Goal: Share content: Share content

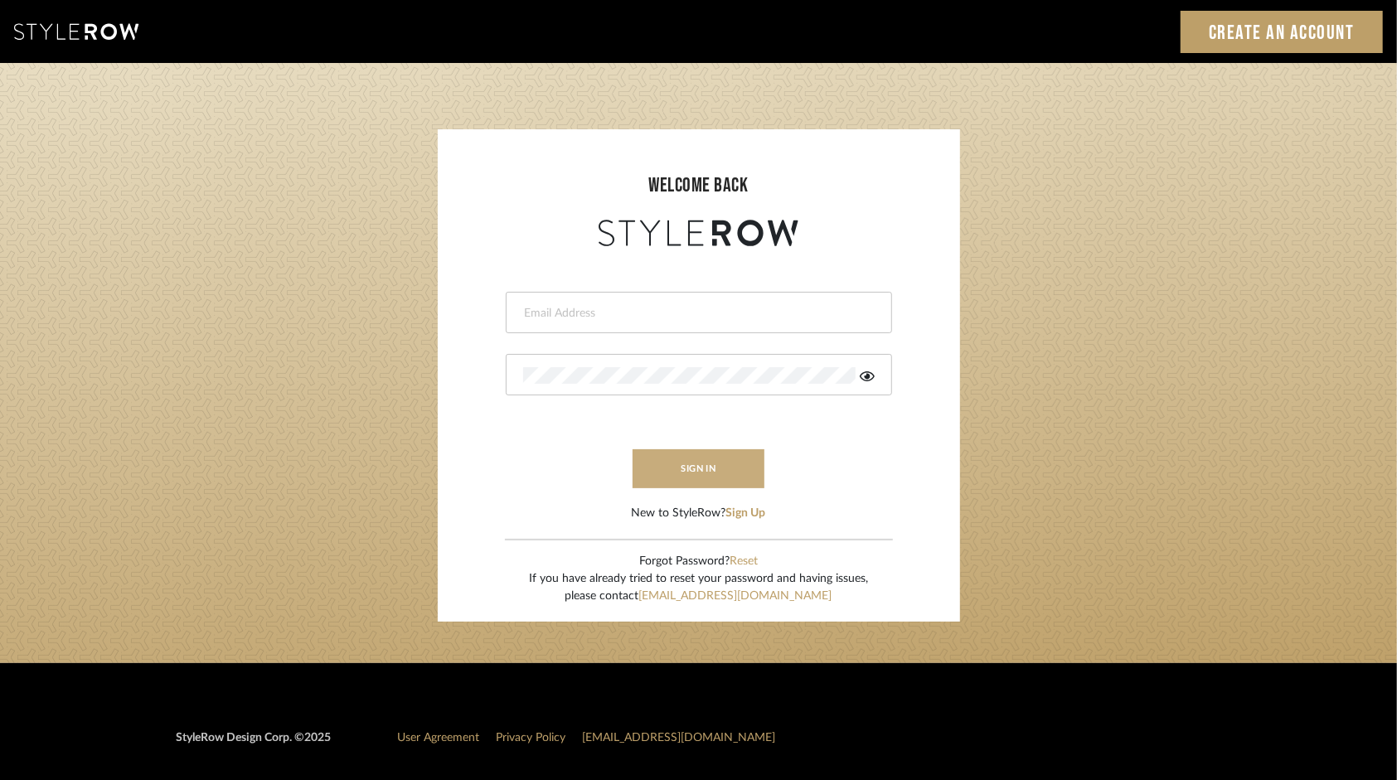
type input "[PERSON_NAME][EMAIL_ADDRESS][DOMAIN_NAME]"
click at [681, 469] on button "sign in" at bounding box center [699, 468] width 133 height 39
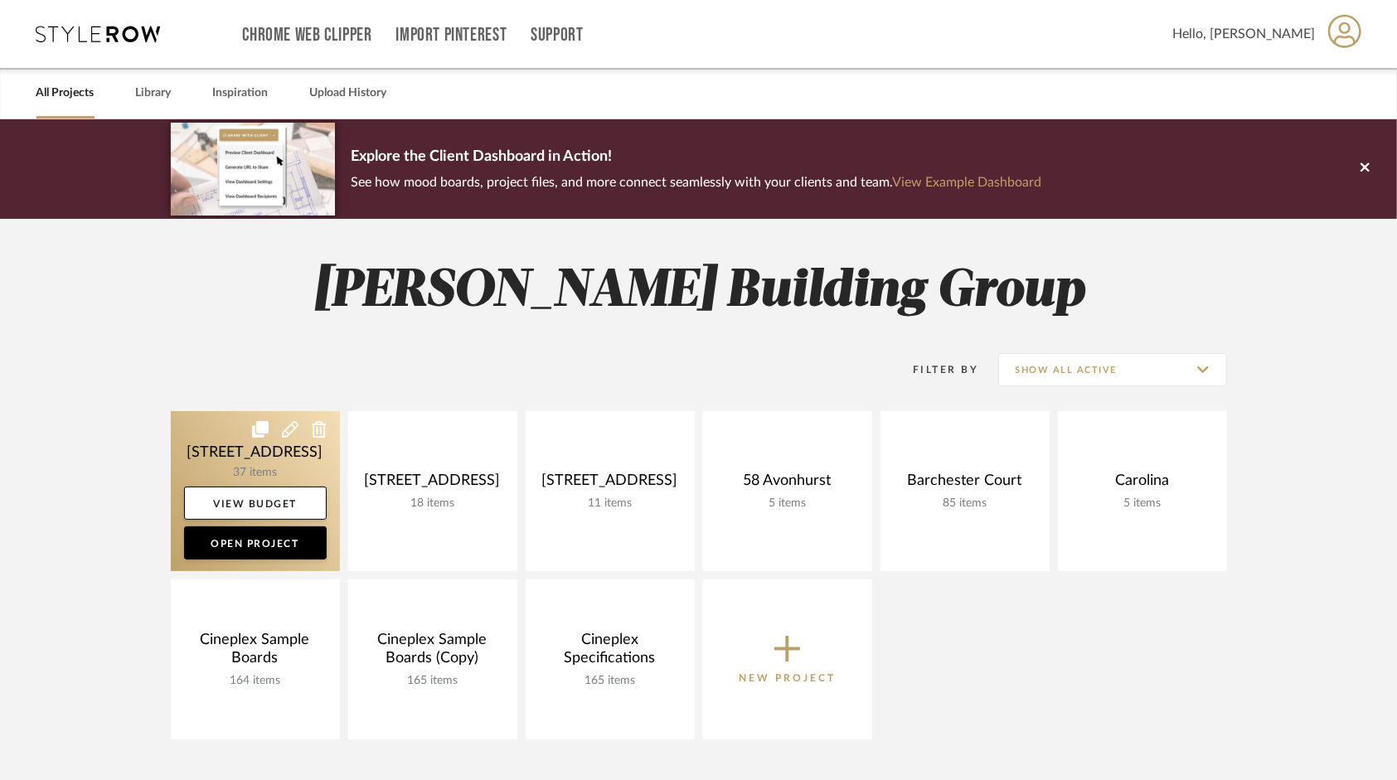
click at [208, 475] on link at bounding box center [255, 491] width 169 height 160
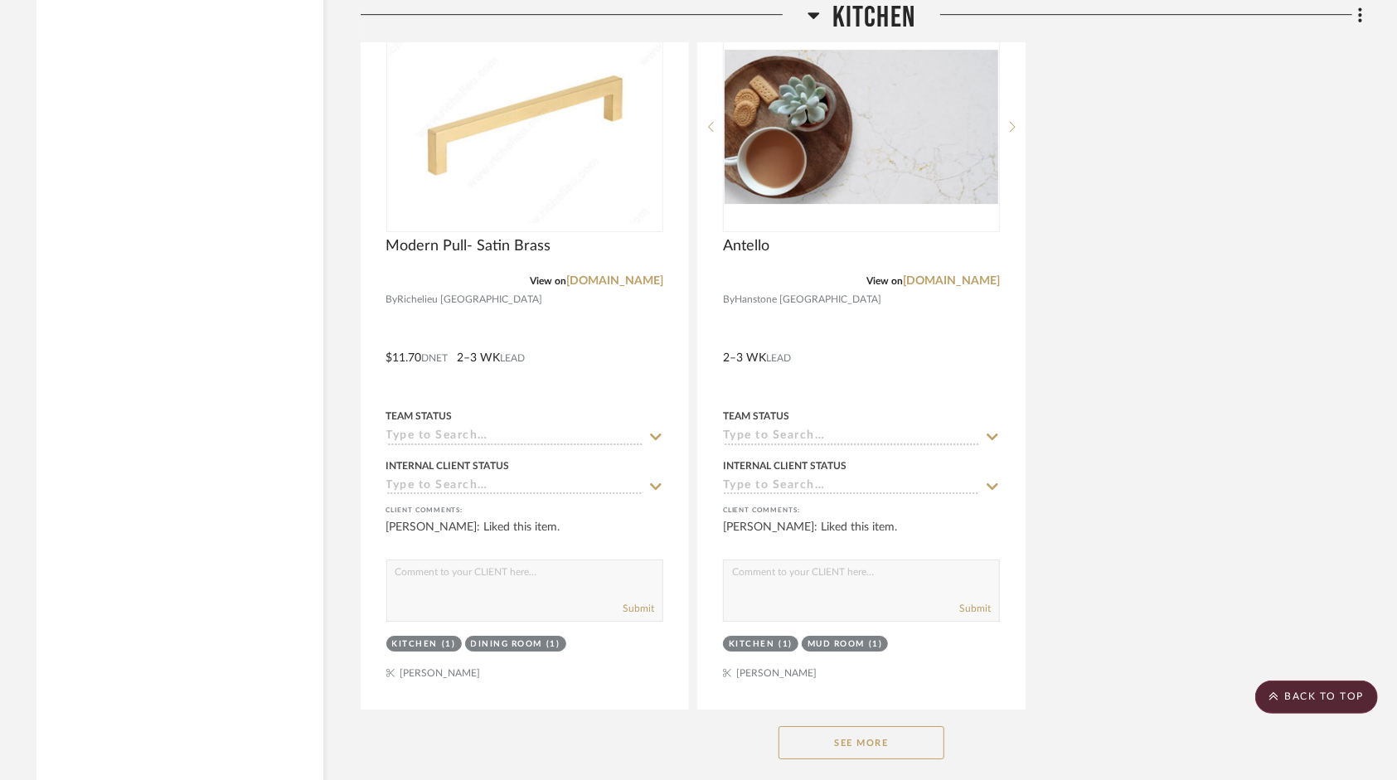
scroll to position [3565, 0]
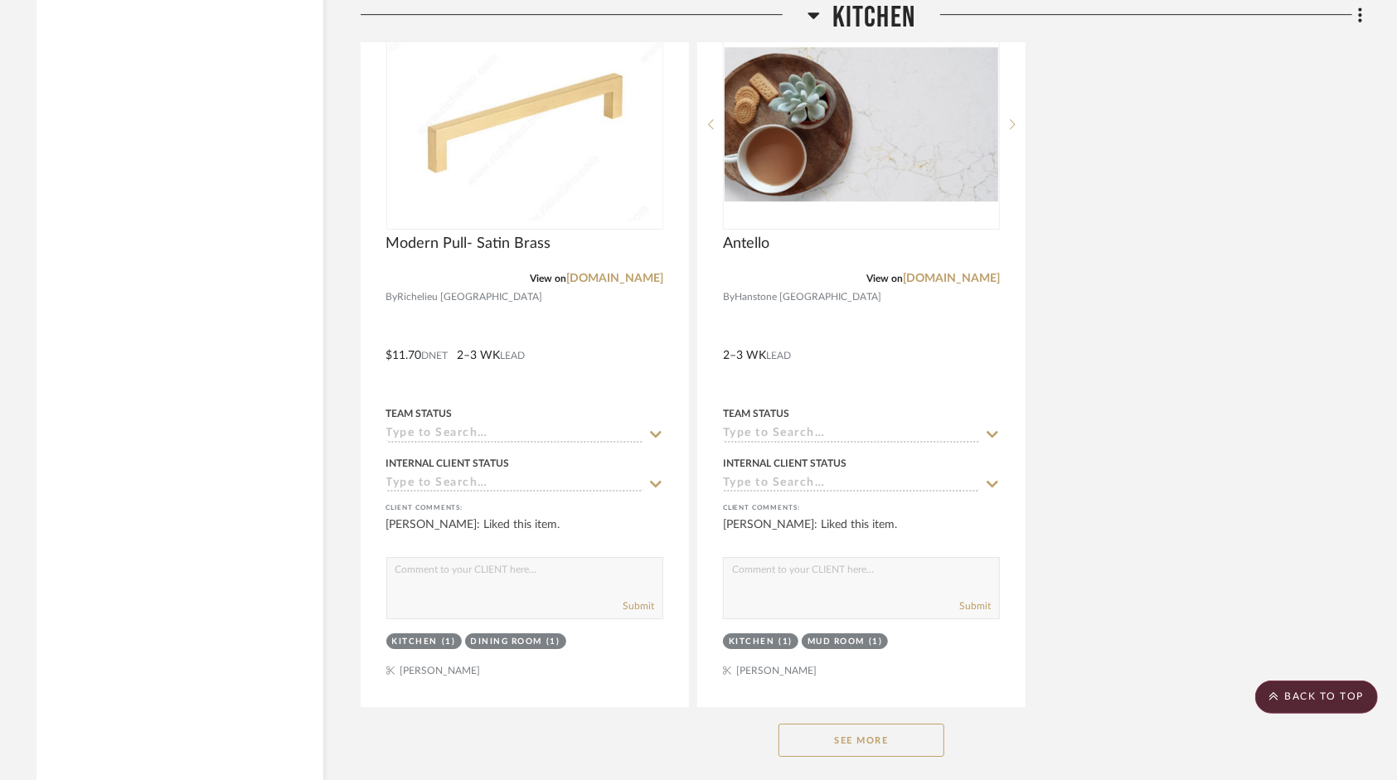
click at [911, 734] on button "See More" at bounding box center [861, 740] width 166 height 33
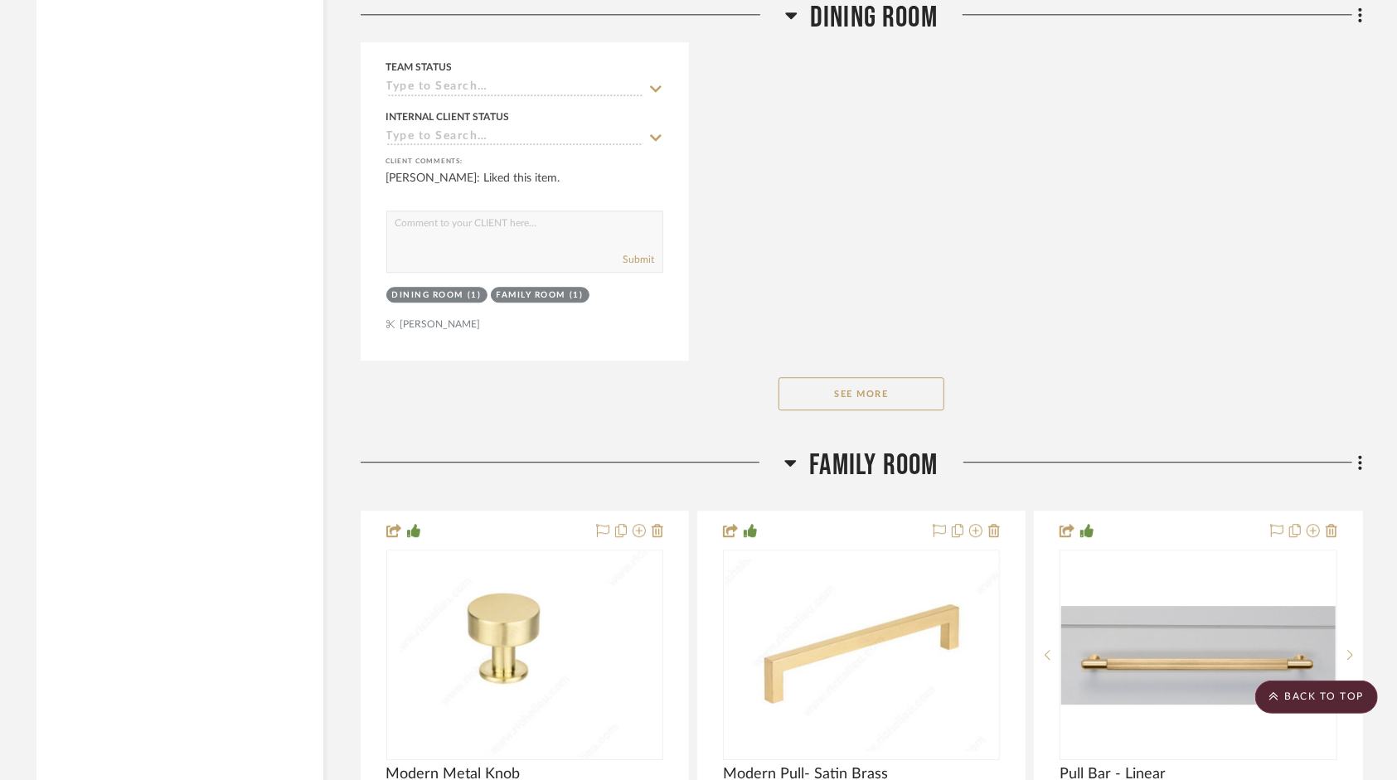
scroll to position [7129, 0]
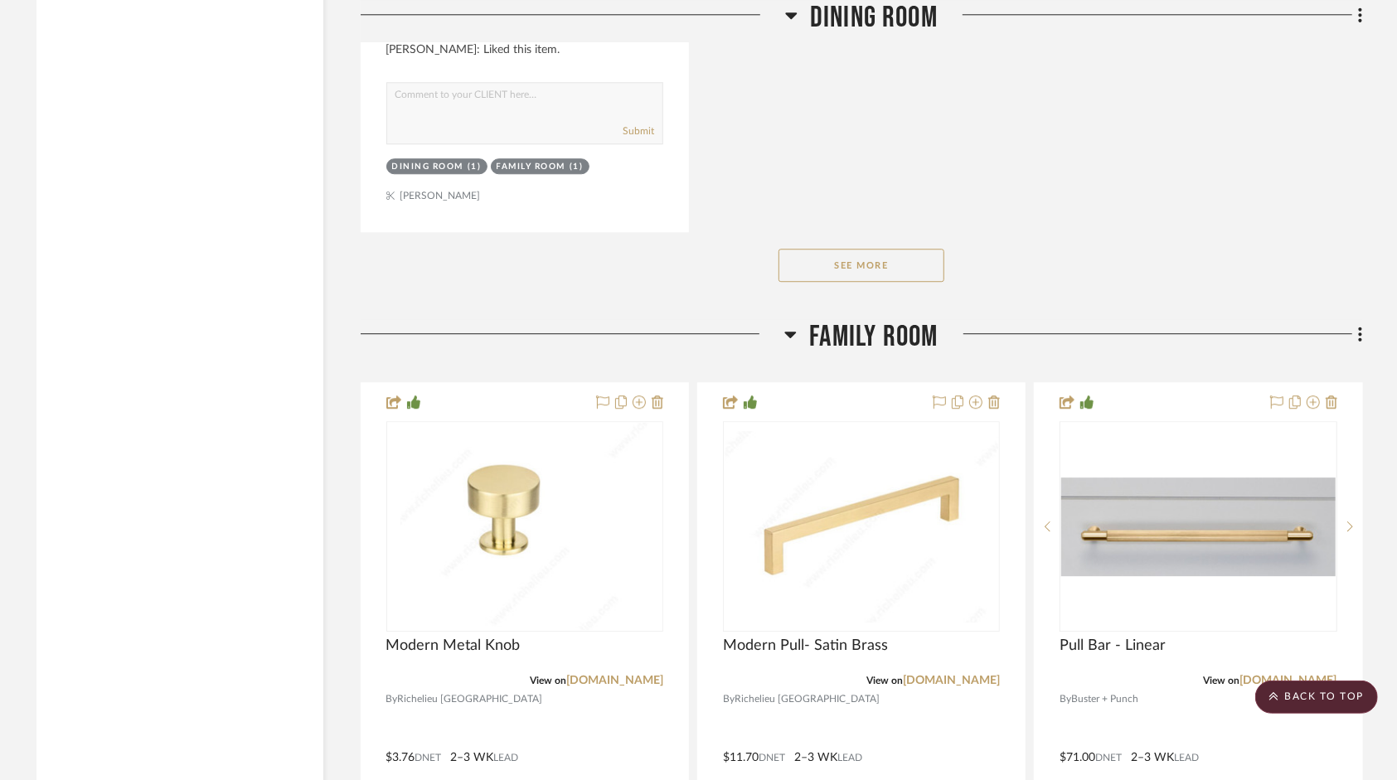
click at [877, 277] on button "See More" at bounding box center [861, 265] width 166 height 33
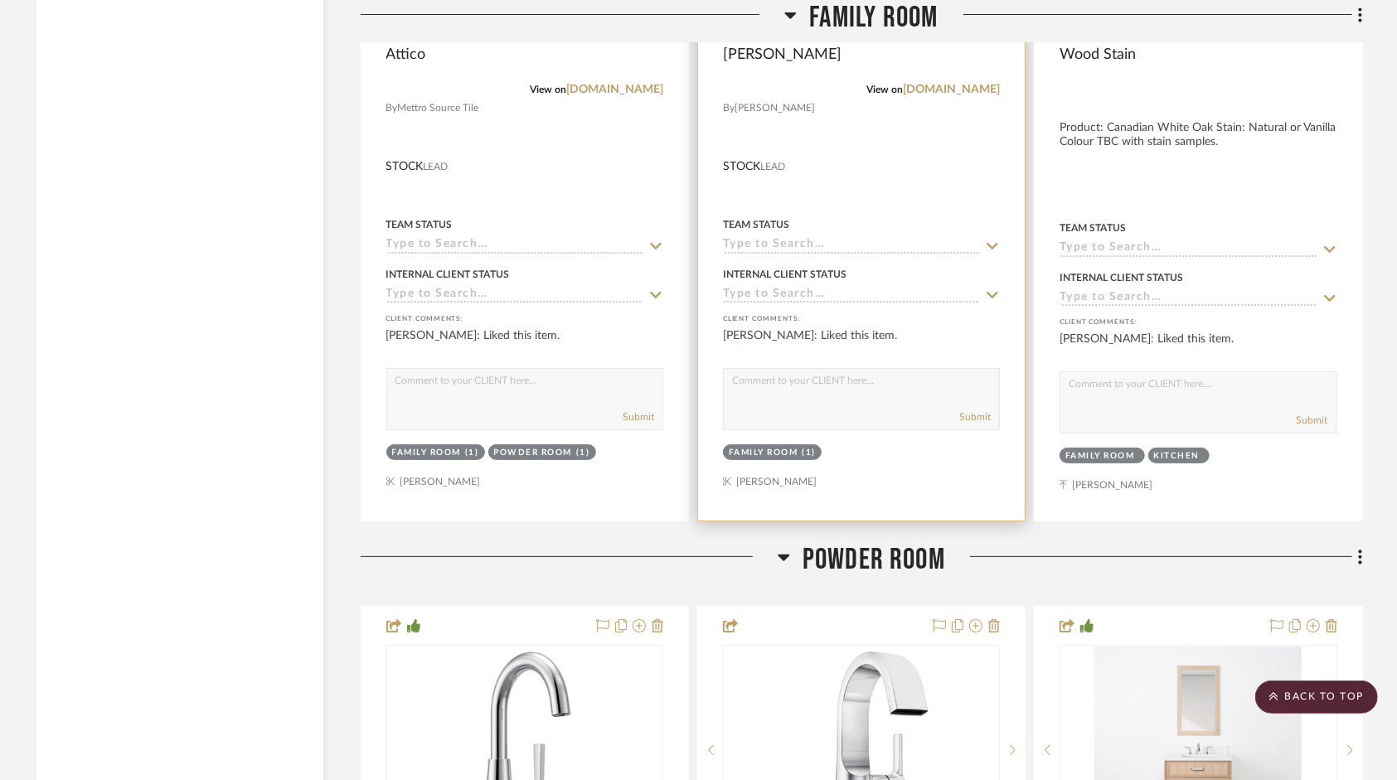
scroll to position [8870, 0]
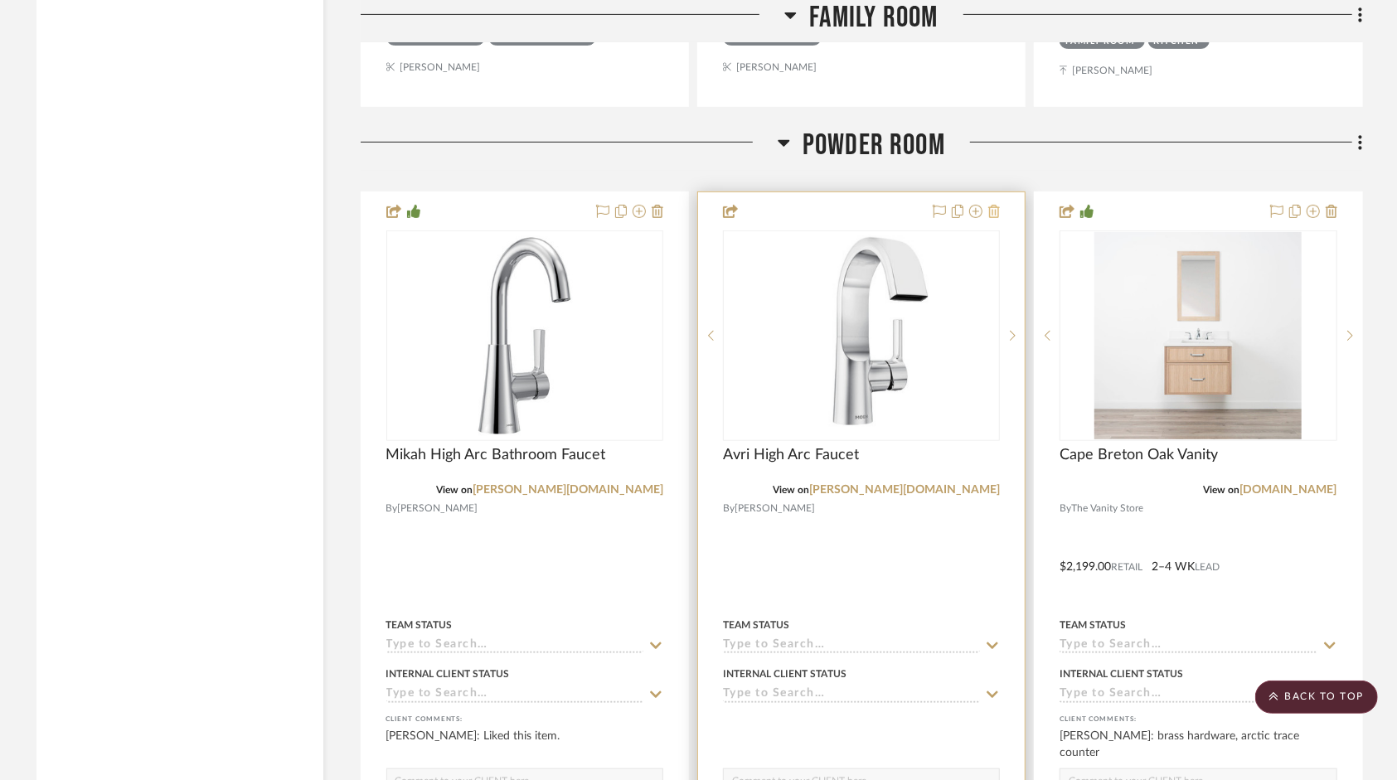
click at [994, 218] on icon at bounding box center [994, 211] width 12 height 13
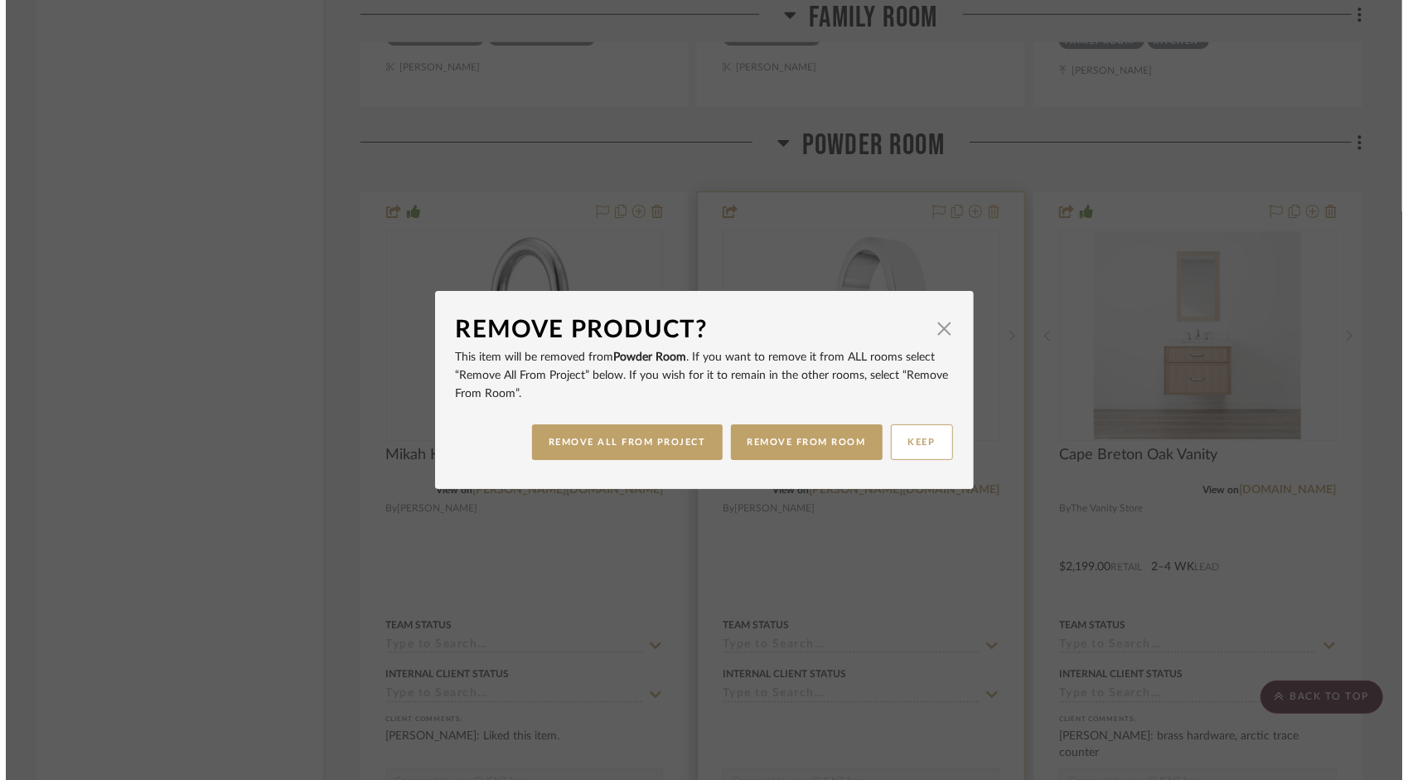
scroll to position [0, 0]
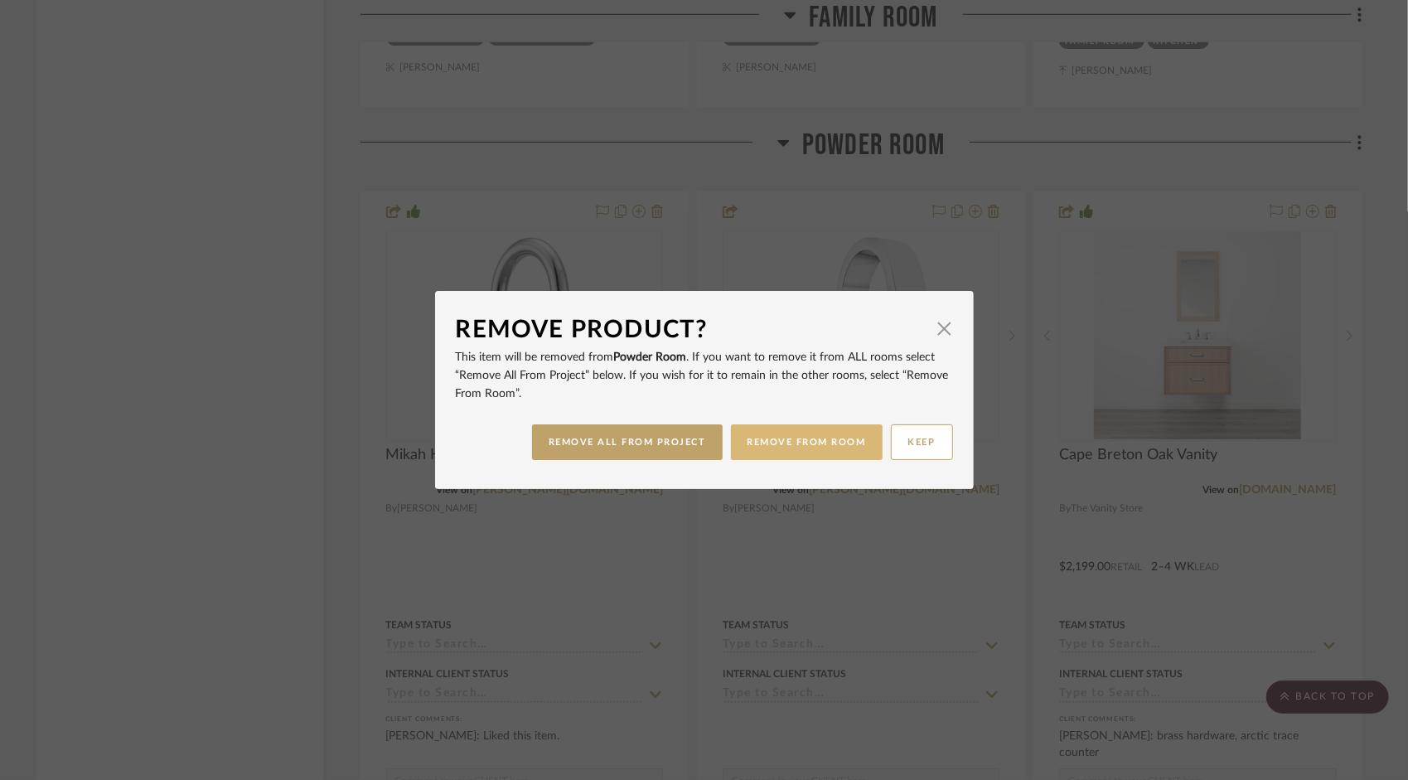
click at [822, 447] on button "REMOVE FROM ROOM" at bounding box center [807, 442] width 152 height 36
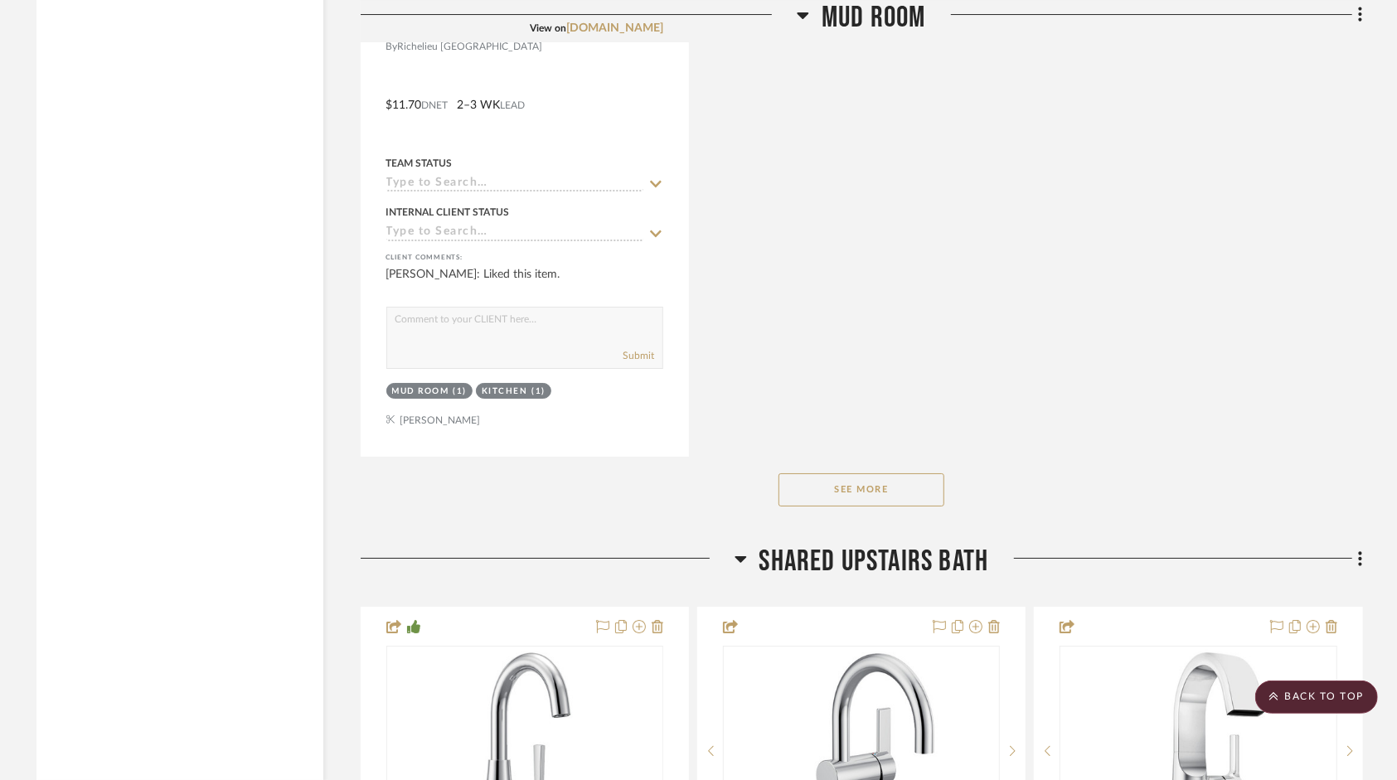
scroll to position [12600, 0]
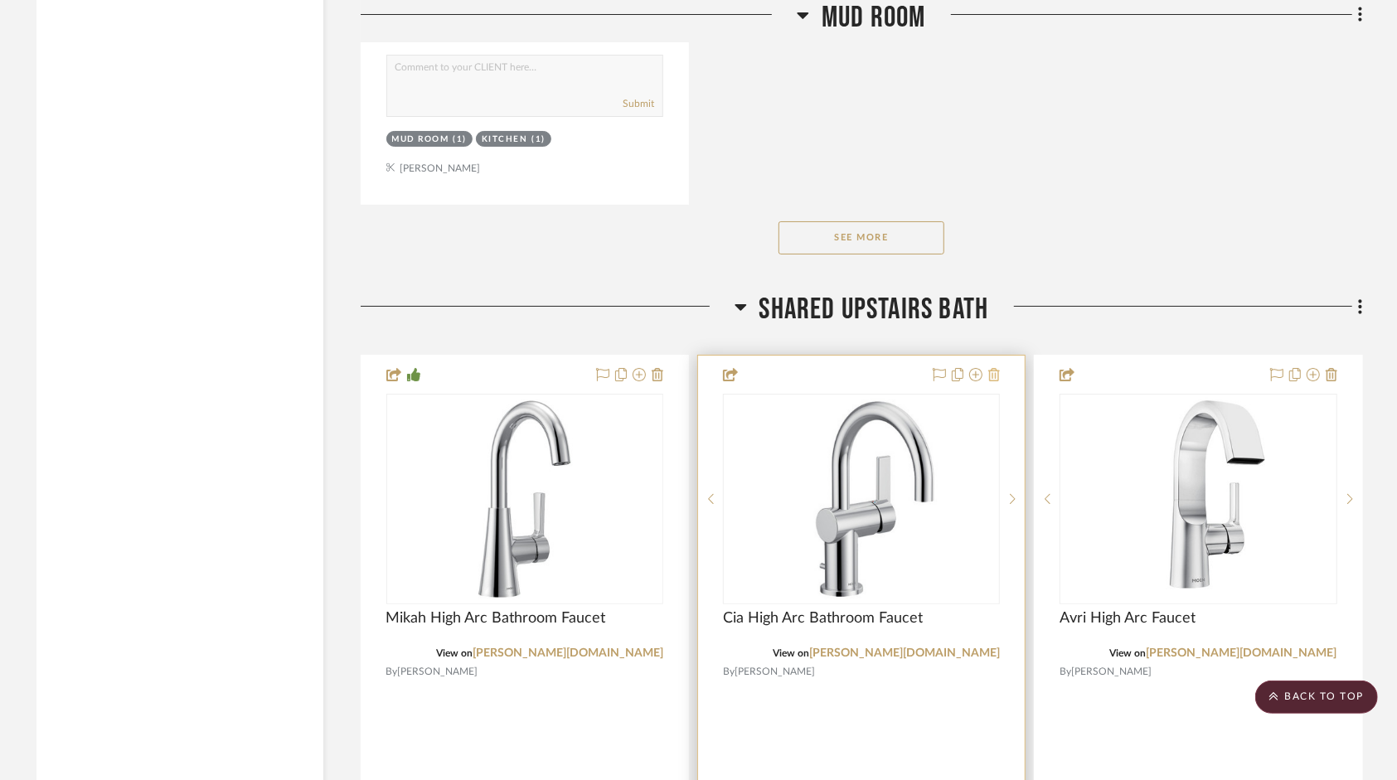
click at [992, 381] on icon at bounding box center [994, 374] width 12 height 13
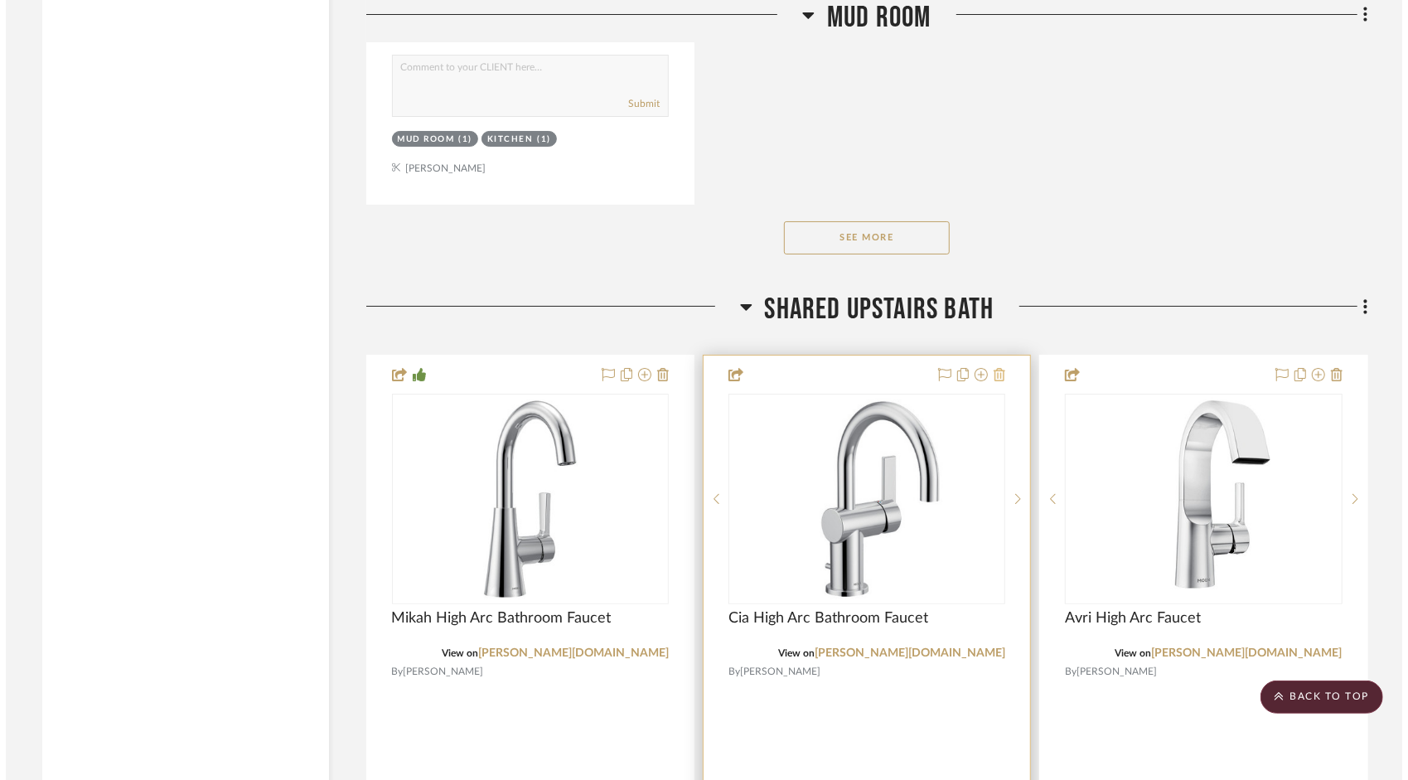
scroll to position [0, 0]
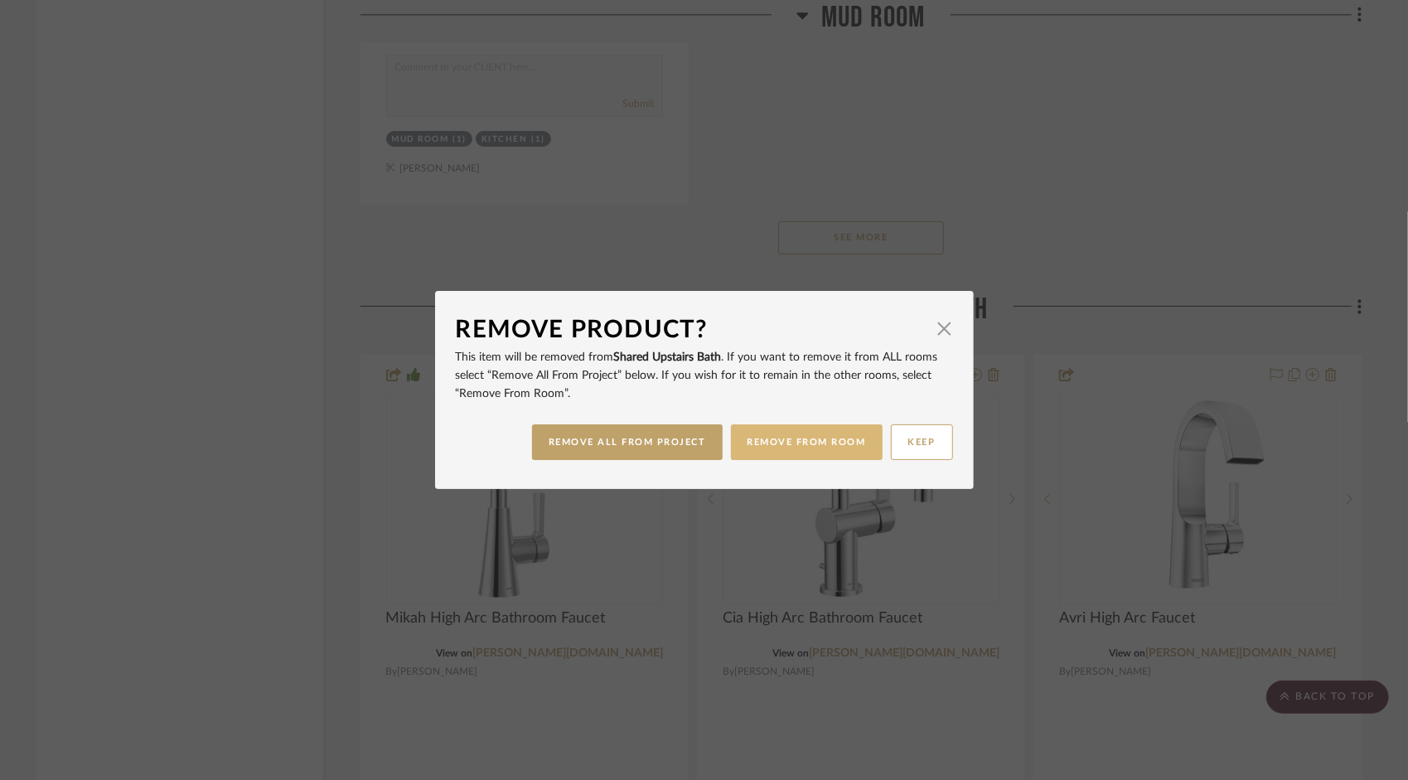
click at [827, 450] on button "REMOVE FROM ROOM" at bounding box center [807, 442] width 152 height 36
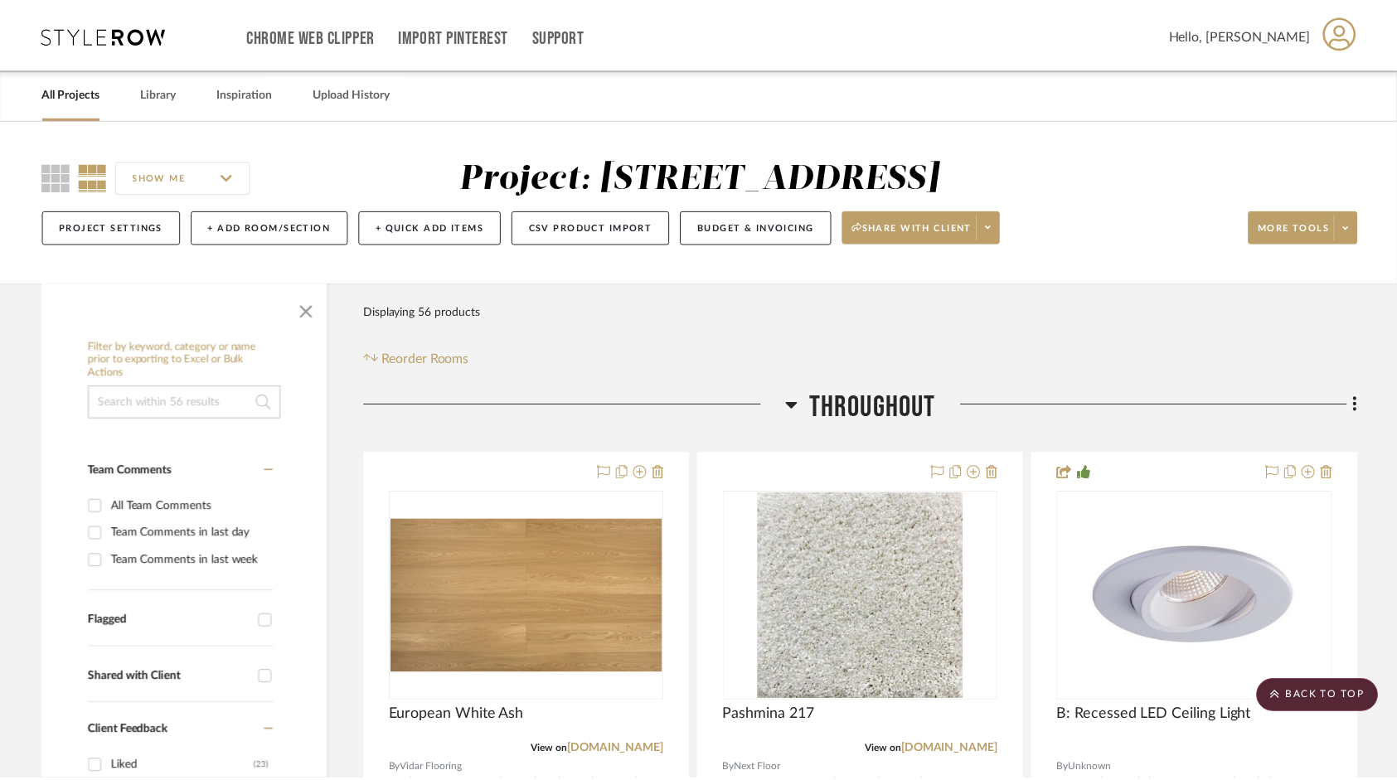
scroll to position [12600, 0]
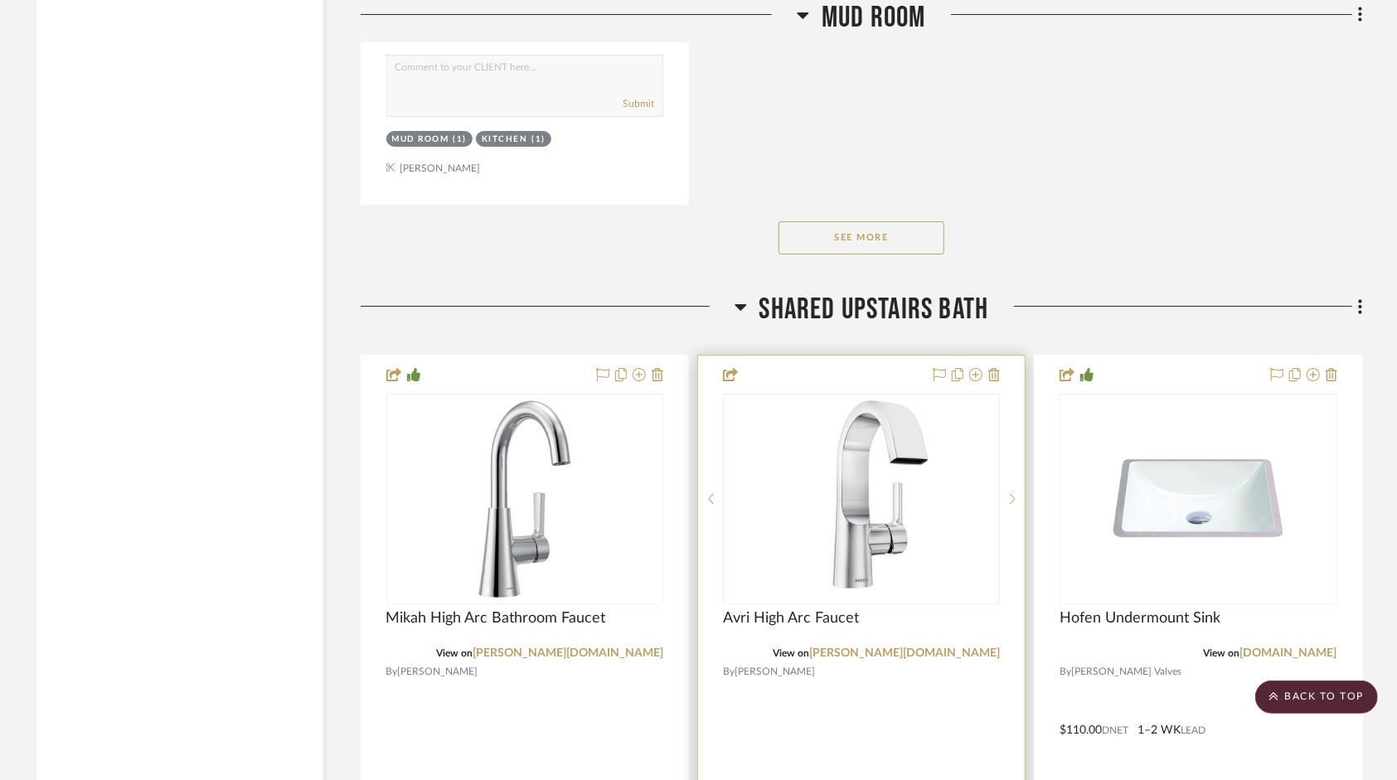
click at [1001, 390] on div at bounding box center [861, 718] width 327 height 725
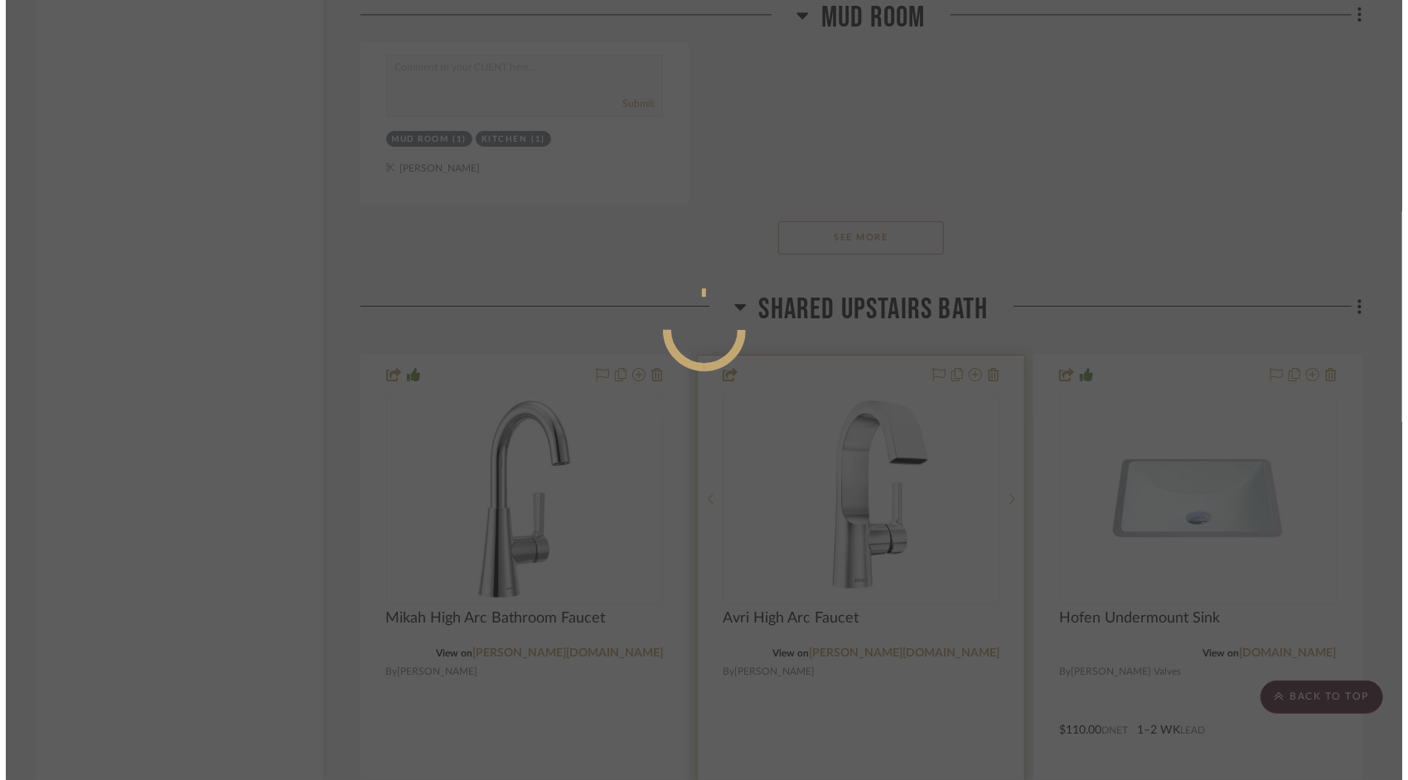
scroll to position [0, 0]
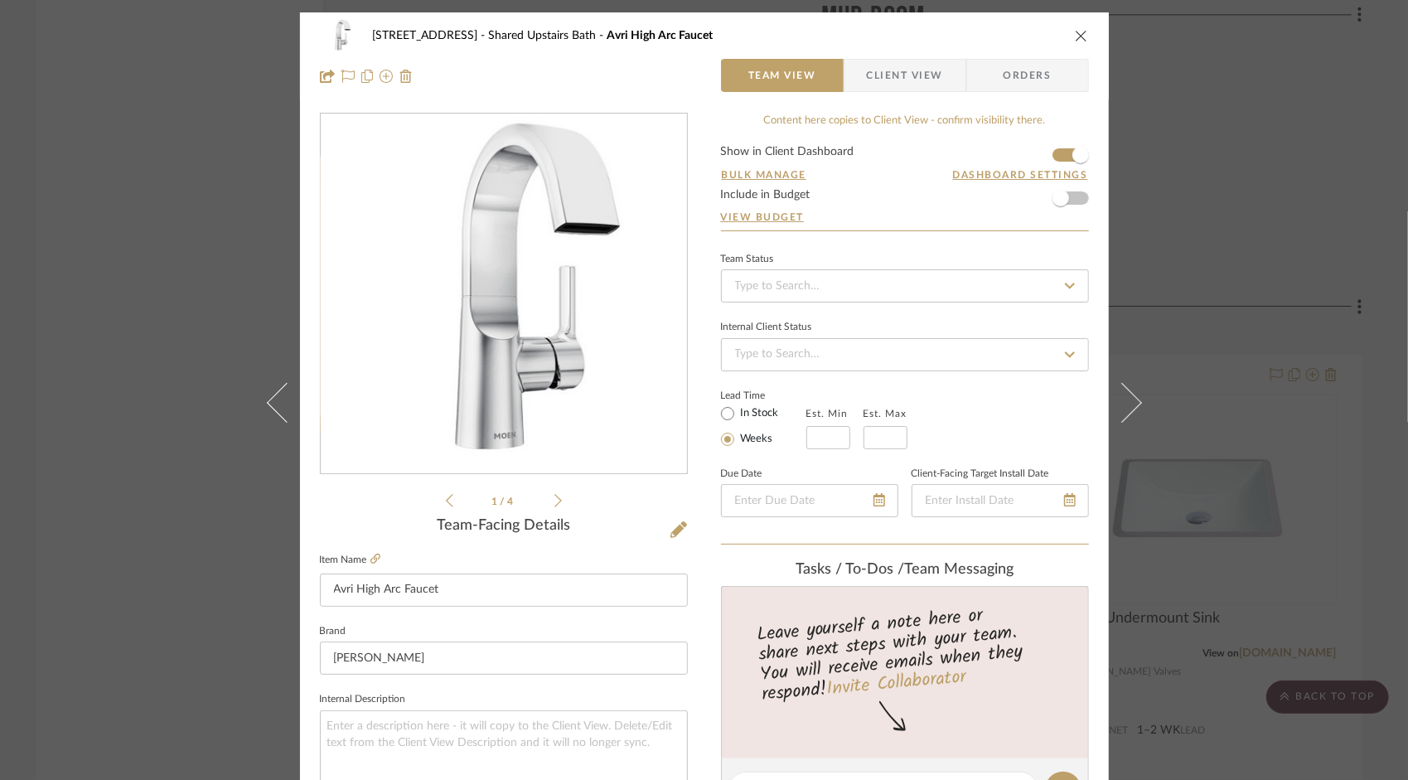
click at [1086, 36] on div "[STREET_ADDRESS] Shared Upstairs Bath Avri High Arc Faucet Team View Client Vie…" at bounding box center [704, 55] width 809 height 87
click at [1078, 36] on icon "close" at bounding box center [1081, 35] width 13 height 13
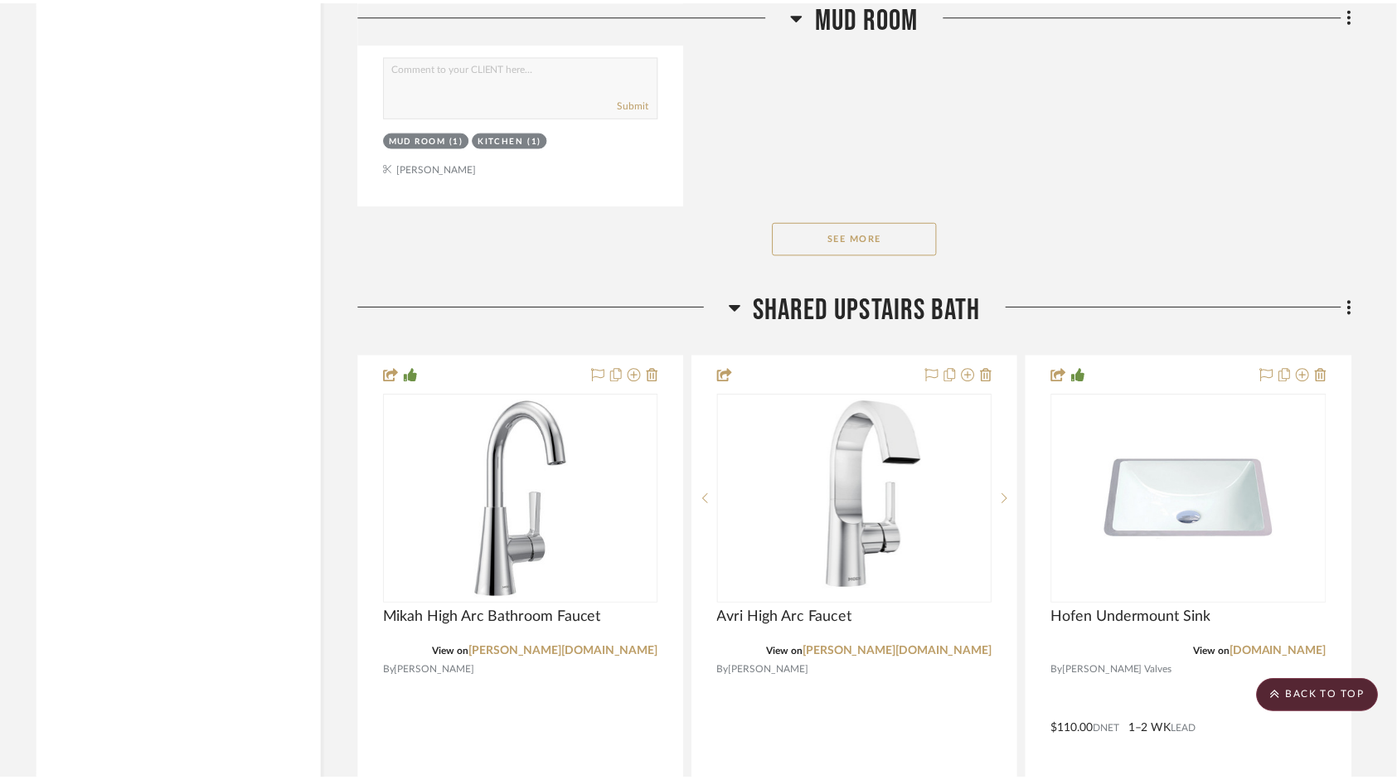
scroll to position [12600, 0]
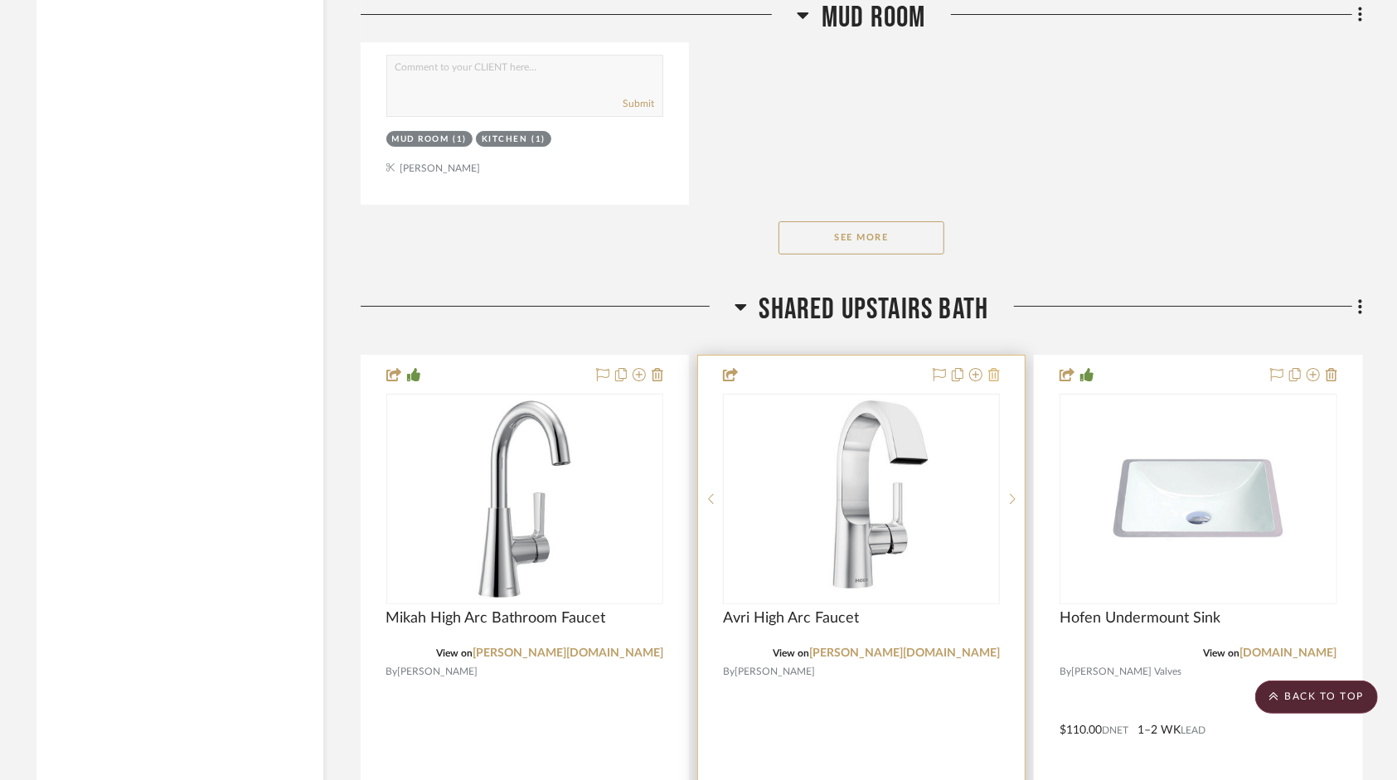
click at [991, 381] on icon at bounding box center [994, 374] width 12 height 13
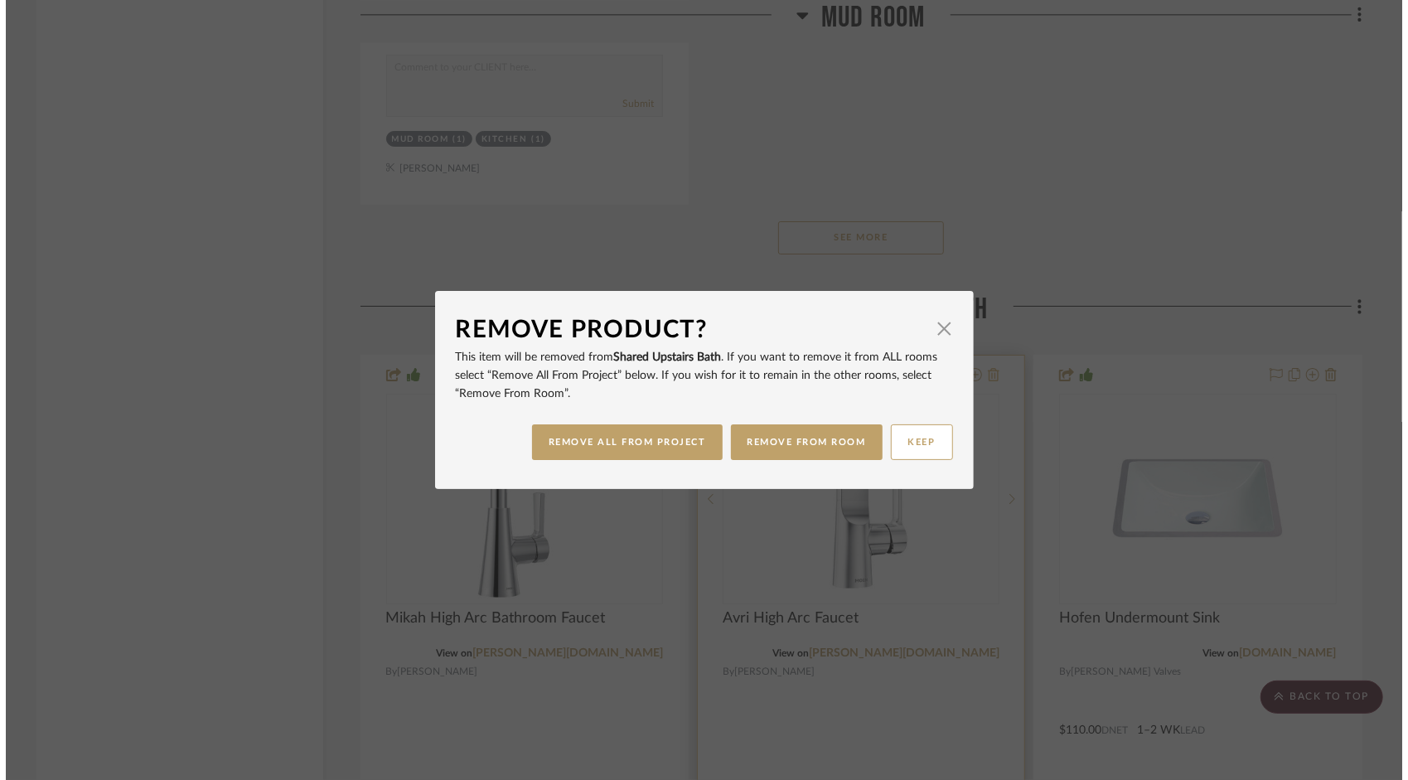
scroll to position [0, 0]
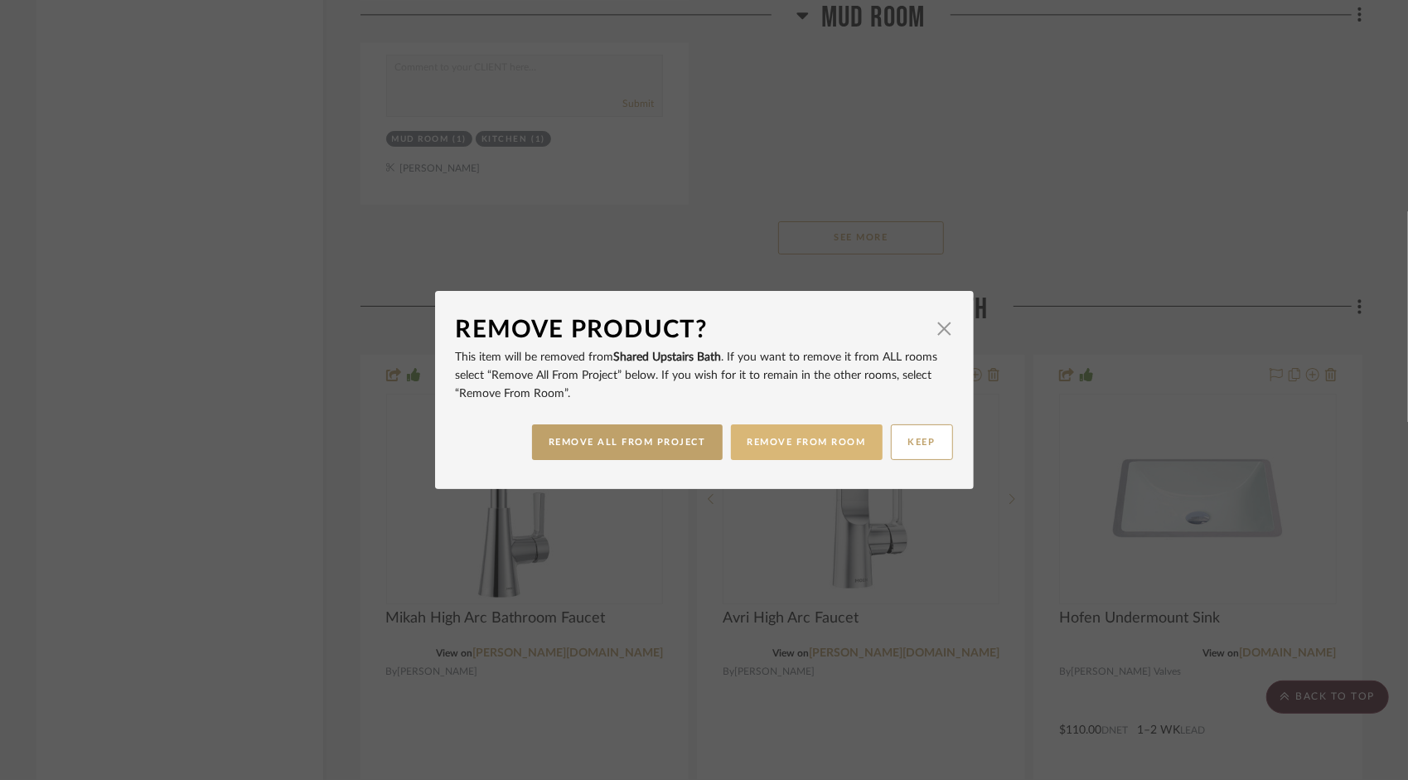
click at [814, 444] on button "REMOVE FROM ROOM" at bounding box center [807, 442] width 152 height 36
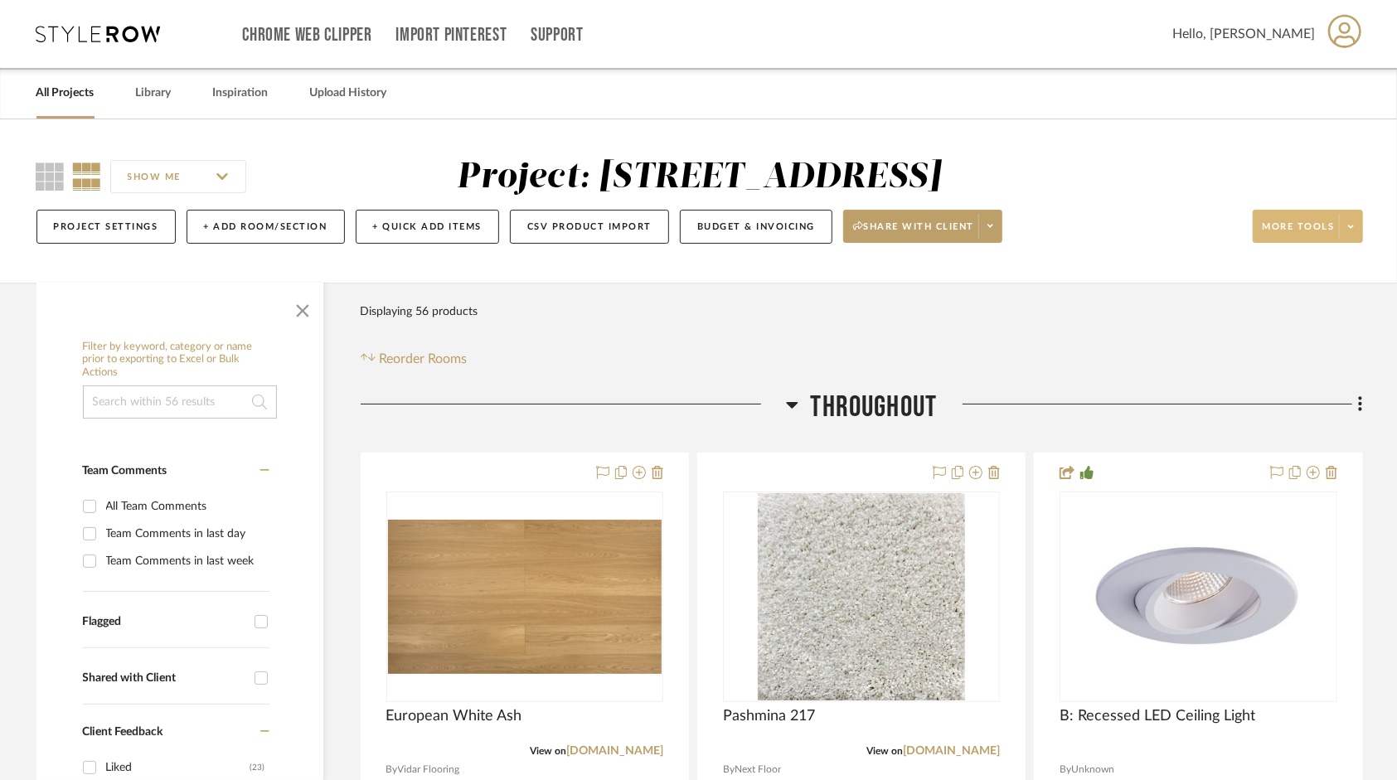
click at [1345, 230] on span at bounding box center [1350, 226] width 23 height 25
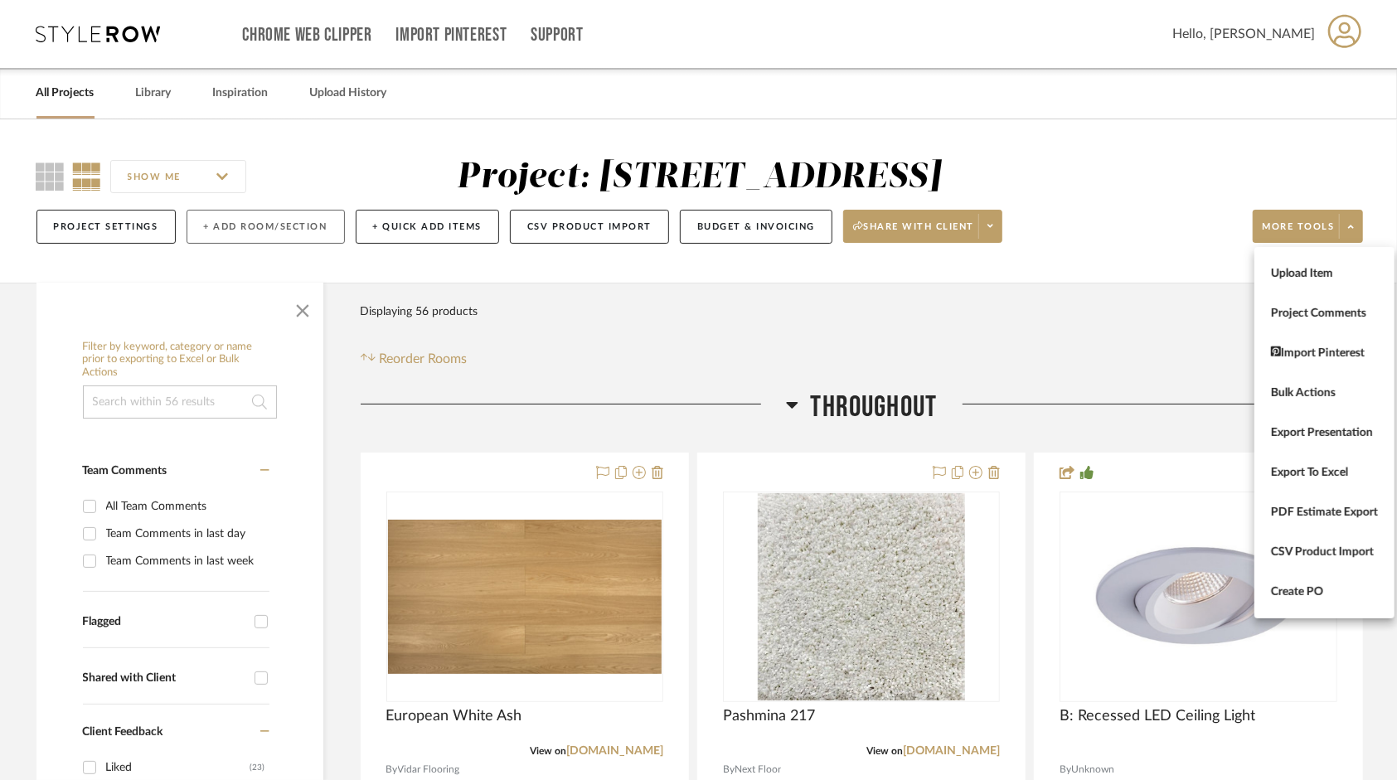
click at [238, 217] on div at bounding box center [698, 390] width 1397 height 780
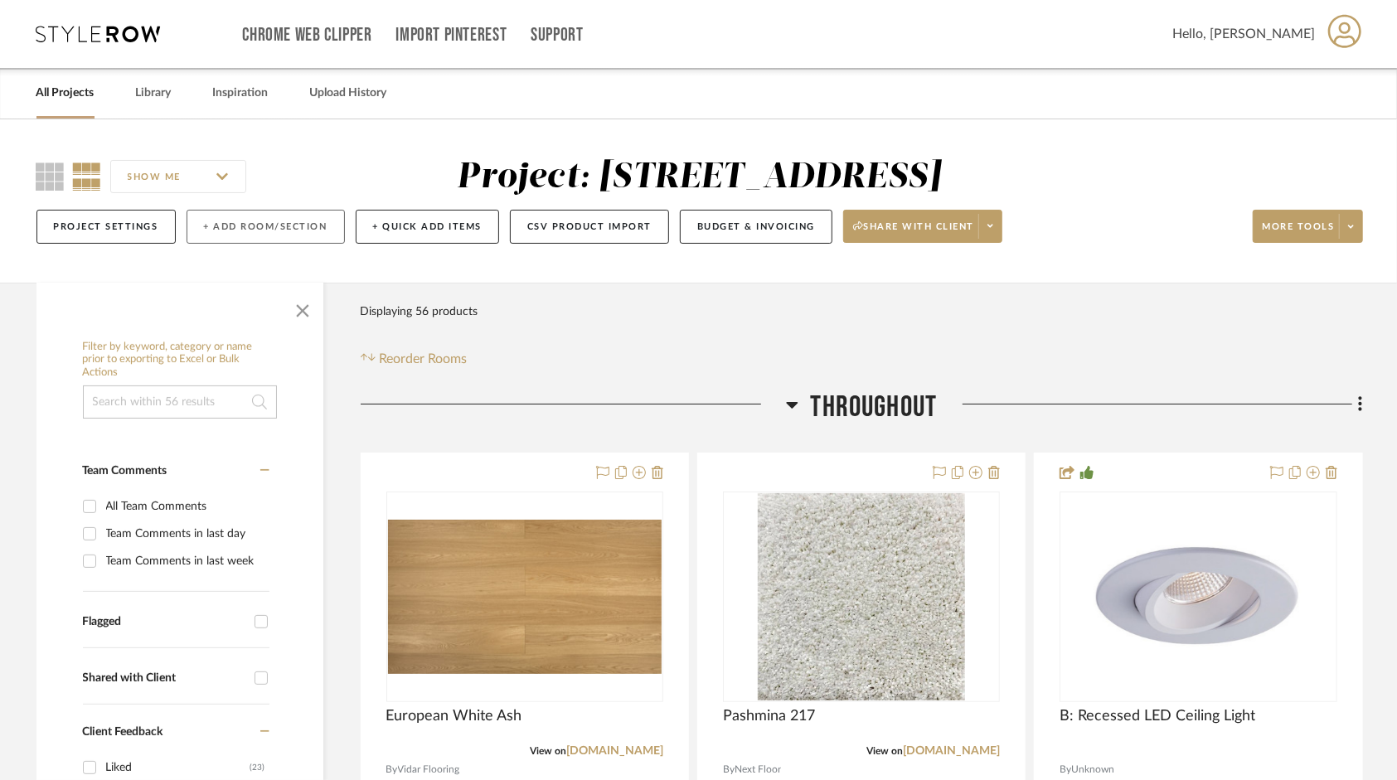
click at [241, 225] on button "+ Add Room/Section" at bounding box center [266, 227] width 158 height 34
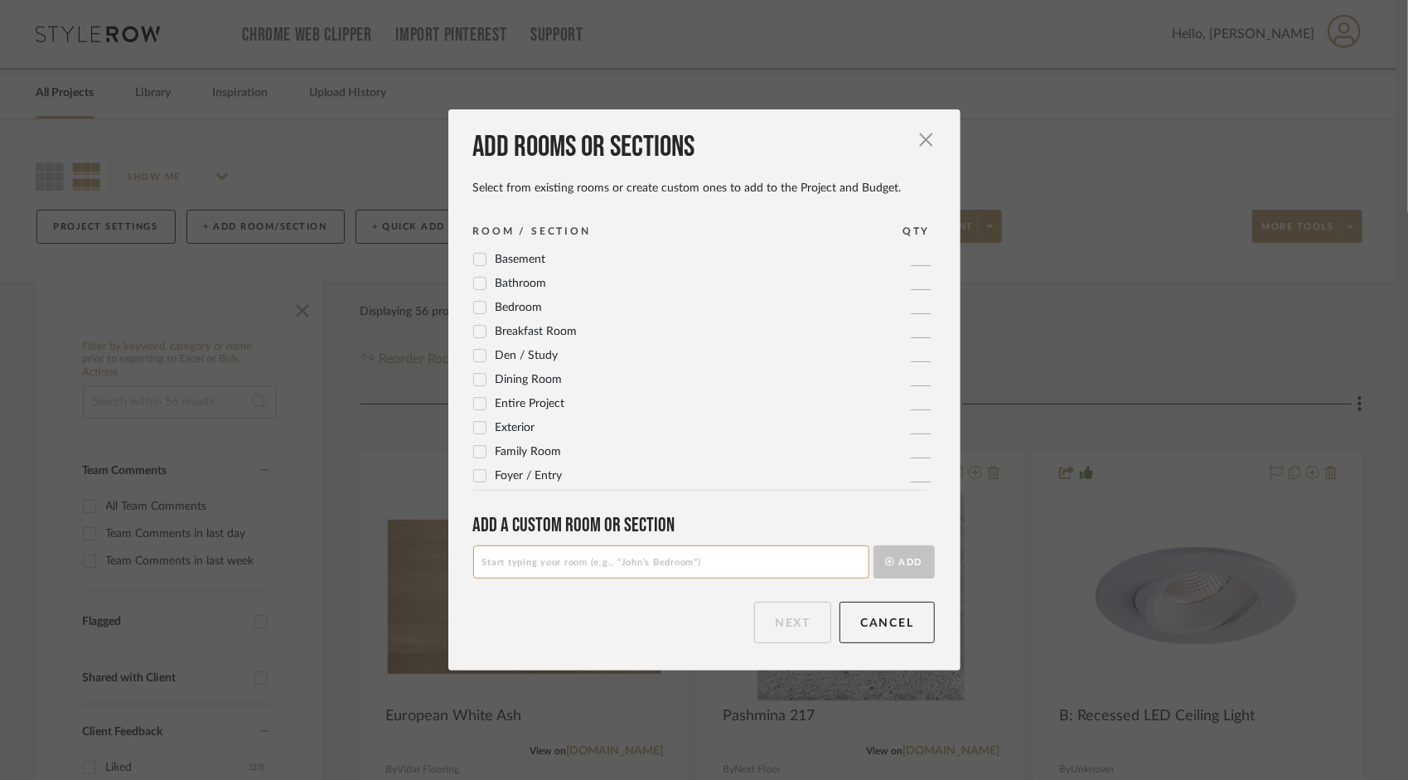
click at [568, 562] on input at bounding box center [671, 561] width 396 height 33
type input "G"
type input "Upstairs Guest Rooms"
click at [894, 562] on button "Add" at bounding box center [904, 561] width 61 height 33
click at [683, 560] on input at bounding box center [671, 561] width 396 height 33
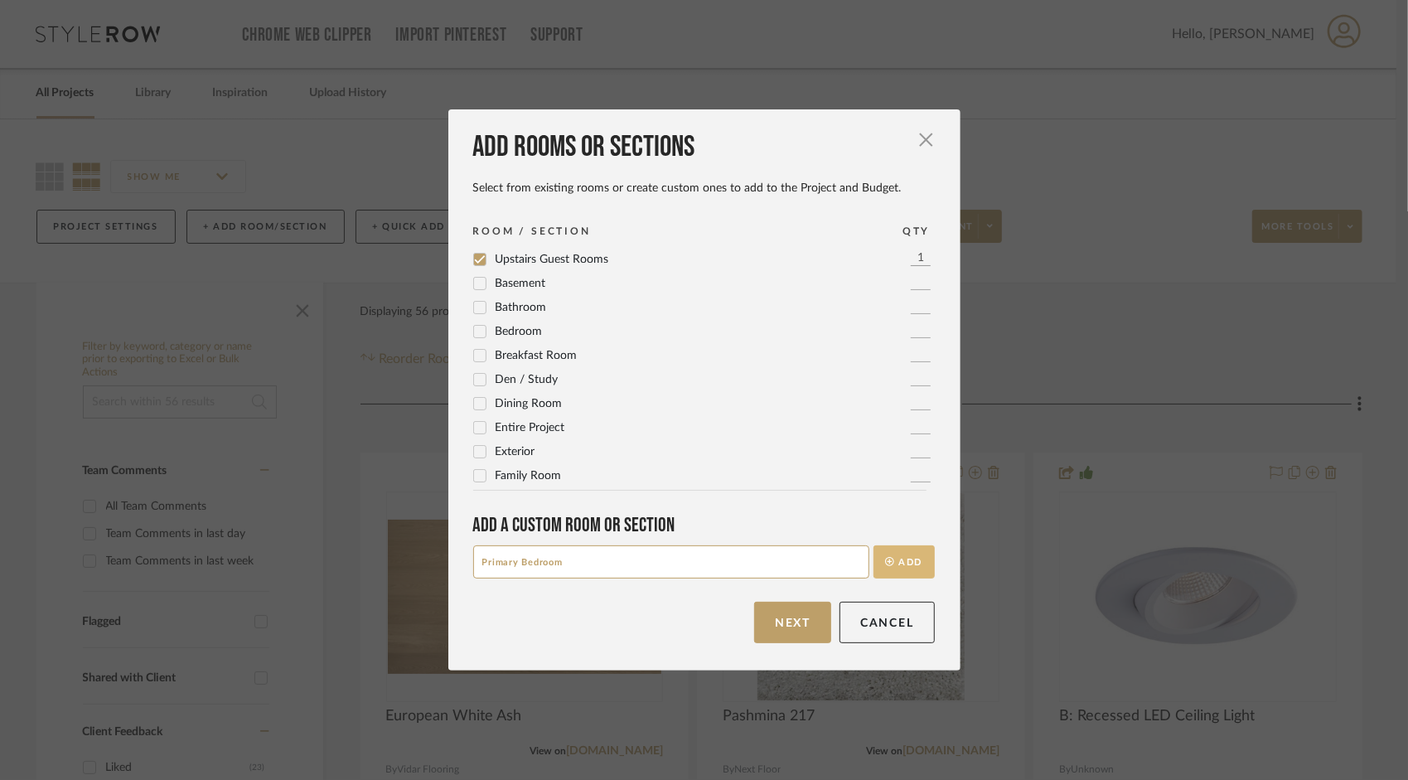
type input "Primary Bedroom"
click at [911, 556] on button "Add" at bounding box center [904, 561] width 61 height 33
click at [781, 622] on button "Next" at bounding box center [792, 622] width 77 height 41
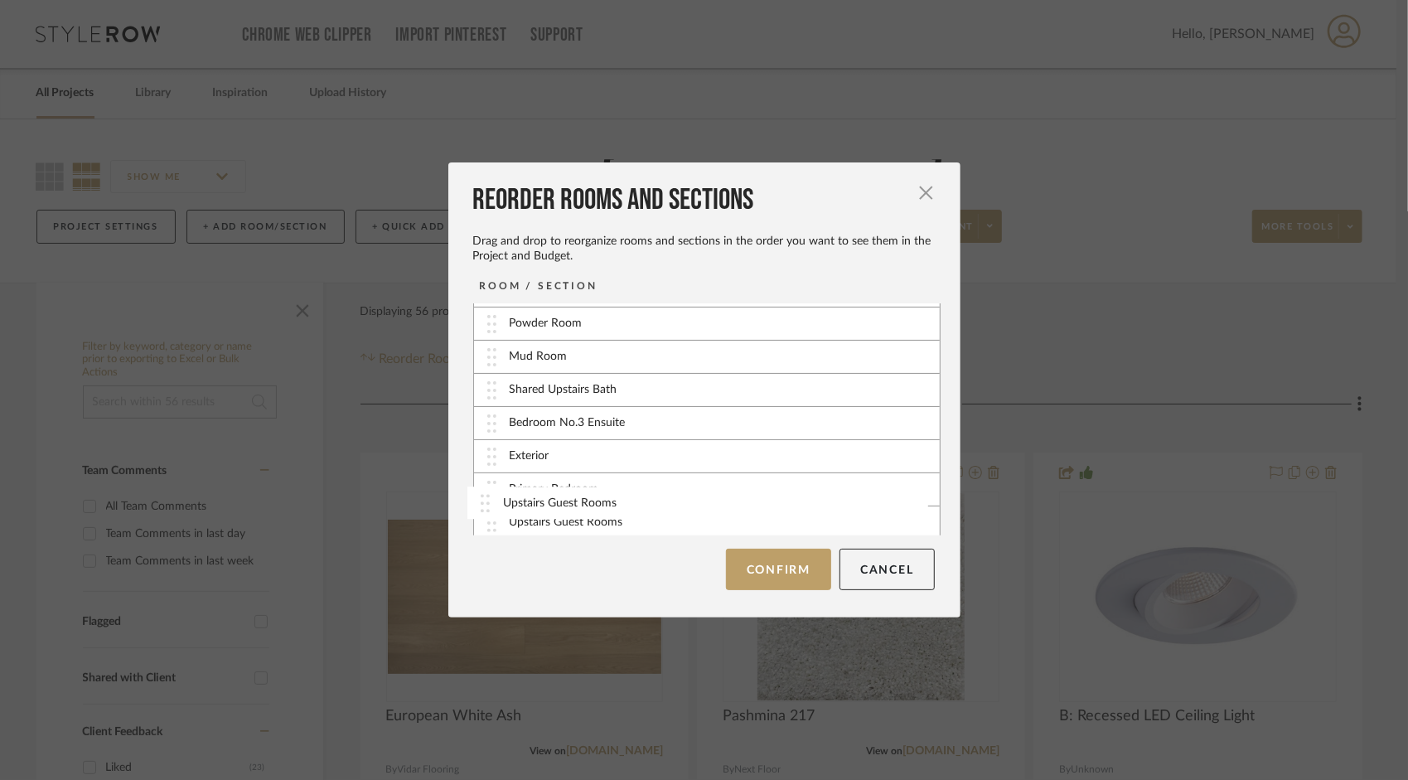
scroll to position [163, 0]
drag, startPoint x: 603, startPoint y: 524, endPoint x: 608, endPoint y: 453, distance: 71.5
drag, startPoint x: 620, startPoint y: 521, endPoint x: 618, endPoint y: 481, distance: 39.8
click at [781, 567] on button "Confirm" at bounding box center [778, 569] width 105 height 41
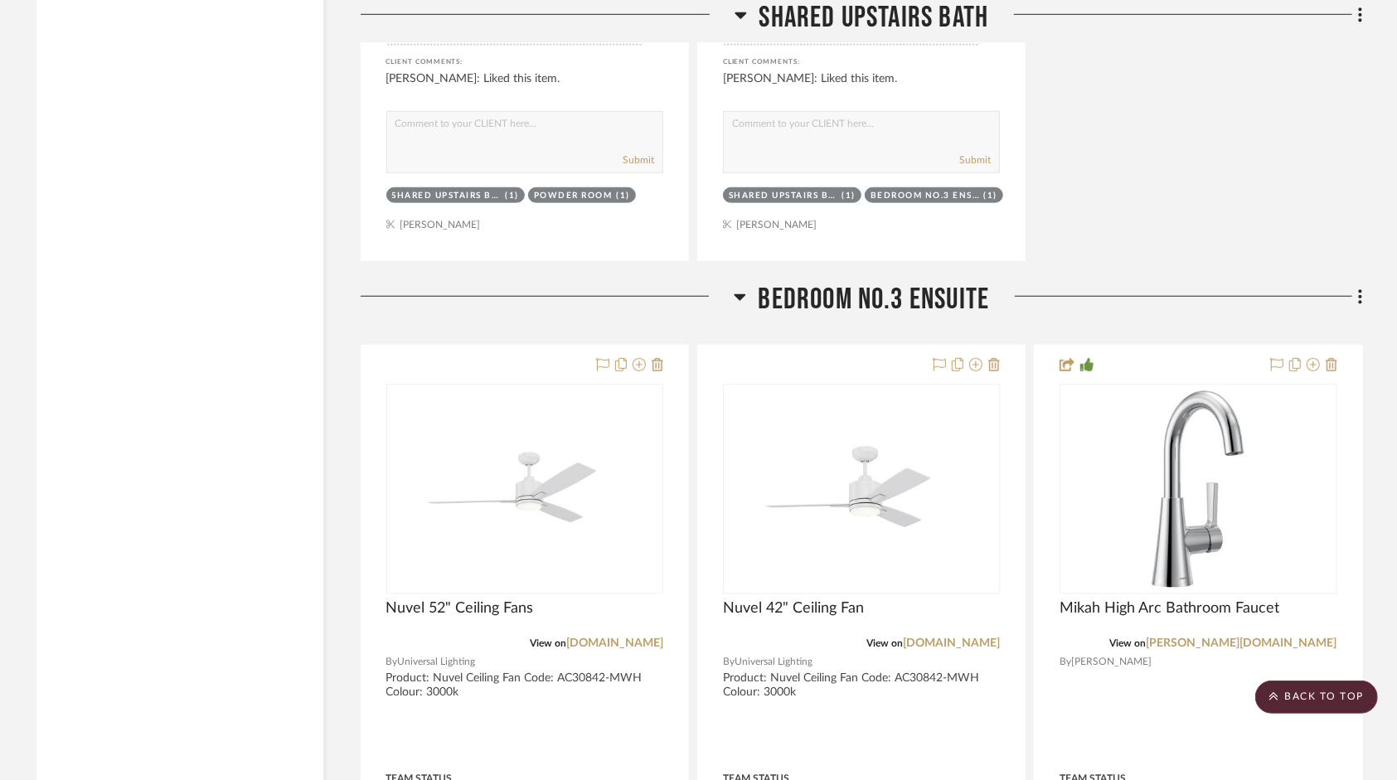
scroll to position [13628, 0]
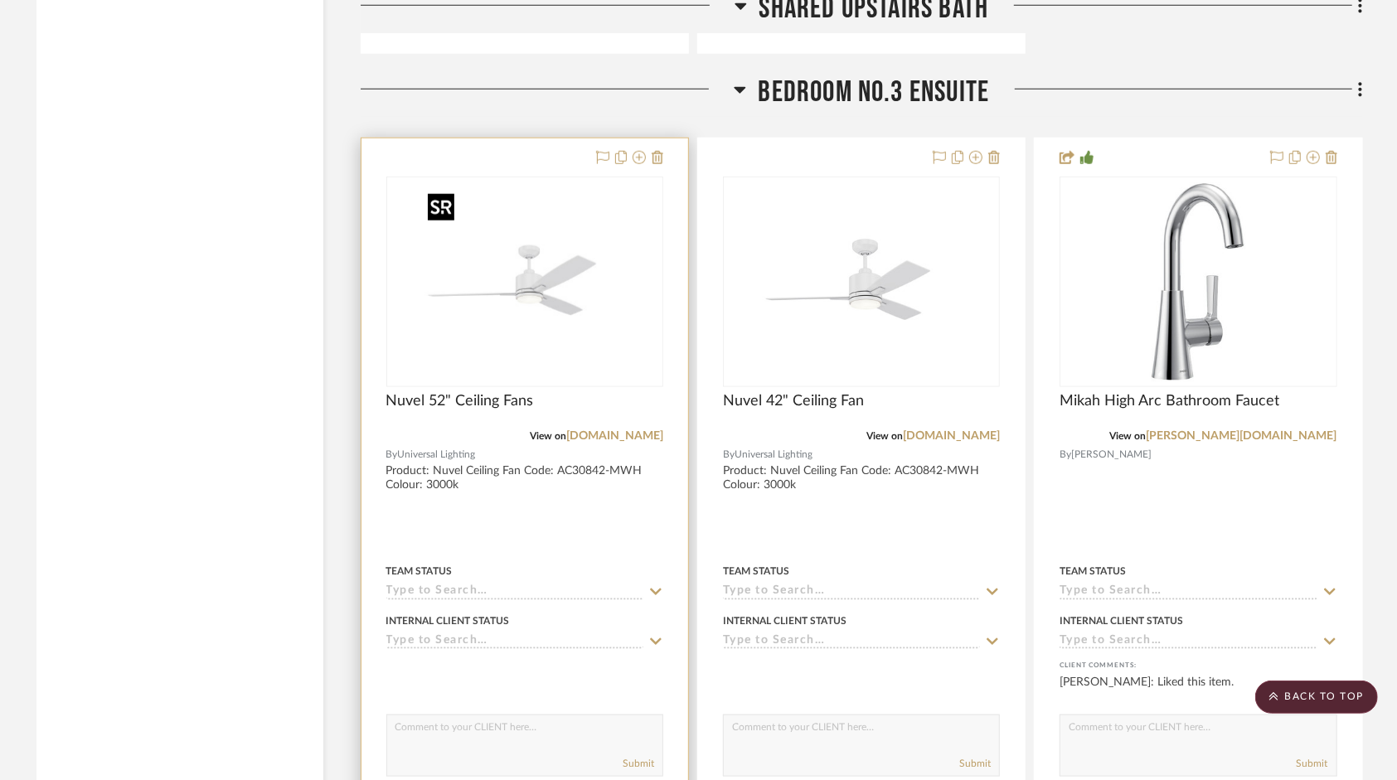
click at [551, 322] on img "0" at bounding box center [524, 281] width 207 height 207
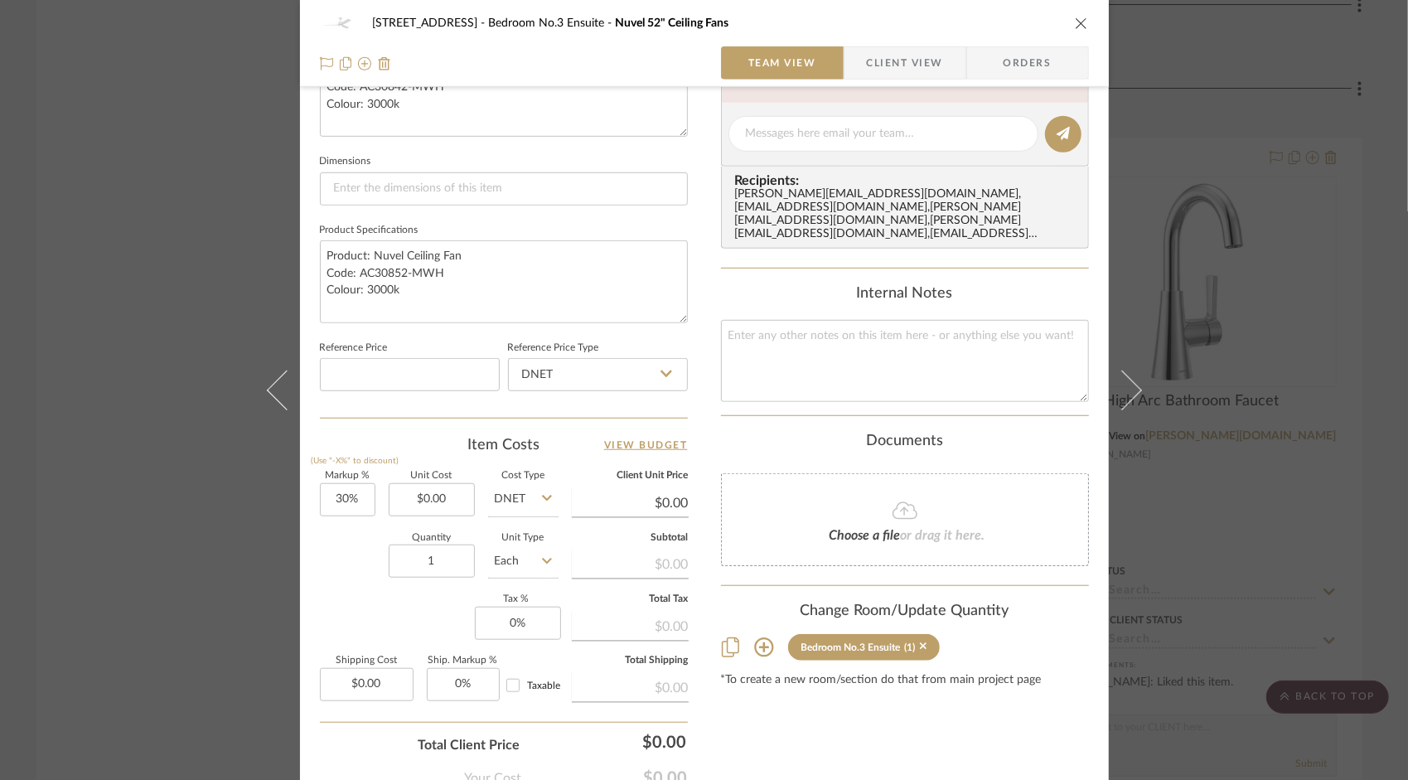
scroll to position [759, 0]
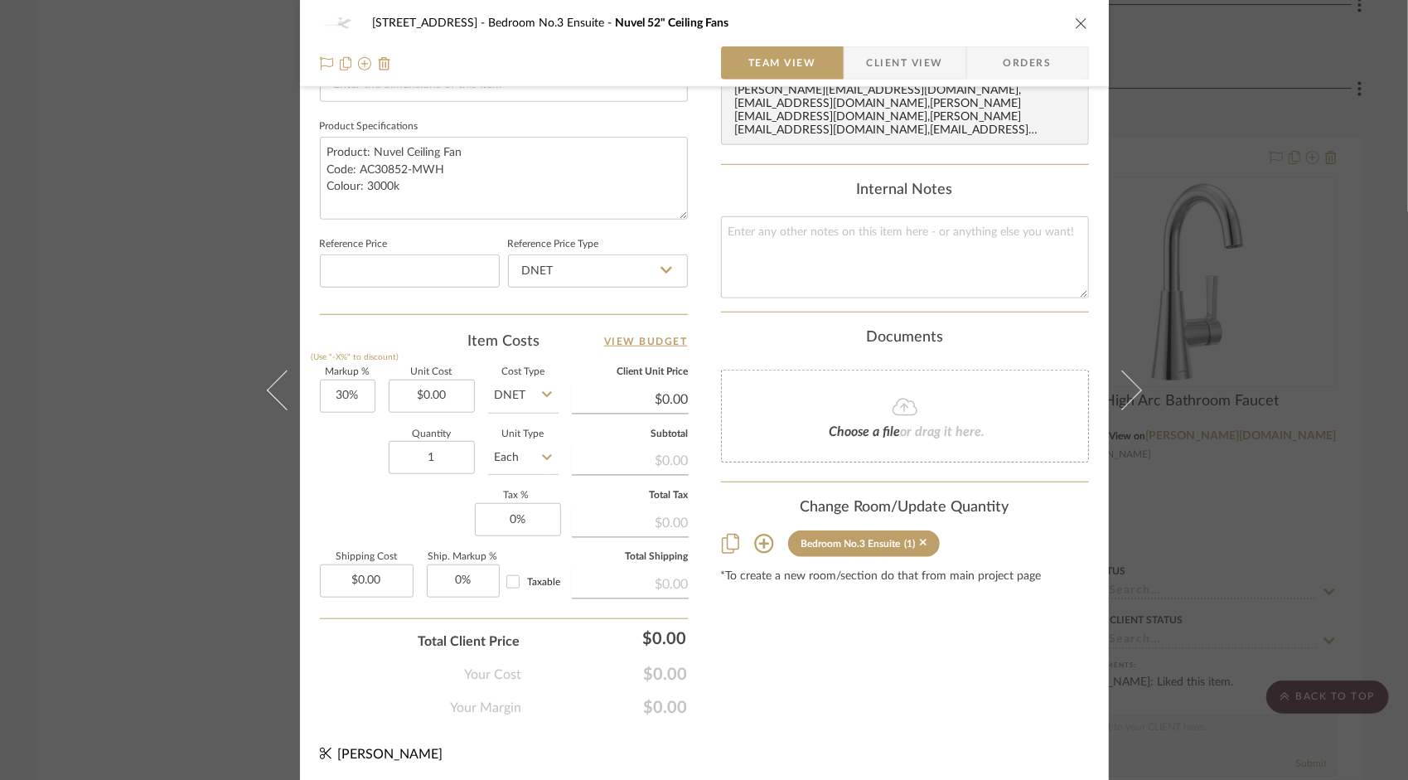
click at [758, 535] on icon at bounding box center [763, 544] width 19 height 19
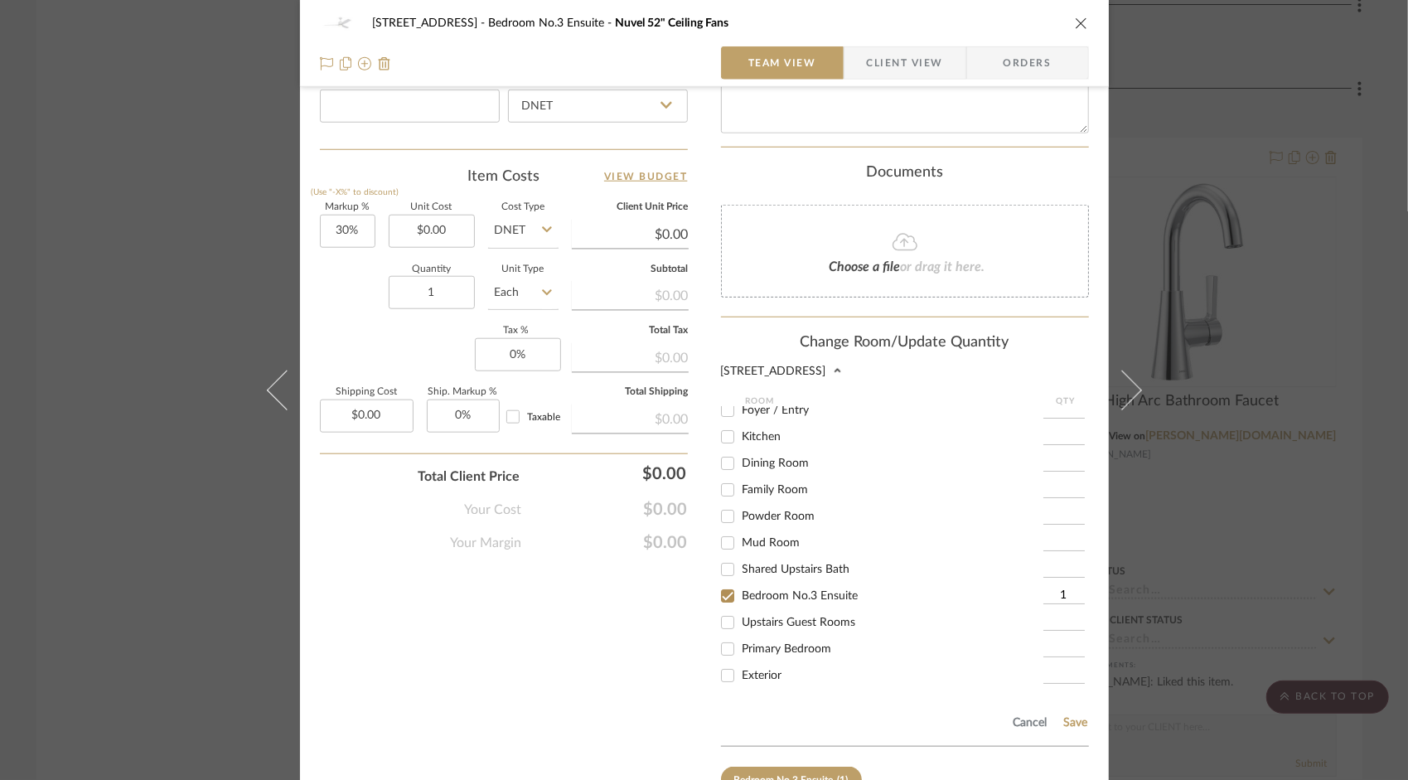
scroll to position [925, 0]
click at [764, 613] on div "Upstairs Guest Rooms" at bounding box center [882, 621] width 322 height 27
click at [764, 616] on span "Upstairs Guest Rooms" at bounding box center [800, 622] width 114 height 12
click at [741, 608] on input "Upstairs Guest Rooms" at bounding box center [728, 621] width 27 height 27
checkbox input "true"
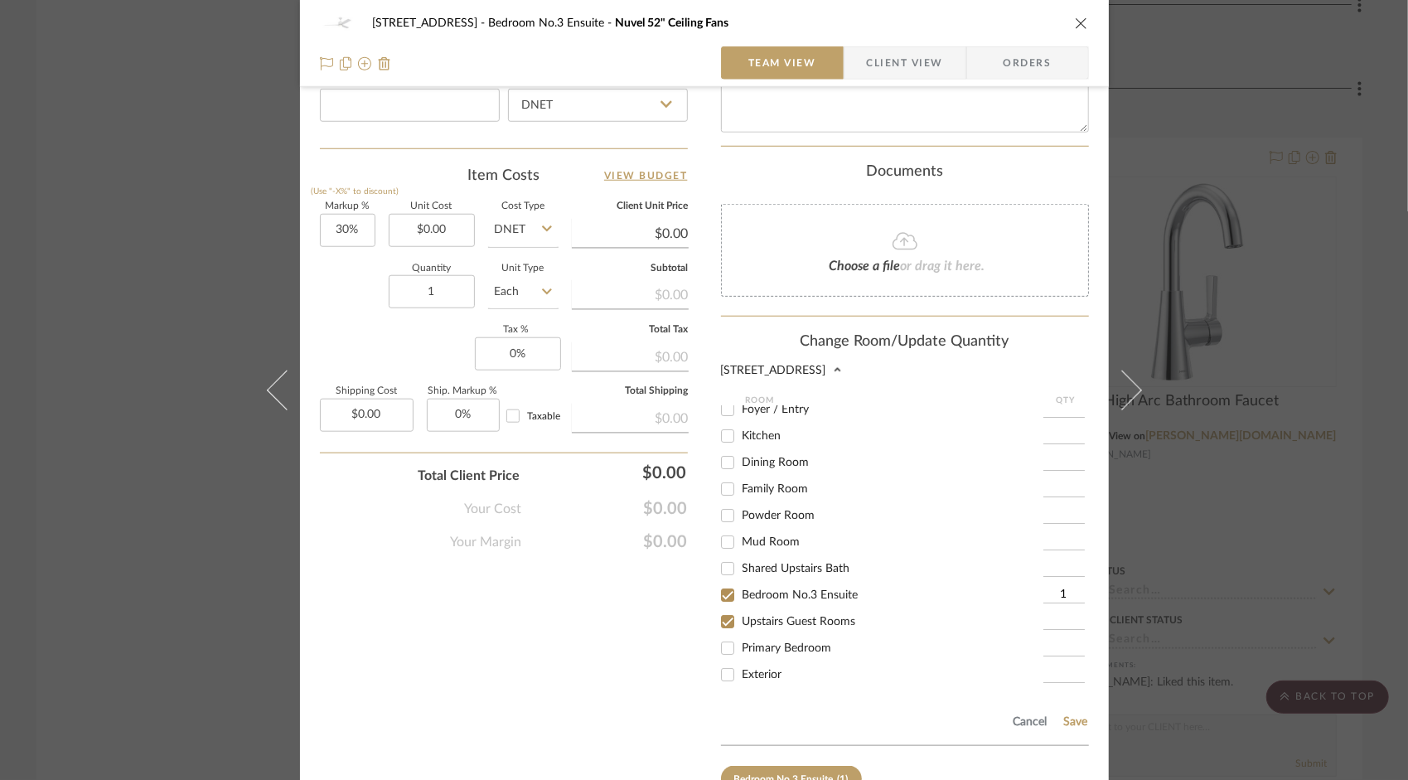
type input "1"
click at [723, 582] on input "Bedroom No.3 Ensuite" at bounding box center [728, 595] width 27 height 27
checkbox input "false"
type input "3"
click at [801, 642] on span "Primary Bedroom" at bounding box center [788, 648] width 90 height 12
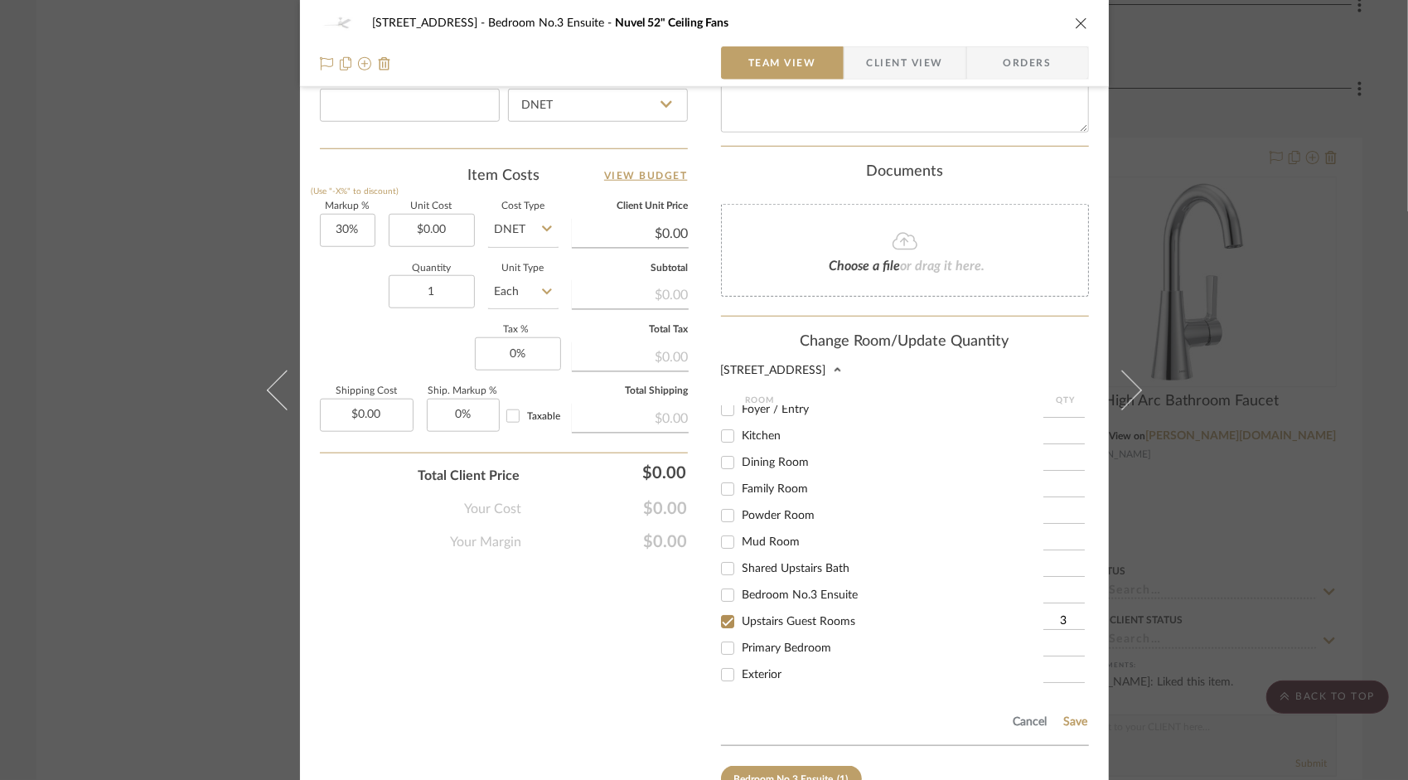
click at [741, 635] on input "Primary Bedroom" at bounding box center [728, 648] width 27 height 27
checkbox input "true"
type input "1"
click at [806, 642] on span "Primary Bedroom" at bounding box center [788, 648] width 90 height 12
click at [741, 635] on input "Primary Bedroom" at bounding box center [728, 648] width 27 height 27
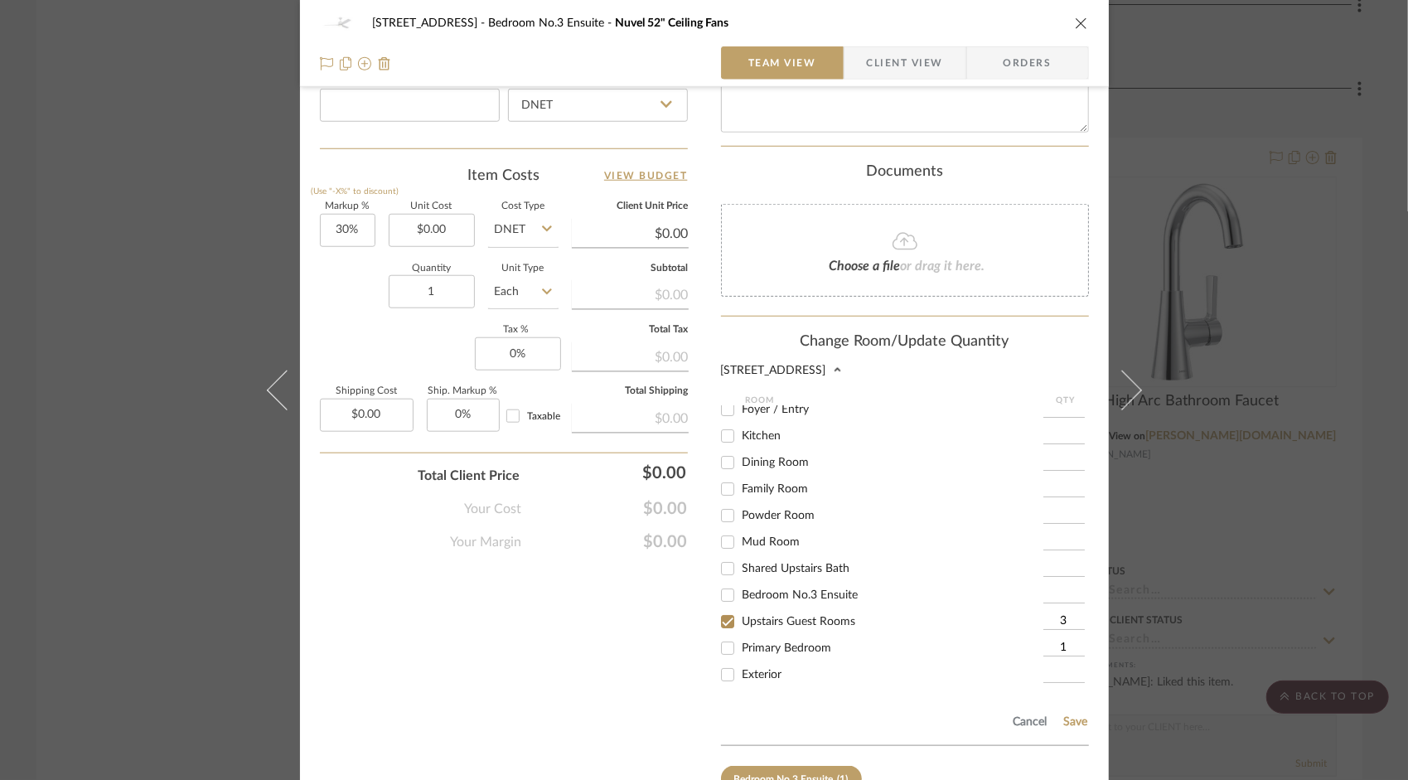
checkbox input "false"
click at [1073, 715] on button "Save" at bounding box center [1077, 721] width 26 height 13
type input "3"
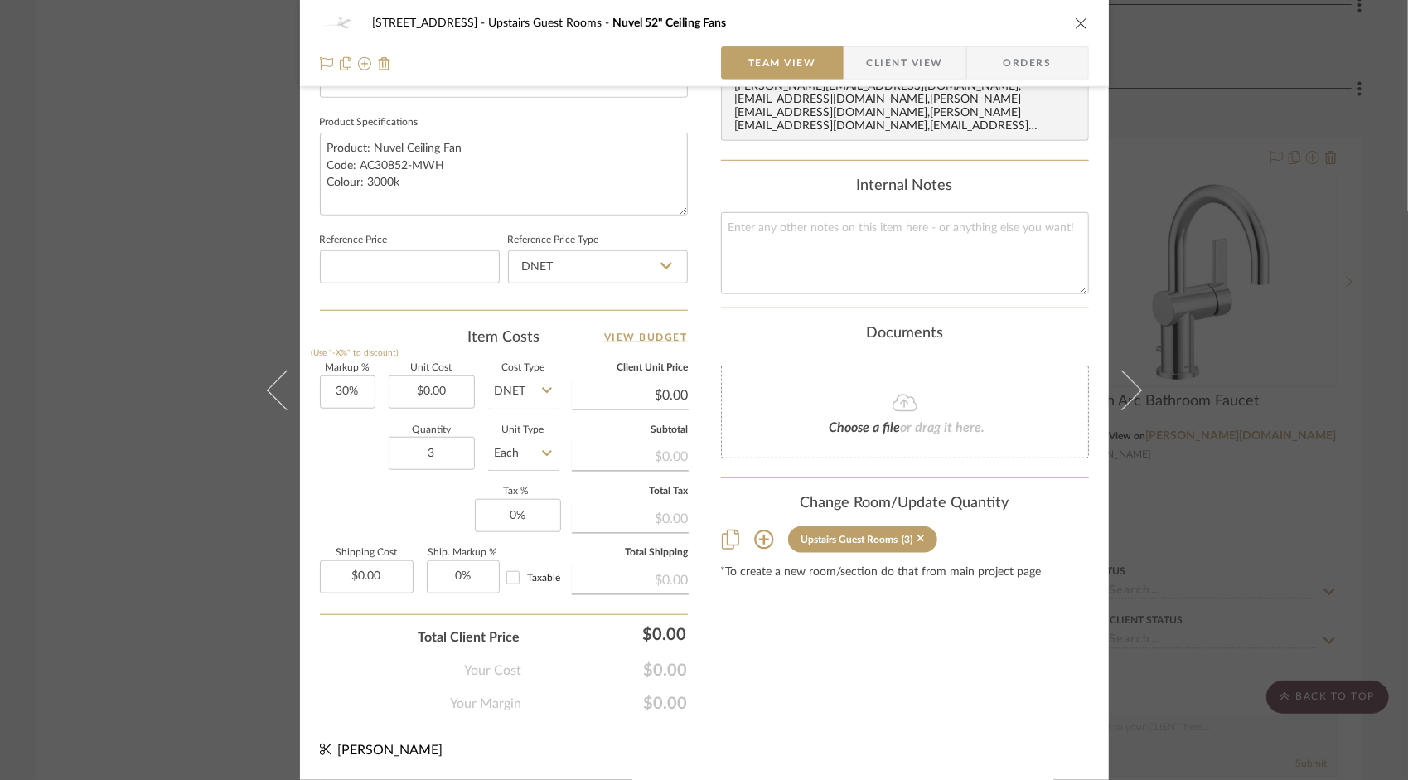
scroll to position [759, 0]
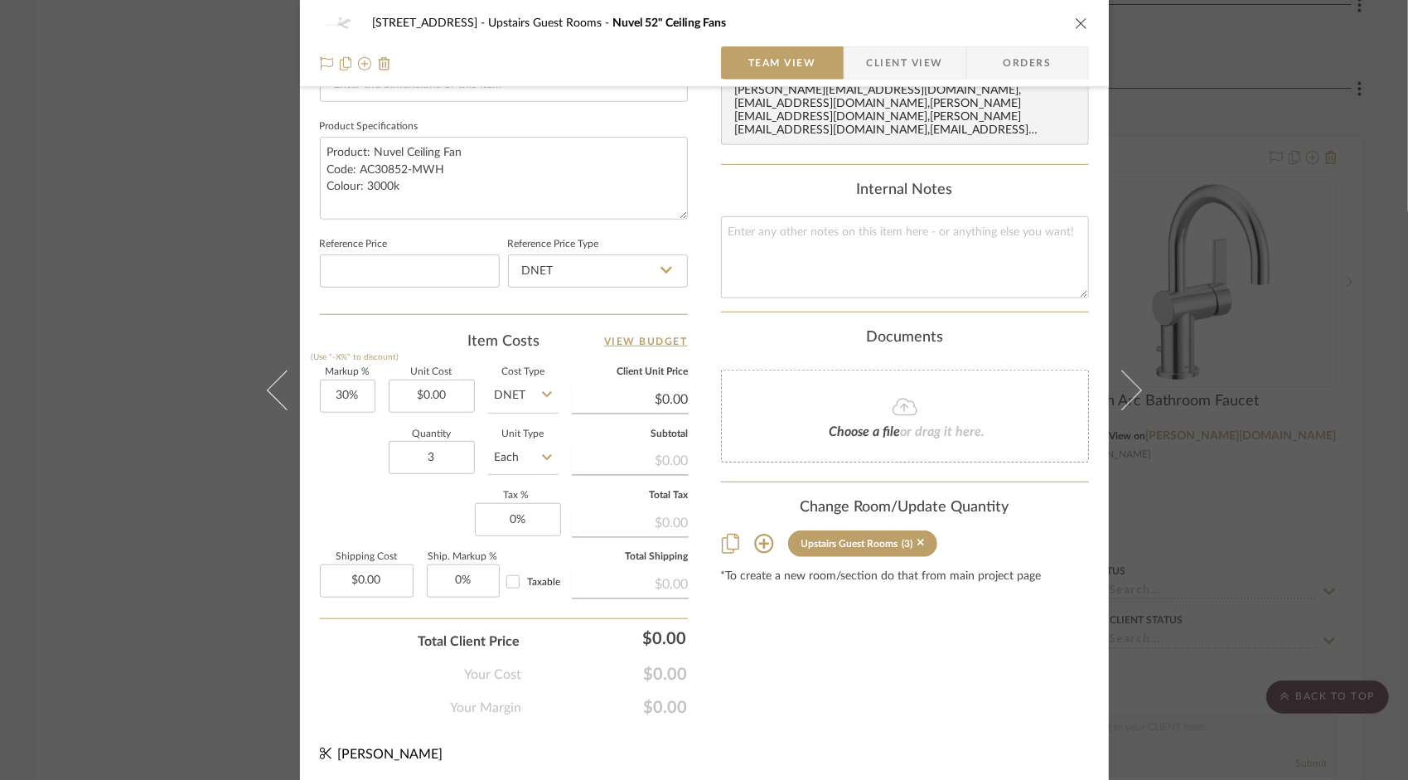
click at [1074, 15] on div "[STREET_ADDRESS] Upstairs Guest Rooms Nuvel 52" Ceiling Fans" at bounding box center [704, 23] width 769 height 33
click at [1075, 26] on icon "close" at bounding box center [1081, 23] width 13 height 13
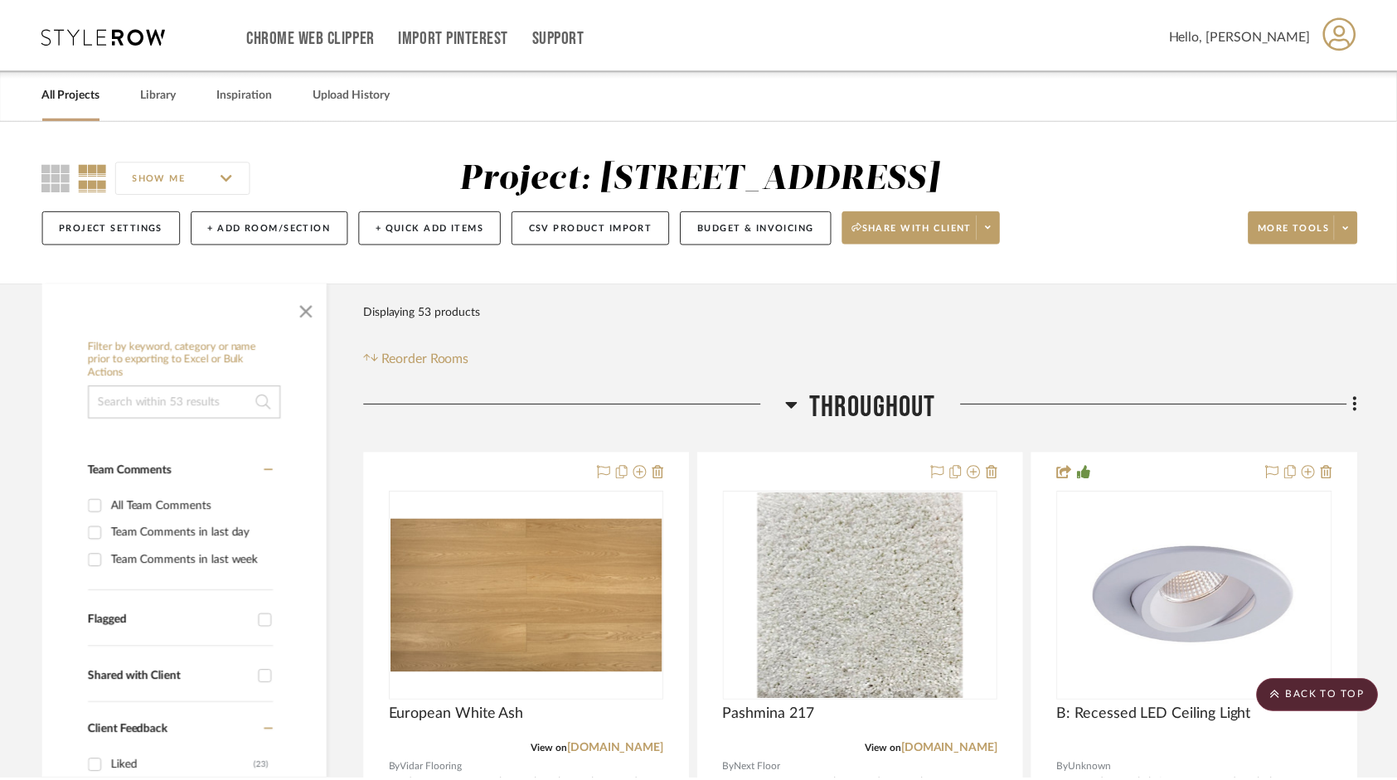
scroll to position [13628, 0]
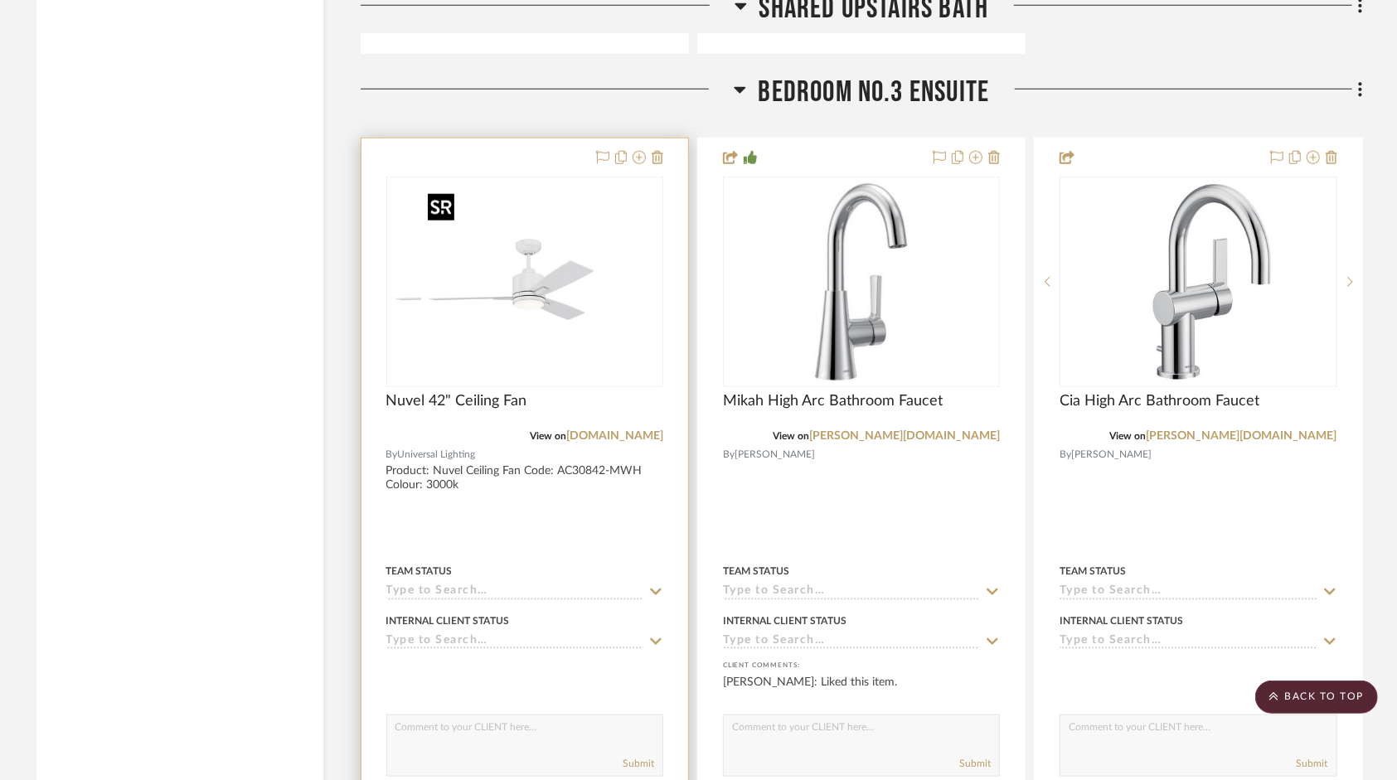
click at [595, 317] on img "0" at bounding box center [491, 281] width 207 height 207
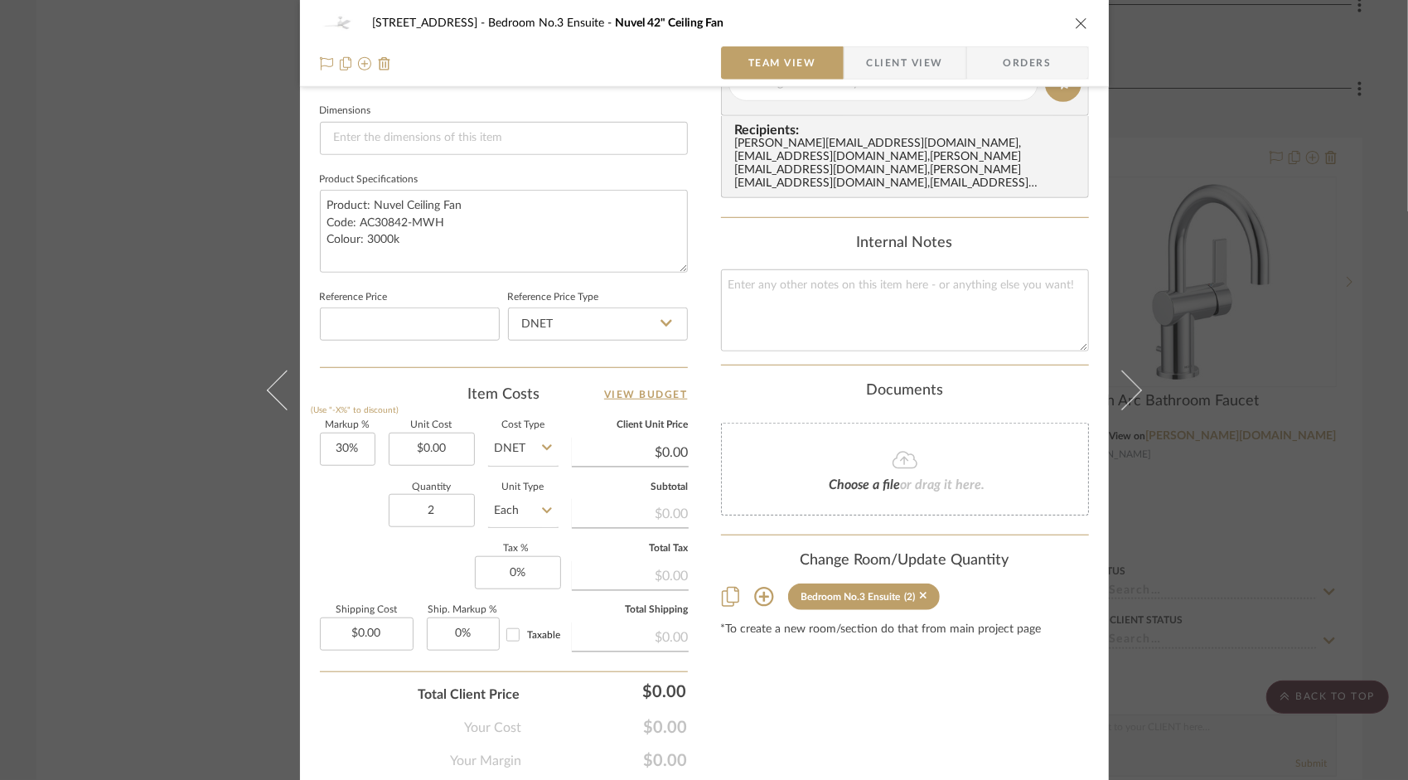
scroll to position [759, 0]
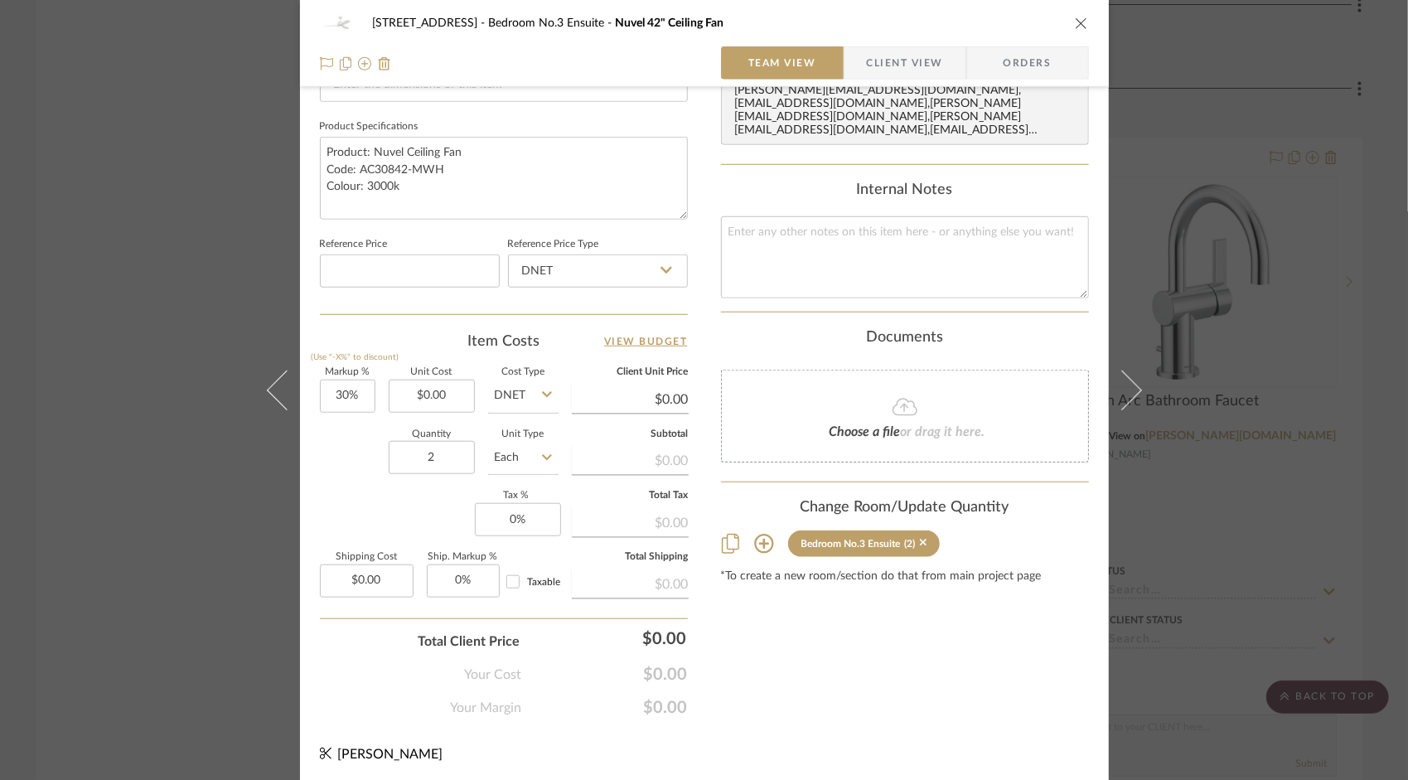
click at [757, 535] on icon at bounding box center [763, 544] width 19 height 19
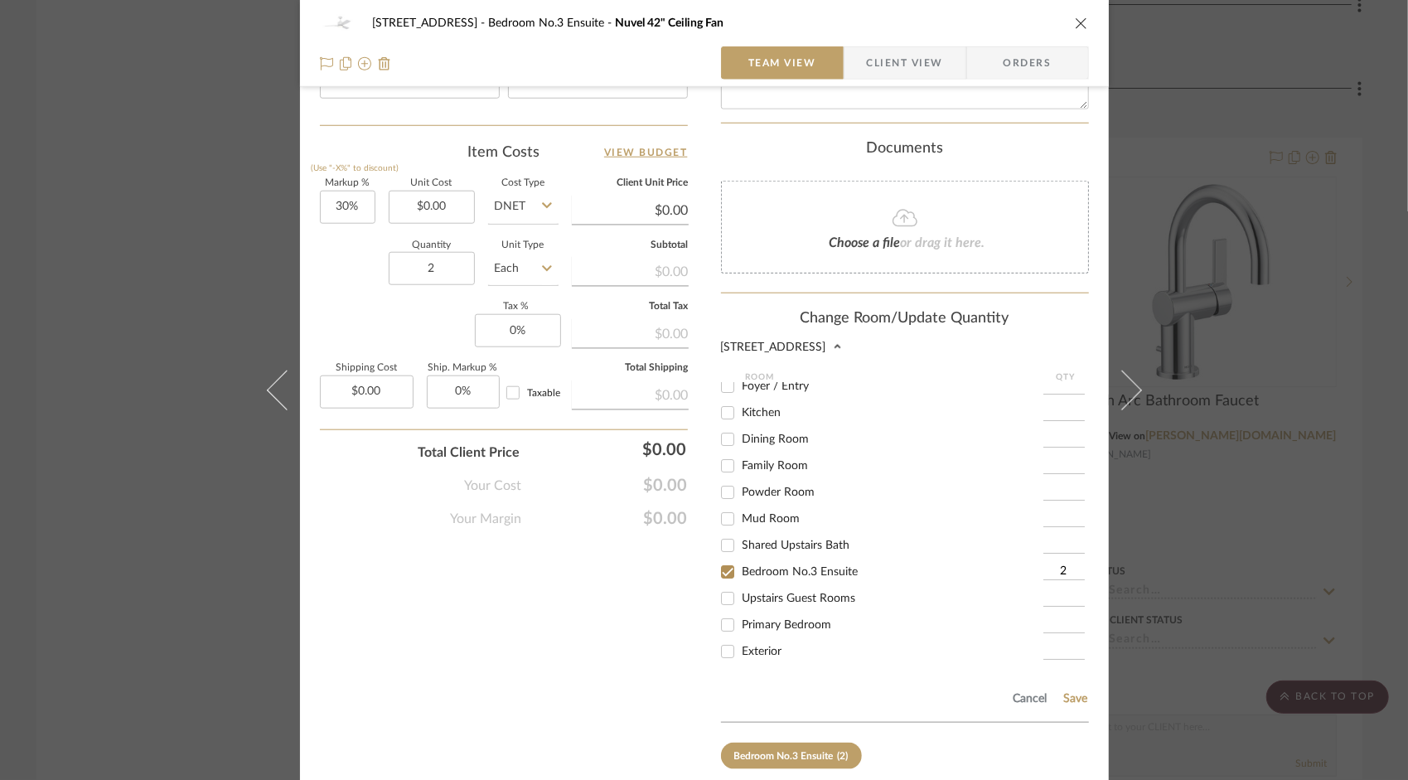
scroll to position [1013, 0]
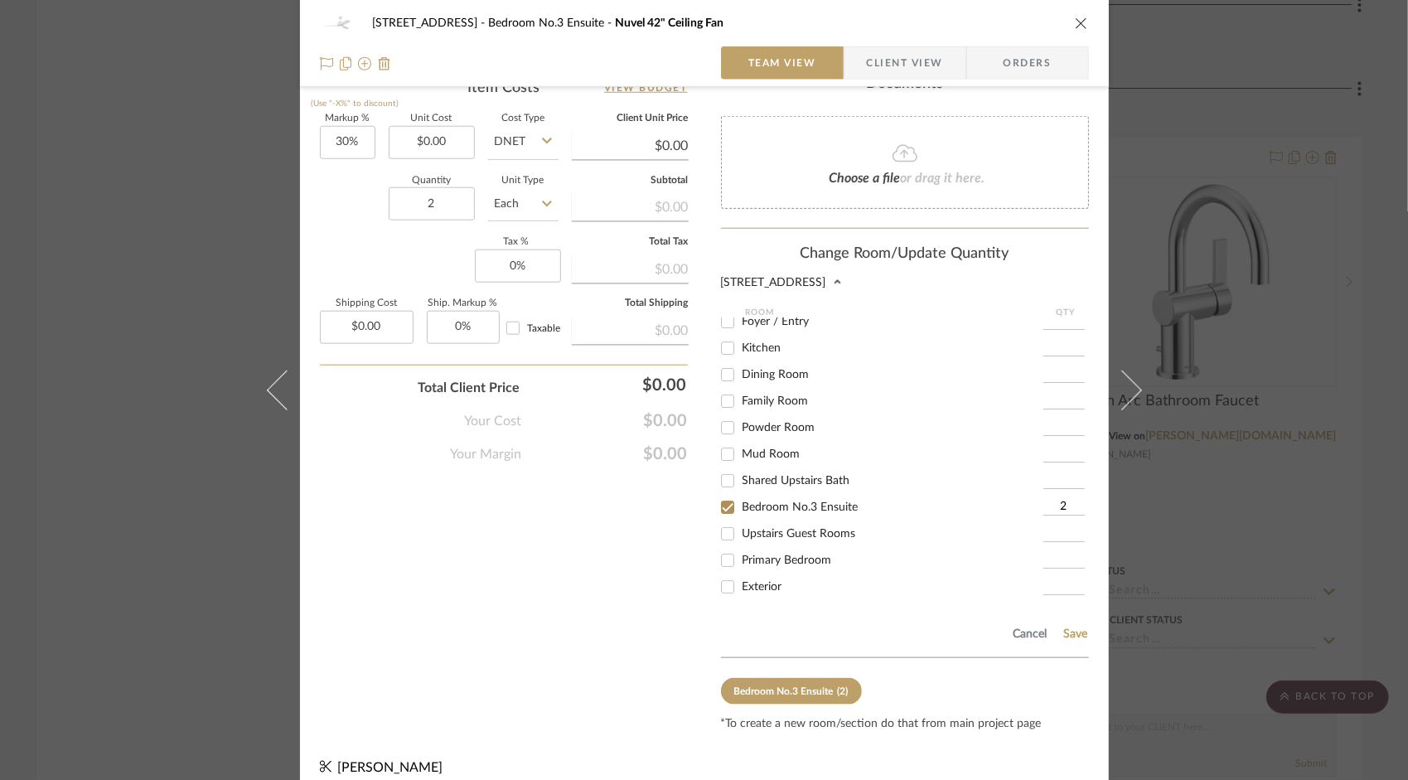
click at [783, 528] on span "Upstairs Guest Rooms" at bounding box center [800, 534] width 114 height 12
click at [741, 521] on input "Upstairs Guest Rooms" at bounding box center [728, 534] width 27 height 27
checkbox input "true"
type input "1"
click at [836, 502] on span "Bedroom No.3 Ensuite" at bounding box center [801, 508] width 116 height 12
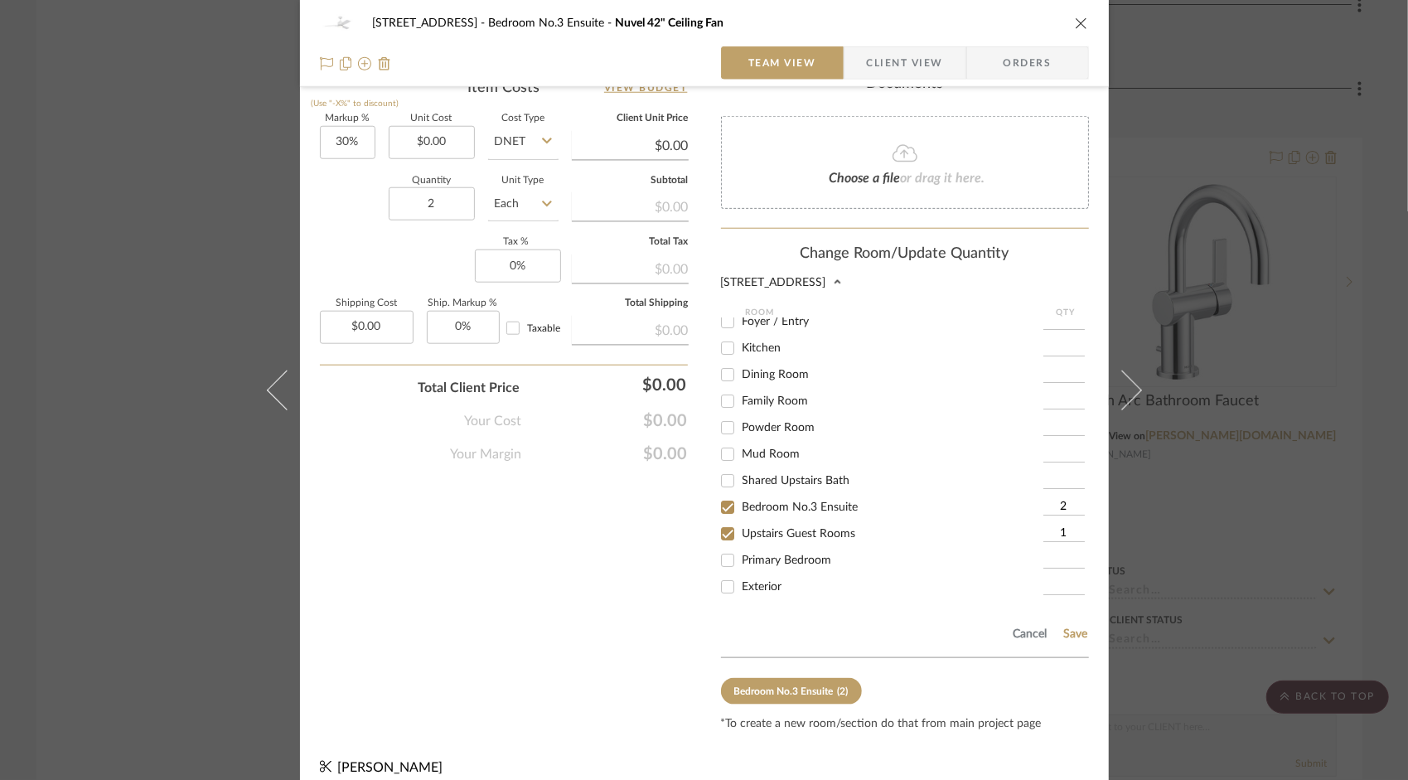
click at [741, 495] on input "Bedroom No.3 Ensuite" at bounding box center [728, 507] width 27 height 27
checkbox input "false"
type input "3"
click at [1074, 628] on button "Save" at bounding box center [1077, 634] width 26 height 13
type input "3"
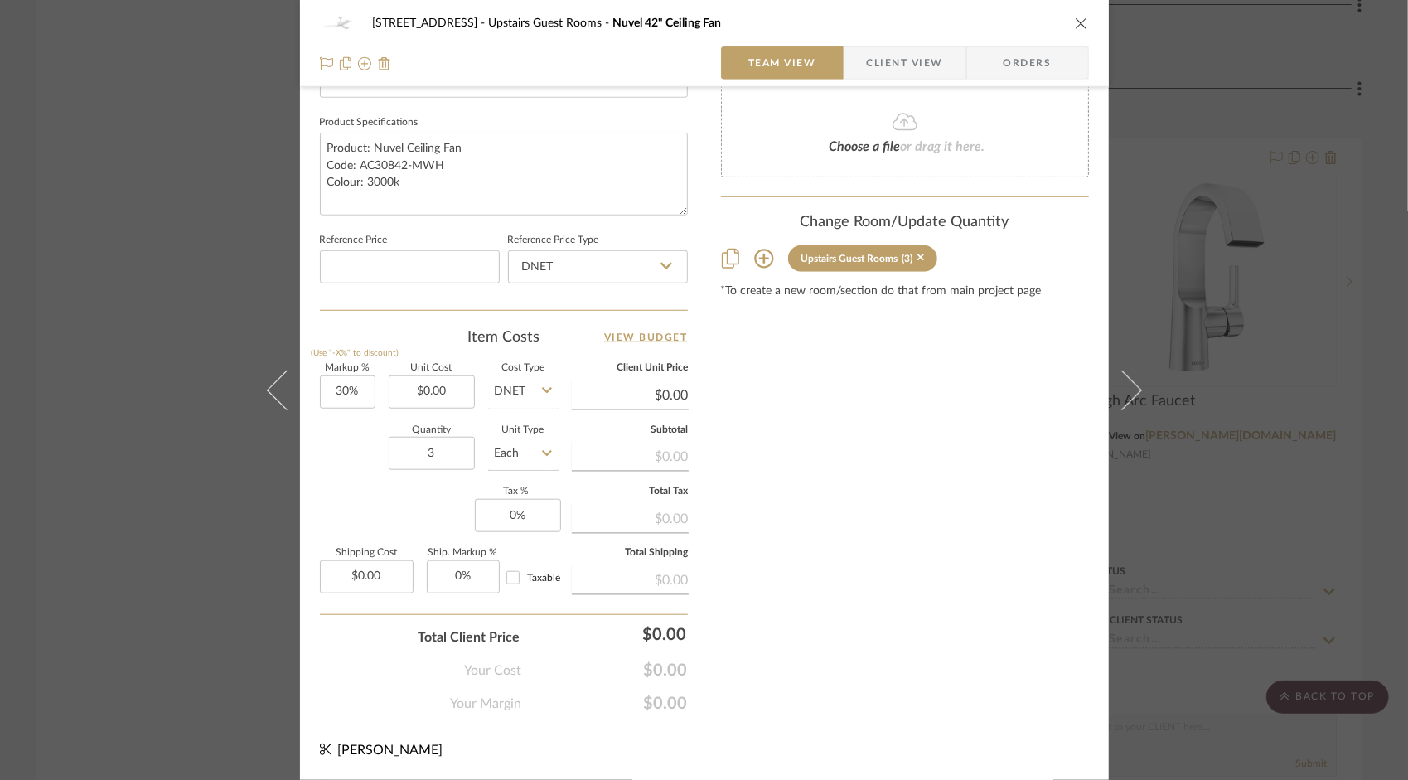
scroll to position [759, 0]
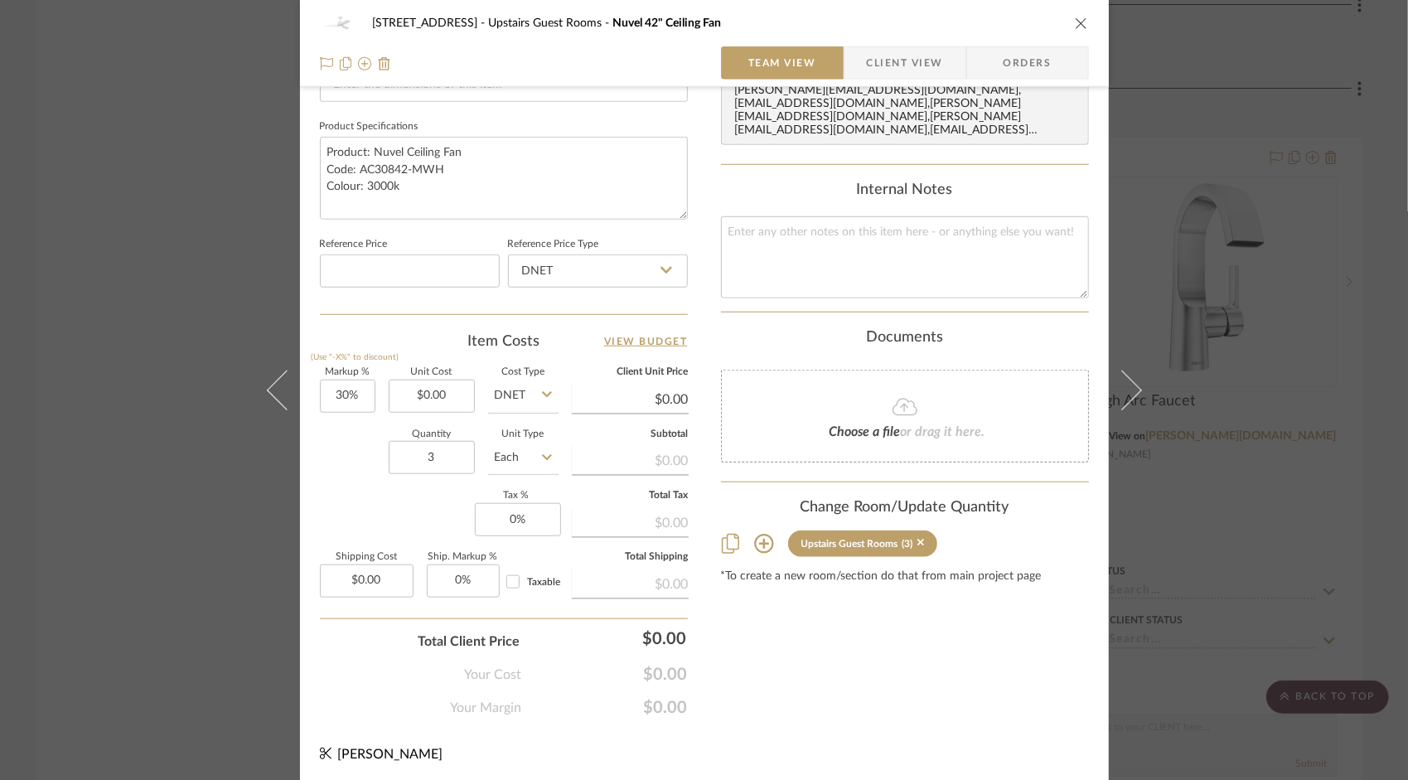
click at [1083, 20] on div "[STREET_ADDRESS] Upstairs Guest Rooms Nuvel 42" Ceiling Fan Team View Client Vi…" at bounding box center [704, 43] width 809 height 87
drag, startPoint x: 1076, startPoint y: 13, endPoint x: 1083, endPoint y: 24, distance: 12.7
click at [1076, 13] on div "[STREET_ADDRESS] Upstairs Guest Rooms Nuvel 42" Ceiling Fan" at bounding box center [704, 23] width 769 height 33
click at [1081, 24] on icon "close" at bounding box center [1081, 23] width 13 height 13
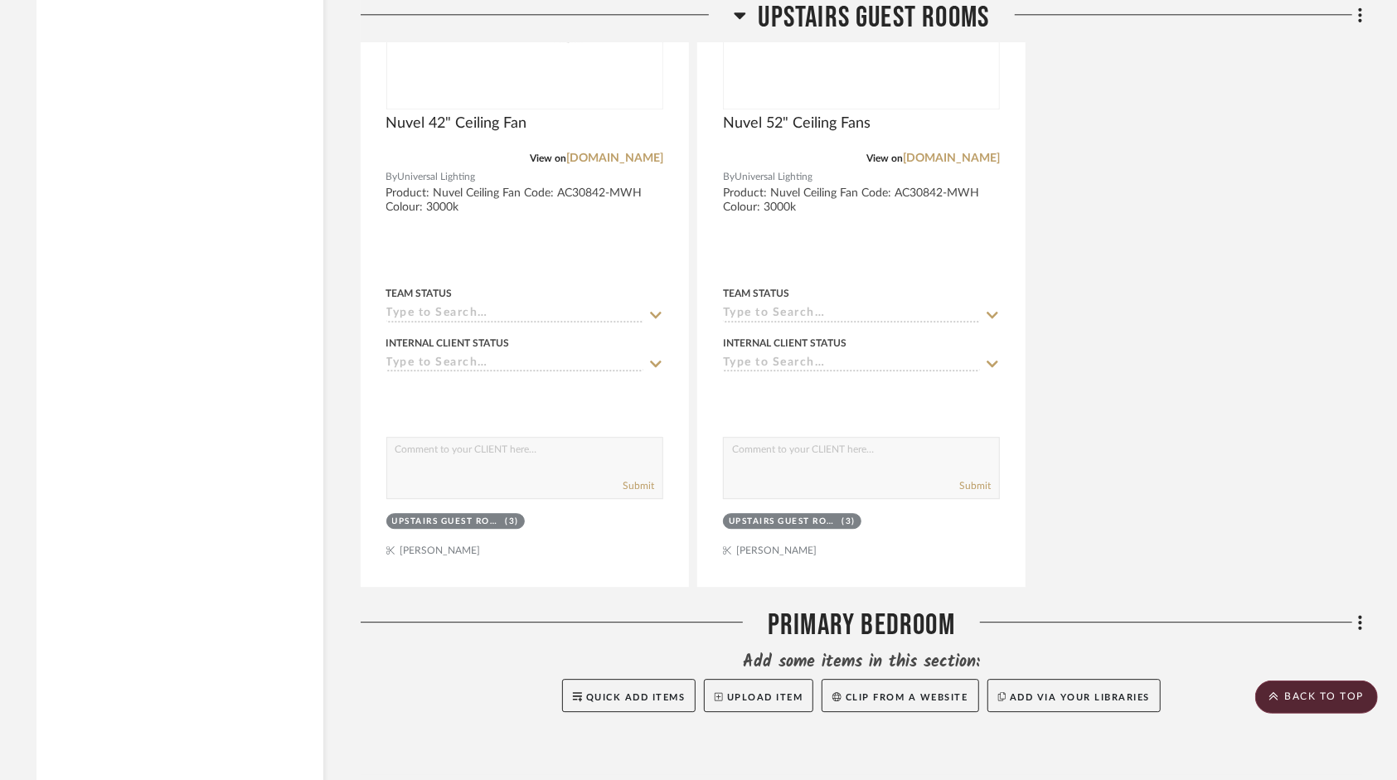
scroll to position [15203, 0]
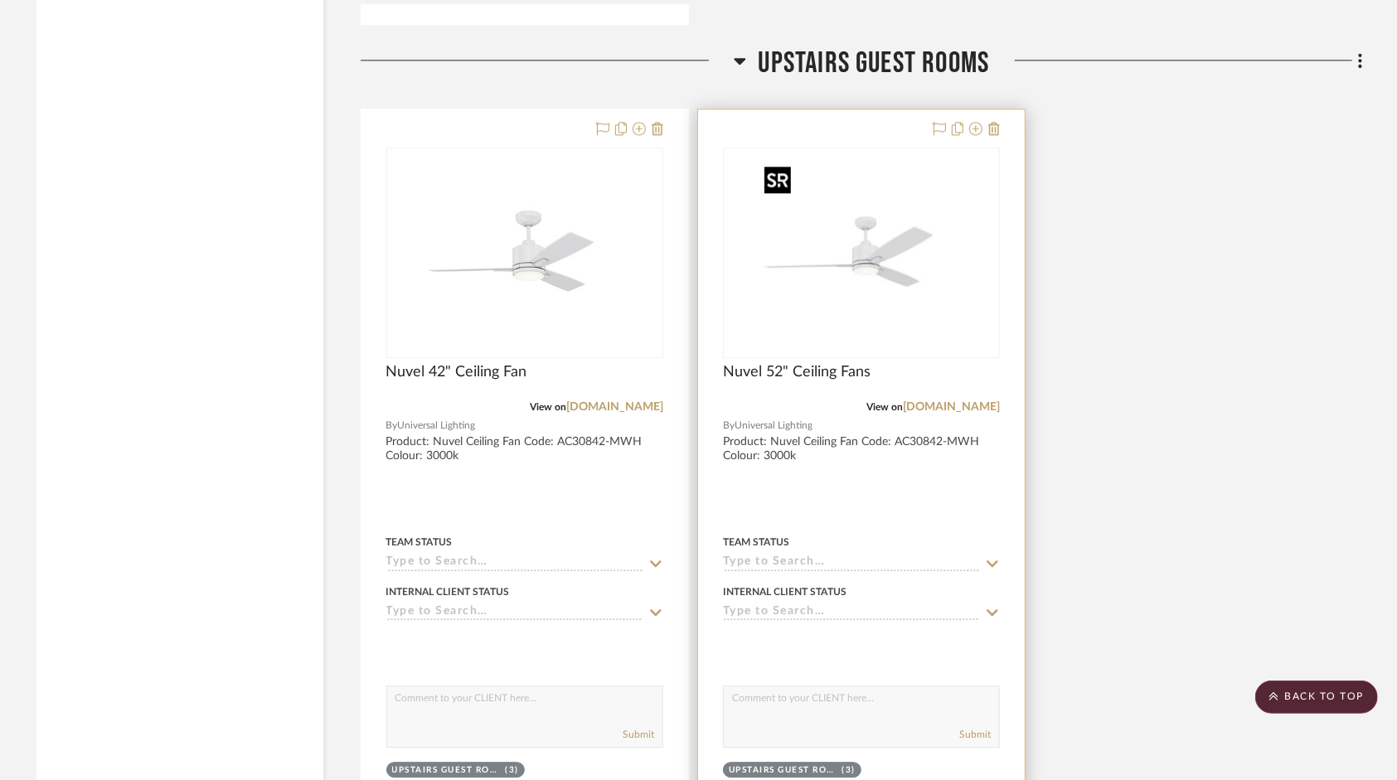
click at [0, 0] on img at bounding box center [0, 0] width 0 height 0
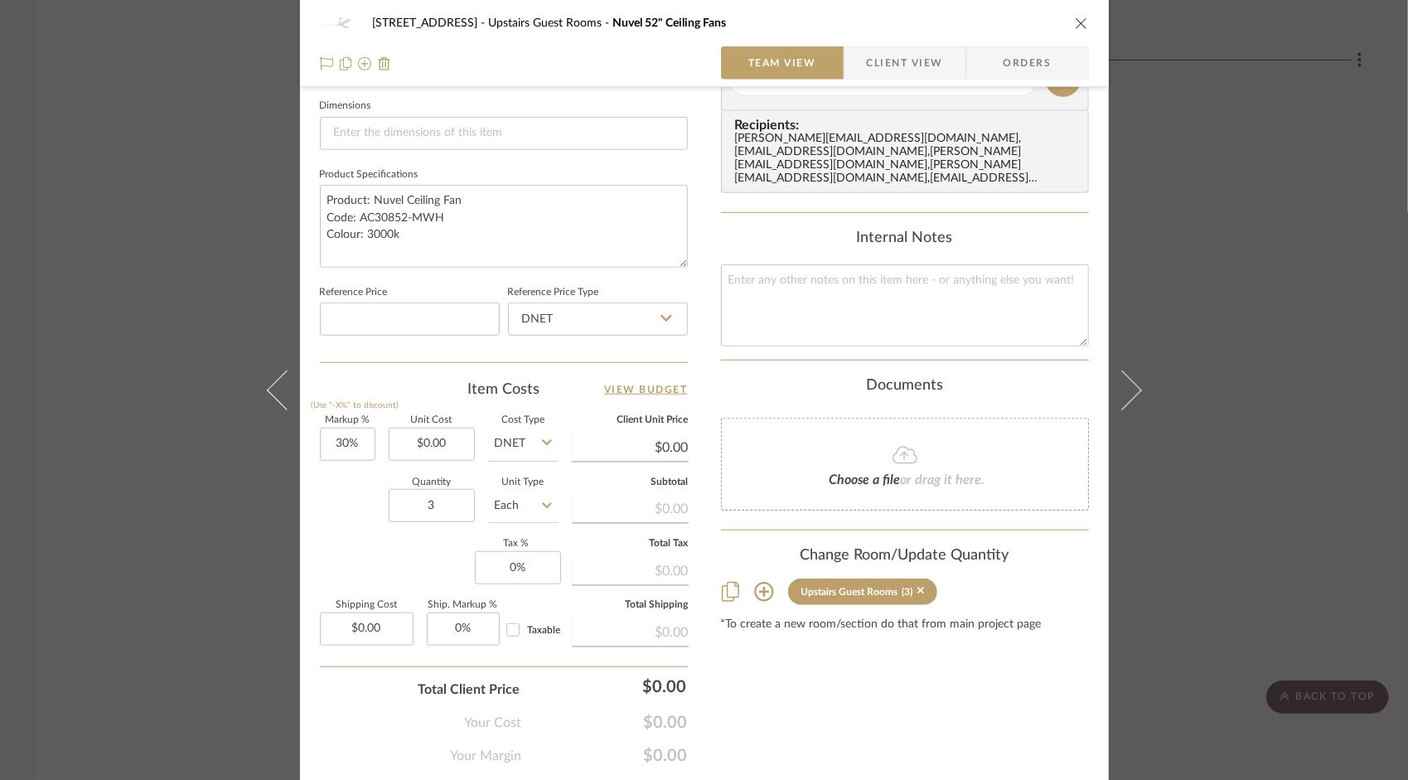
scroll to position [759, 0]
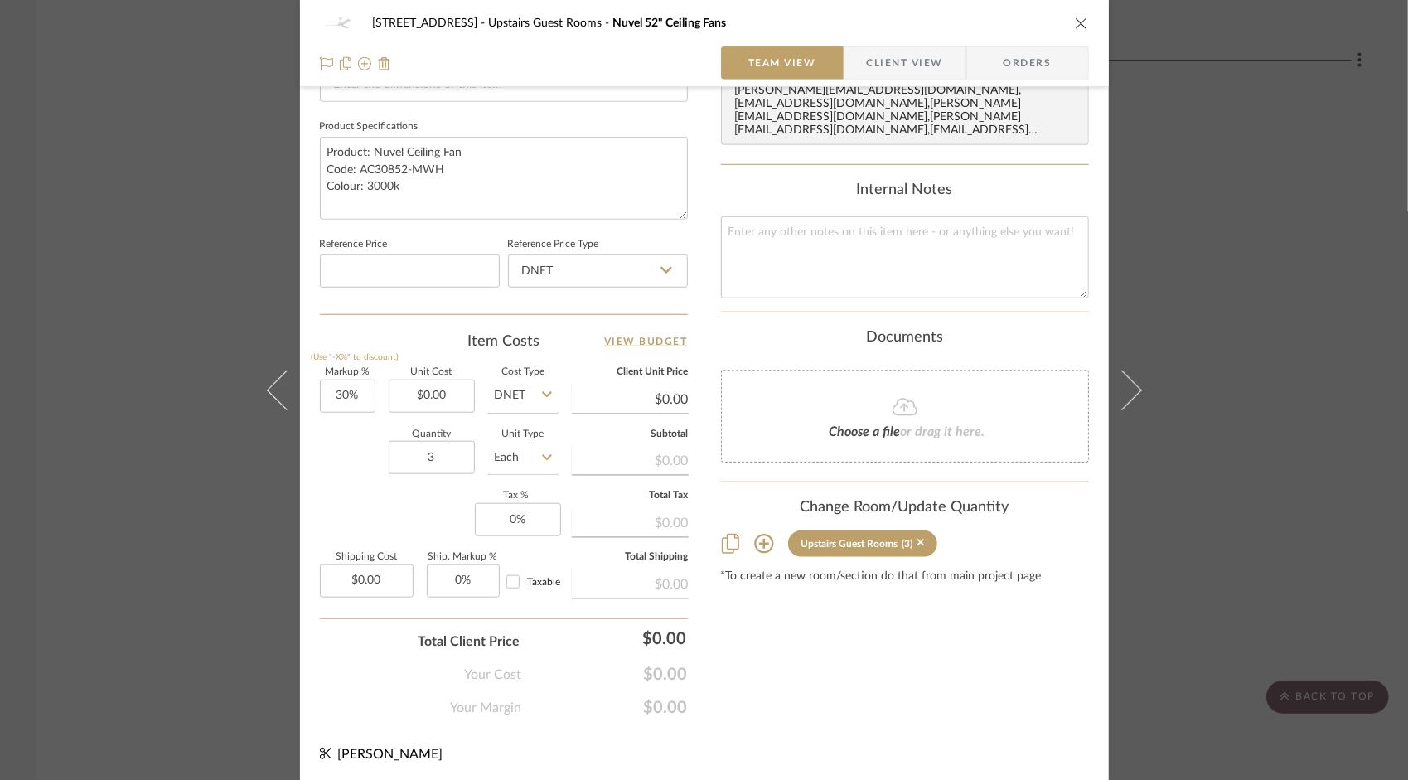
click at [763, 534] on icon at bounding box center [764, 544] width 20 height 20
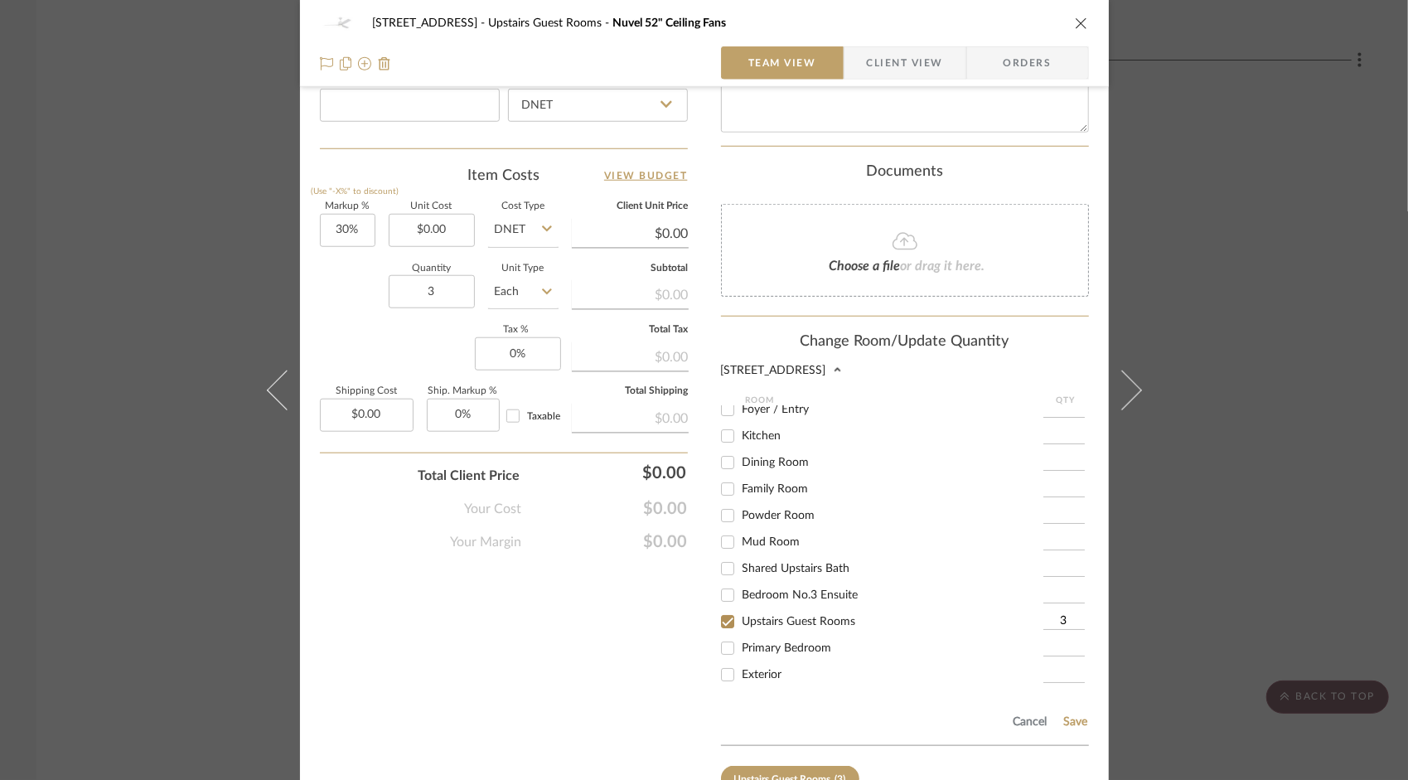
scroll to position [1013, 0]
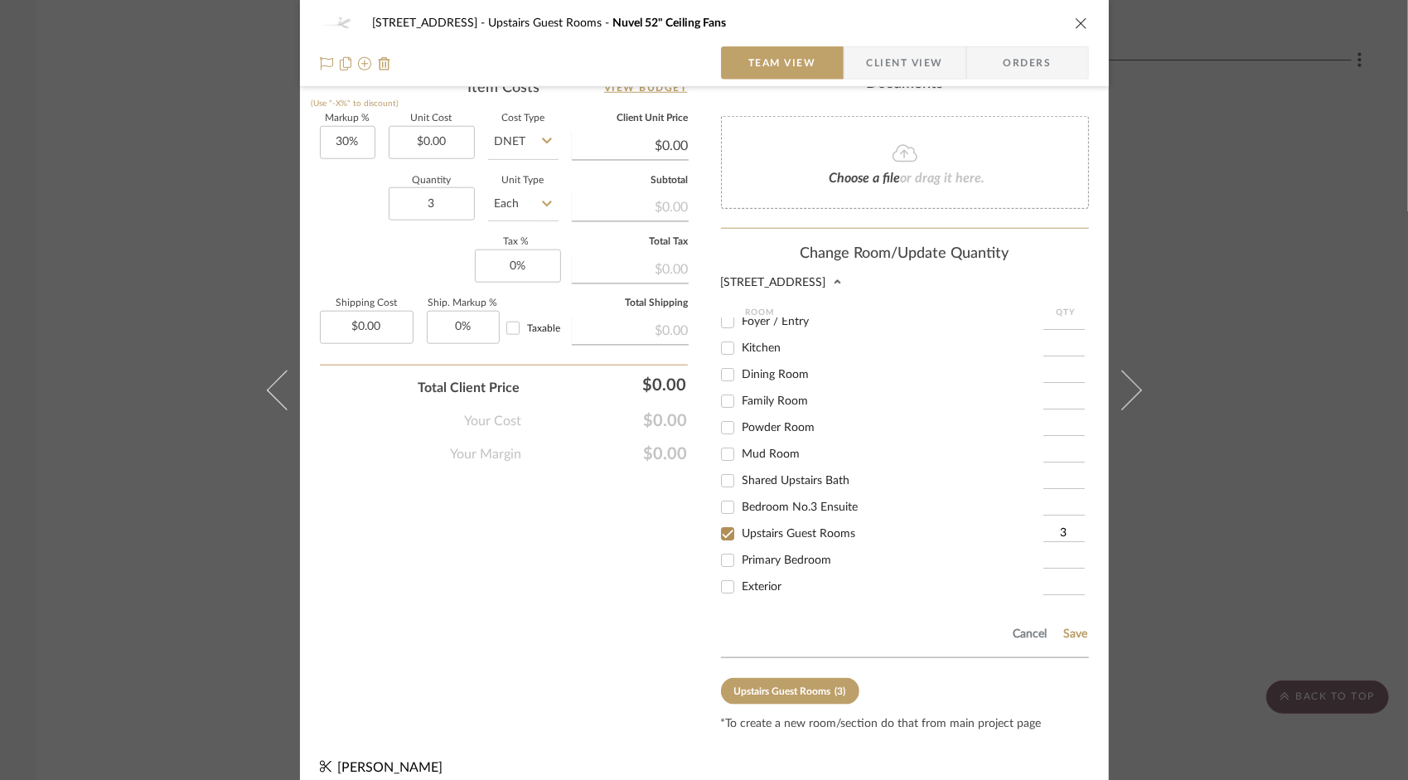
click at [822, 555] on span "Primary Bedroom" at bounding box center [788, 561] width 90 height 12
click at [741, 547] on input "Primary Bedroom" at bounding box center [728, 560] width 27 height 27
checkbox input "true"
type input "1"
drag, startPoint x: 767, startPoint y: 516, endPoint x: 779, endPoint y: 519, distance: 12.9
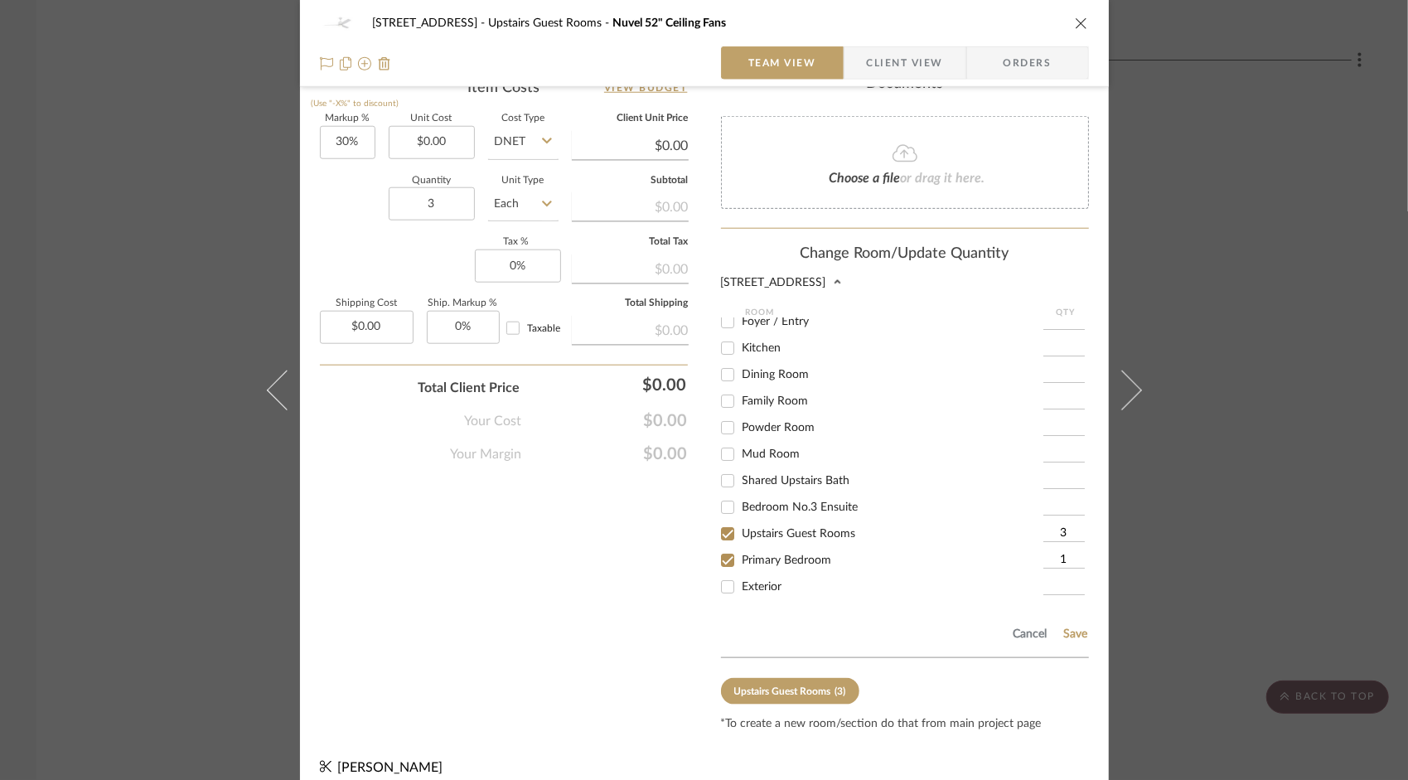
click at [767, 528] on span "Upstairs Guest Rooms" at bounding box center [800, 534] width 114 height 12
click at [741, 521] on input "Upstairs Guest Rooms" at bounding box center [728, 534] width 27 height 27
checkbox input "false"
click at [1080, 628] on button "Save" at bounding box center [1077, 634] width 26 height 13
type input "1"
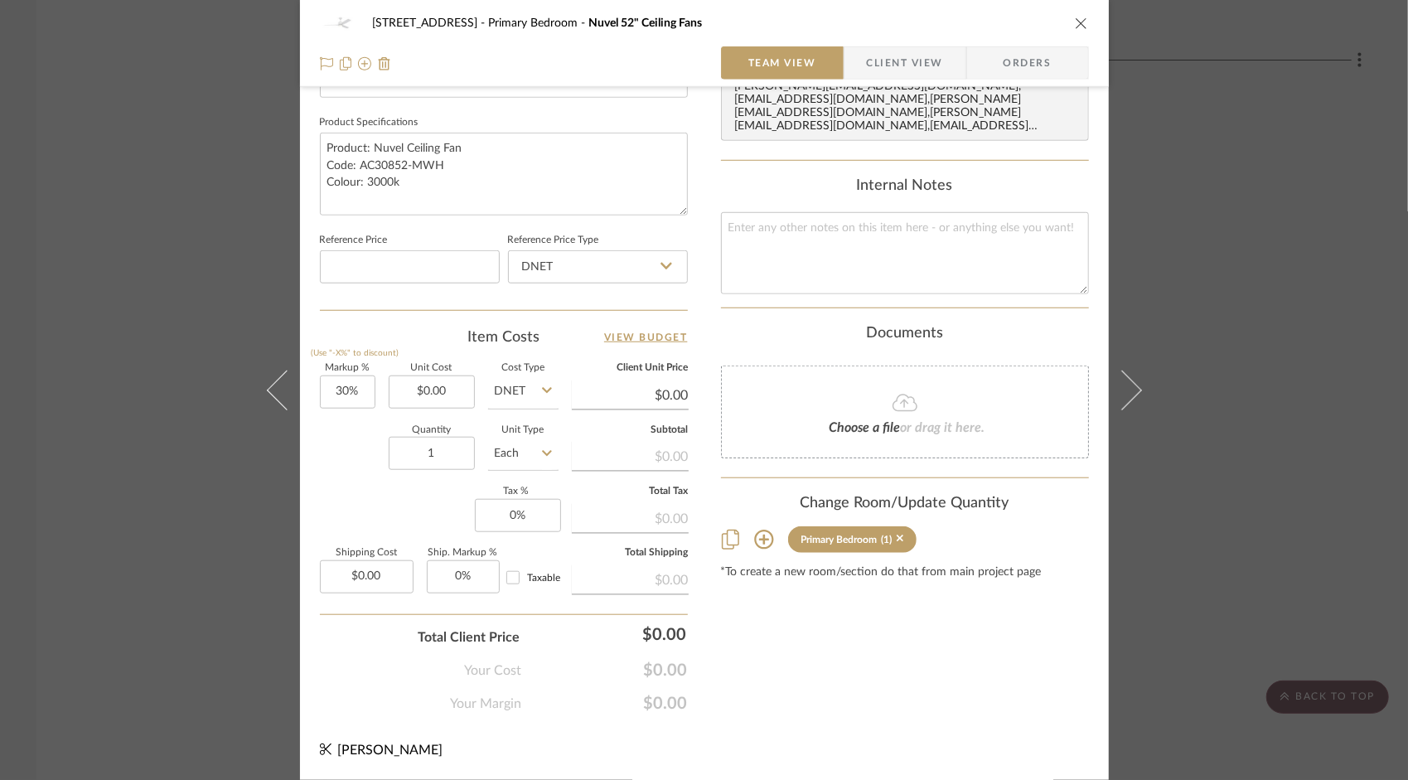
scroll to position [759, 0]
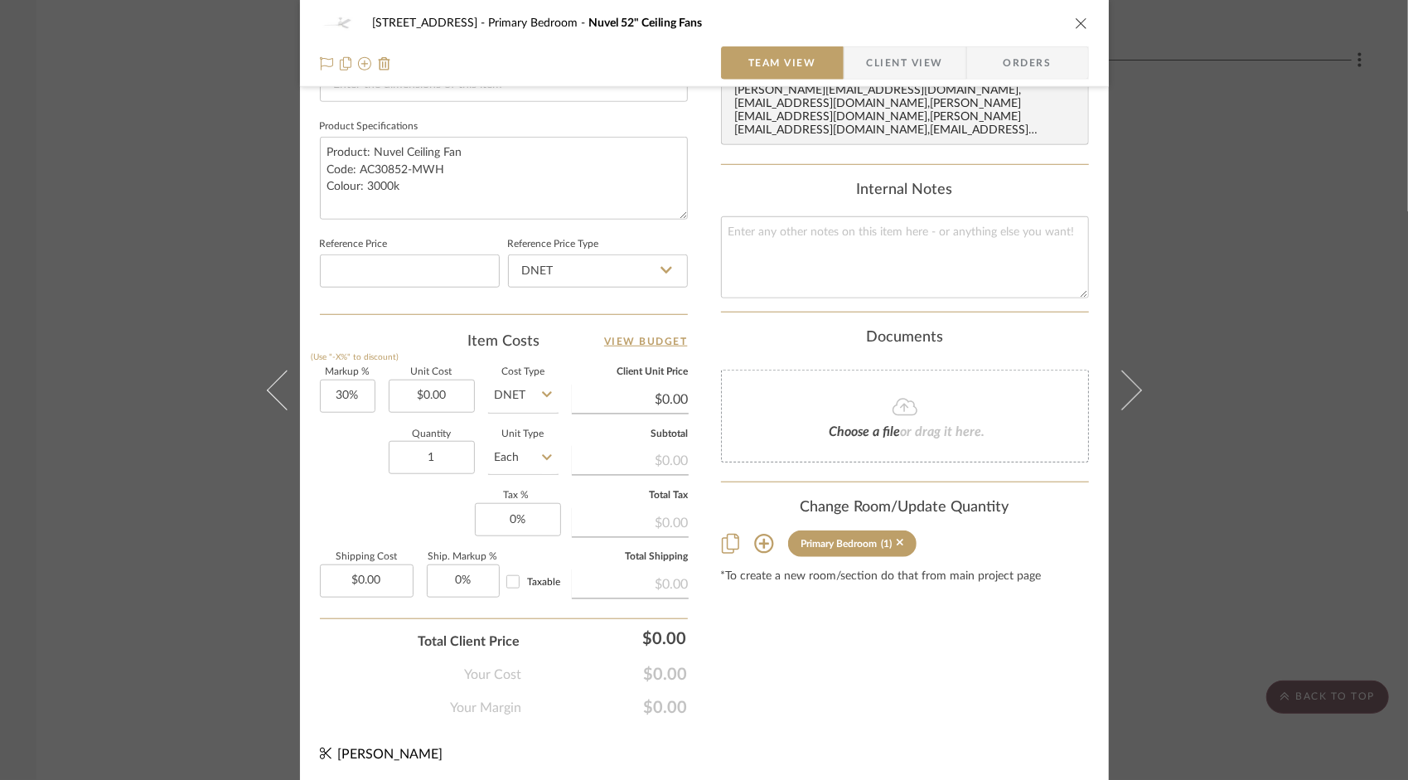
click at [1075, 27] on icon "close" at bounding box center [1081, 23] width 13 height 13
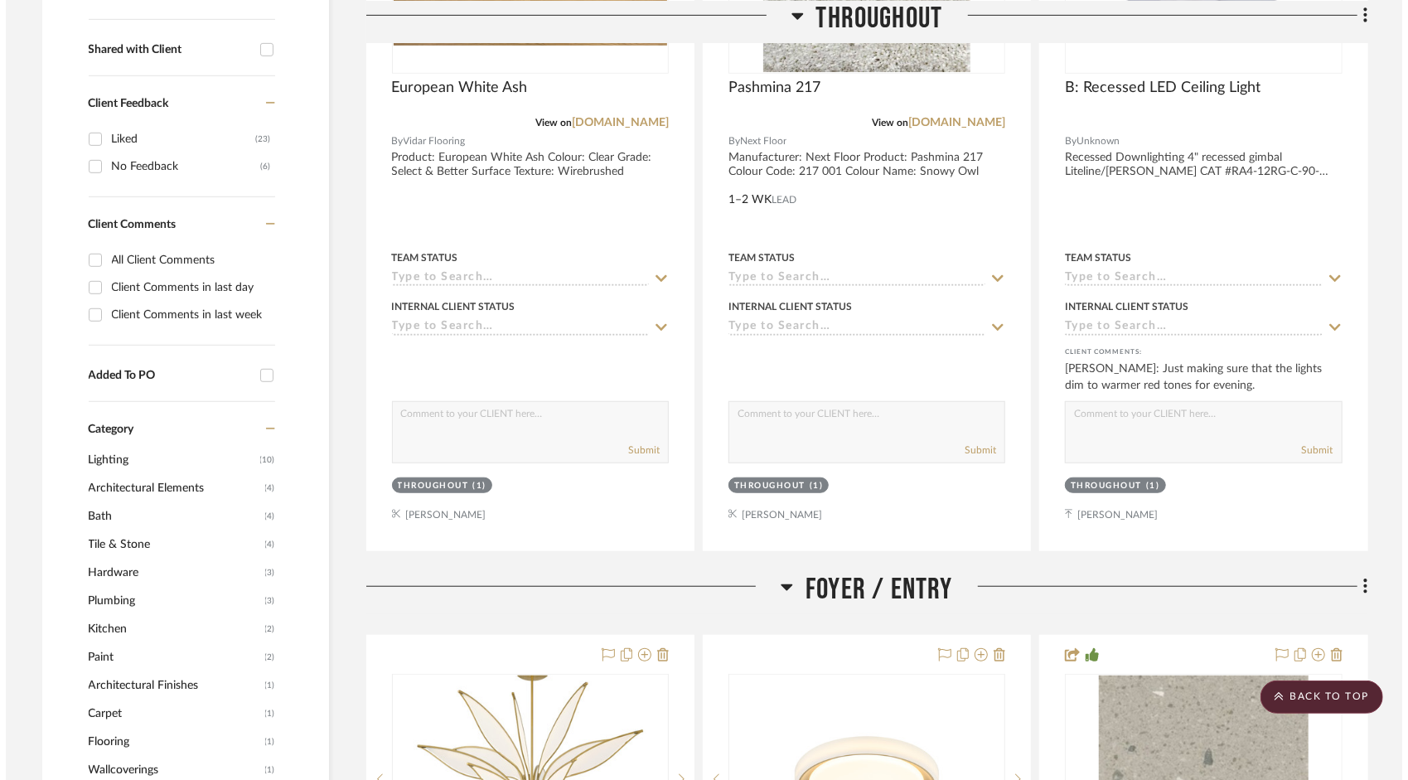
scroll to position [0, 0]
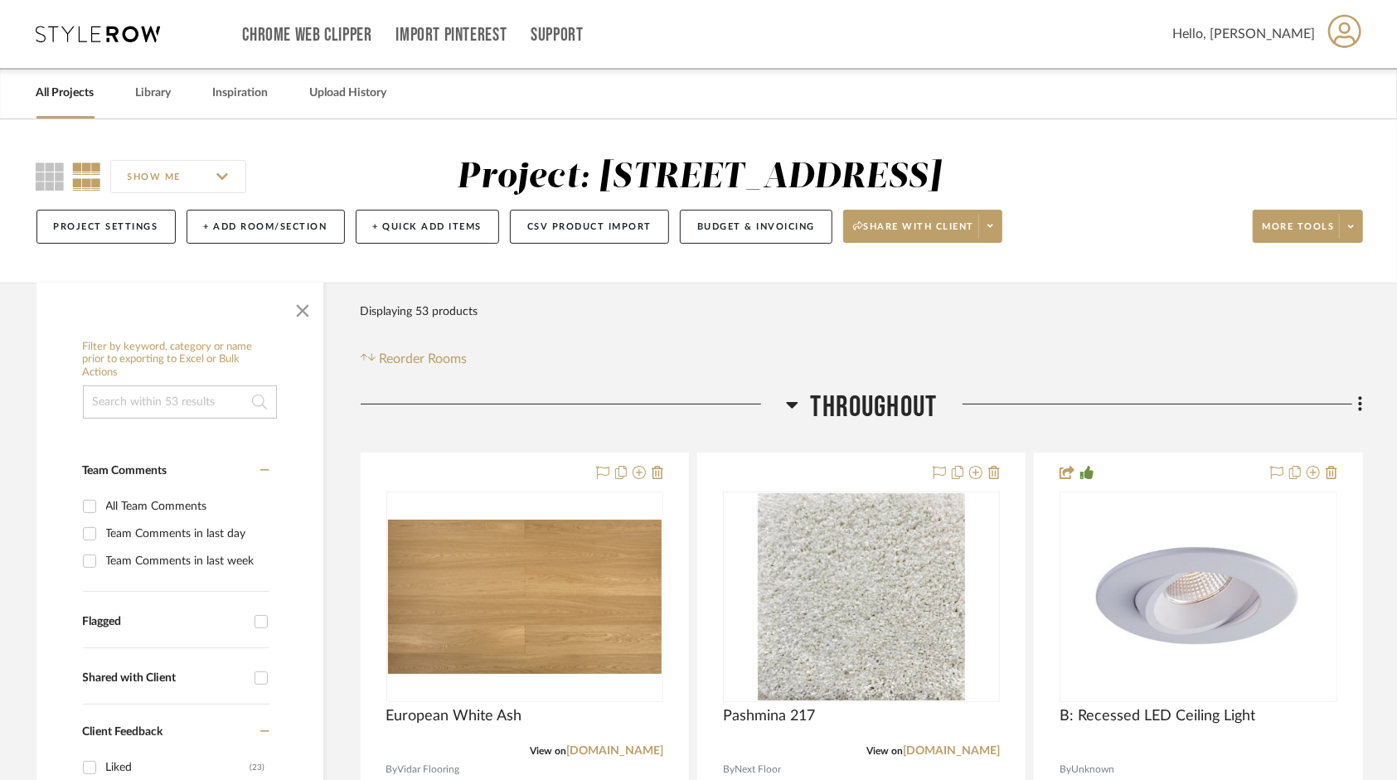
click at [176, 90] on div "All Projects Library Inspiration Upload History" at bounding box center [699, 93] width 1374 height 51
click at [146, 98] on link "Library" at bounding box center [154, 93] width 36 height 22
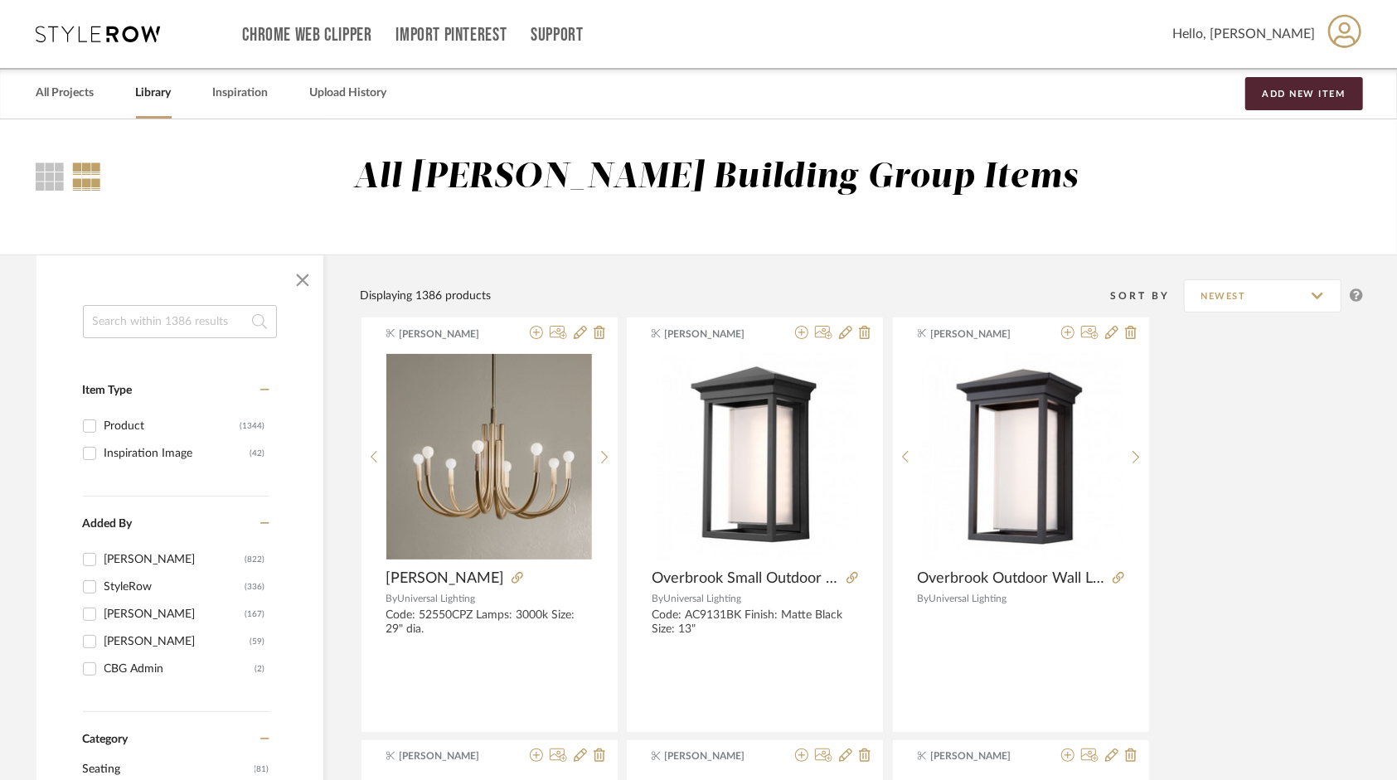
click at [185, 318] on input at bounding box center [180, 321] width 194 height 33
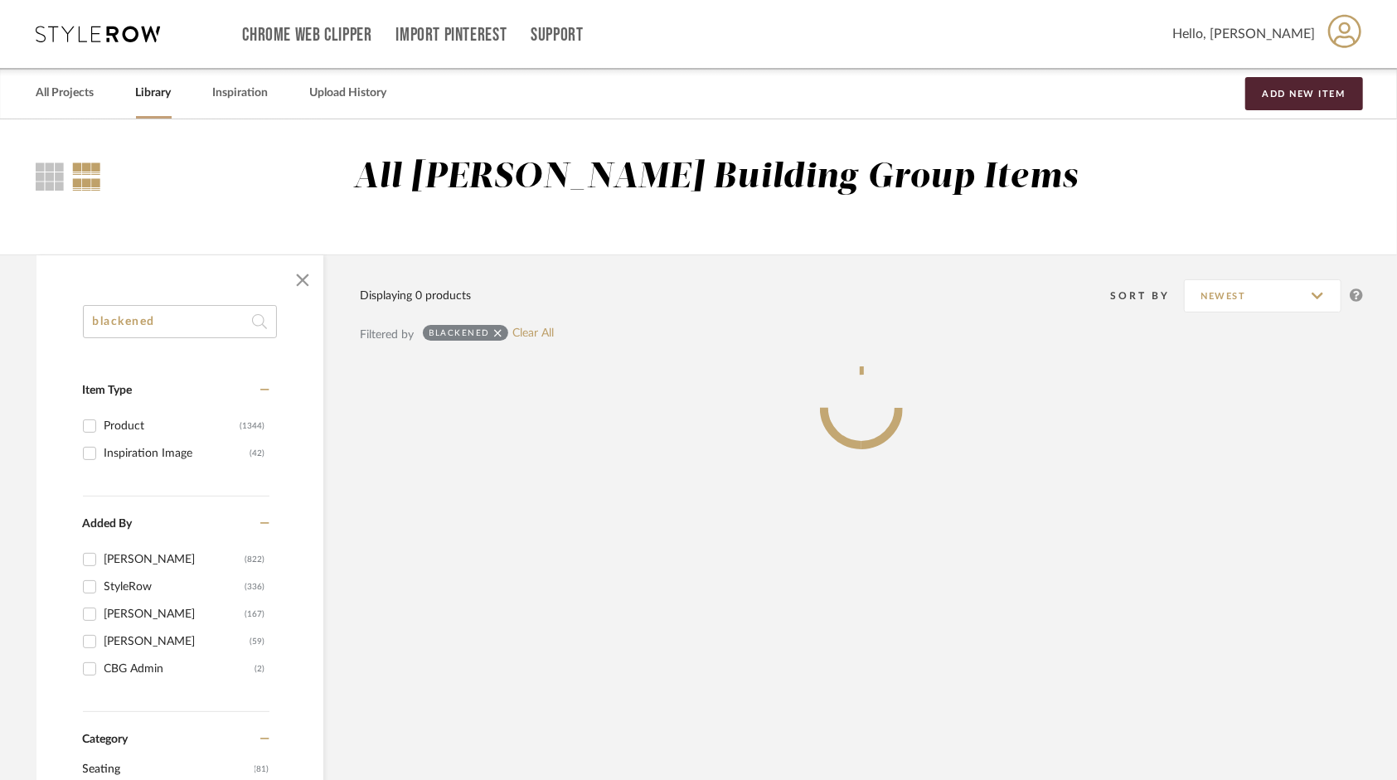
type input "blackened"
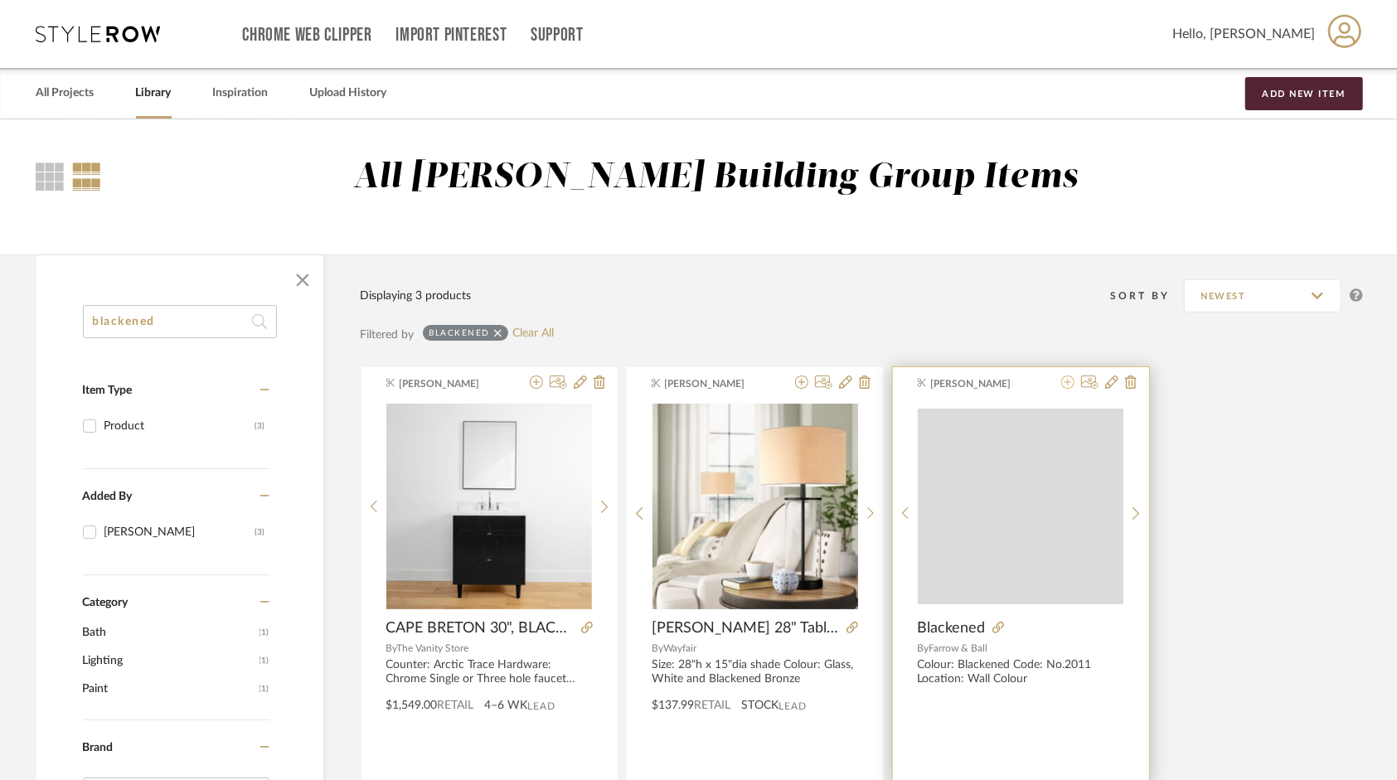
click at [1067, 381] on icon at bounding box center [1067, 382] width 13 height 13
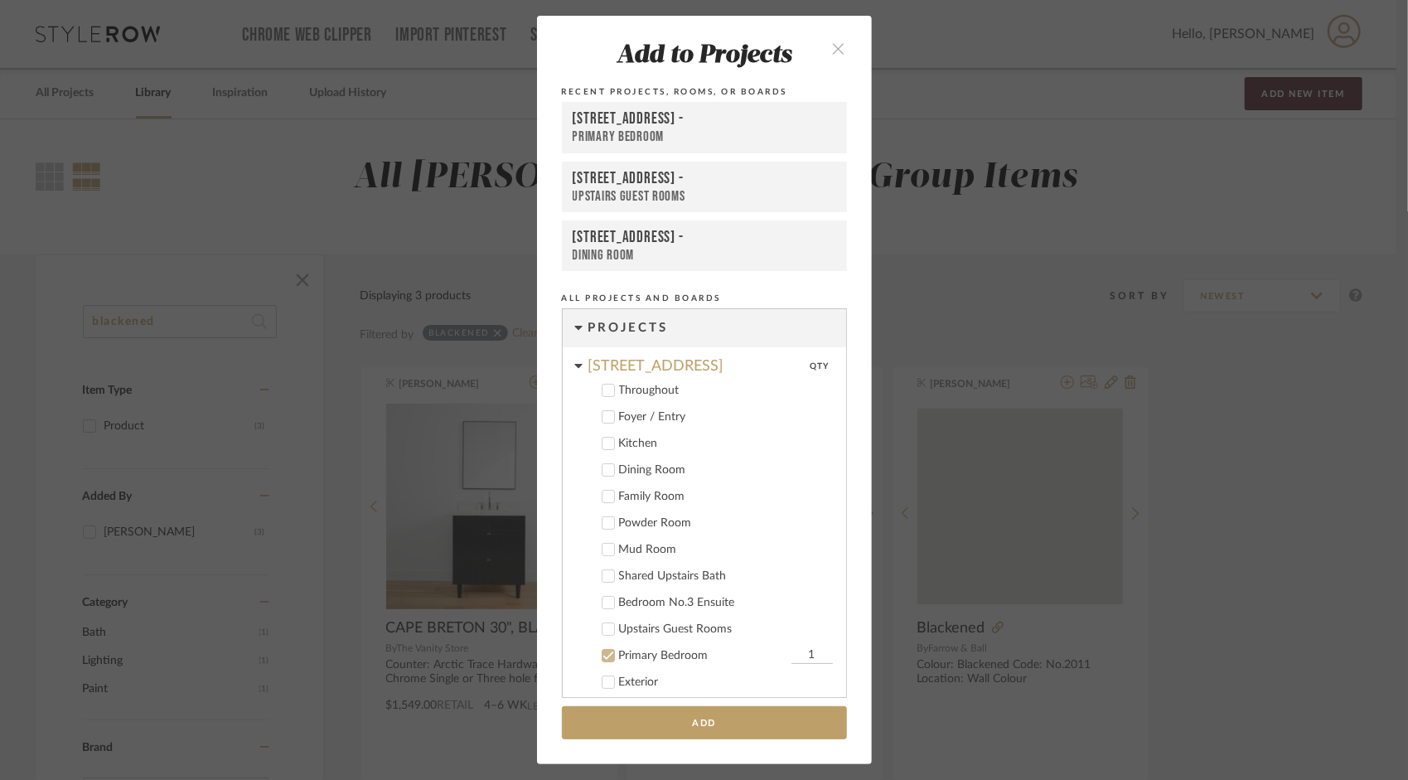
click at [657, 391] on div "Throughout" at bounding box center [726, 391] width 214 height 14
click at [603, 656] on icon at bounding box center [609, 656] width 12 height 12
click at [654, 716] on button "Add" at bounding box center [704, 723] width 285 height 34
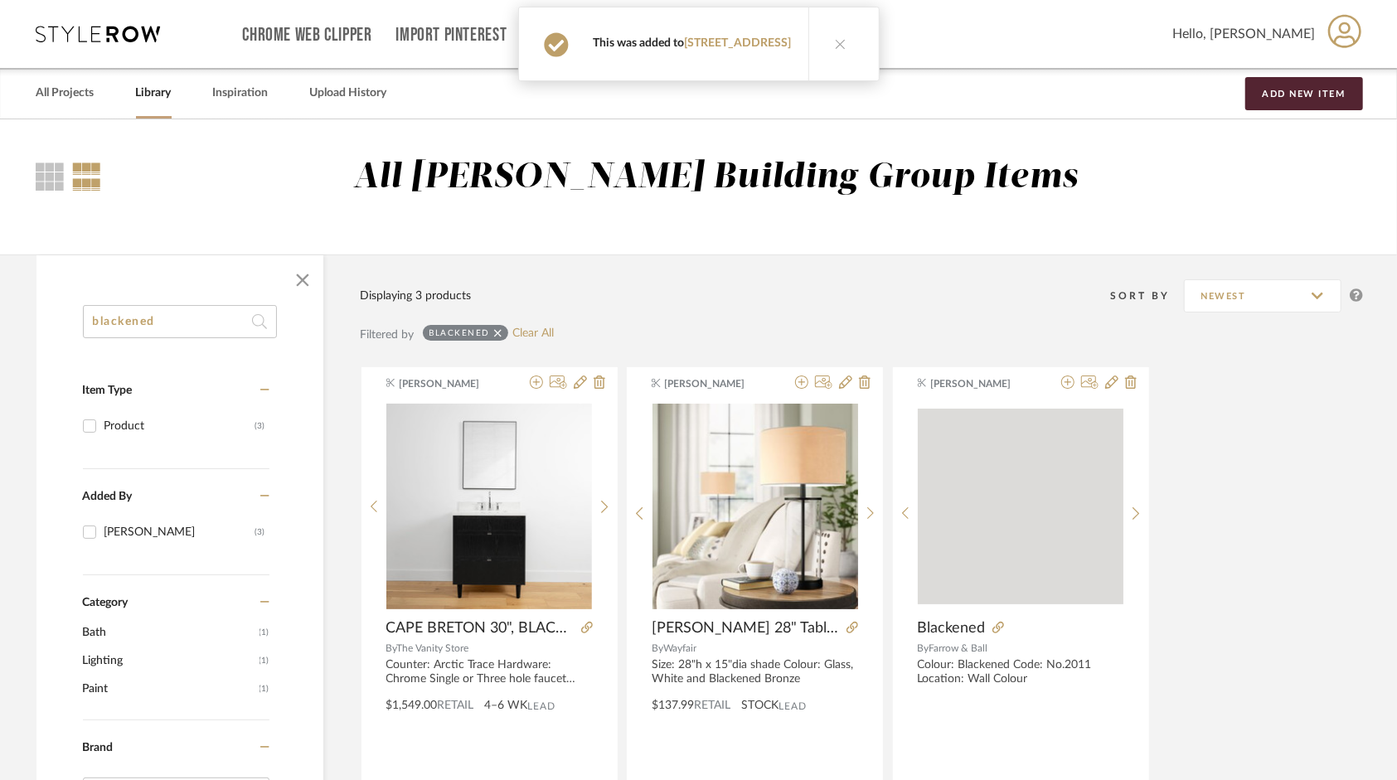
drag, startPoint x: 124, startPoint y: 318, endPoint x: 38, endPoint y: 324, distance: 86.4
type input "[PERSON_NAME]"
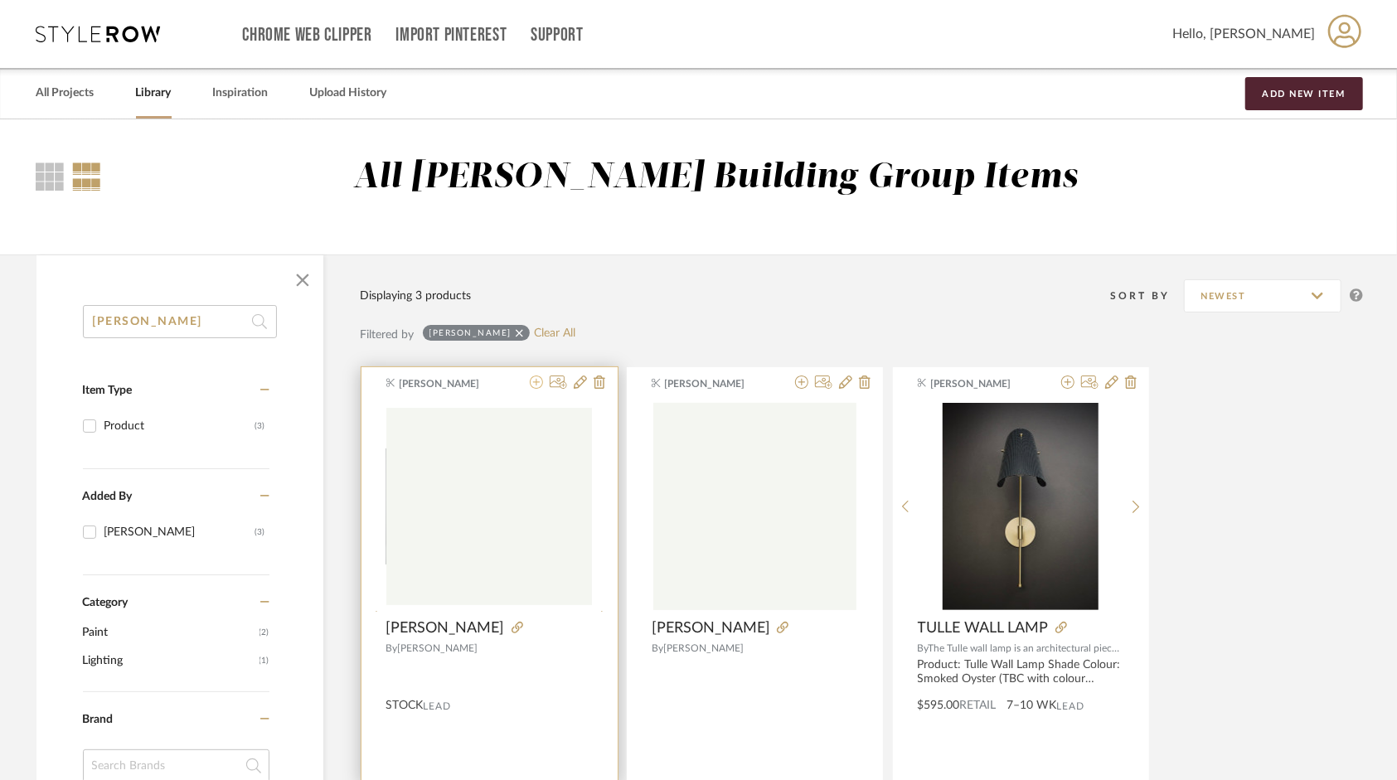
click at [540, 385] on icon at bounding box center [536, 382] width 13 height 13
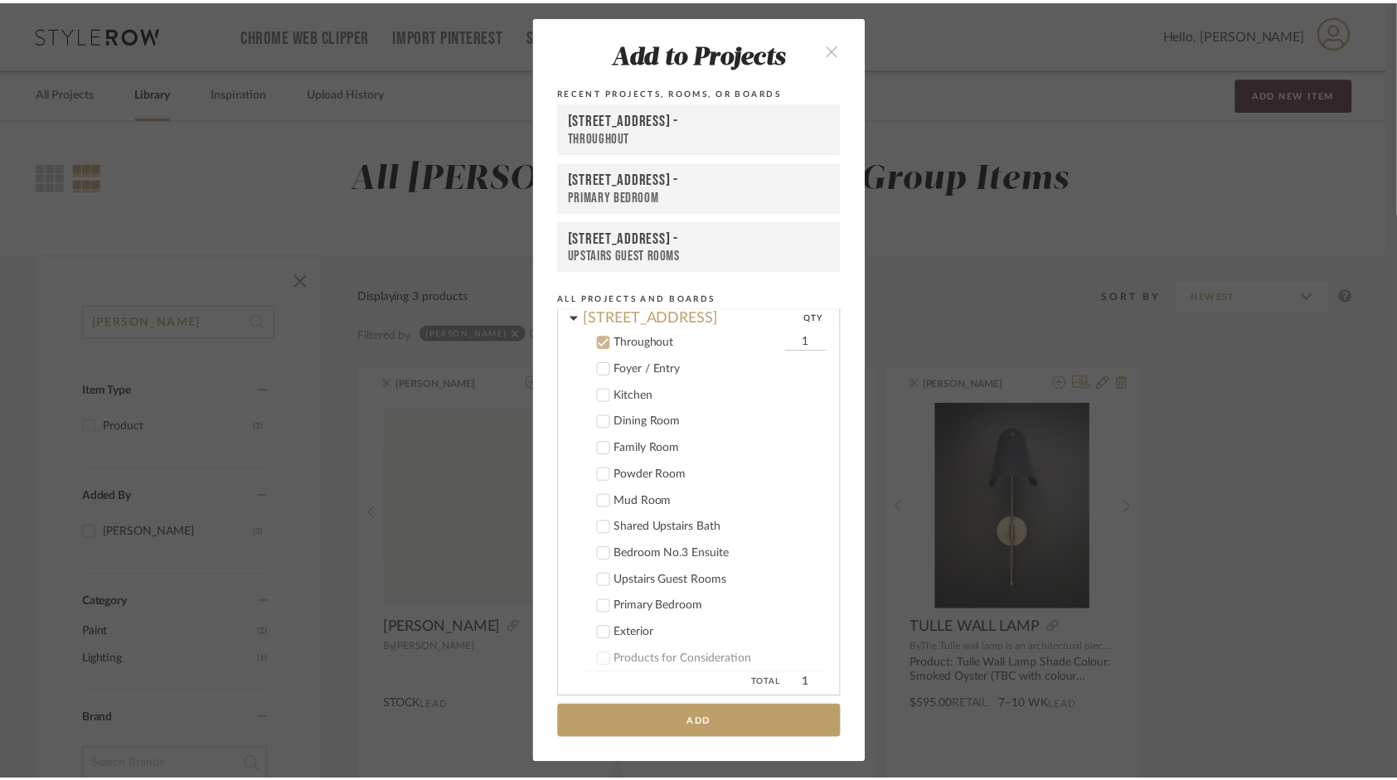
scroll to position [67, 0]
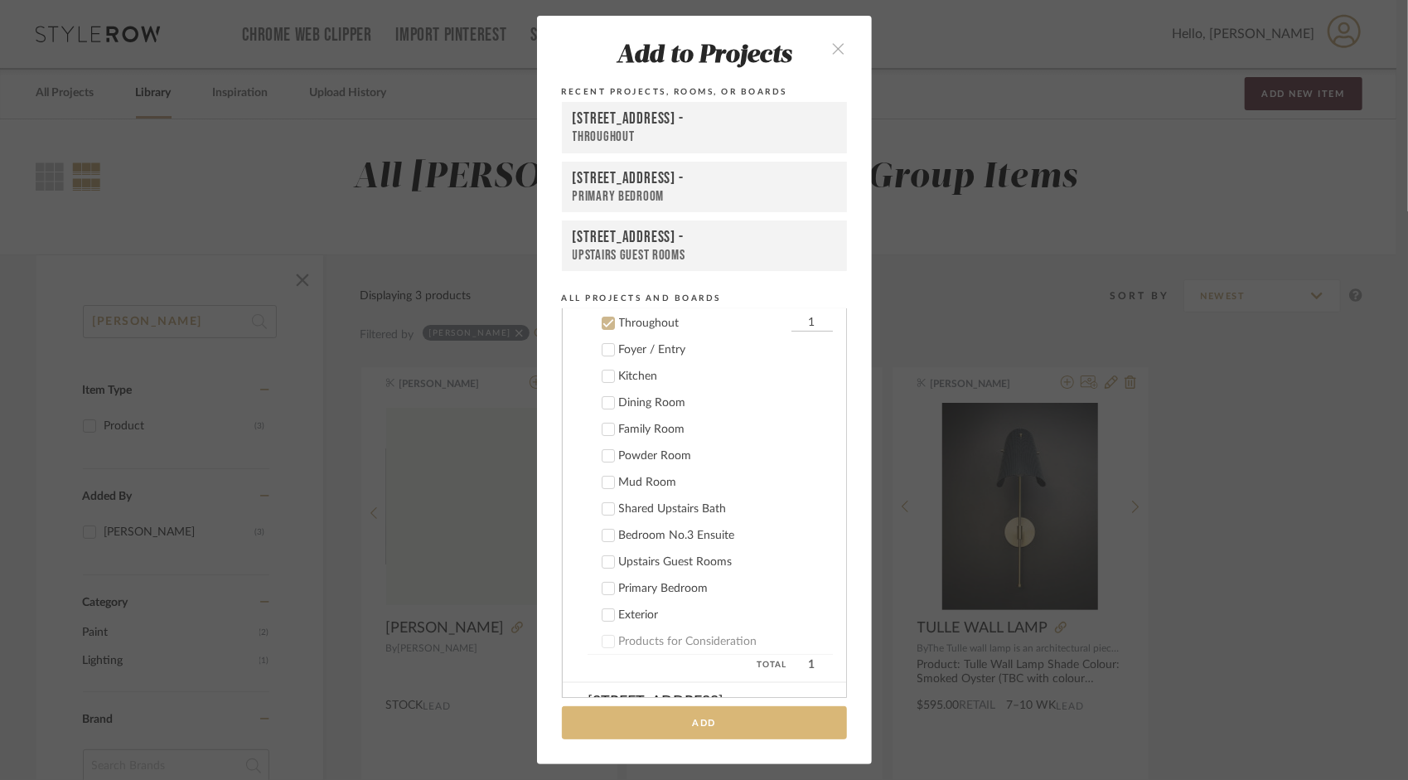
click at [725, 731] on button "Add" at bounding box center [704, 723] width 285 height 34
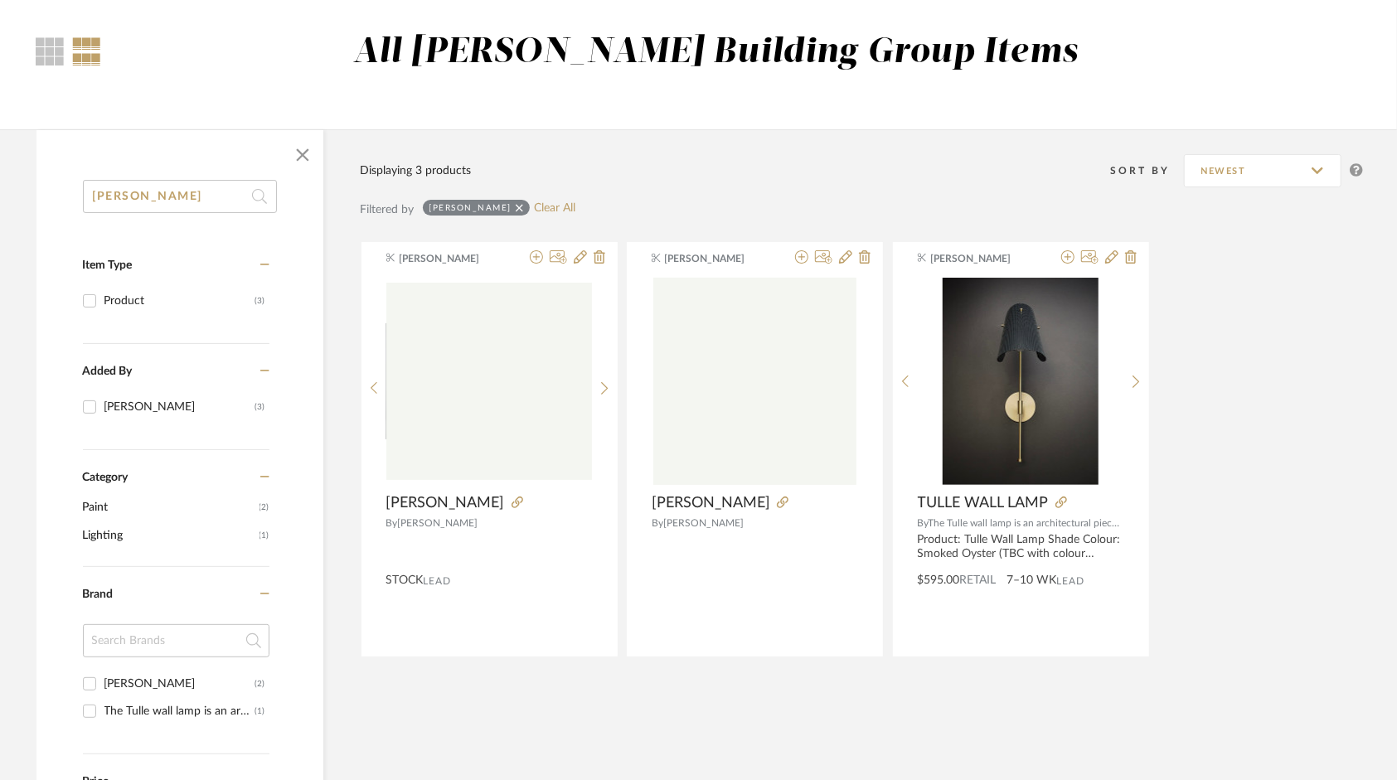
scroll to position [0, 0]
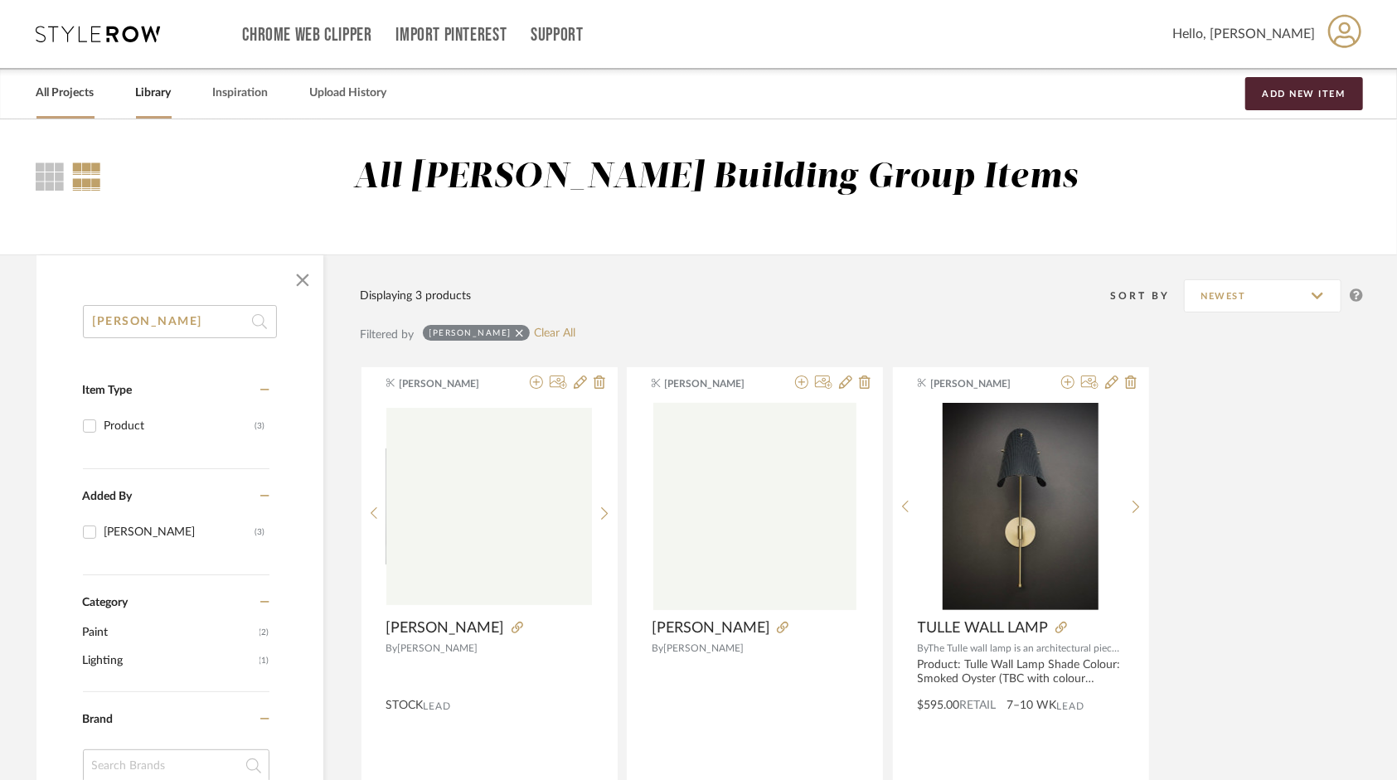
click at [83, 86] on link "All Projects" at bounding box center [65, 93] width 58 height 22
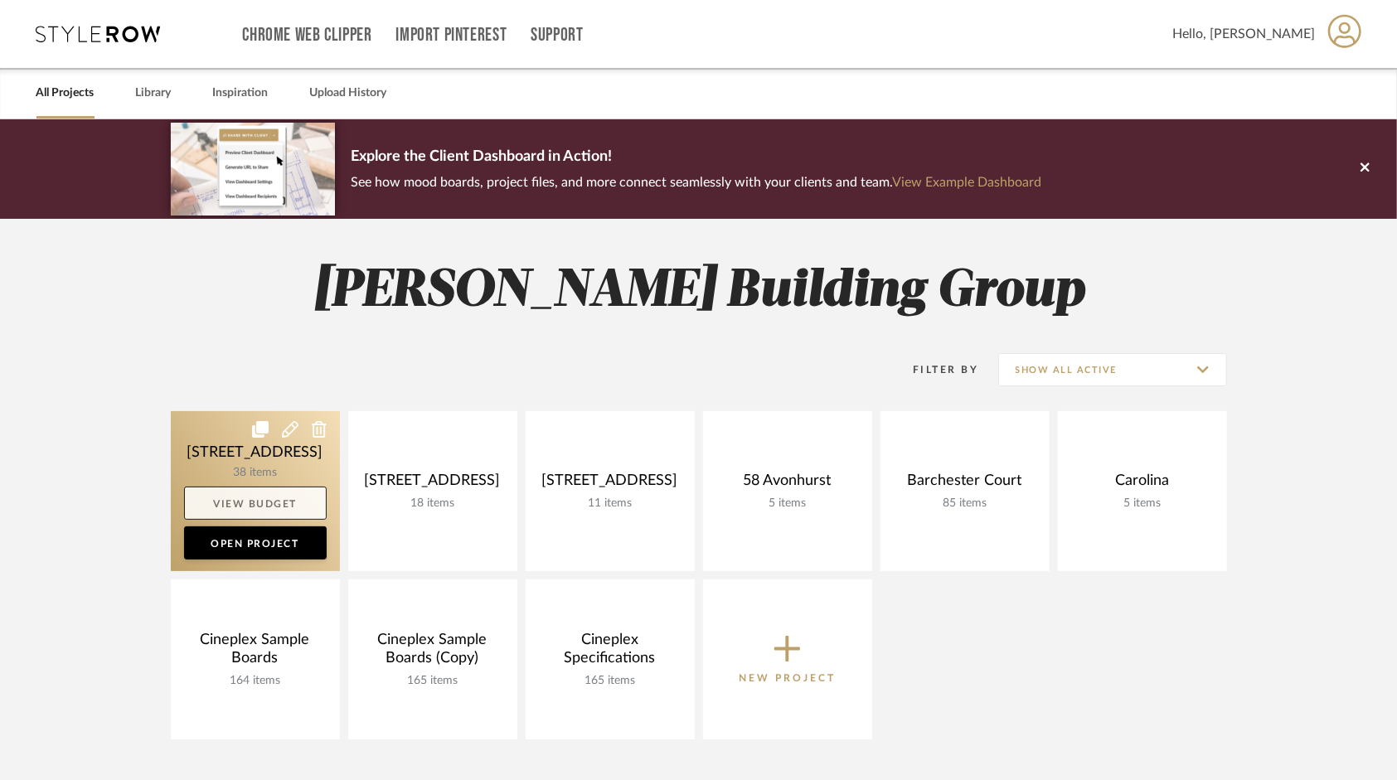
click at [269, 499] on link "View Budget" at bounding box center [255, 503] width 143 height 33
click at [259, 547] on link "Open Project" at bounding box center [255, 542] width 143 height 33
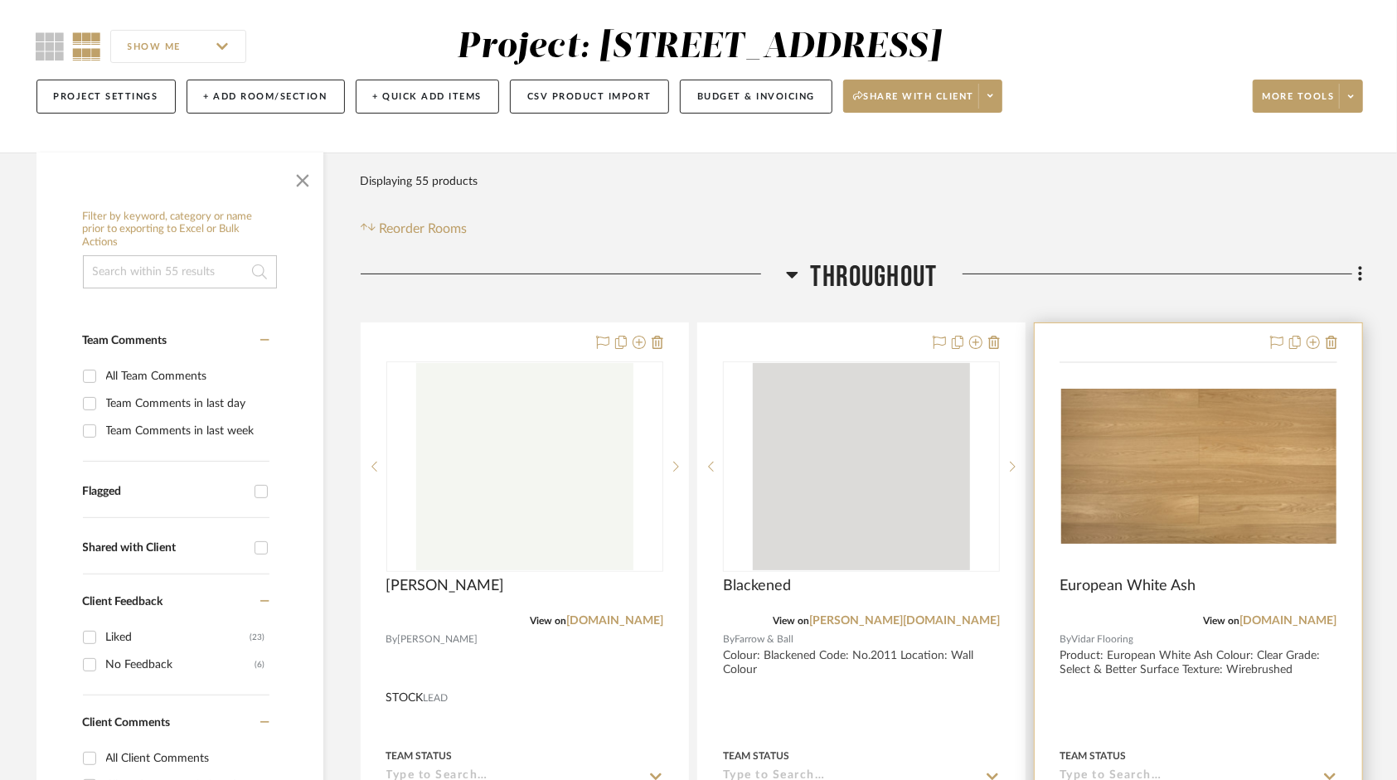
scroll to position [332, 0]
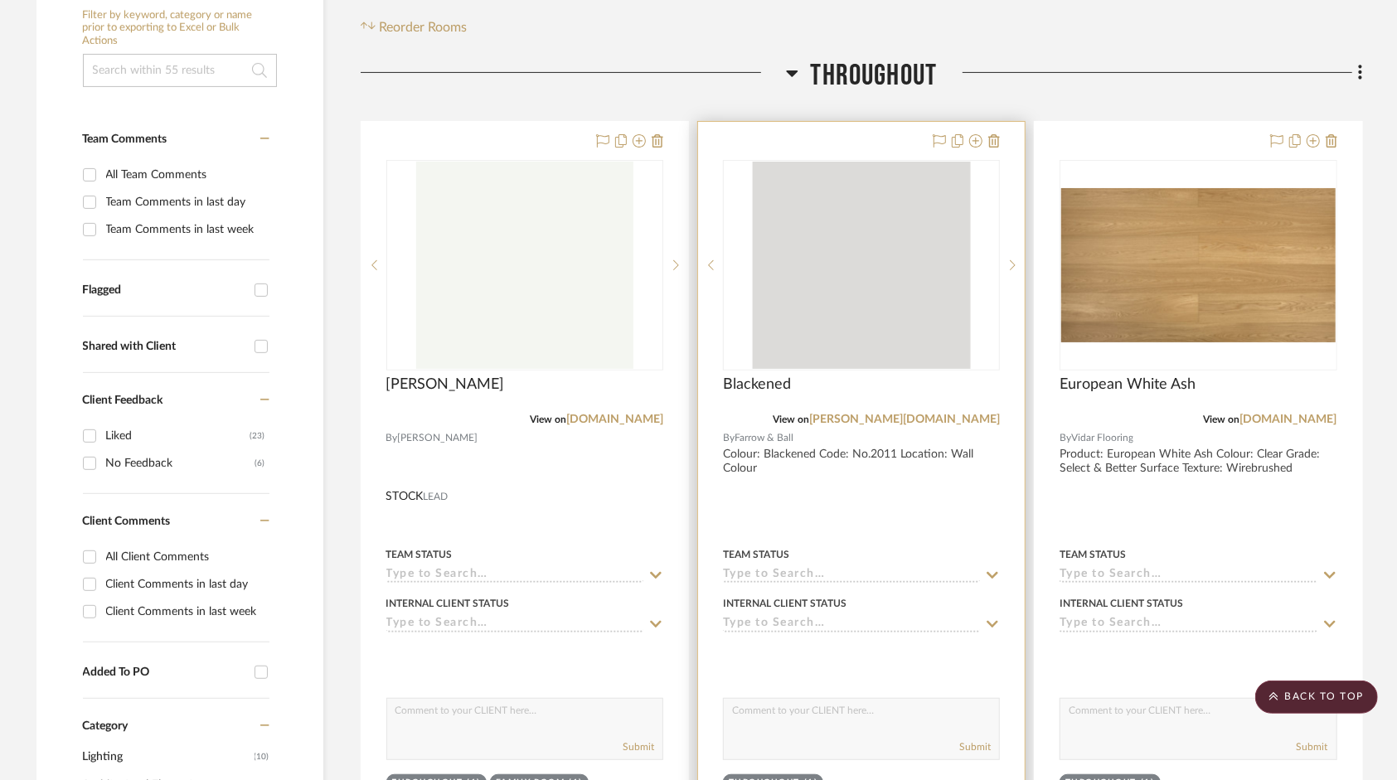
click at [829, 459] on div at bounding box center [861, 484] width 327 height 725
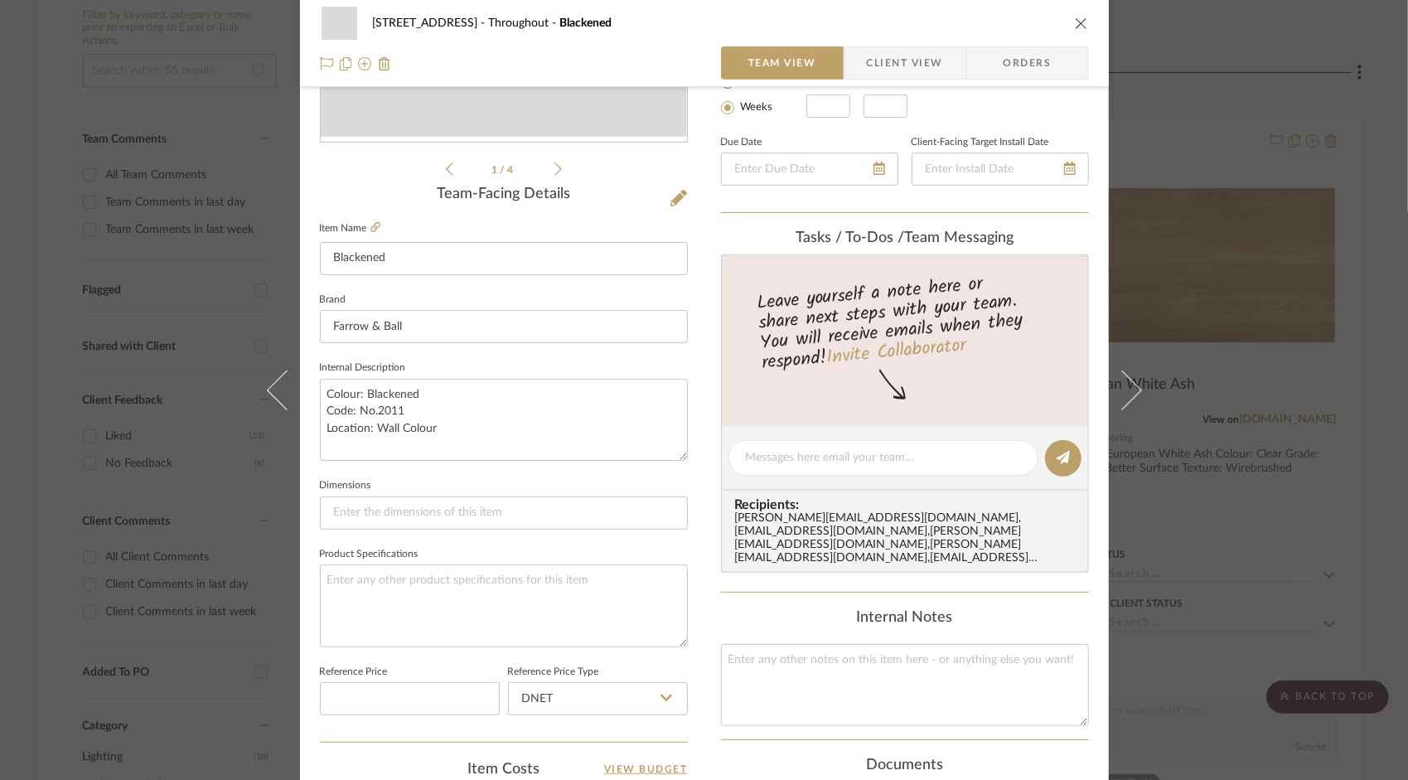
click at [1081, 29] on icon "close" at bounding box center [1081, 23] width 13 height 13
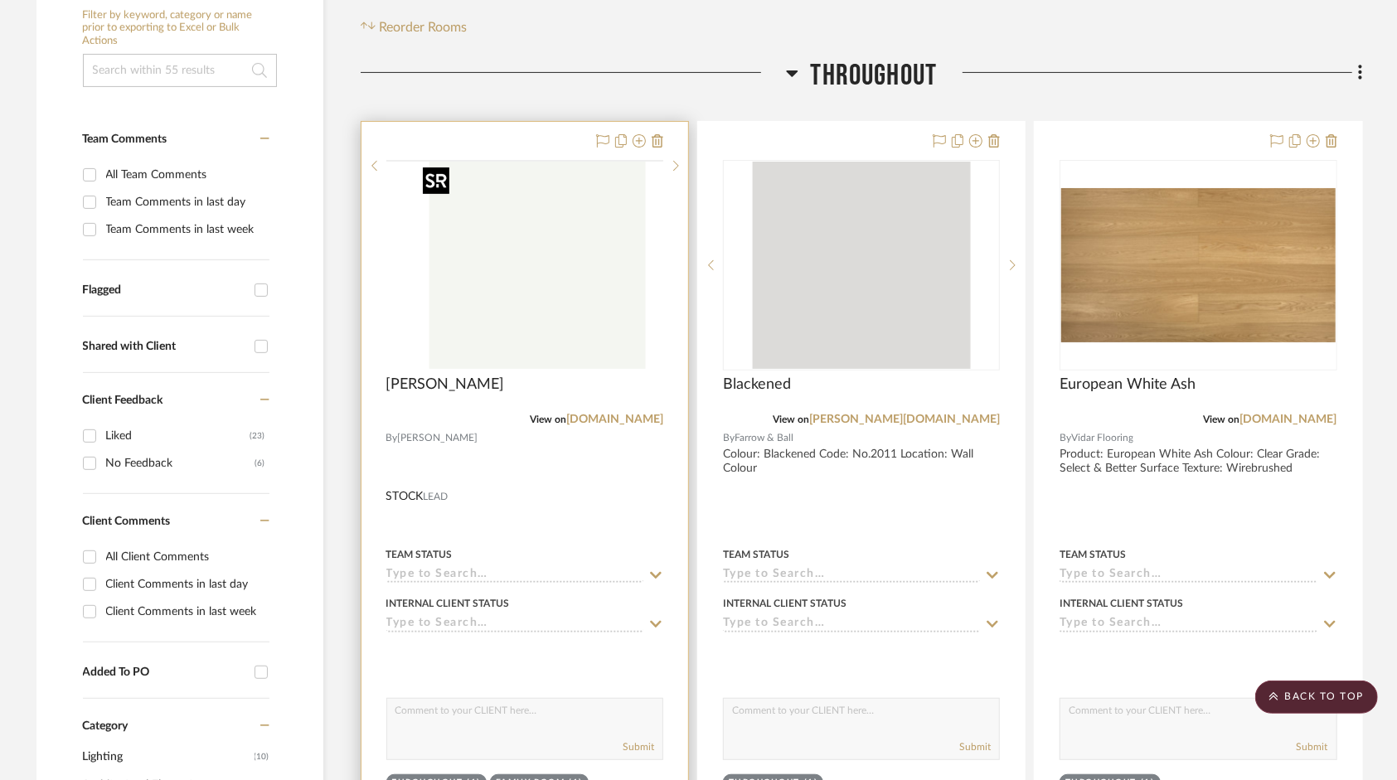
click at [0, 0] on img at bounding box center [0, 0] width 0 height 0
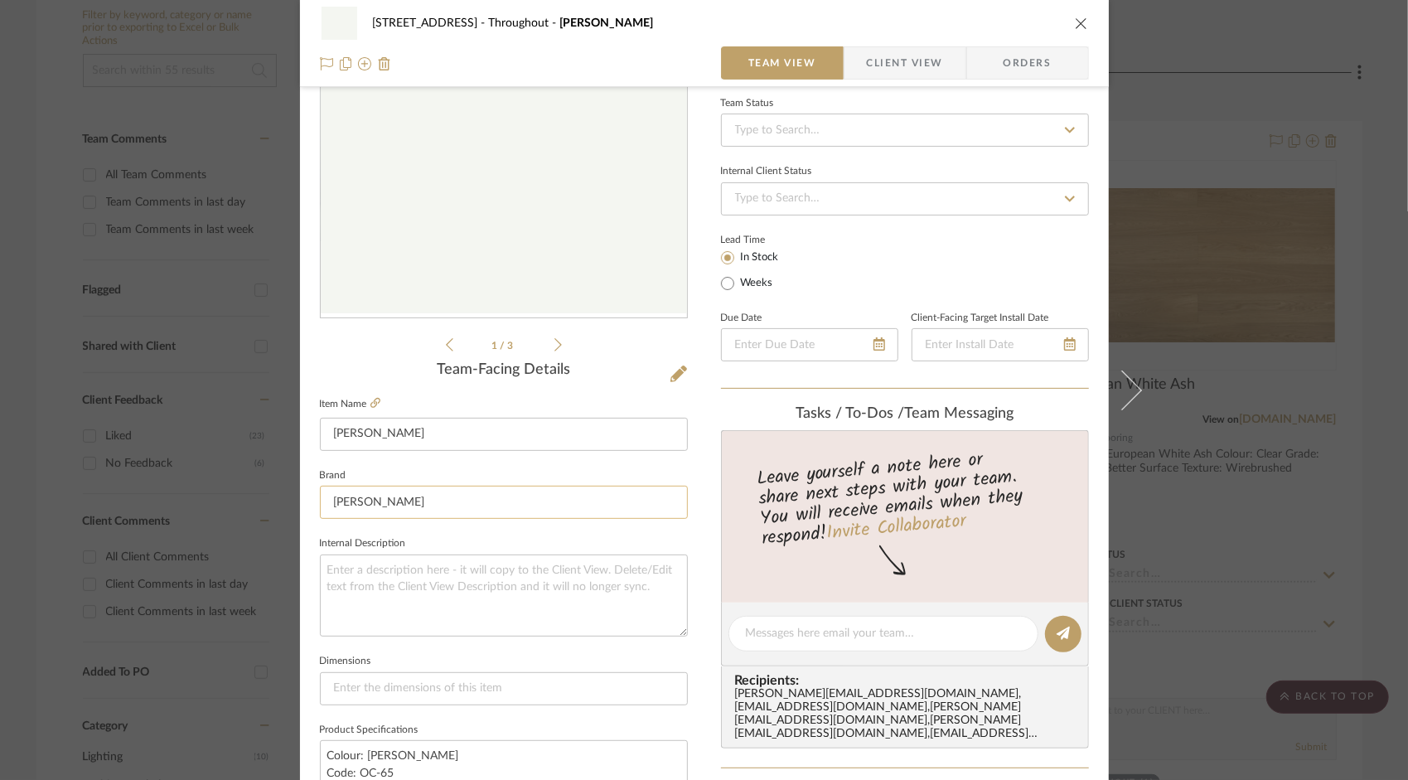
scroll to position [249, 0]
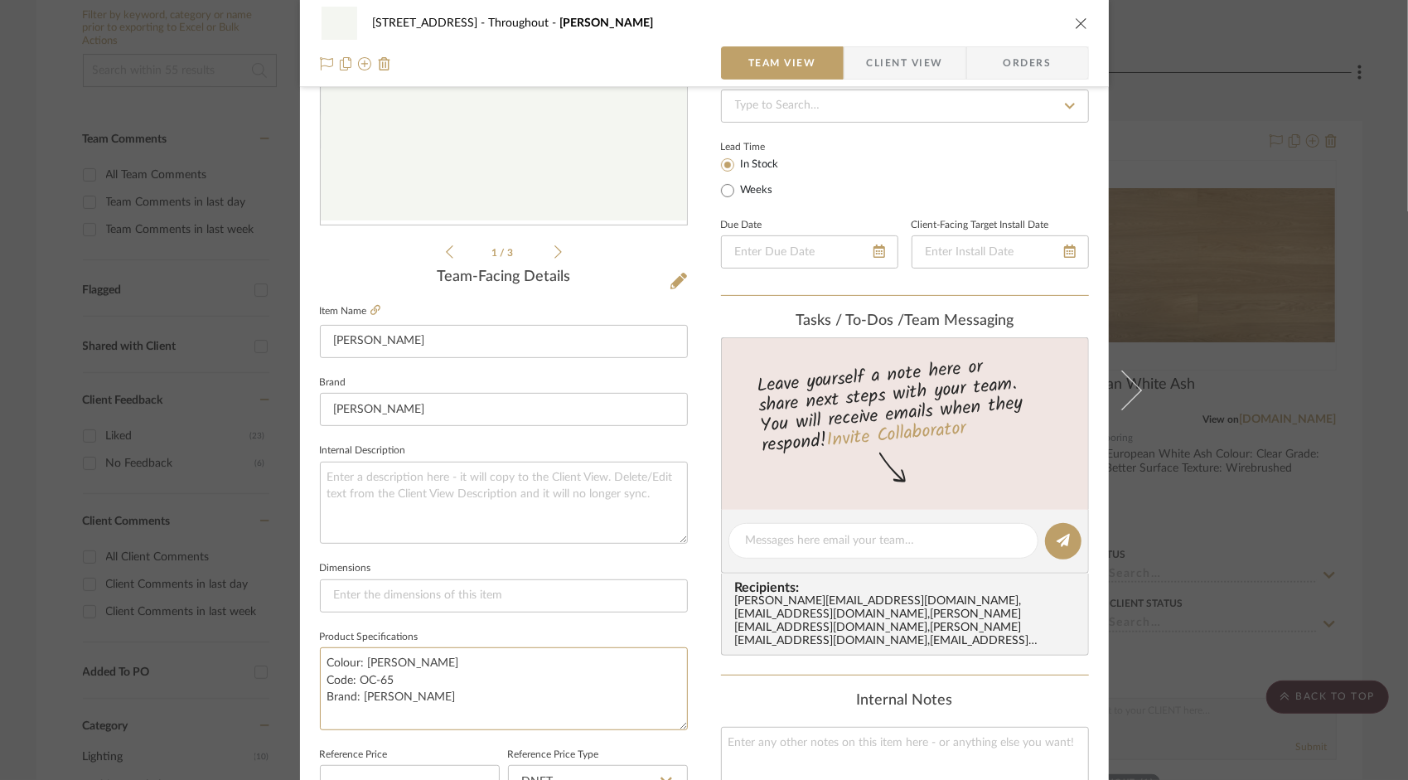
drag, startPoint x: 430, startPoint y: 698, endPoint x: 229, endPoint y: 637, distance: 210.3
click at [229, 637] on div "[STREET_ADDRESS] Throughout [GEOGRAPHIC_DATA][PERSON_NAME] Team View Client Vie…" at bounding box center [704, 390] width 1408 height 780
click at [442, 511] on textarea at bounding box center [504, 503] width 368 height 82
paste textarea "Colour: [PERSON_NAME] Code: OC-65 Brand: [PERSON_NAME]"
type textarea "Colour: [PERSON_NAME] Code: OC-65 Brand: [PERSON_NAME]"
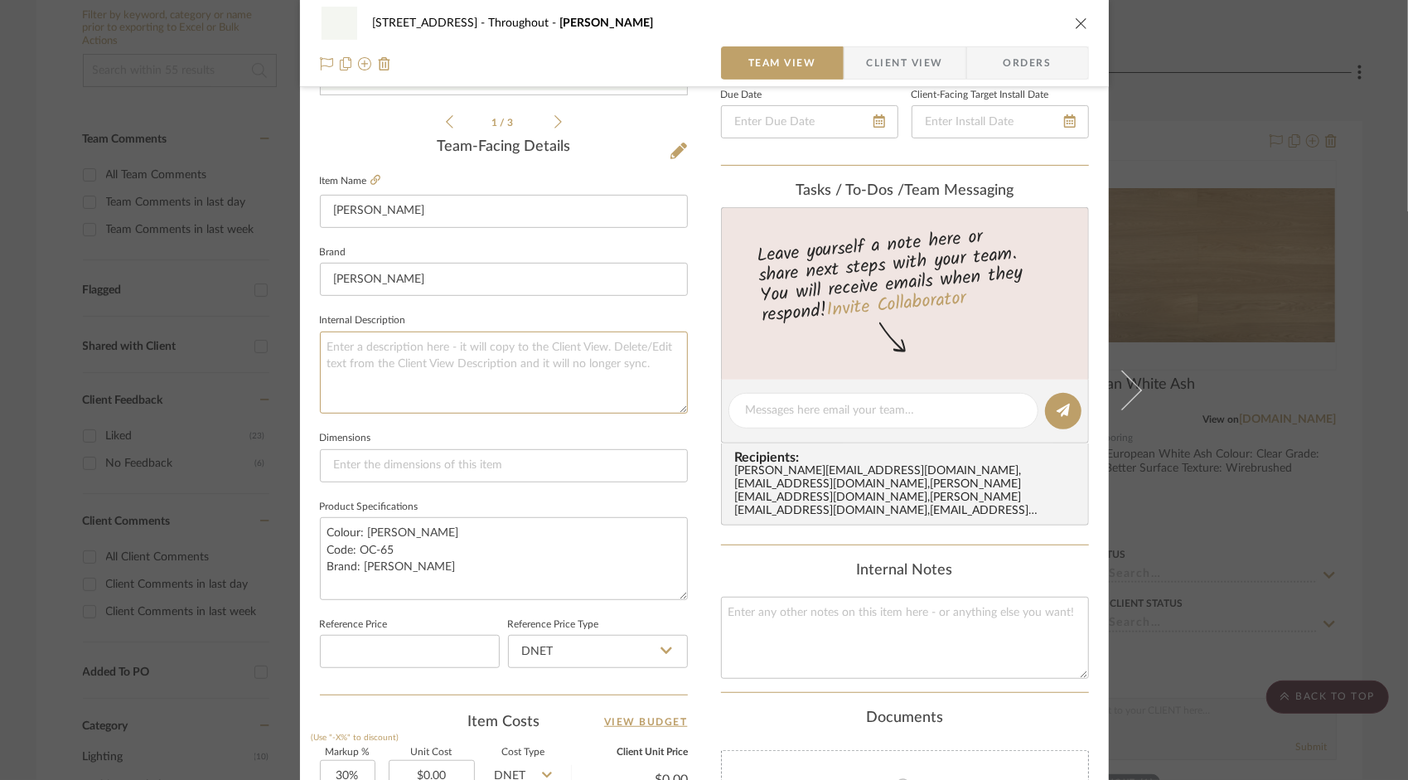
scroll to position [497, 0]
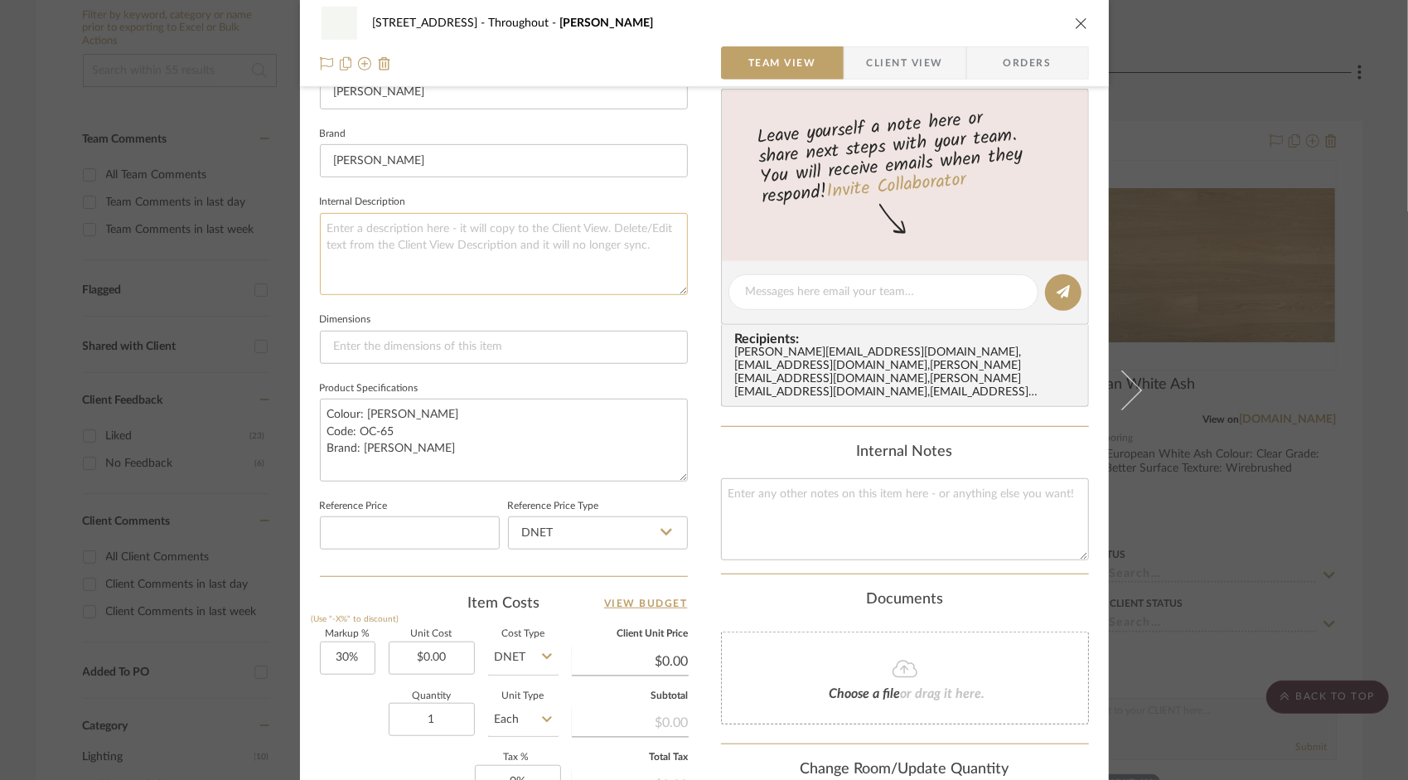
click at [441, 232] on textarea at bounding box center [504, 254] width 368 height 82
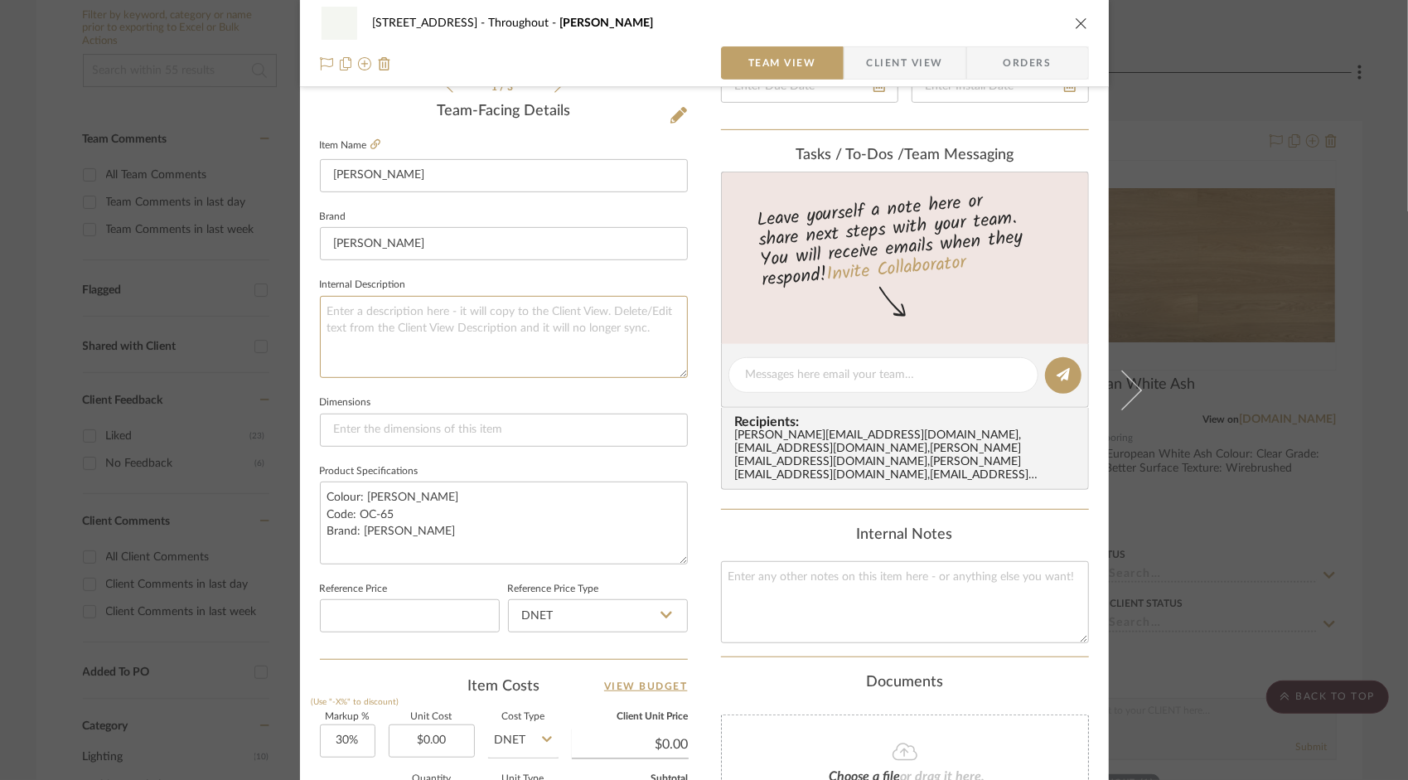
paste textarea "Colour: [PERSON_NAME] Code: OC-65 Brand: [PERSON_NAME]"
click at [509, 350] on textarea "Colour: [PERSON_NAME] Code: OC-65 Brand: [PERSON_NAME]" at bounding box center [504, 337] width 368 height 82
drag, startPoint x: 453, startPoint y: 340, endPoint x: 265, endPoint y: 340, distance: 188.2
click at [266, 340] on mat-dialog-content "[STREET_ADDRESS] Throughout [PERSON_NAME] Team View Client View Orders 1 / 3 Te…" at bounding box center [705, 363] width 902 height 1531
type textarea "Colour: [PERSON_NAME] Code: OC-65"
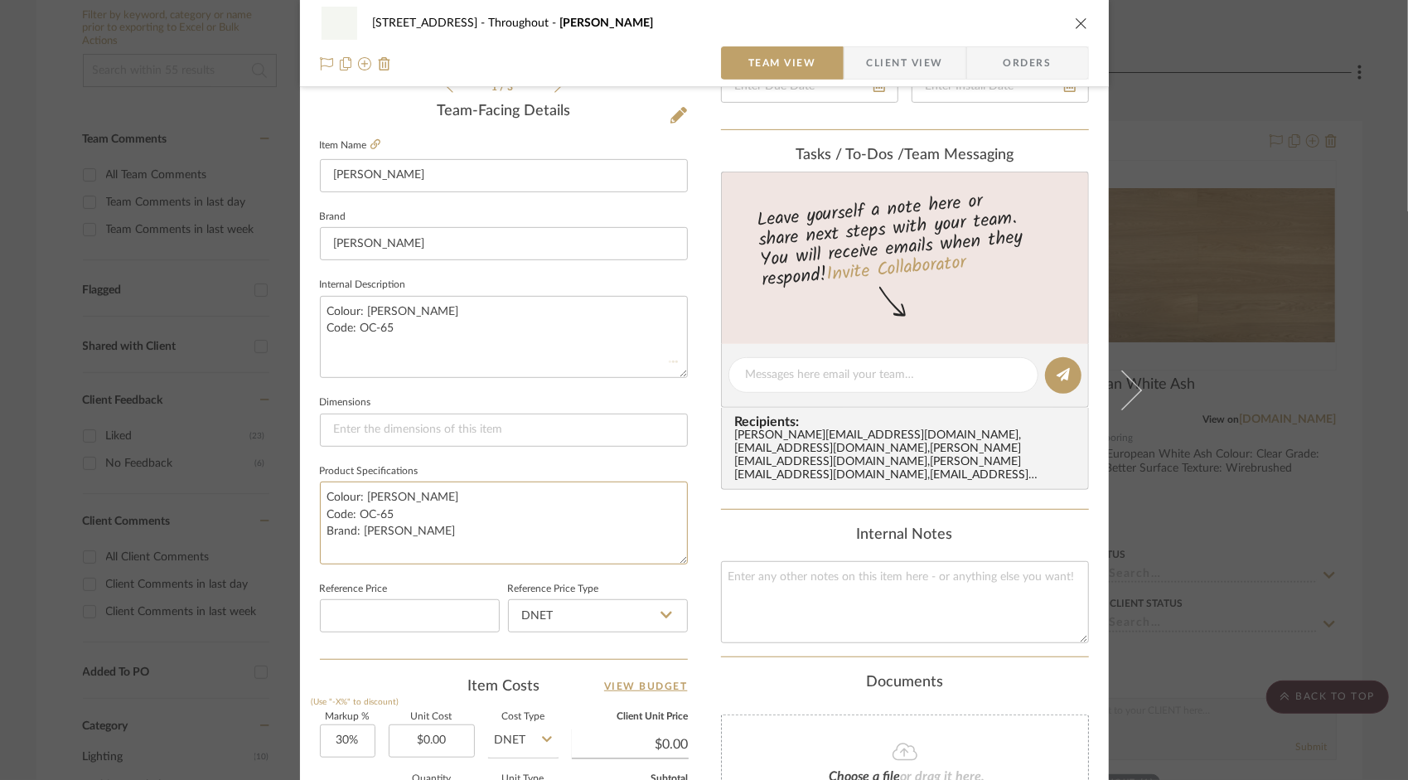
drag, startPoint x: 448, startPoint y: 531, endPoint x: 211, endPoint y: 509, distance: 238.1
click at [211, 509] on div "[STREET_ADDRESS] Throughout [PERSON_NAME] Team View Client View Orders 1 / 3 Te…" at bounding box center [704, 390] width 1408 height 780
click at [456, 536] on textarea "Colour: [PERSON_NAME] Code: OC-65 Brand: [PERSON_NAME]" at bounding box center [504, 523] width 368 height 82
click at [441, 326] on textarea "Colour: [PERSON_NAME] Code: OC-65" at bounding box center [504, 337] width 368 height 82
paste textarea "Colour: [PERSON_NAME] Code: OC-65 Brand: [PERSON_NAME]"
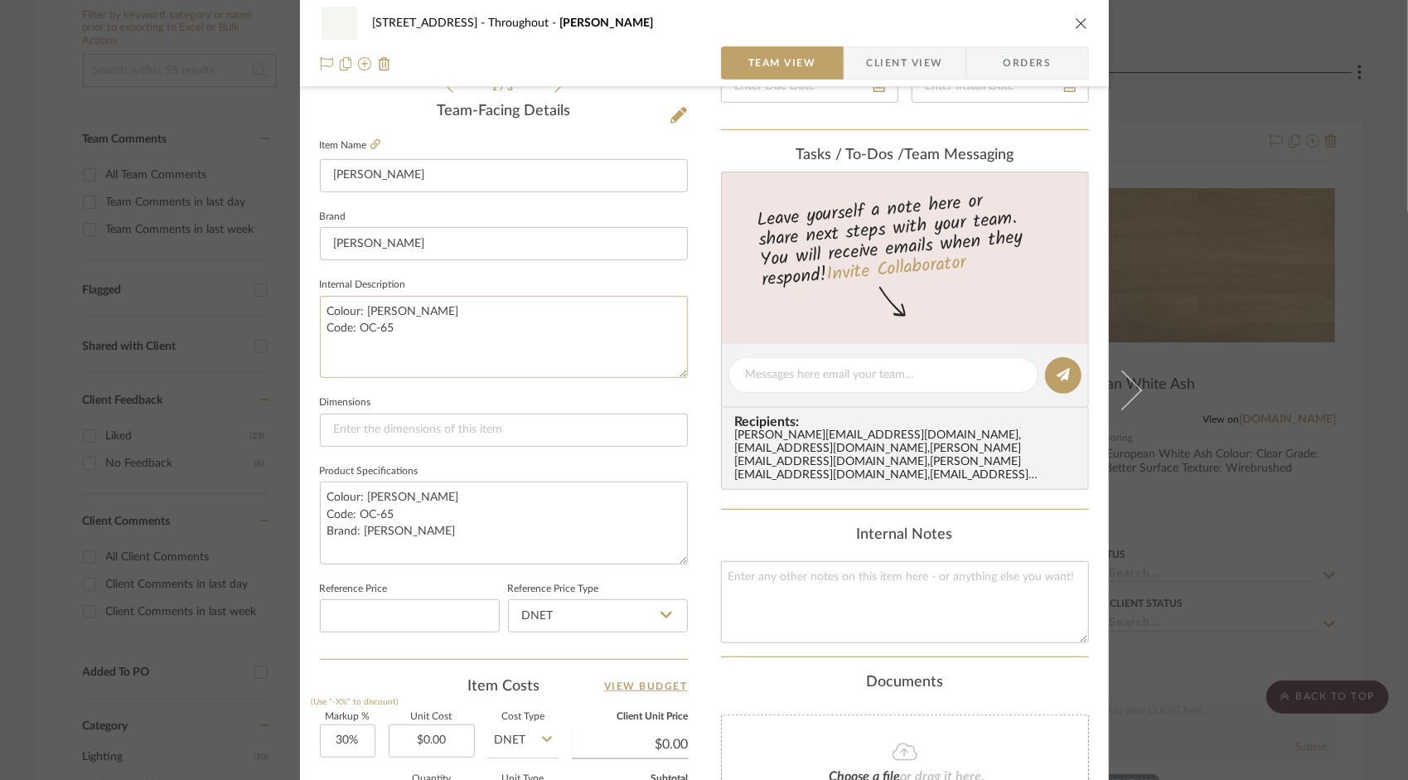
scroll to position [0, 0]
type textarea "Colour: [PERSON_NAME] Code: OC-65"
drag, startPoint x: 454, startPoint y: 531, endPoint x: 322, endPoint y: 529, distance: 131.8
click at [322, 529] on textarea "Colour: [PERSON_NAME] Code: OC-65 Brand: [PERSON_NAME]" at bounding box center [504, 523] width 368 height 82
type textarea "Colour: [PERSON_NAME] Code: OC-65"
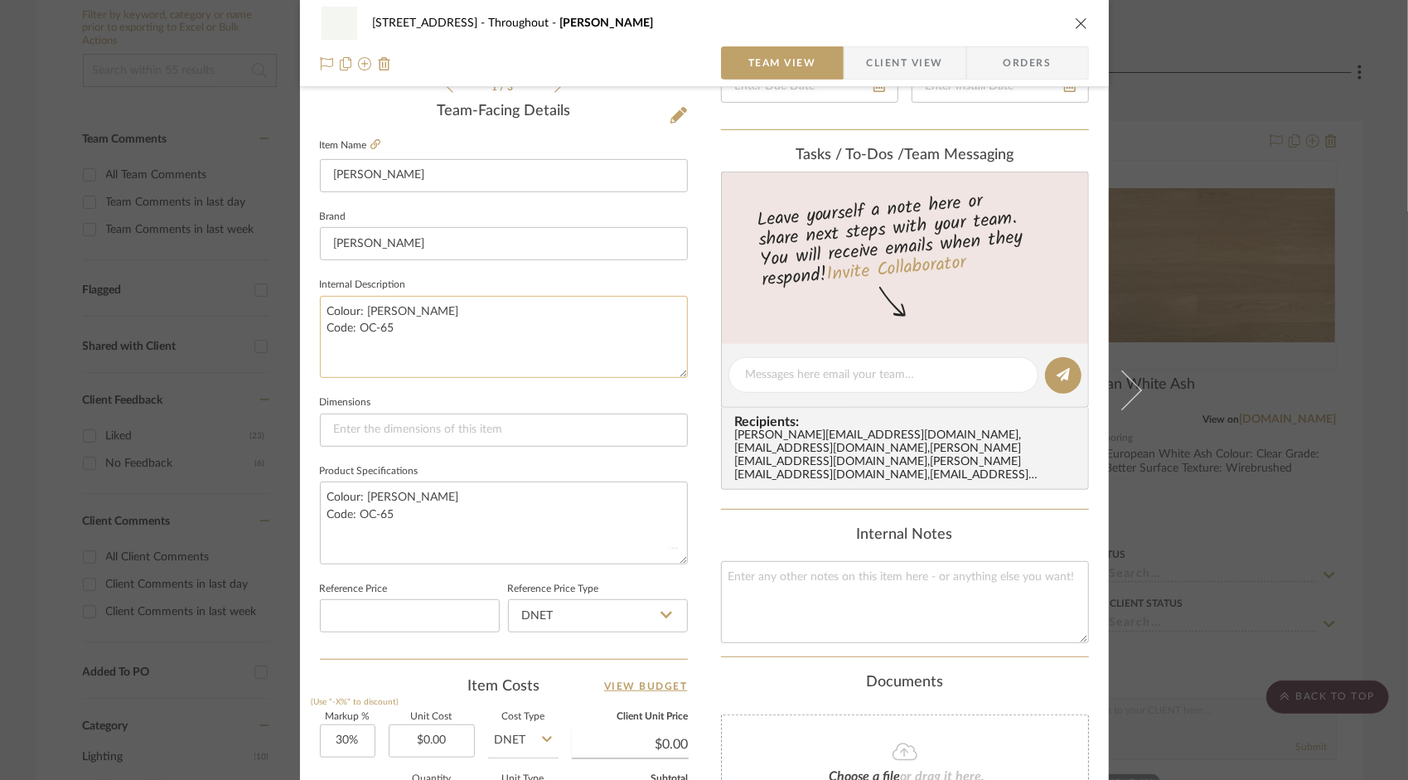
click at [378, 337] on textarea "Colour: [PERSON_NAME] Code: OC-65" at bounding box center [504, 337] width 368 height 82
click at [428, 332] on textarea "Colour: [PERSON_NAME] Code: OC-65" at bounding box center [504, 337] width 368 height 82
drag, startPoint x: 419, startPoint y: 338, endPoint x: 295, endPoint y: 340, distance: 124.4
click at [300, 340] on div "[STREET_ADDRESS] Throughout [PERSON_NAME] Team View Client View Orders 1 / 3 Te…" at bounding box center [704, 363] width 809 height 1531
type textarea "Colour: [PERSON_NAME] Code: OC-65 Location: Ceilings, trims, doors"
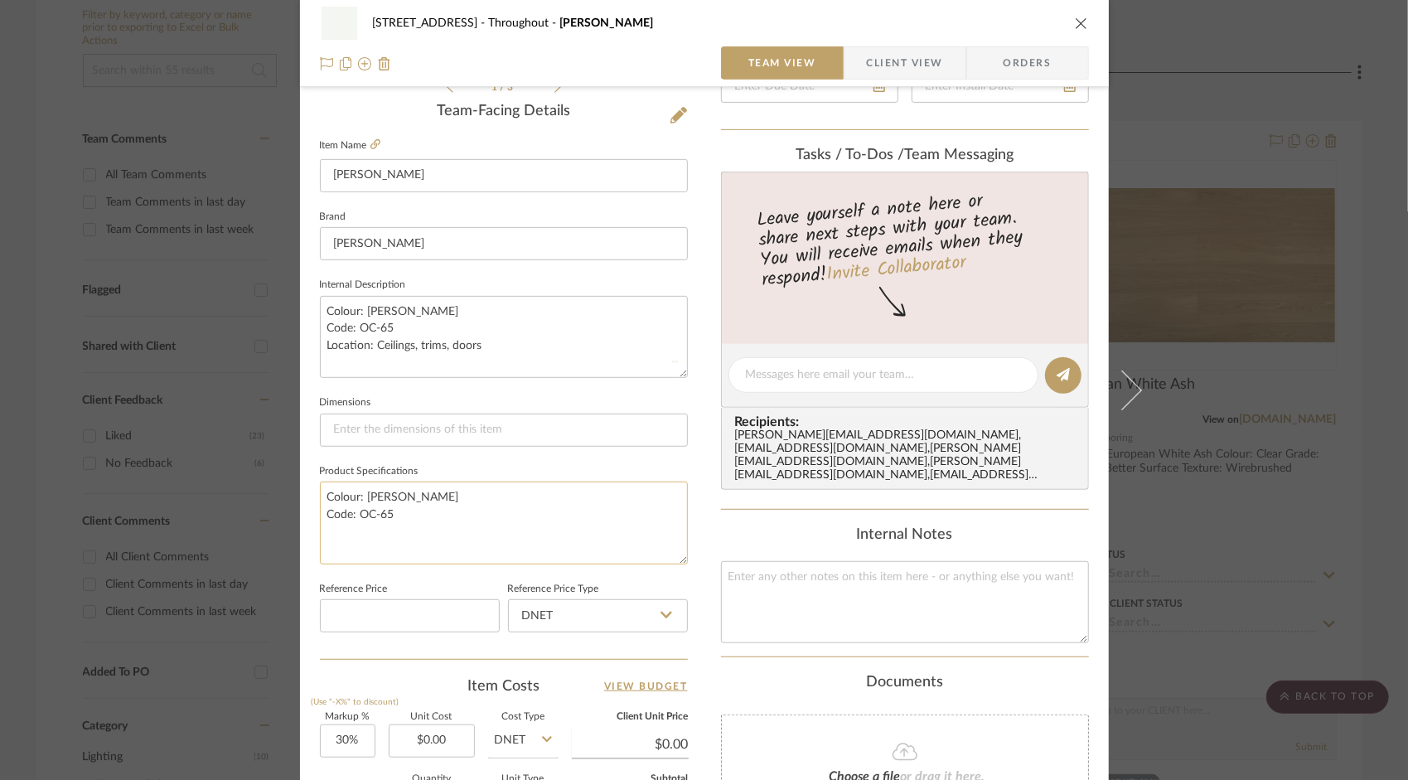
paste textarea "Location: Ceilings, trims, doors"
type textarea "Colour: [PERSON_NAME] CodLocation: Ceilings, trims, doors e: OC-65"
click at [340, 528] on textarea "Colour: [PERSON_NAME] CodLocation: Ceilings, trims, doors e: OC-65" at bounding box center [504, 523] width 368 height 82
type textarea "Colour: [PERSON_NAME] Code: OC-65"
click at [407, 520] on textarea "Colour: [PERSON_NAME] Code: OC-65" at bounding box center [504, 523] width 368 height 82
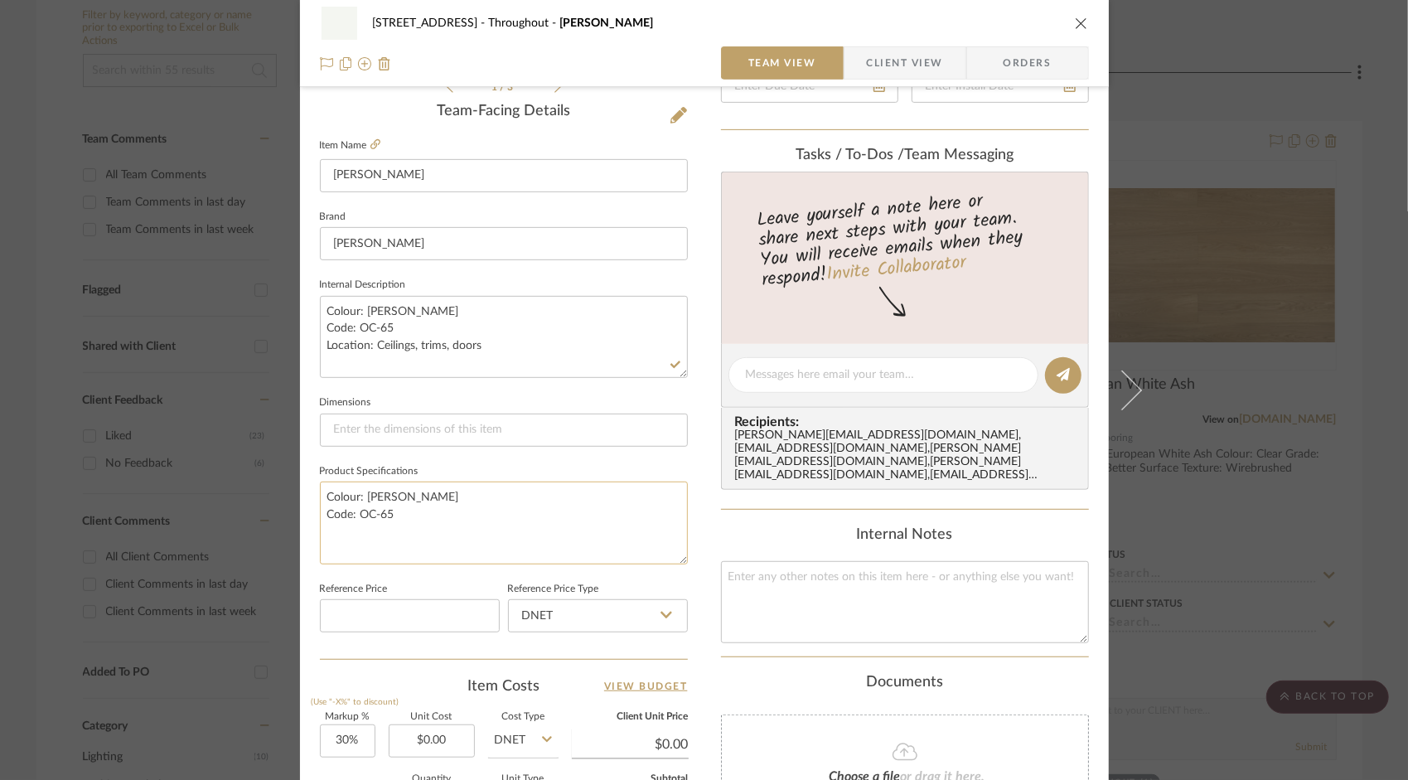
paste textarea "Location: Ceilings, trims, doors"
click at [386, 515] on textarea "Colour: [PERSON_NAME] Code: OC-65Location: Ceilings, trims, doors" at bounding box center [504, 523] width 368 height 82
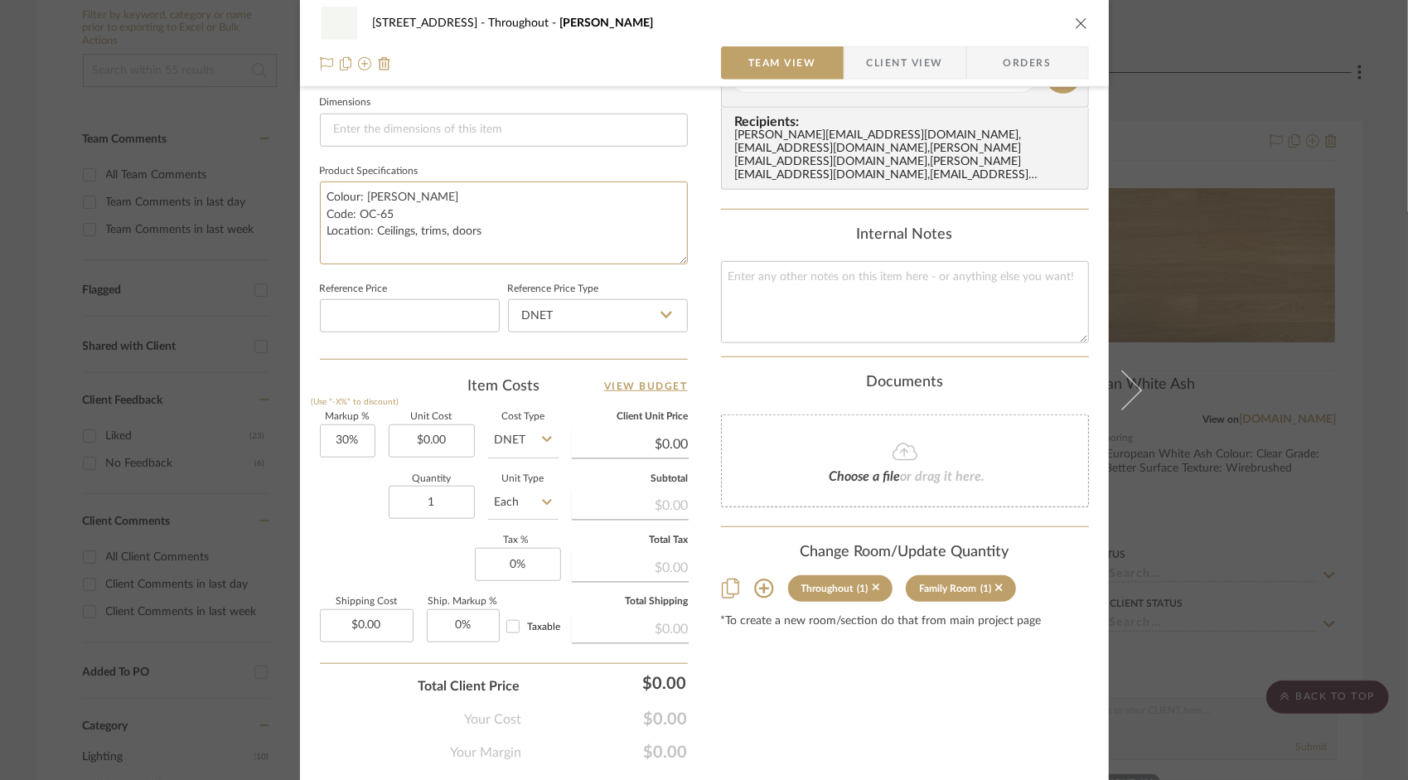
scroll to position [759, 0]
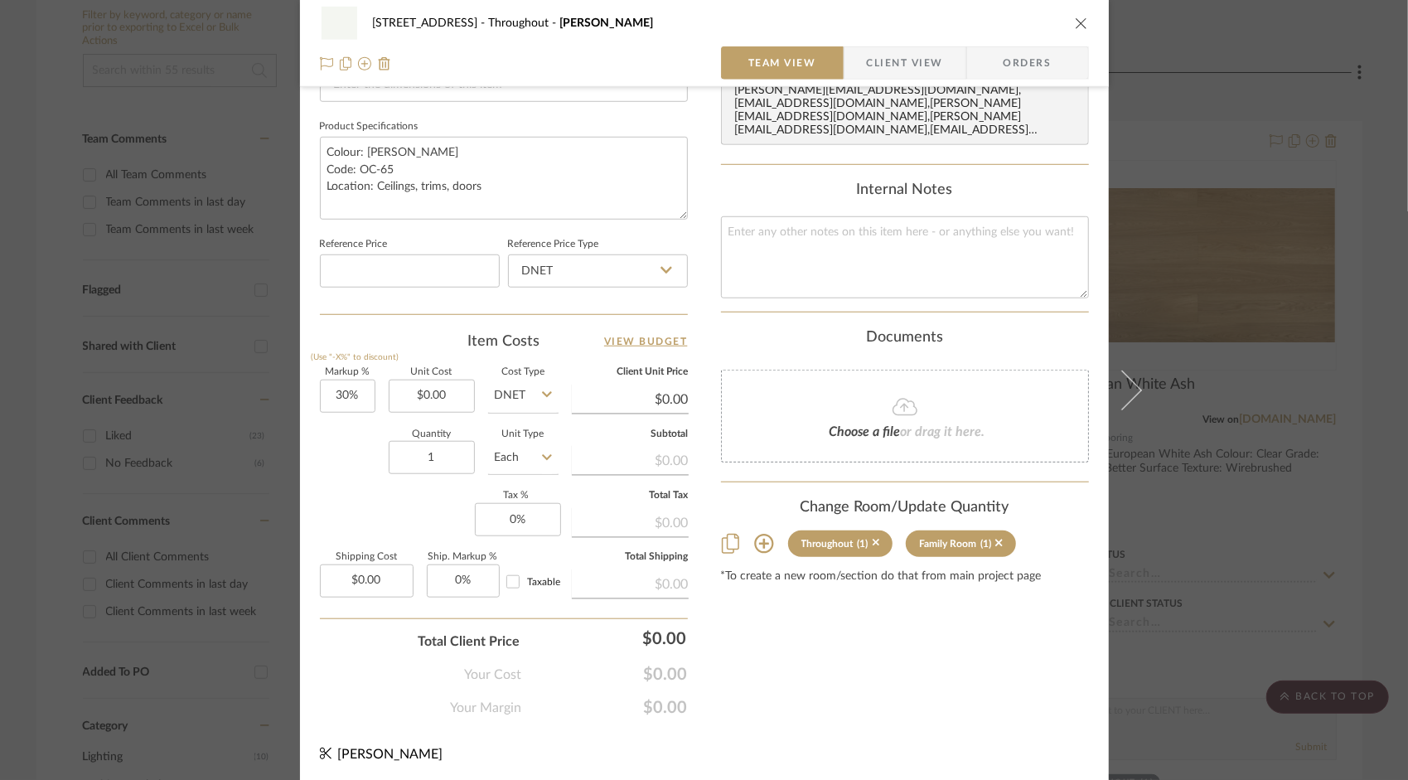
type textarea "Colour: [PERSON_NAME] Code: OC-65 Location: Ceilings, trims, doors"
click at [955, 681] on div "Content here copies to Client View - confirm visibility there. Show in Client D…" at bounding box center [905, 35] width 368 height 1364
click at [540, 179] on textarea "Colour: [PERSON_NAME] Code: OC-65 Location: Ceilings, trims, doors" at bounding box center [504, 178] width 368 height 82
drag, startPoint x: 565, startPoint y: 193, endPoint x: 625, endPoint y: 189, distance: 60.7
click at [625, 189] on textarea "Colour: [PERSON_NAME] Code: OC-65 Location: Ceilings, trims, doors + Family Roo…" at bounding box center [504, 178] width 368 height 82
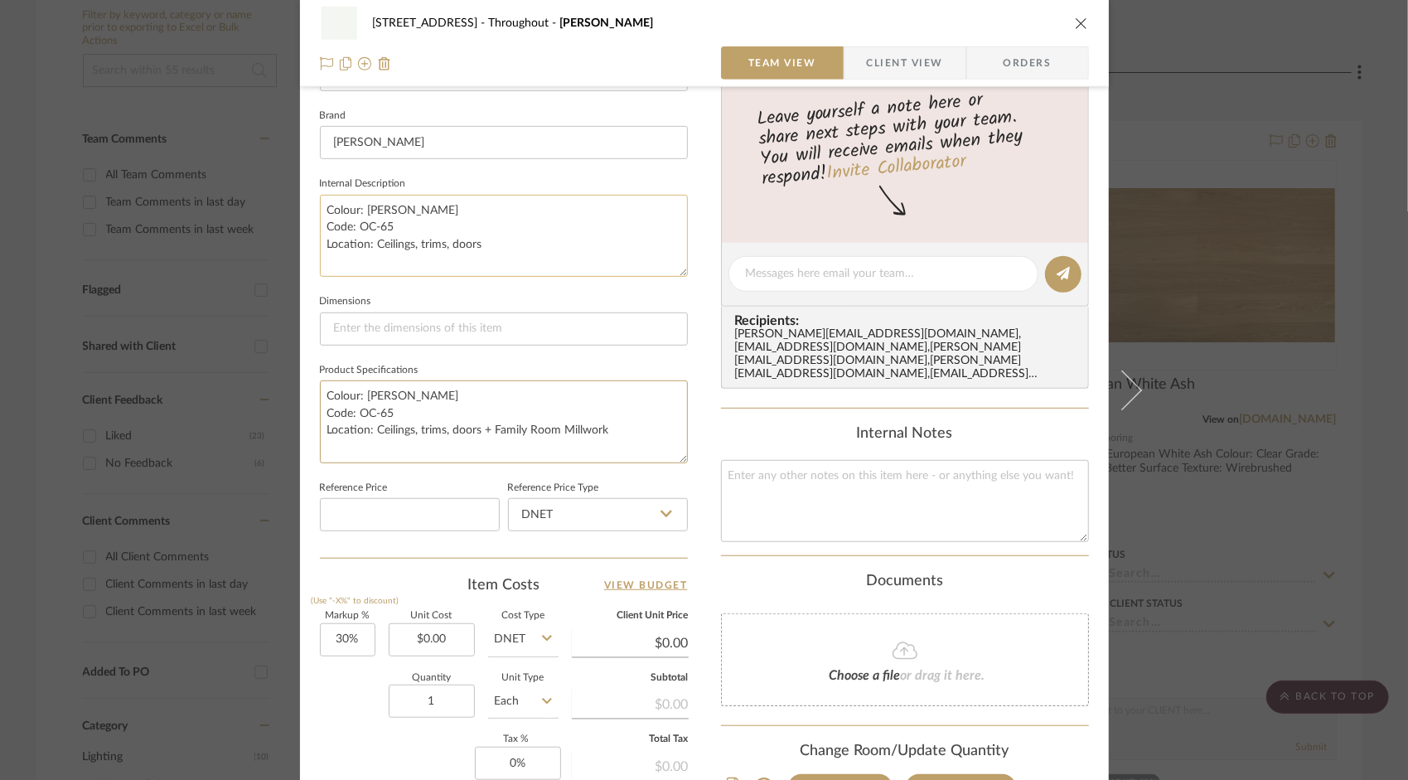
scroll to position [511, 0]
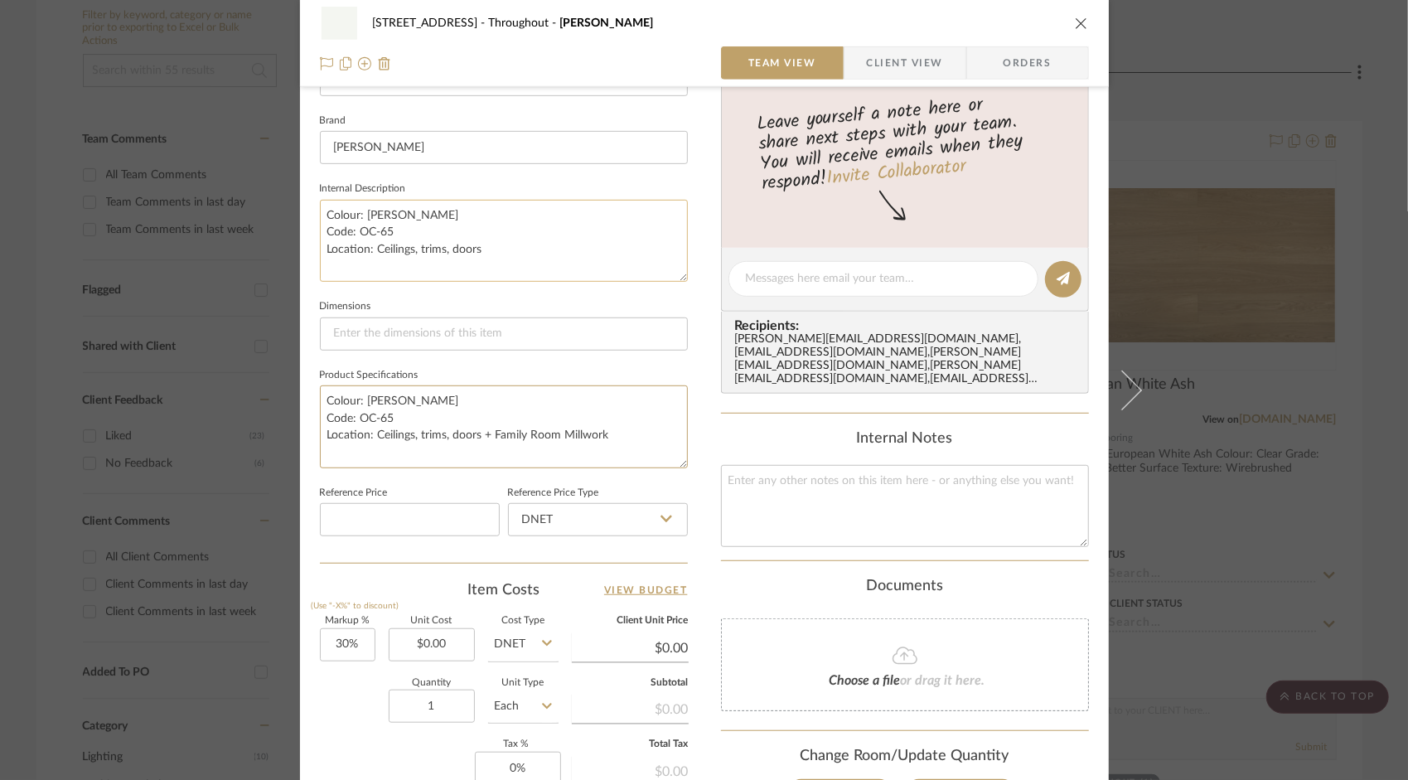
type textarea "Colour: [PERSON_NAME] Code: OC-65 Location: Ceilings, trims, doors + Family Roo…"
click at [540, 247] on textarea "Colour: [PERSON_NAME] Code: OC-65 Location: Ceilings, trims, doors" at bounding box center [504, 241] width 368 height 82
paste textarea "+ Family Room Millwork"
type textarea "Colour: [PERSON_NAME] Code: OC-65 Location: Ceilings, trims, doors+ Family Room…"
click at [1040, 564] on div "Content here copies to Client View - confirm visibility there. Show in Client D…" at bounding box center [905, 284] width 368 height 1364
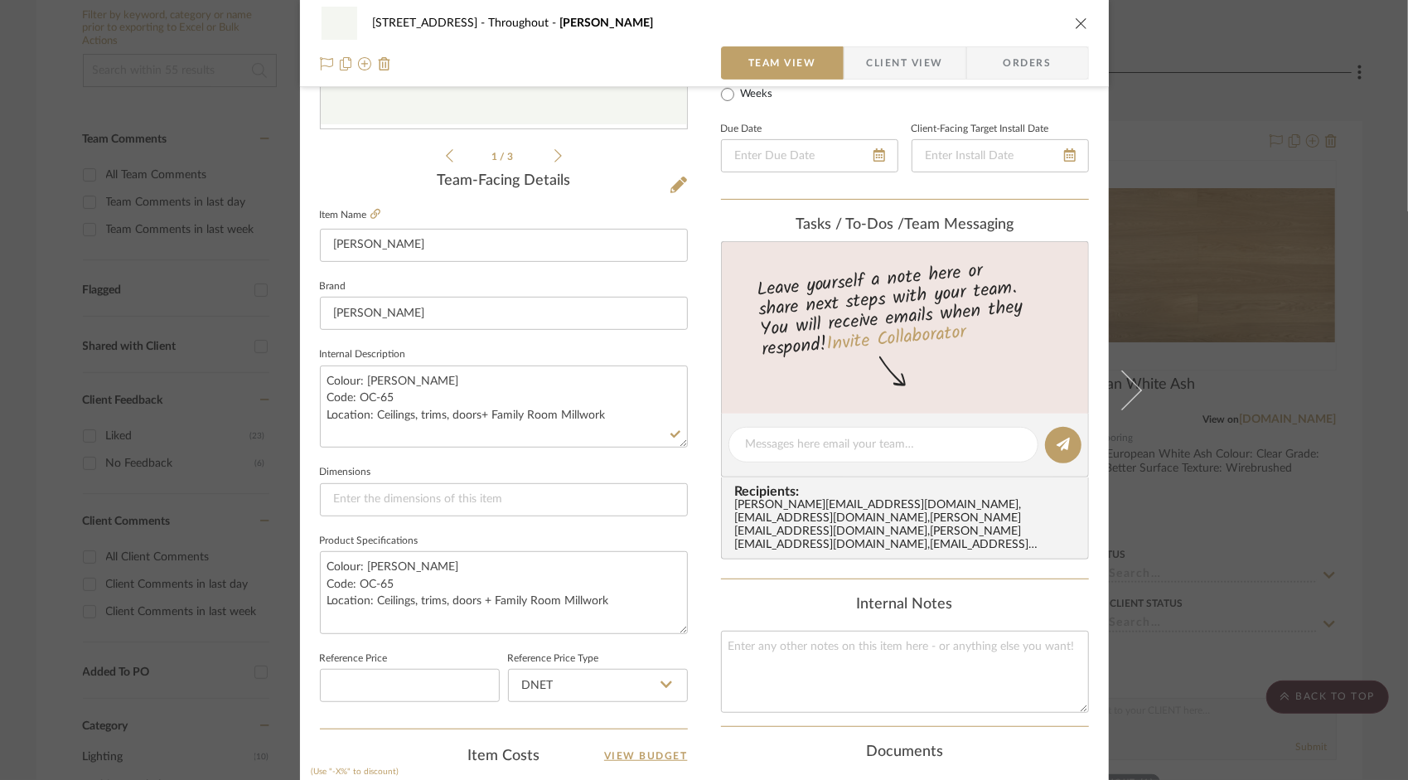
scroll to position [0, 0]
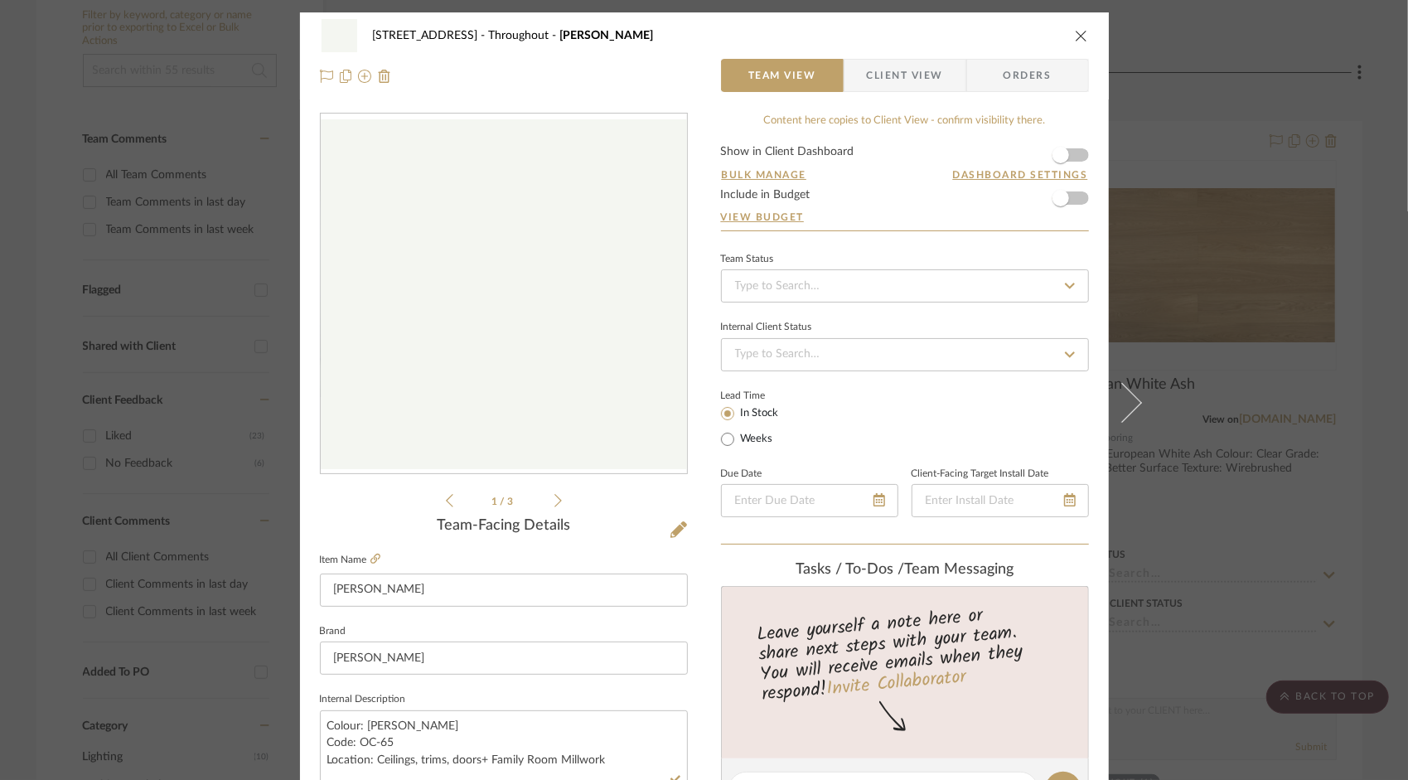
click at [1073, 26] on div "[STREET_ADDRESS] Throughout [GEOGRAPHIC_DATA][PERSON_NAME]" at bounding box center [704, 35] width 769 height 33
click at [1082, 35] on icon "close" at bounding box center [1081, 35] width 13 height 13
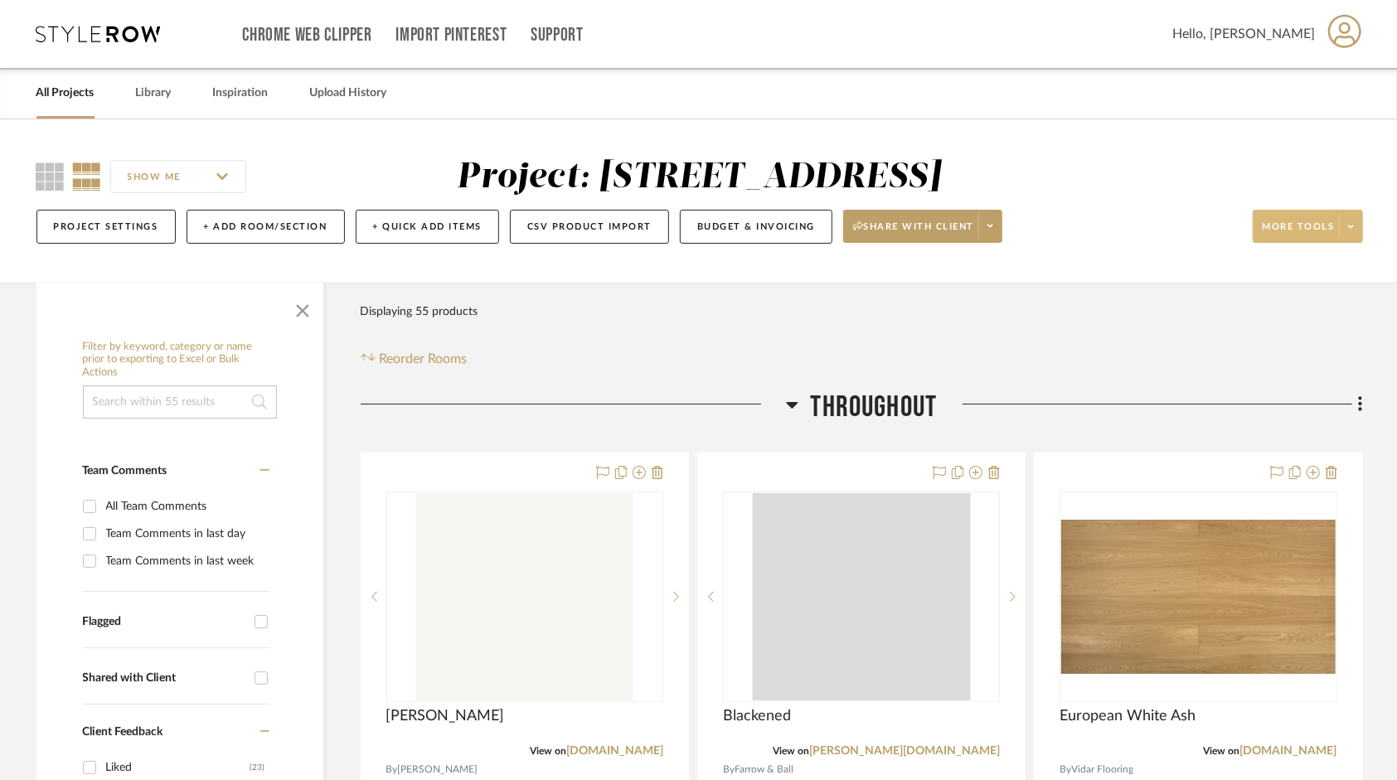
click at [1350, 230] on icon at bounding box center [1351, 226] width 6 height 9
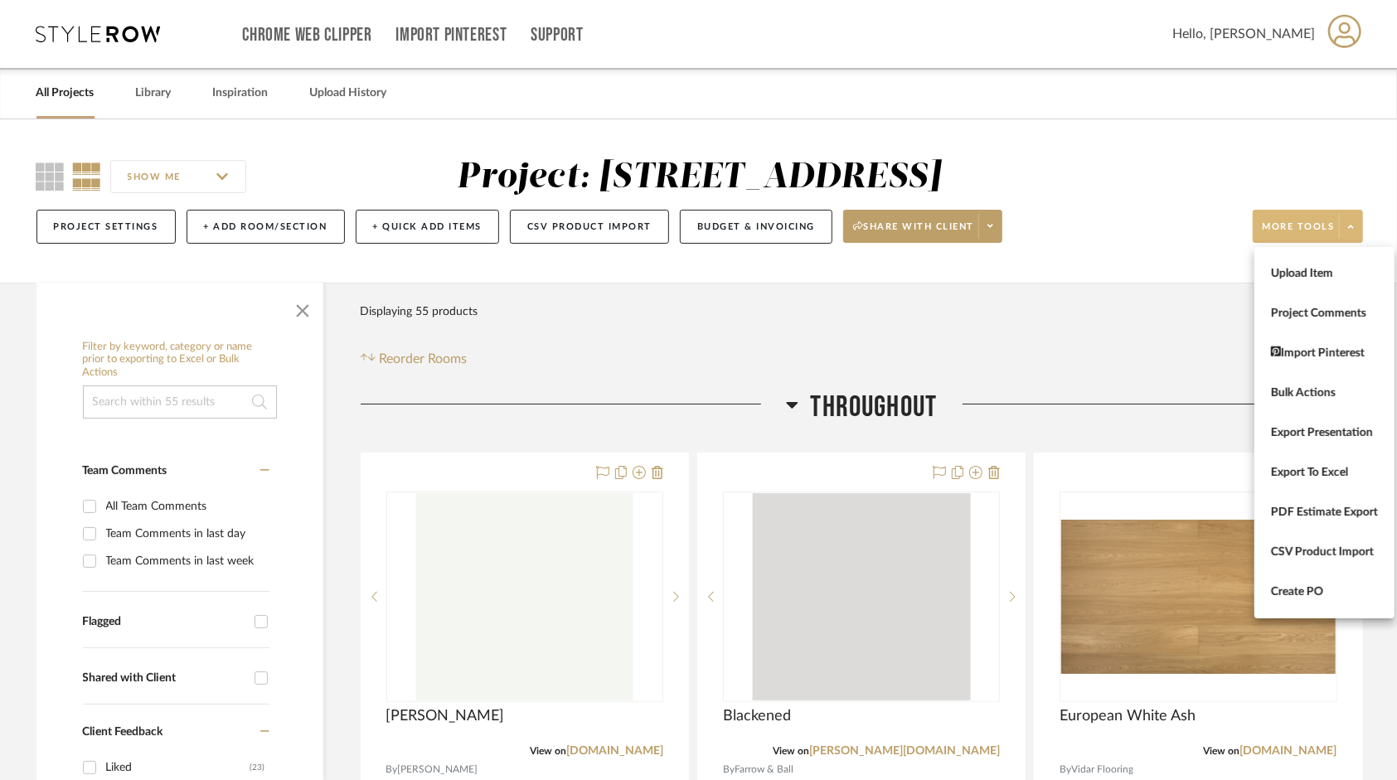
click at [1374, 383] on button "Bulk Actions" at bounding box center [1324, 393] width 140 height 40
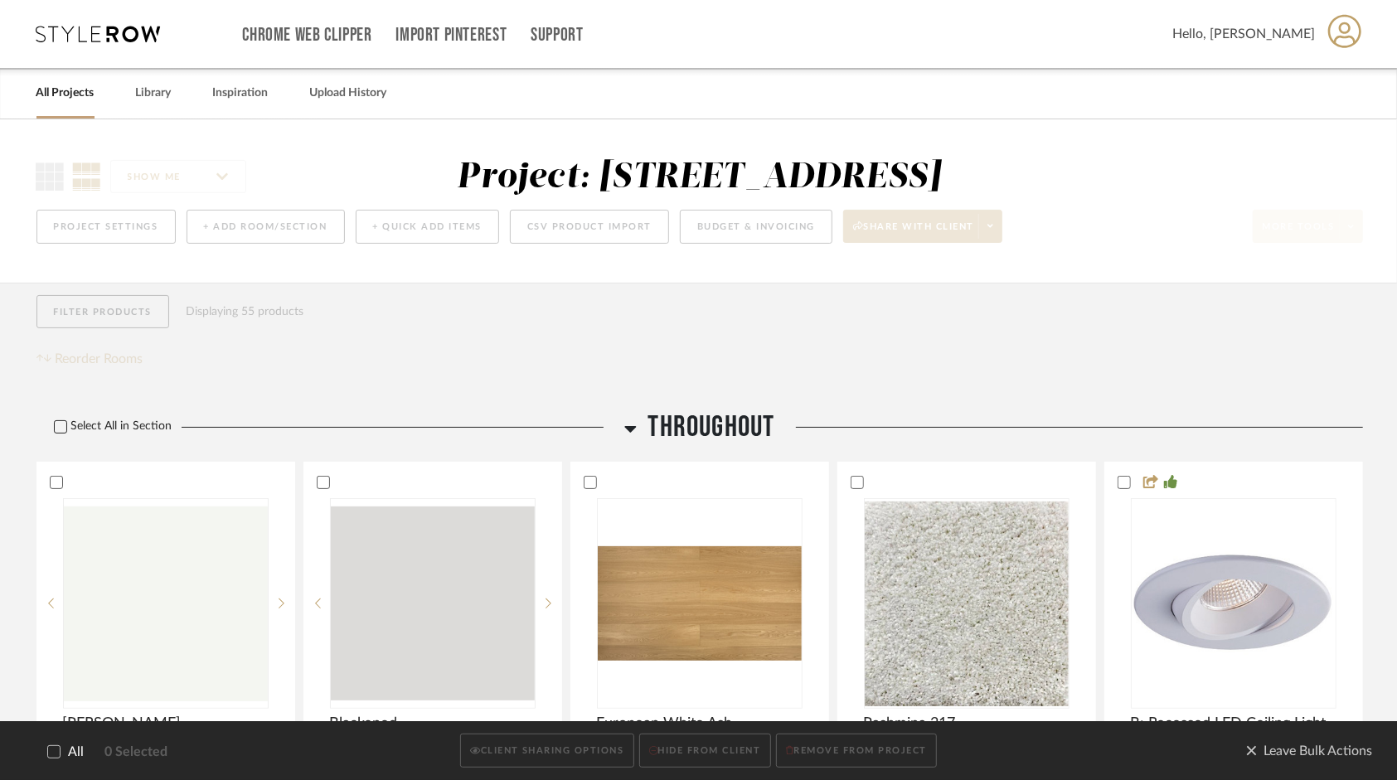
click at [61, 431] on icon at bounding box center [61, 427] width 12 height 12
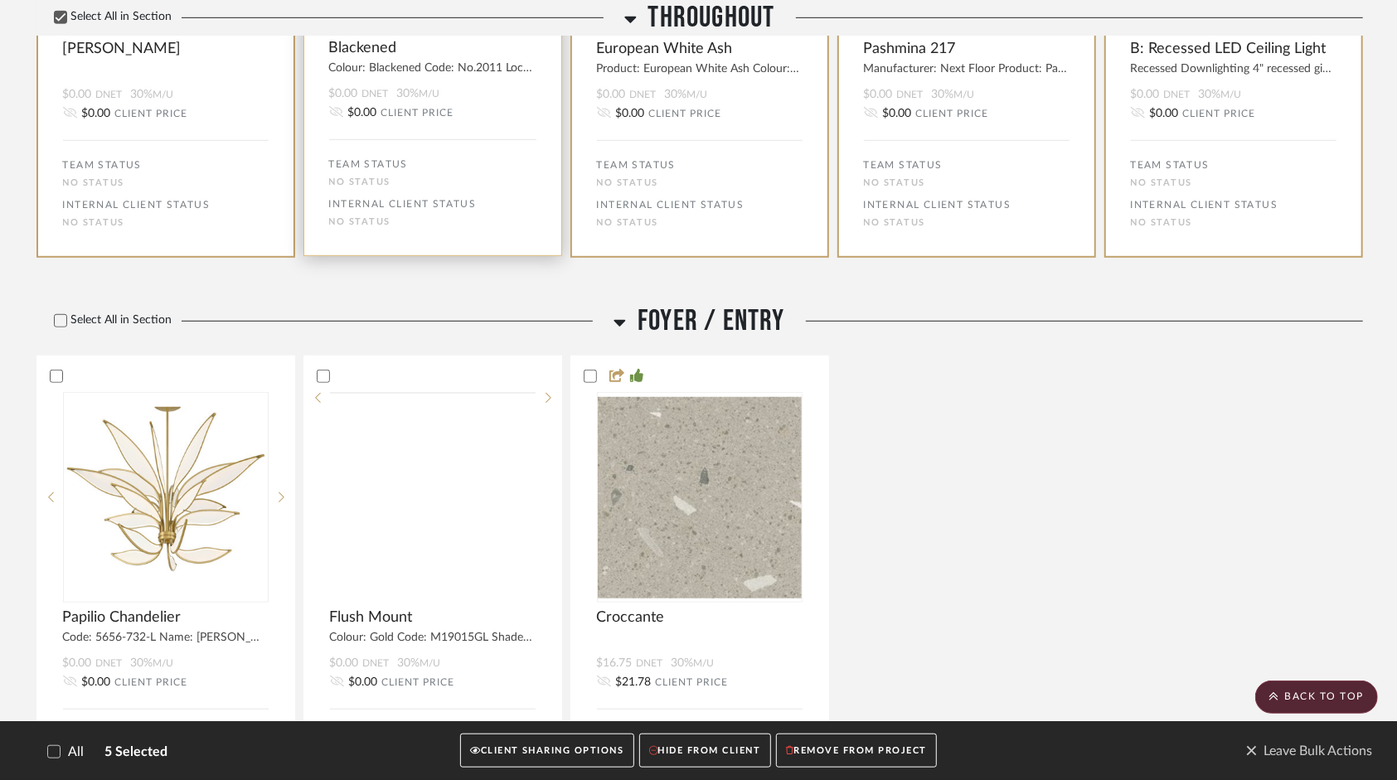
scroll to position [829, 0]
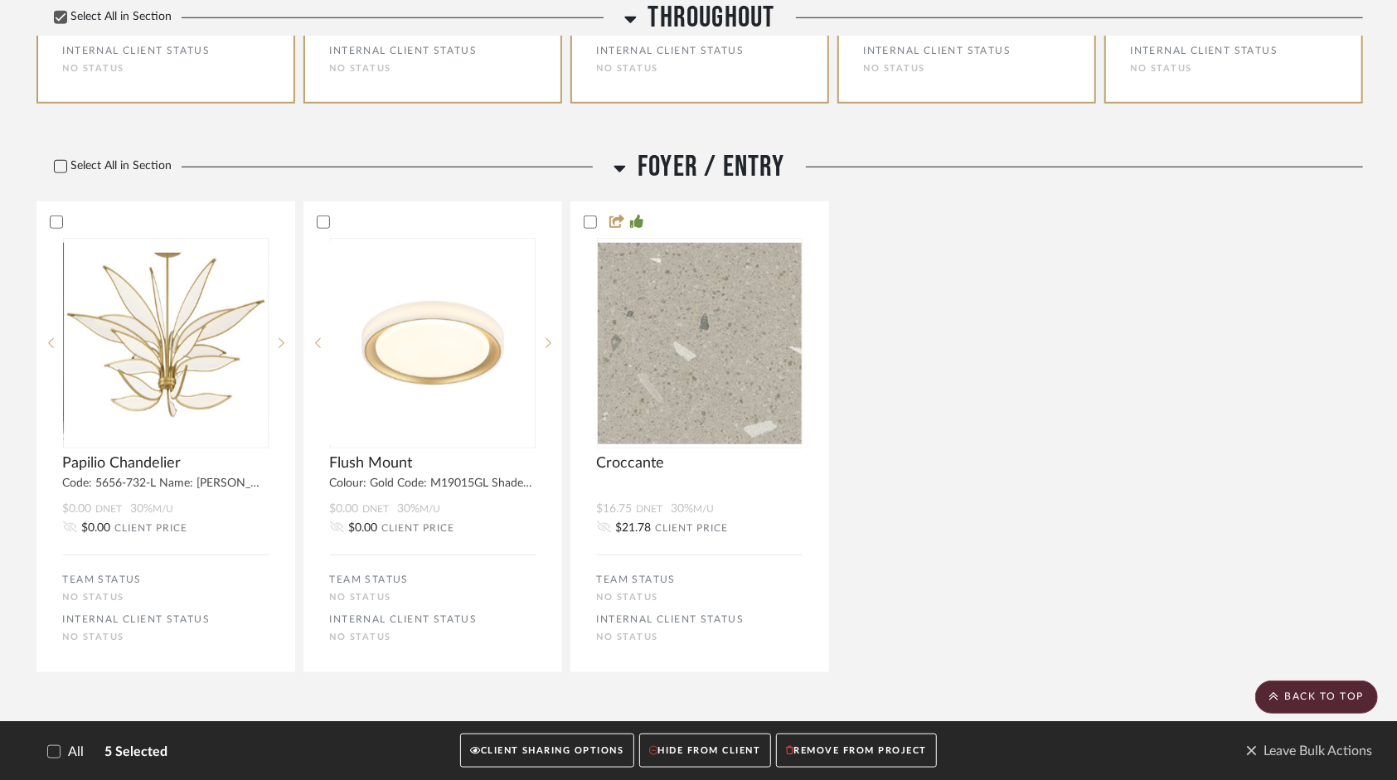
click at [56, 164] on icon at bounding box center [61, 167] width 12 height 12
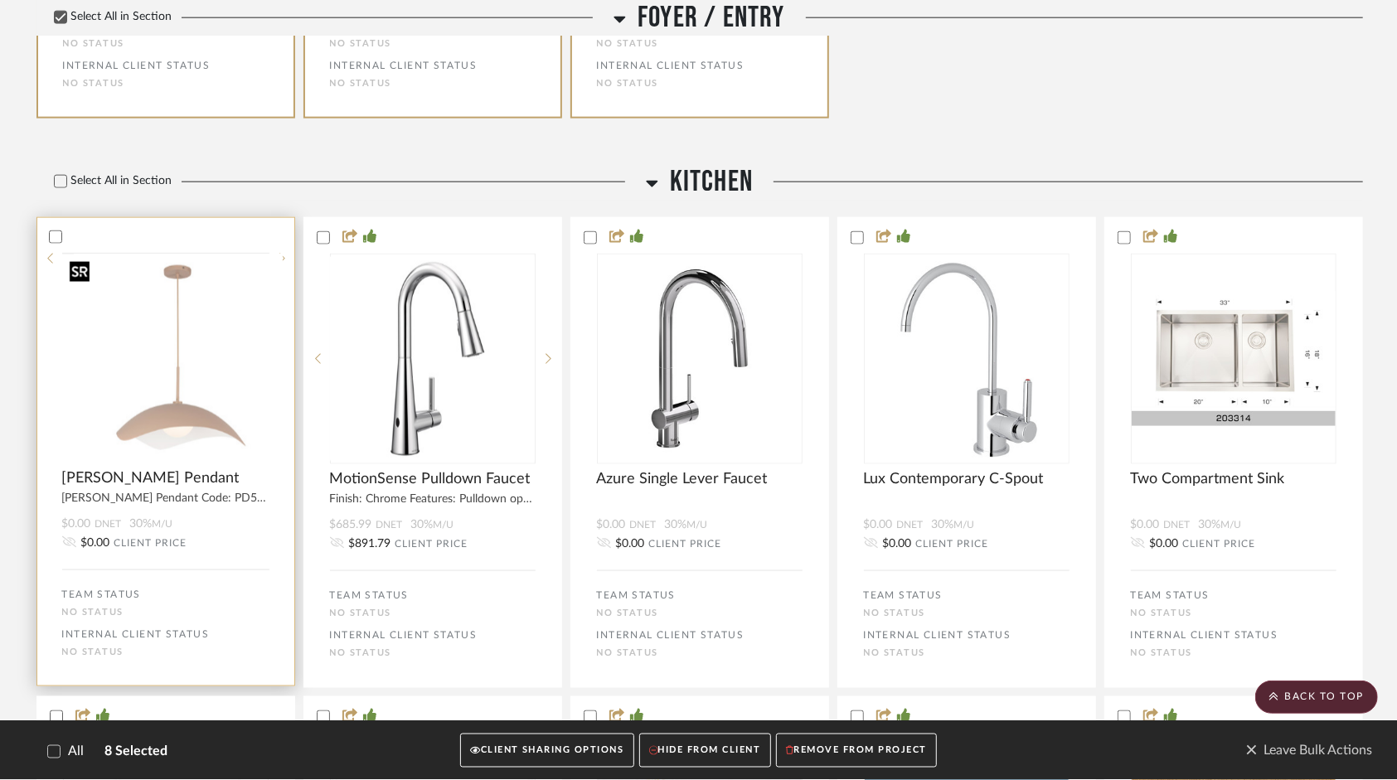
scroll to position [1409, 0]
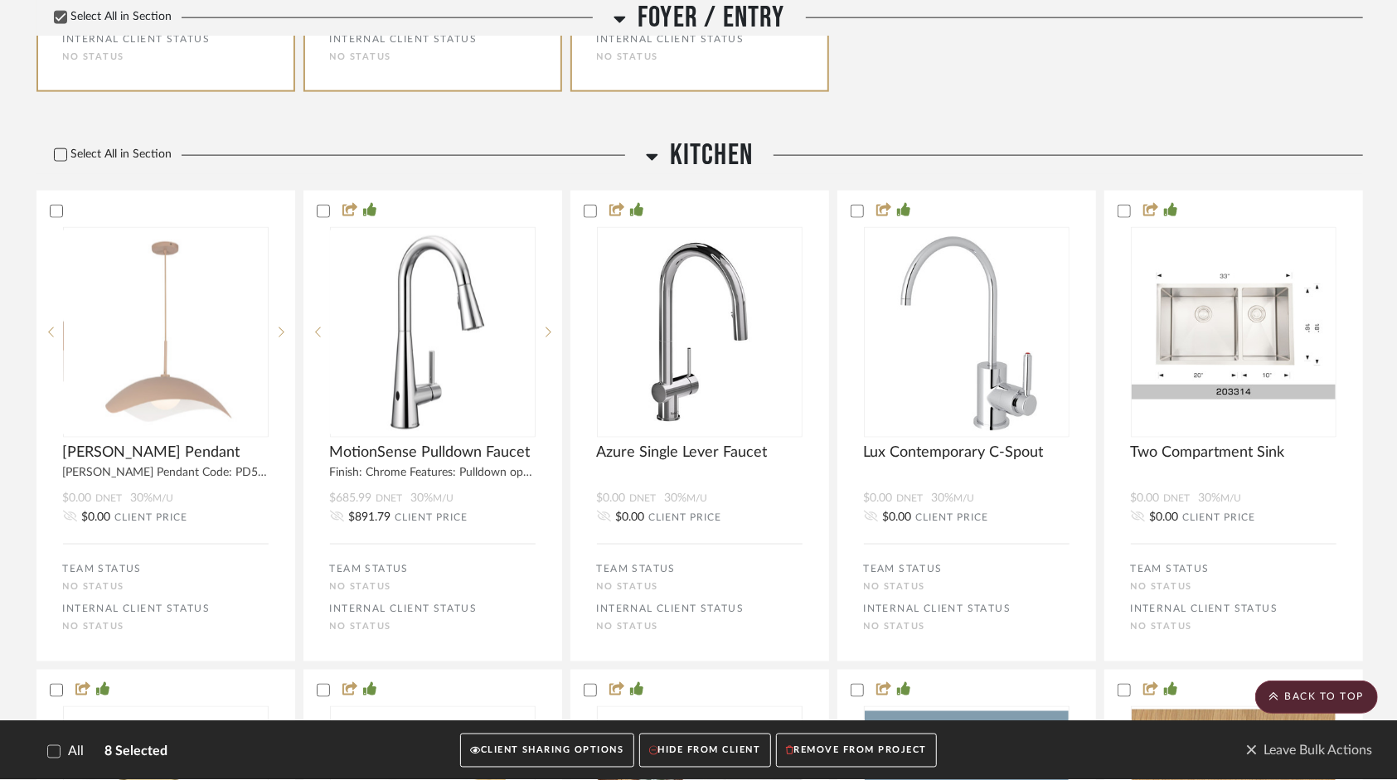
click at [59, 153] on icon at bounding box center [61, 155] width 12 height 12
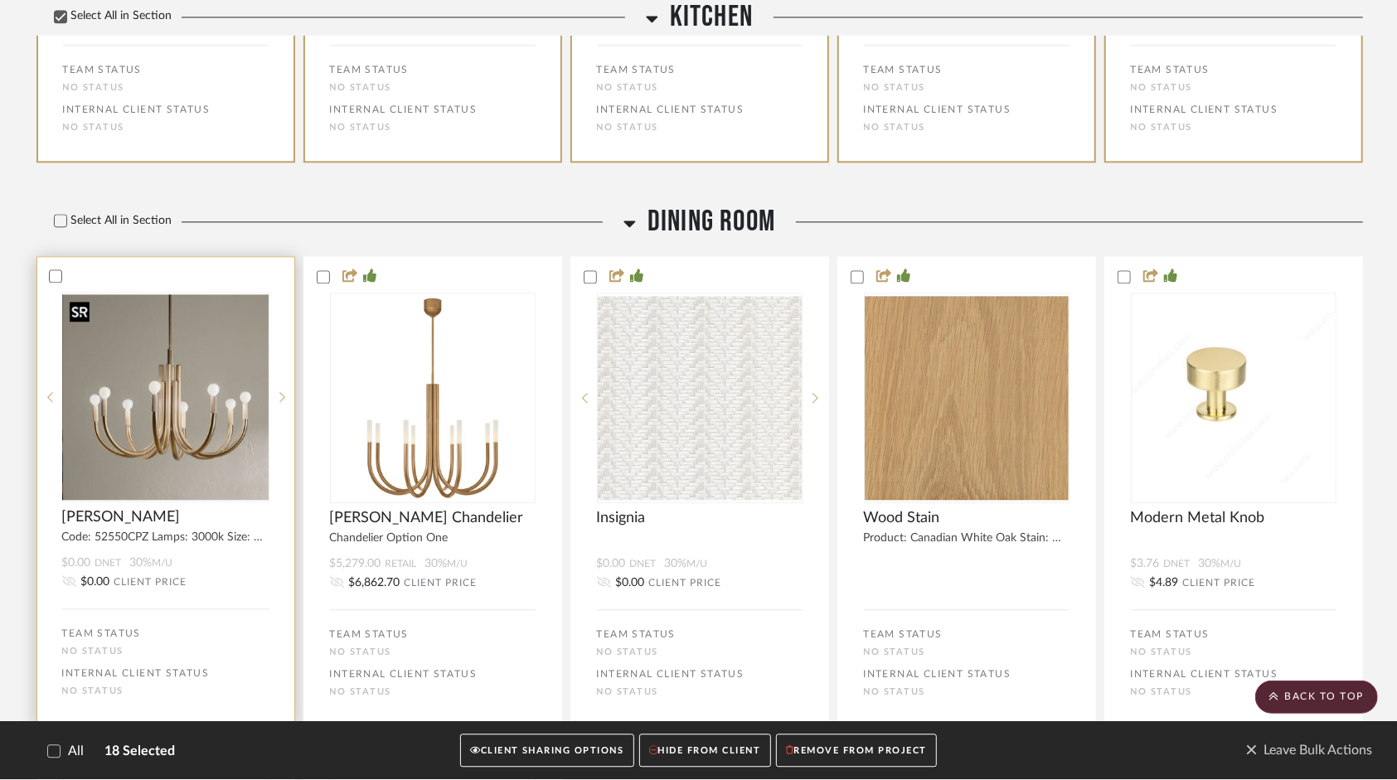
scroll to position [2283, 0]
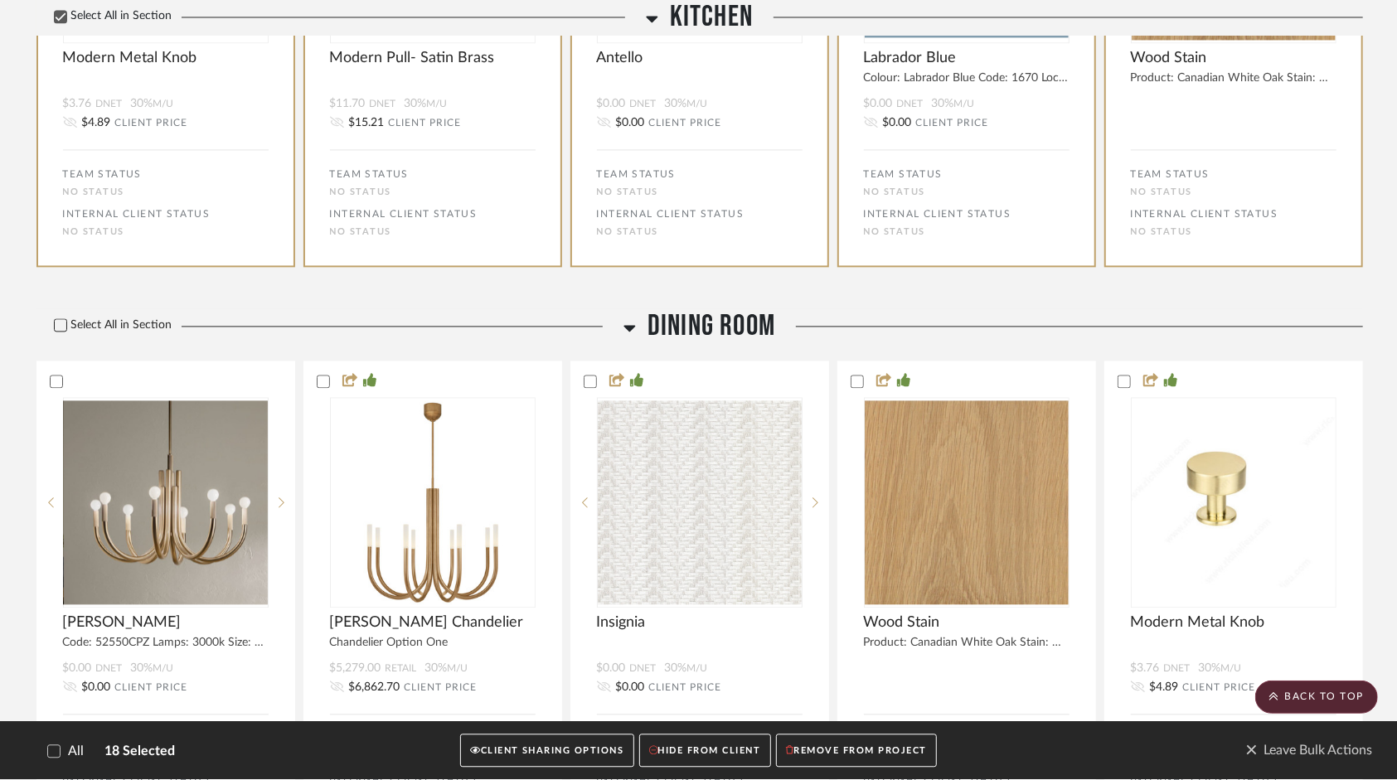
click at [61, 317] on div "Select All in Section" at bounding box center [325, 326] width 579 height 36
click at [61, 325] on icon at bounding box center [60, 325] width 11 height 8
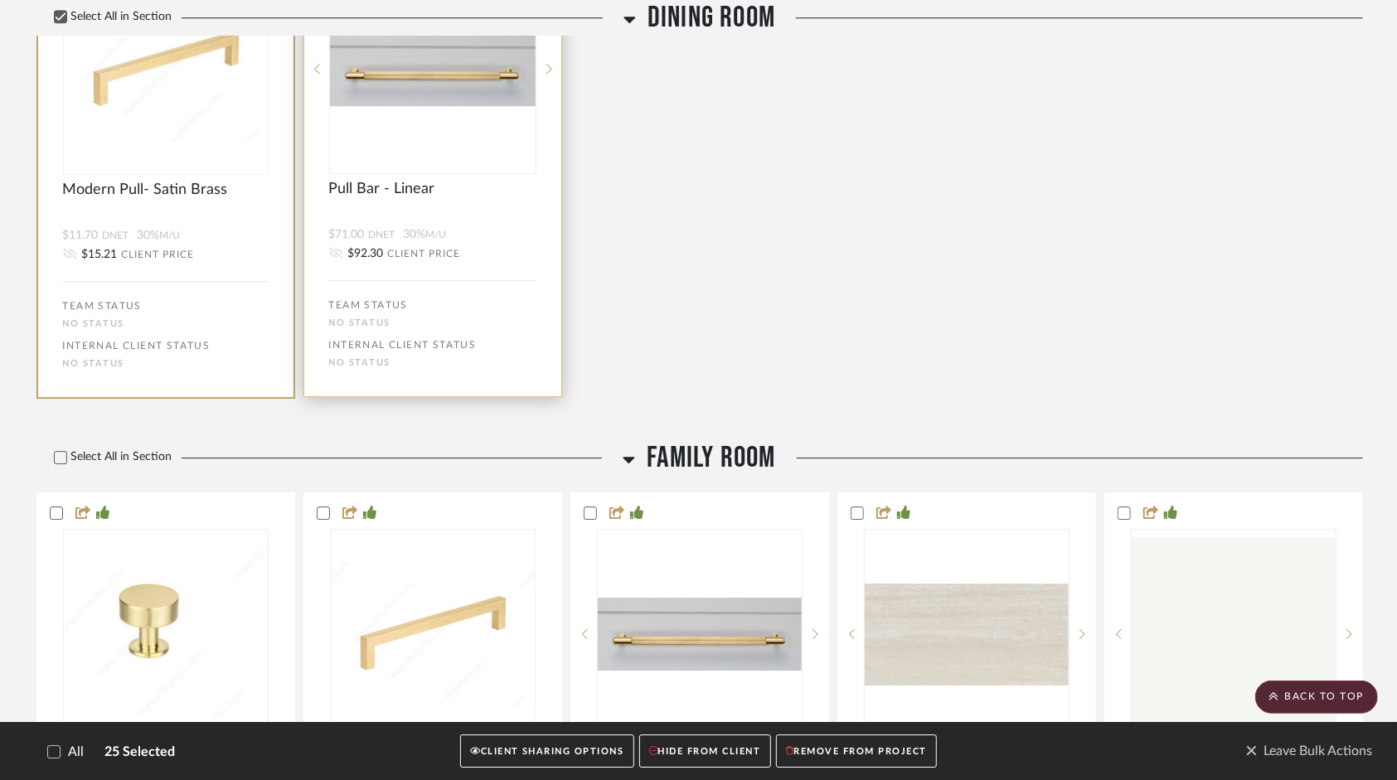
scroll to position [3609, 0]
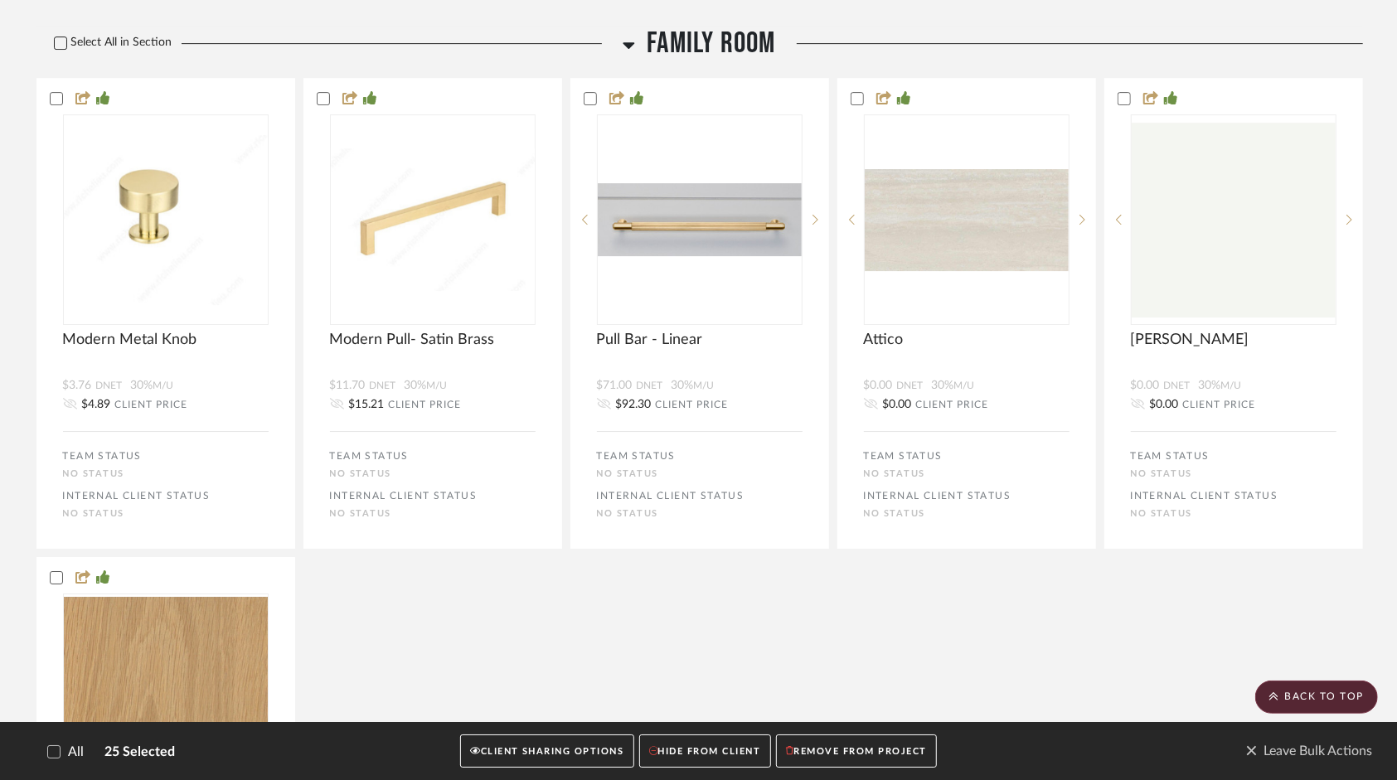
click at [71, 45] on label "Select All in Section" at bounding box center [106, 43] width 141 height 14
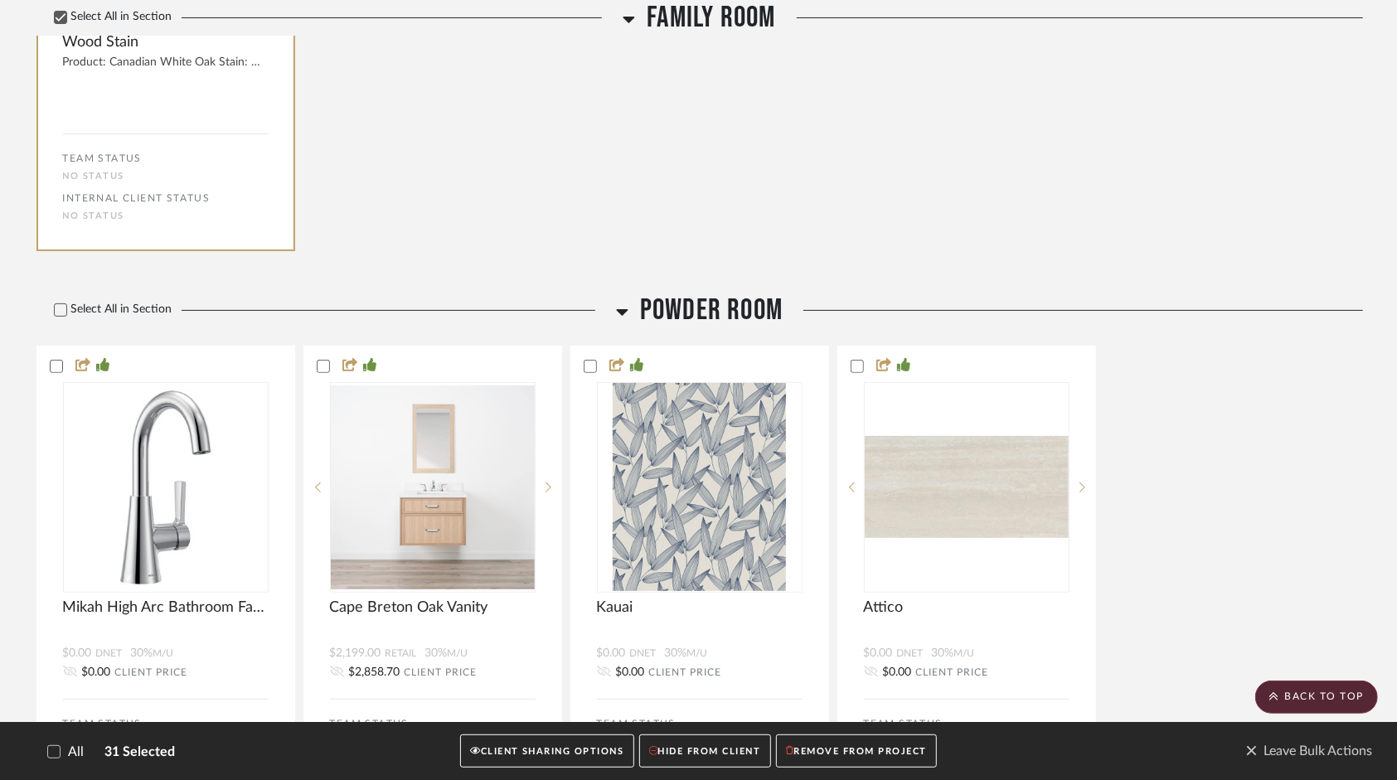
scroll to position [4438, 0]
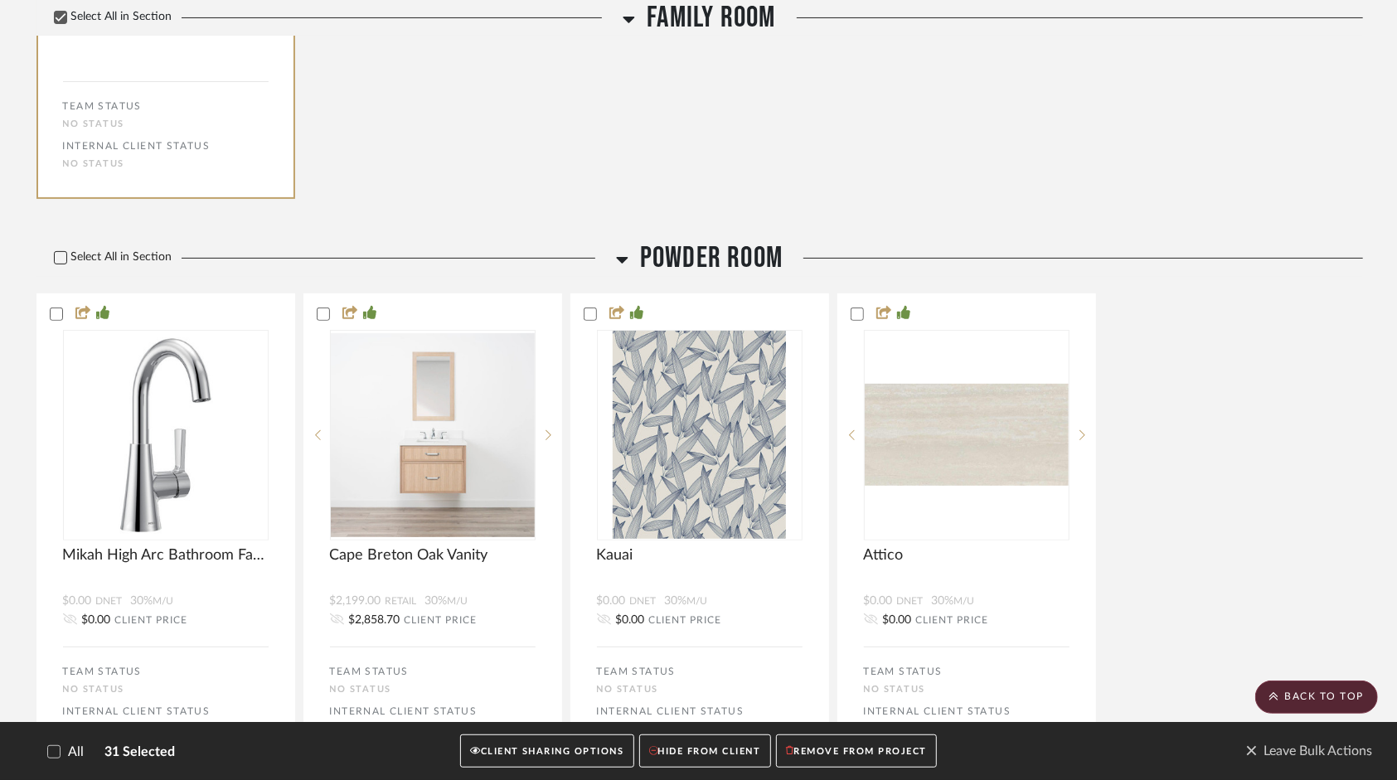
click at [113, 264] on label "Select All in Section" at bounding box center [106, 257] width 141 height 14
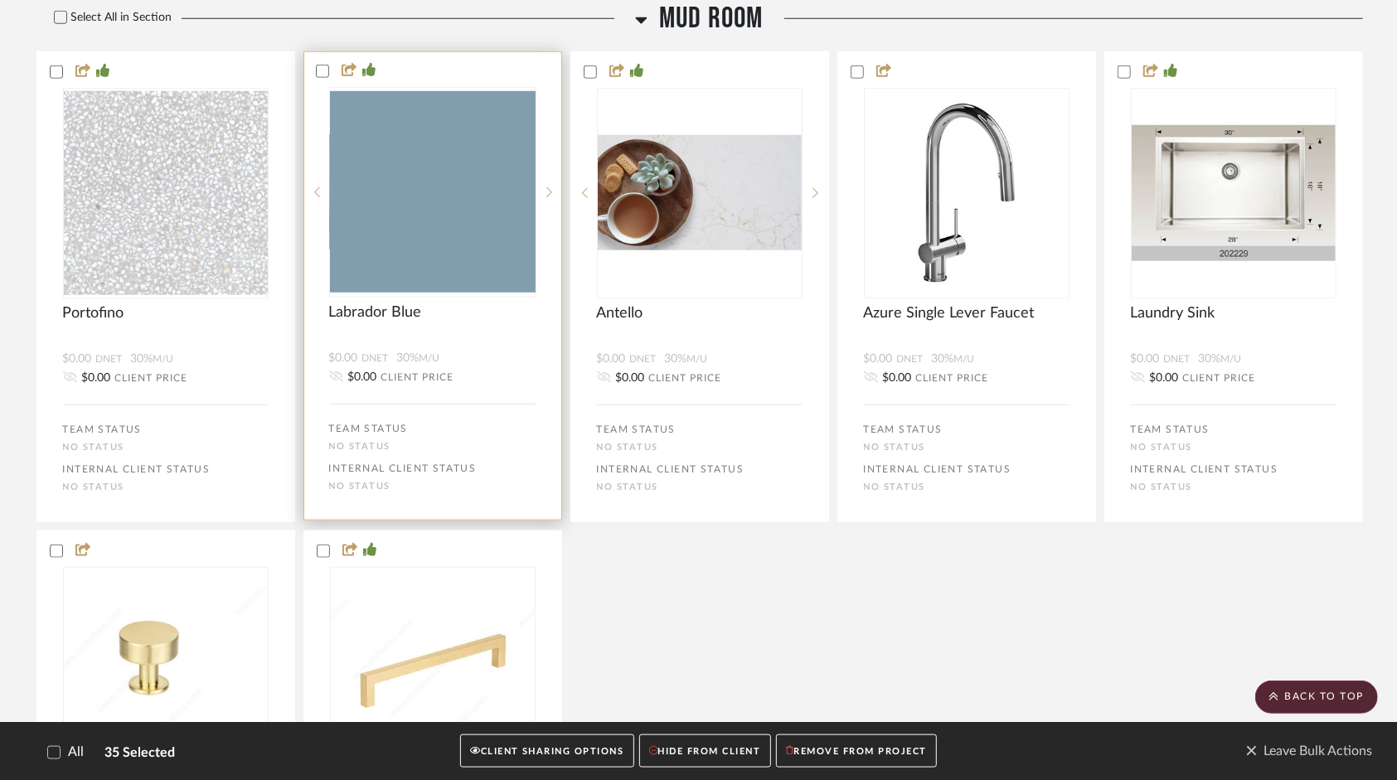
scroll to position [5102, 0]
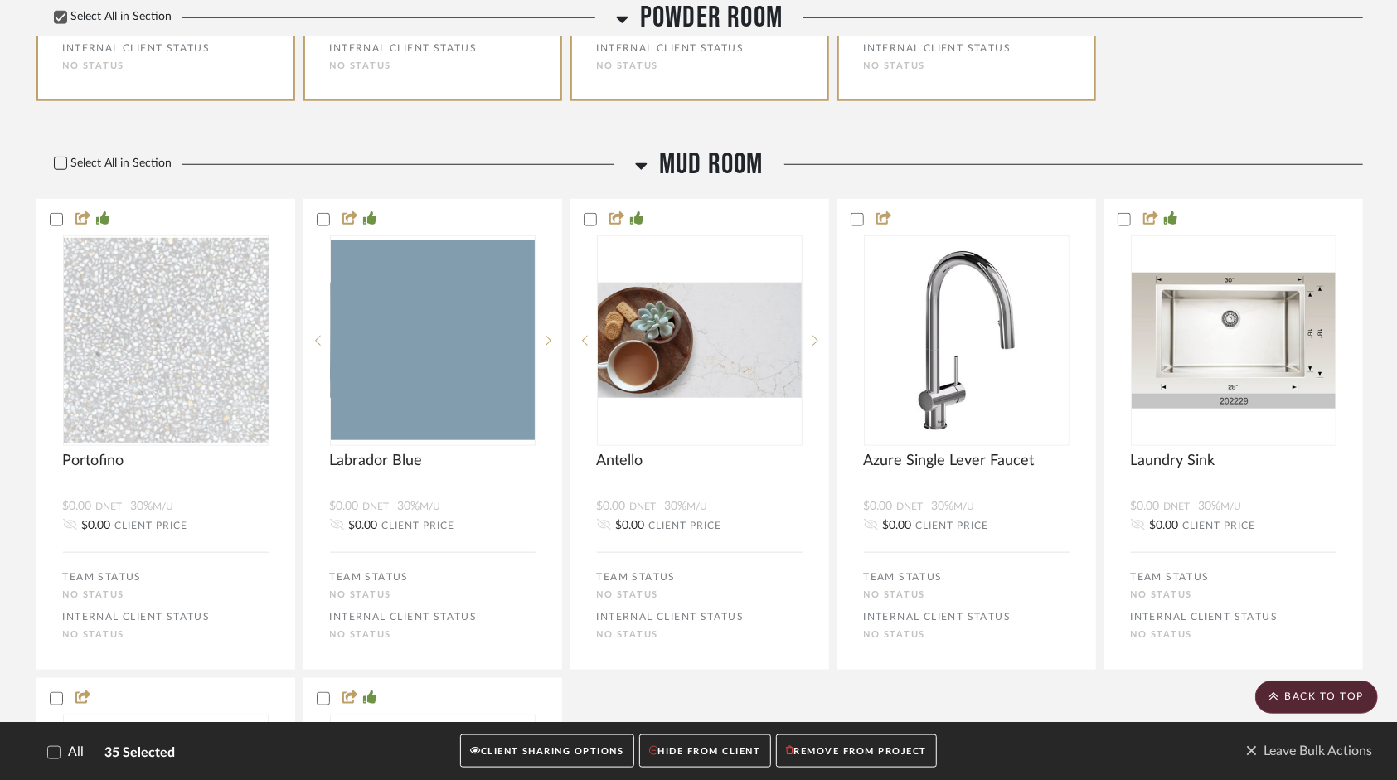
click at [136, 163] on label "Select All in Section" at bounding box center [106, 164] width 141 height 14
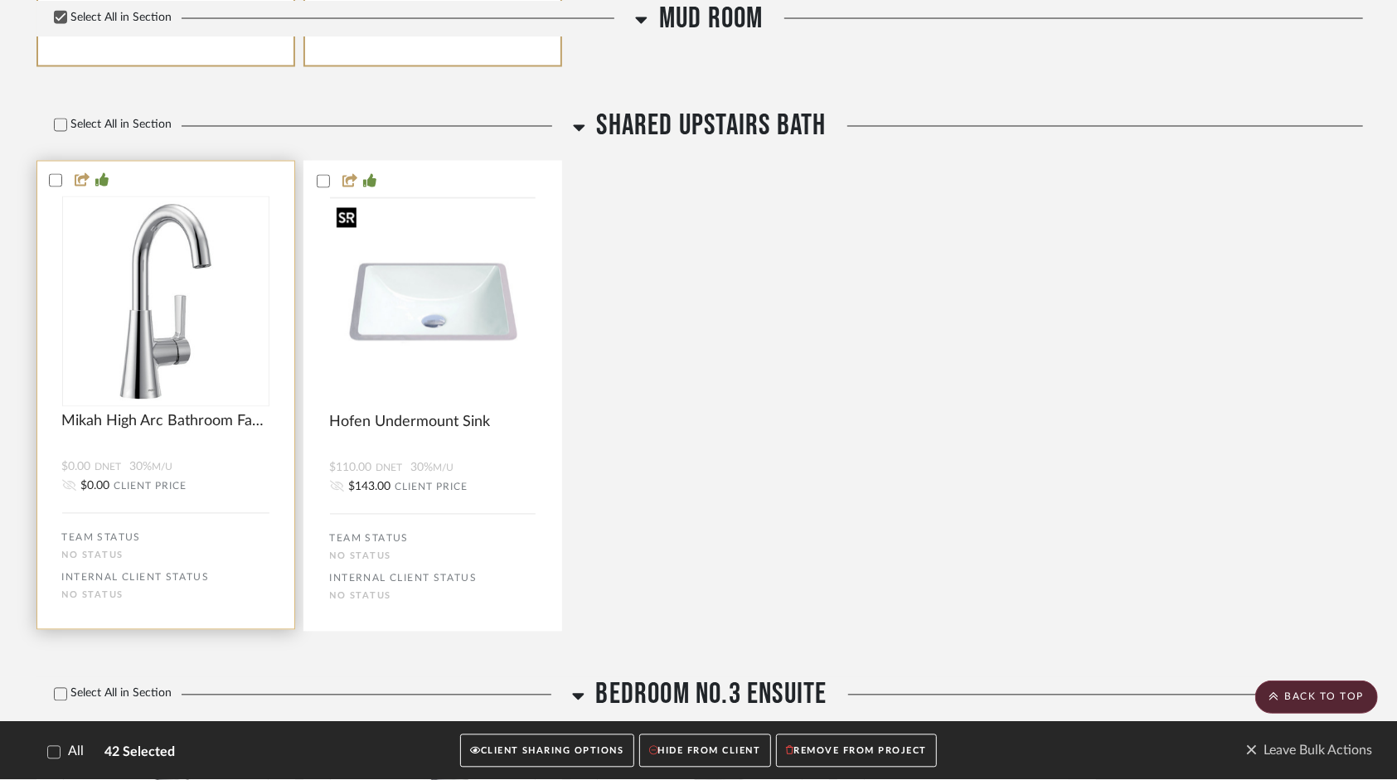
scroll to position [6262, 0]
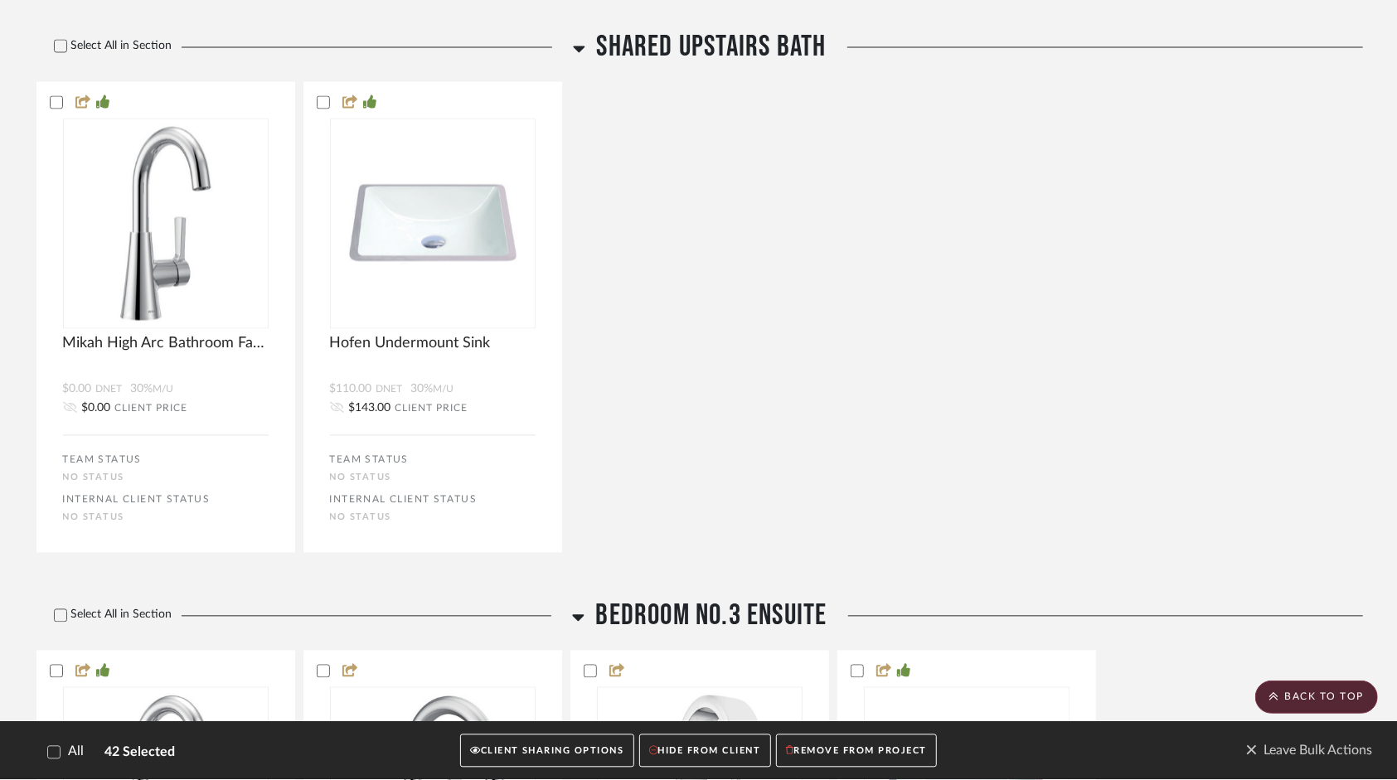
click at [138, 40] on div "Select All in Section" at bounding box center [300, 48] width 528 height 36
click at [119, 38] on div "Select All in Section" at bounding box center [300, 48] width 528 height 36
click at [123, 44] on label "Select All in Section" at bounding box center [106, 47] width 141 height 14
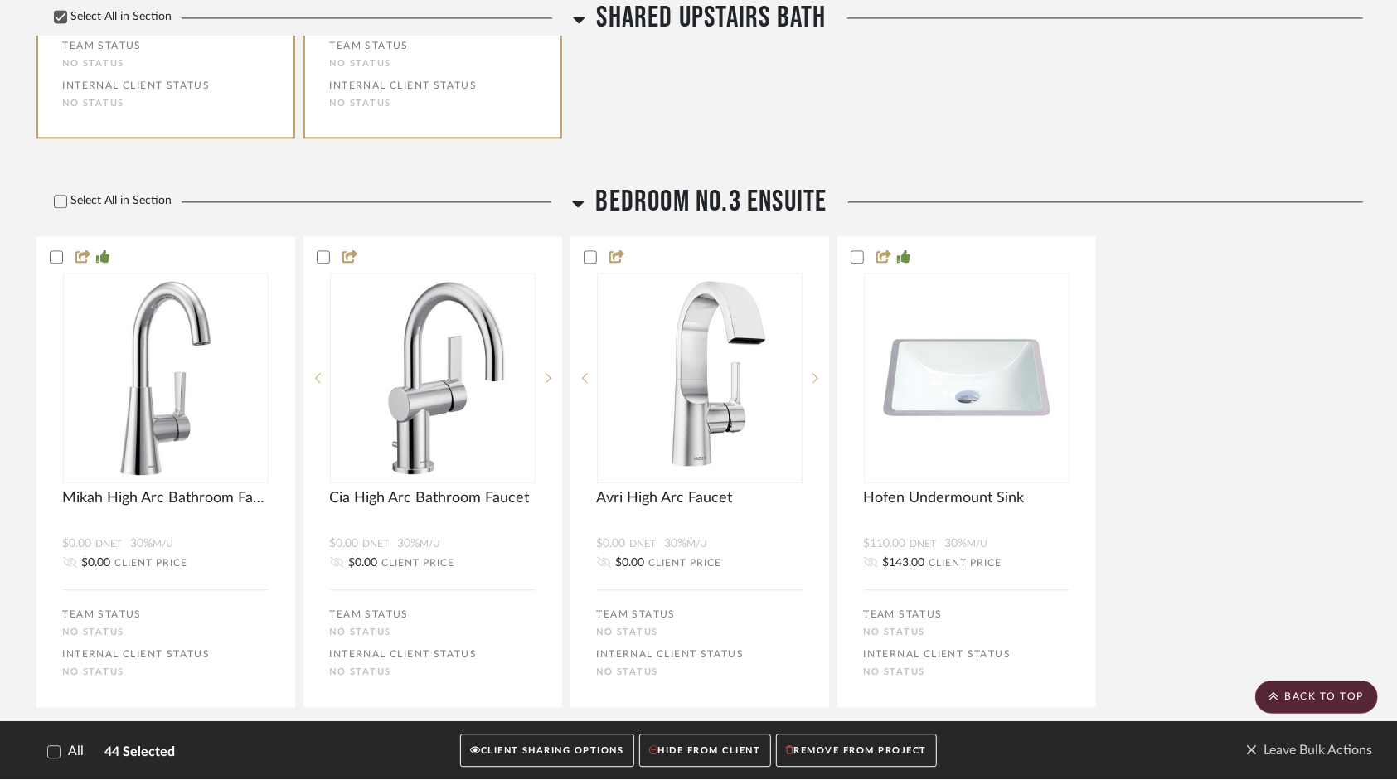
scroll to position [6677, 0]
click at [149, 199] on label "Select All in Section" at bounding box center [106, 200] width 141 height 14
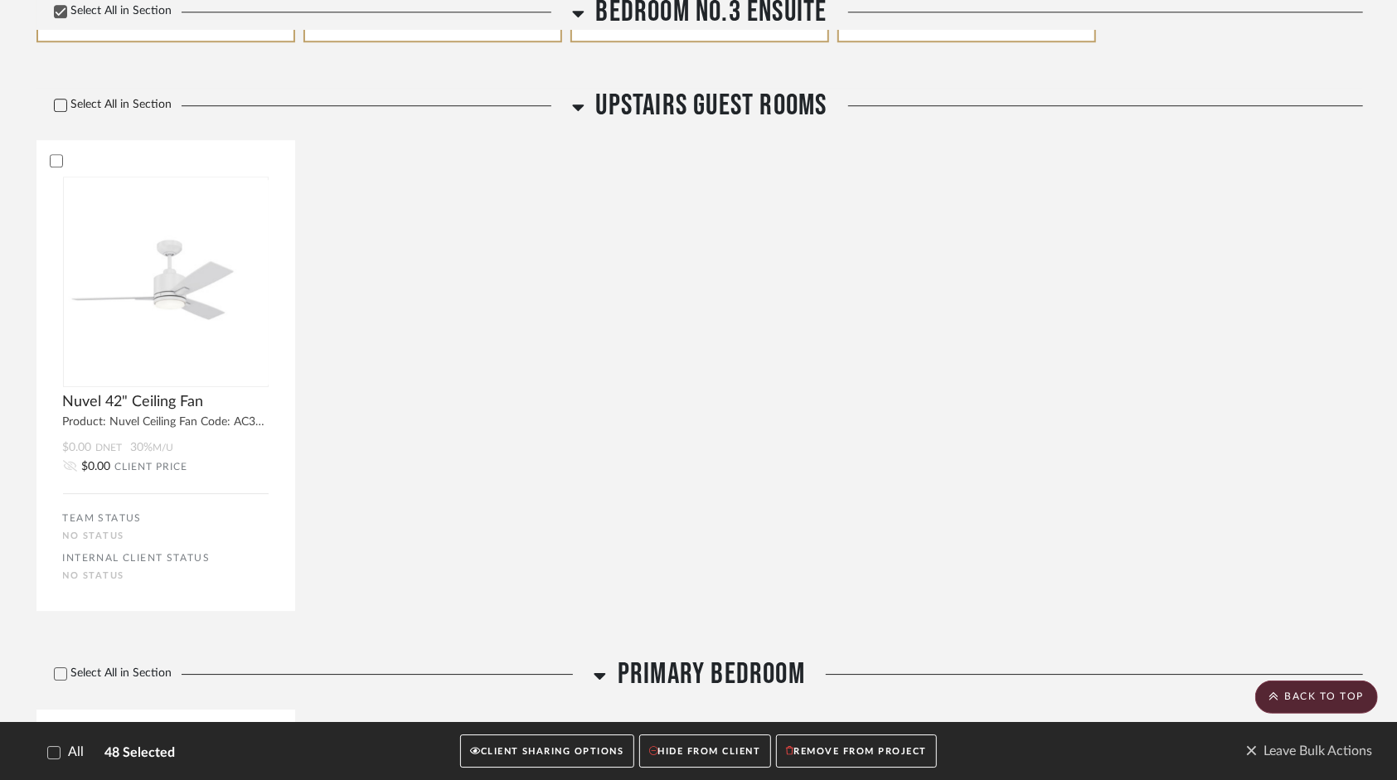
click at [129, 99] on label "Select All in Section" at bounding box center [106, 105] width 141 height 14
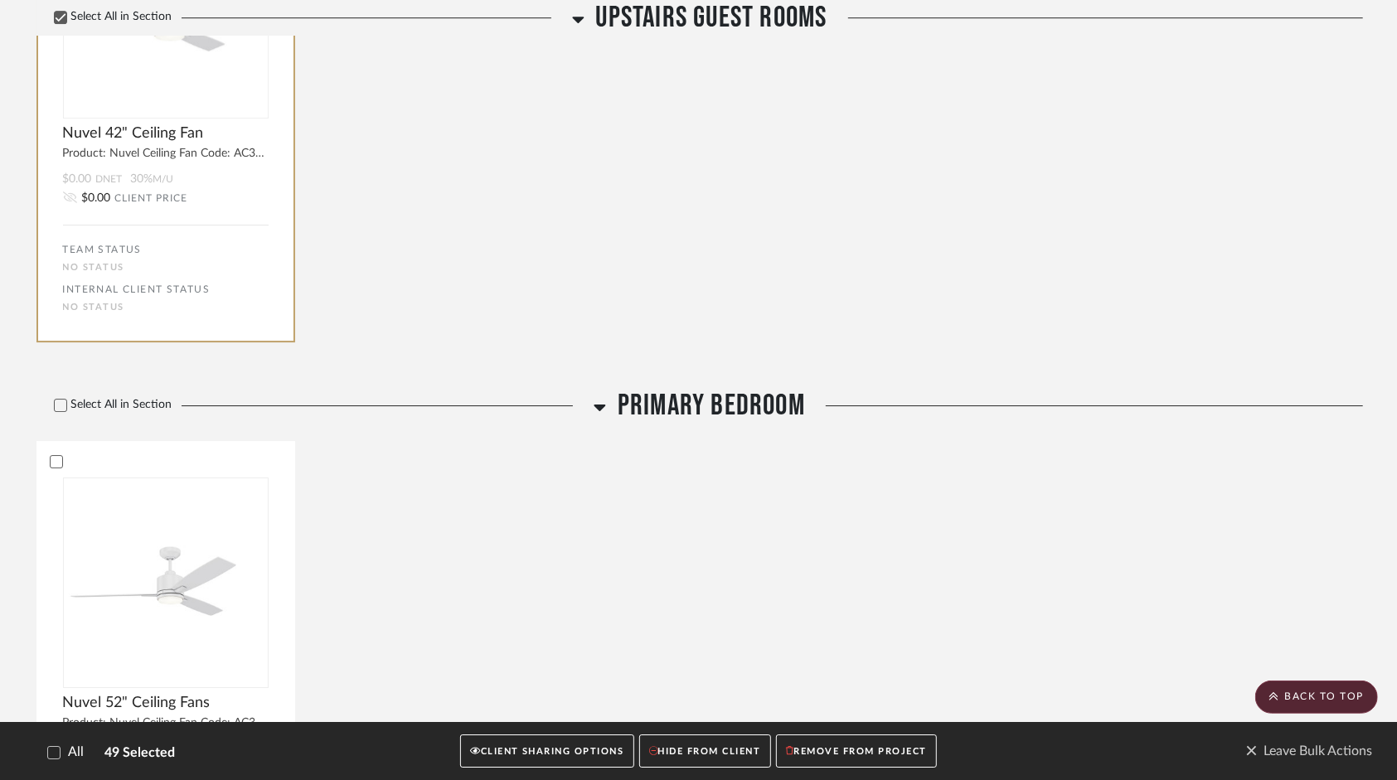
scroll to position [7756, 0]
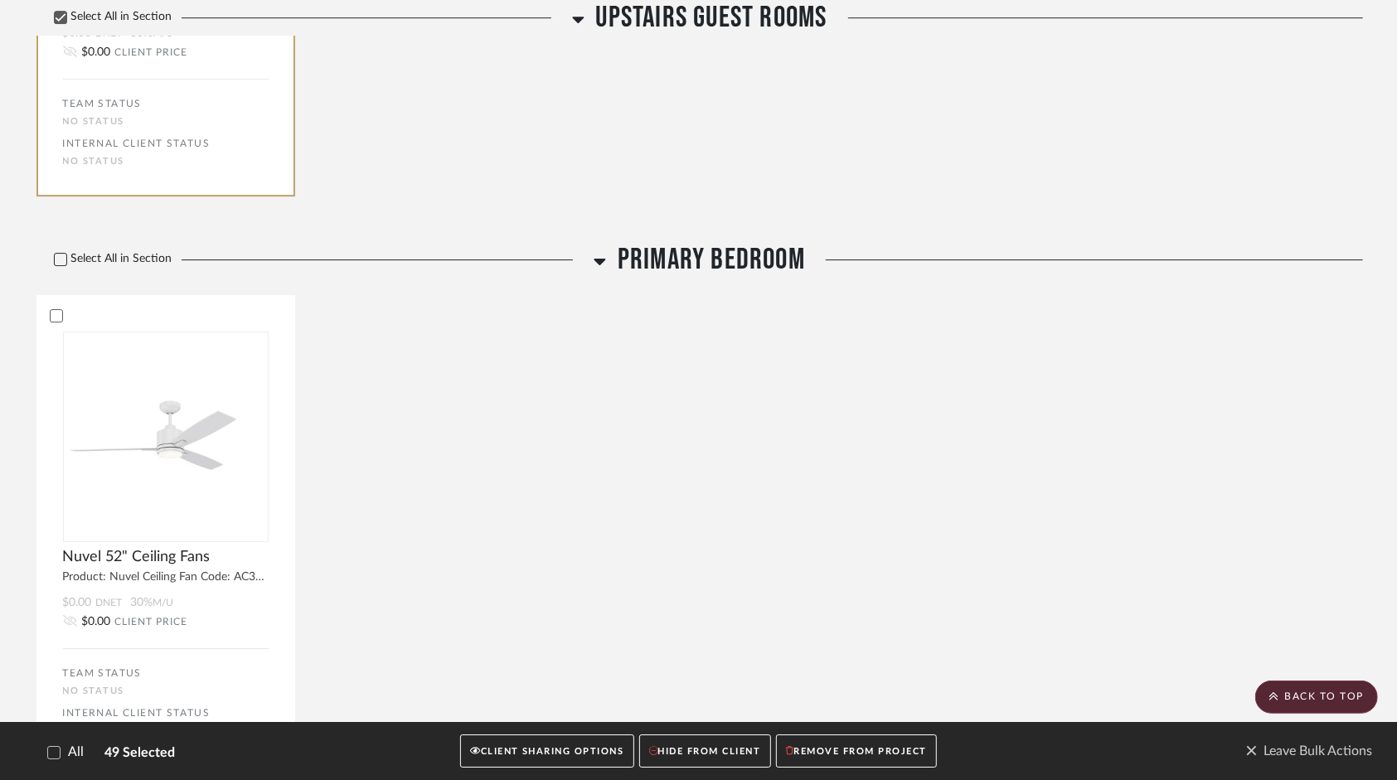
click at [139, 258] on label "Select All in Section" at bounding box center [106, 259] width 141 height 14
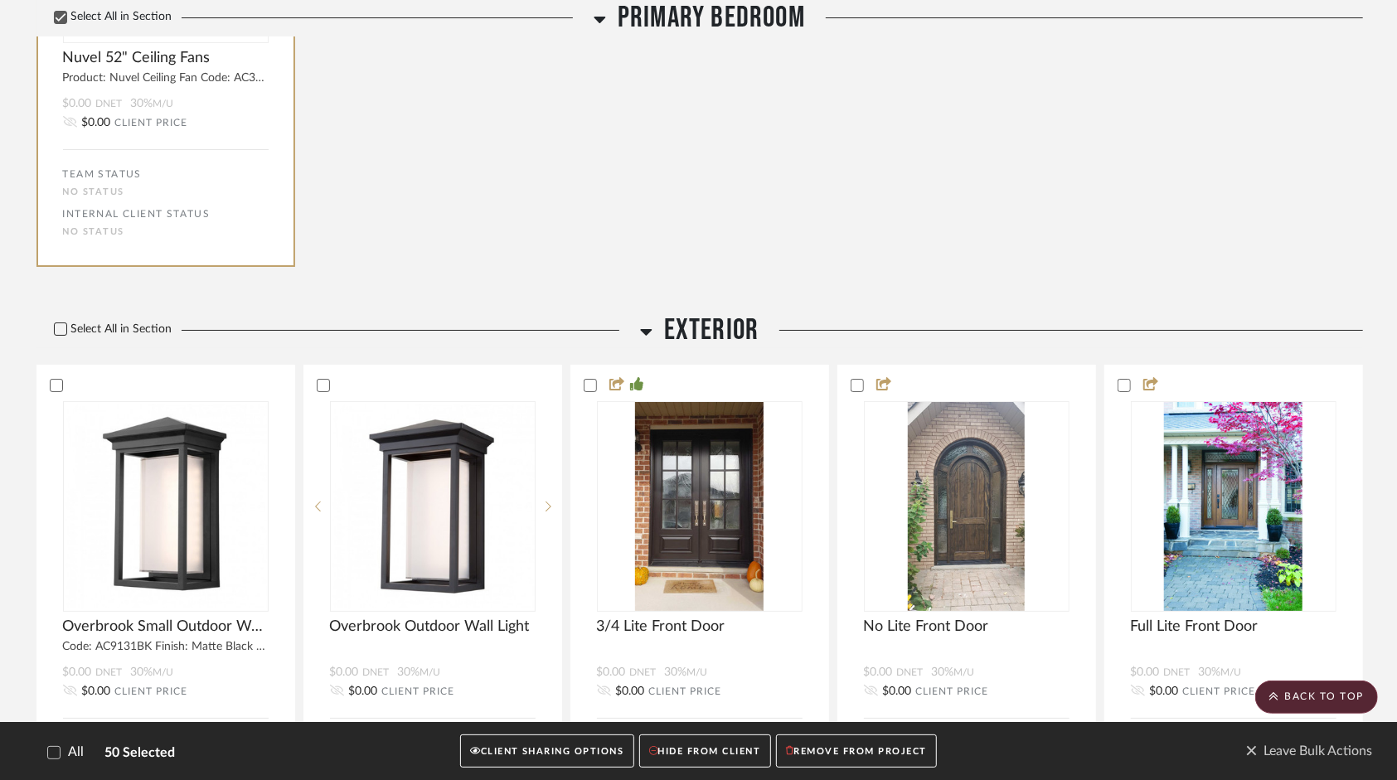
click at [139, 323] on label "Select All in Section" at bounding box center [106, 329] width 141 height 14
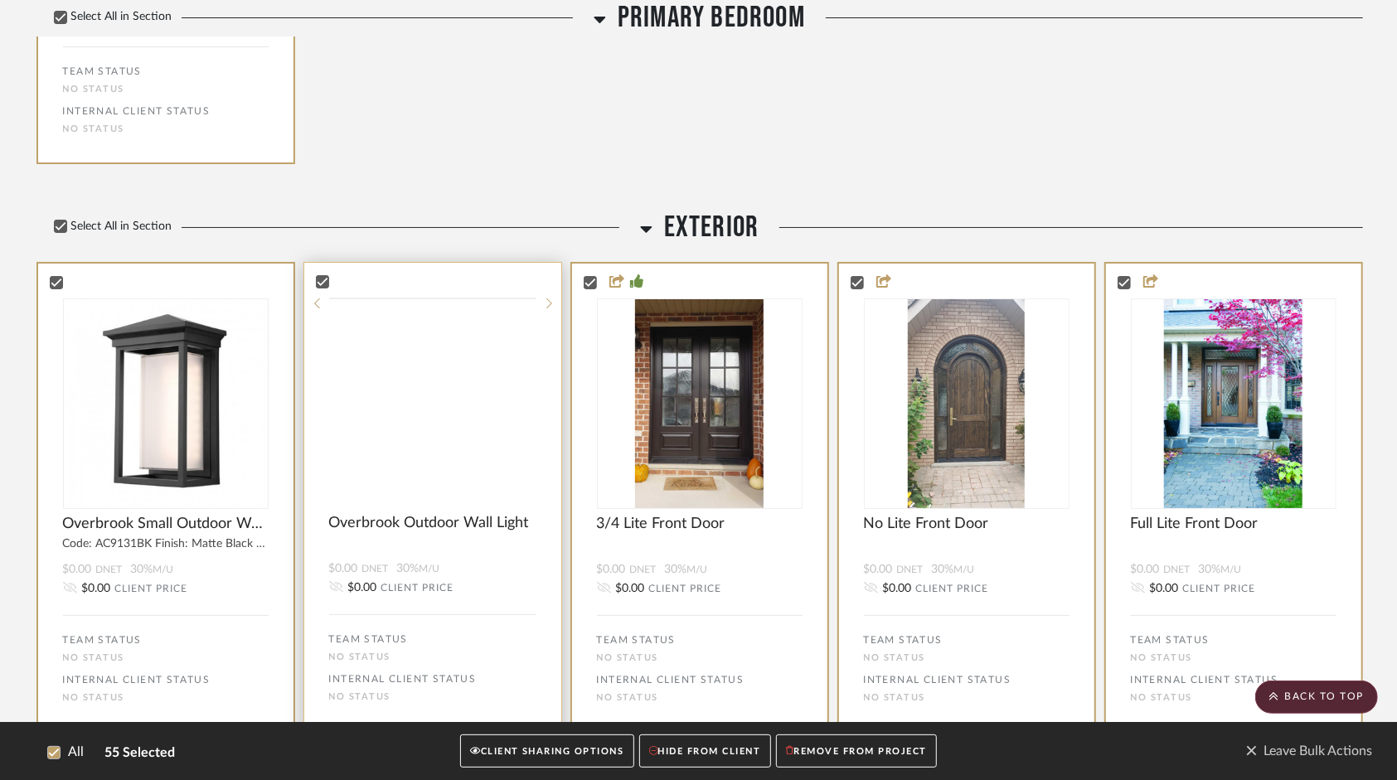
scroll to position [8427, 0]
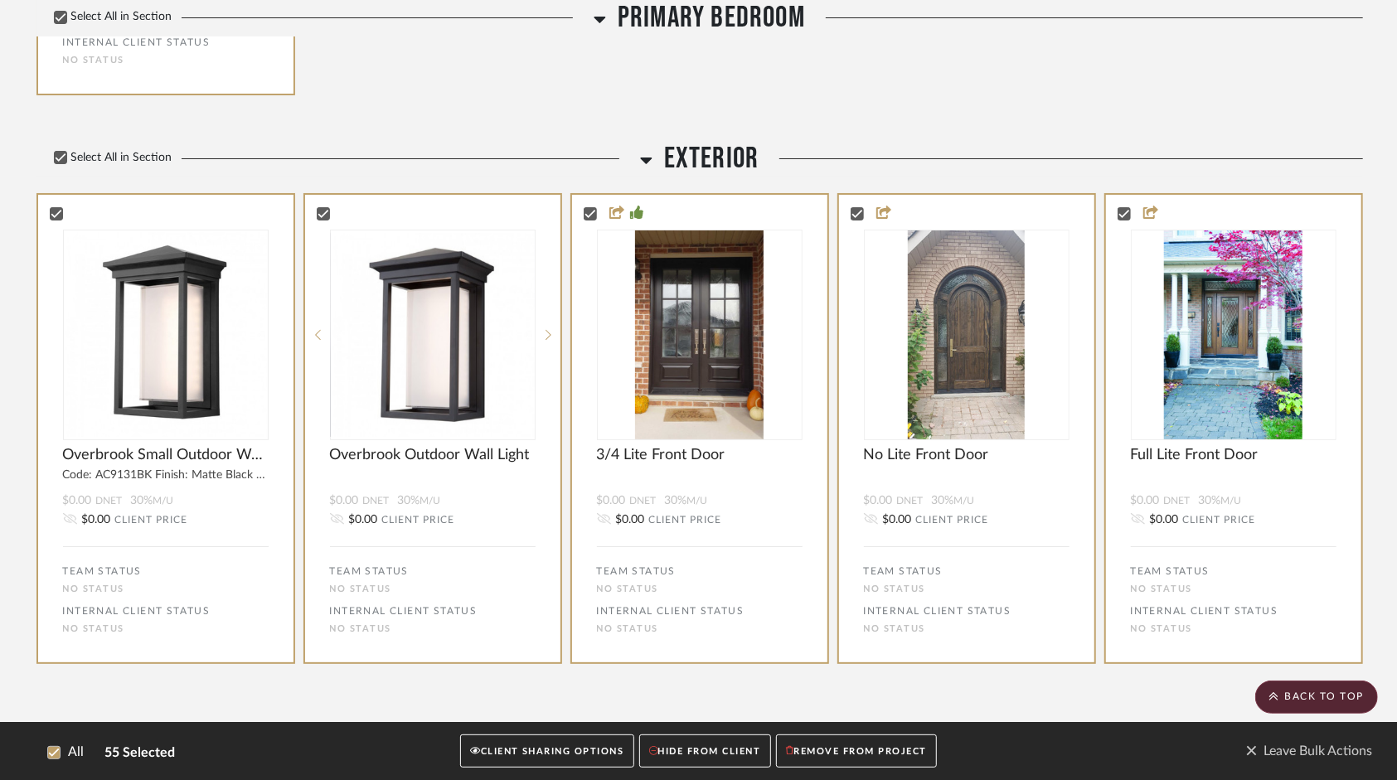
click at [599, 757] on button "CLIENT SHARING OPTIONS" at bounding box center [546, 751] width 173 height 34
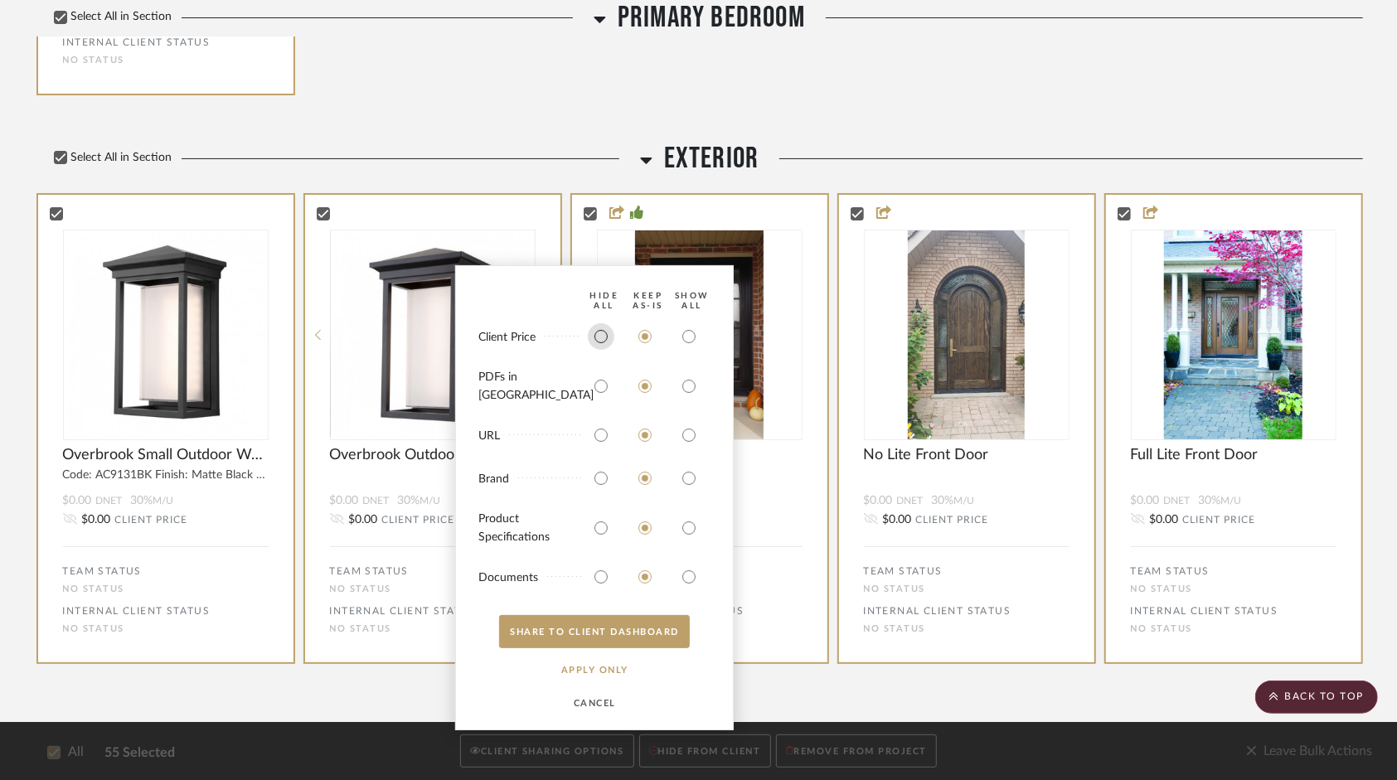
click at [599, 350] on input "radio" at bounding box center [601, 336] width 27 height 27
radio input "true"
click at [603, 439] on input "radio" at bounding box center [601, 435] width 27 height 27
radio input "true"
click at [597, 482] on input "radio" at bounding box center [601, 478] width 27 height 27
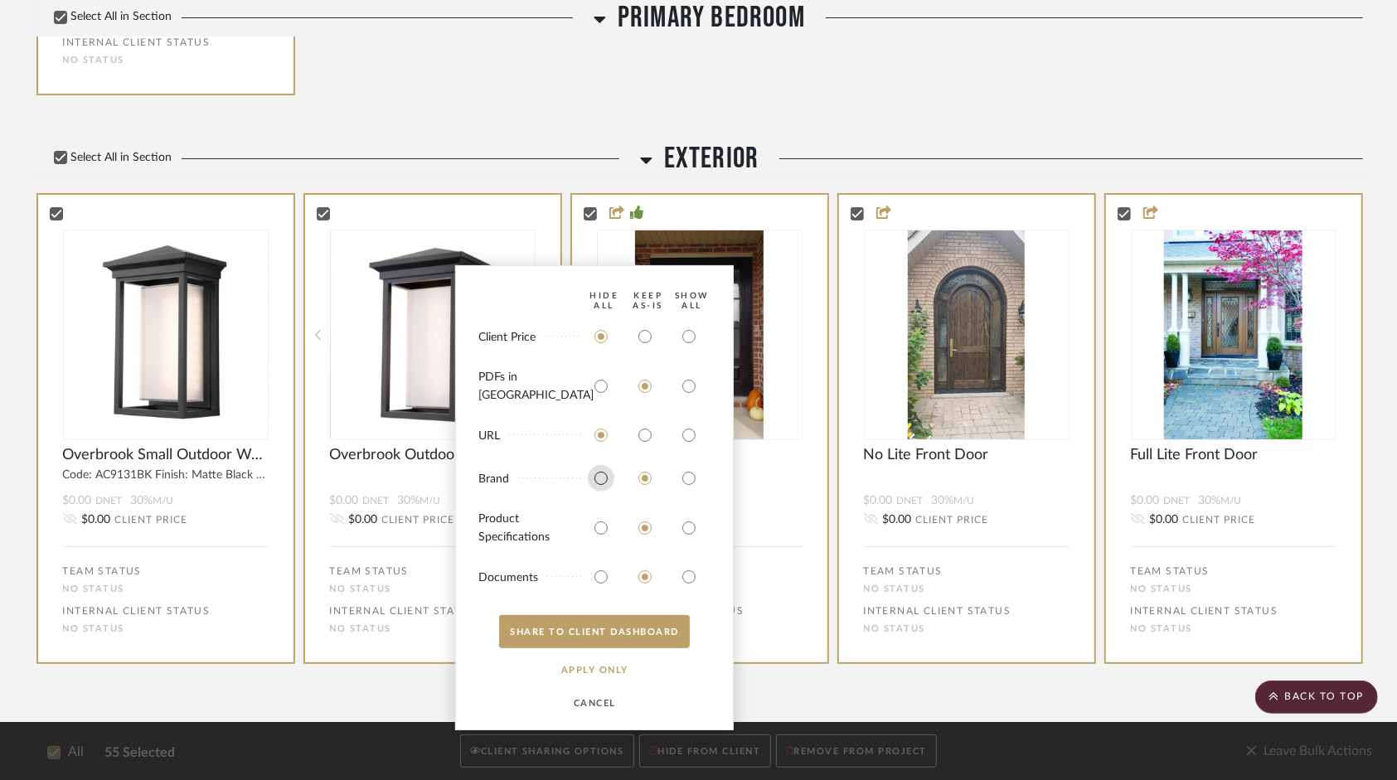
radio input "true"
click at [604, 640] on button "SHARE TO CLIENT Dashboard" at bounding box center [594, 631] width 191 height 33
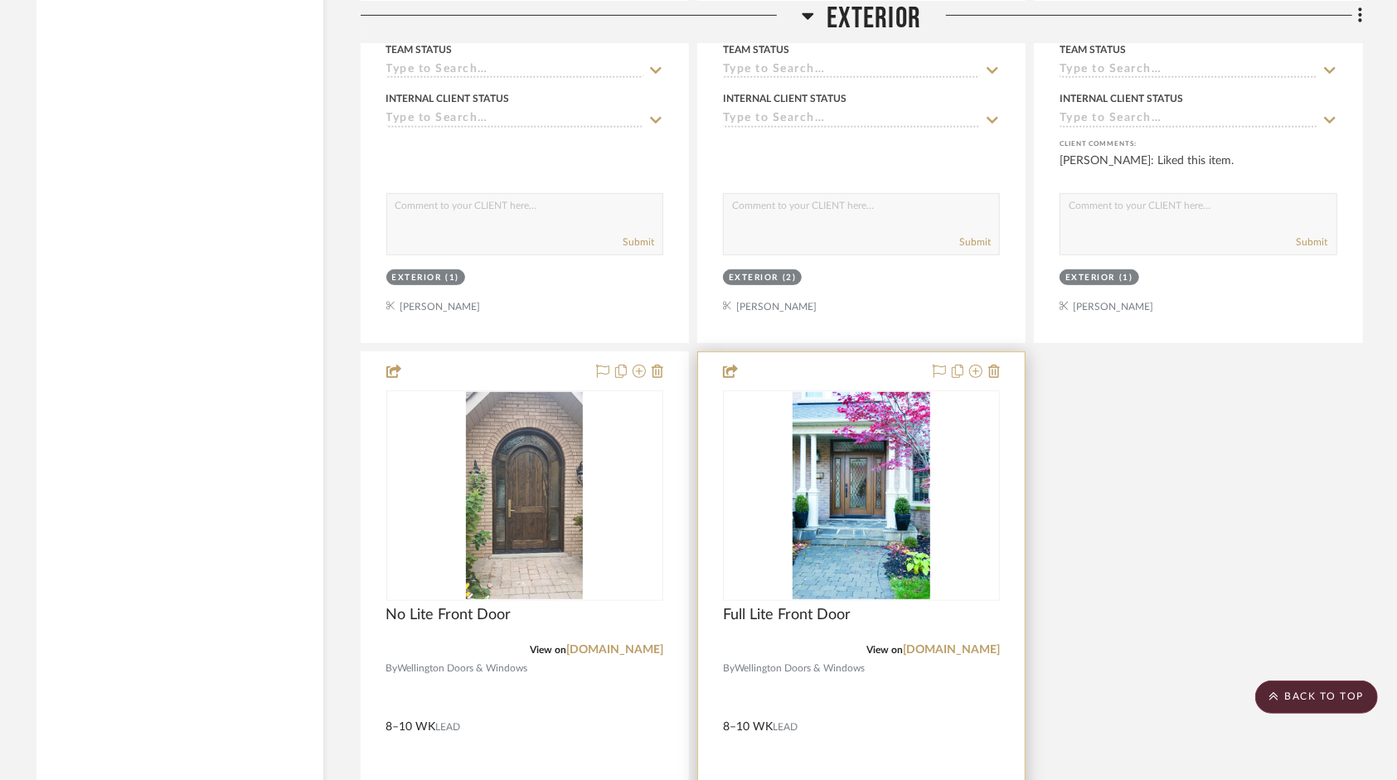
scroll to position [17463, 0]
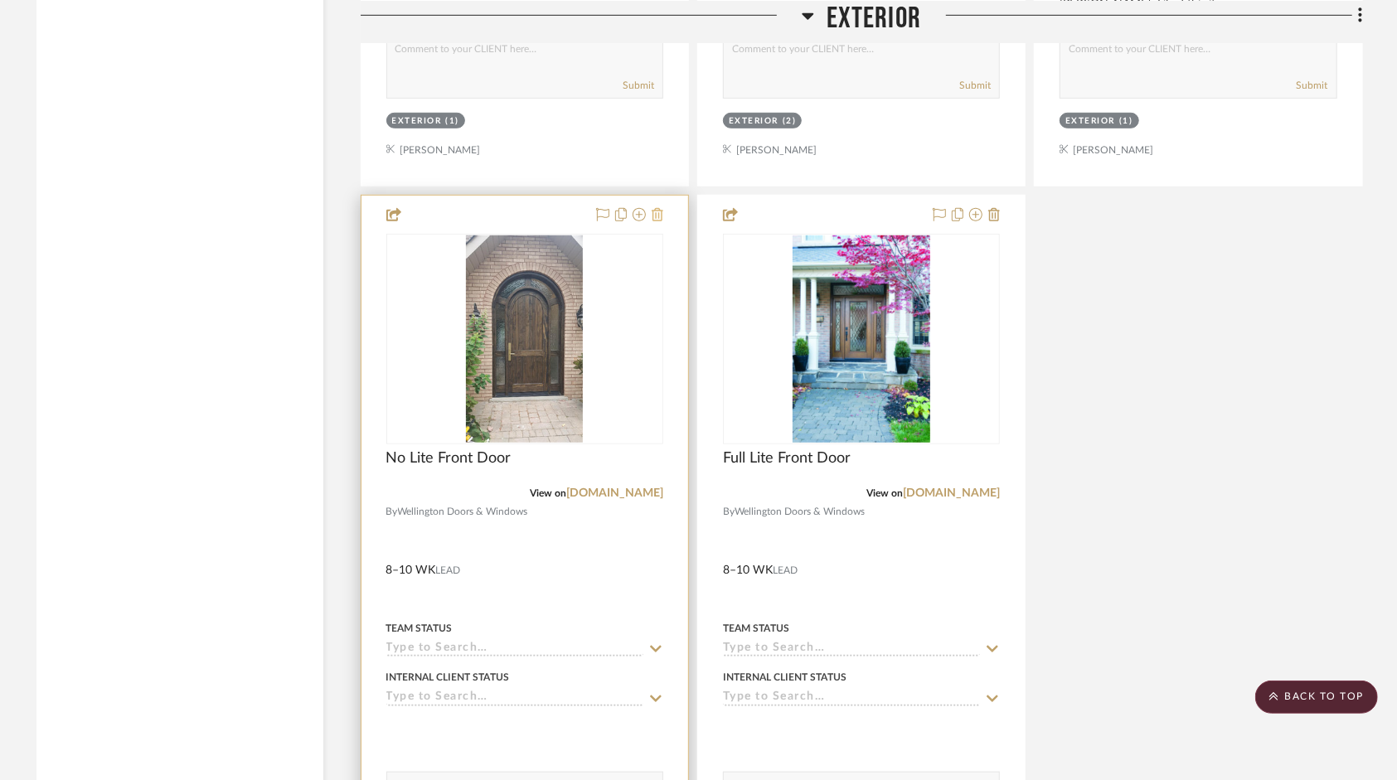
click at [654, 221] on icon at bounding box center [658, 214] width 12 height 13
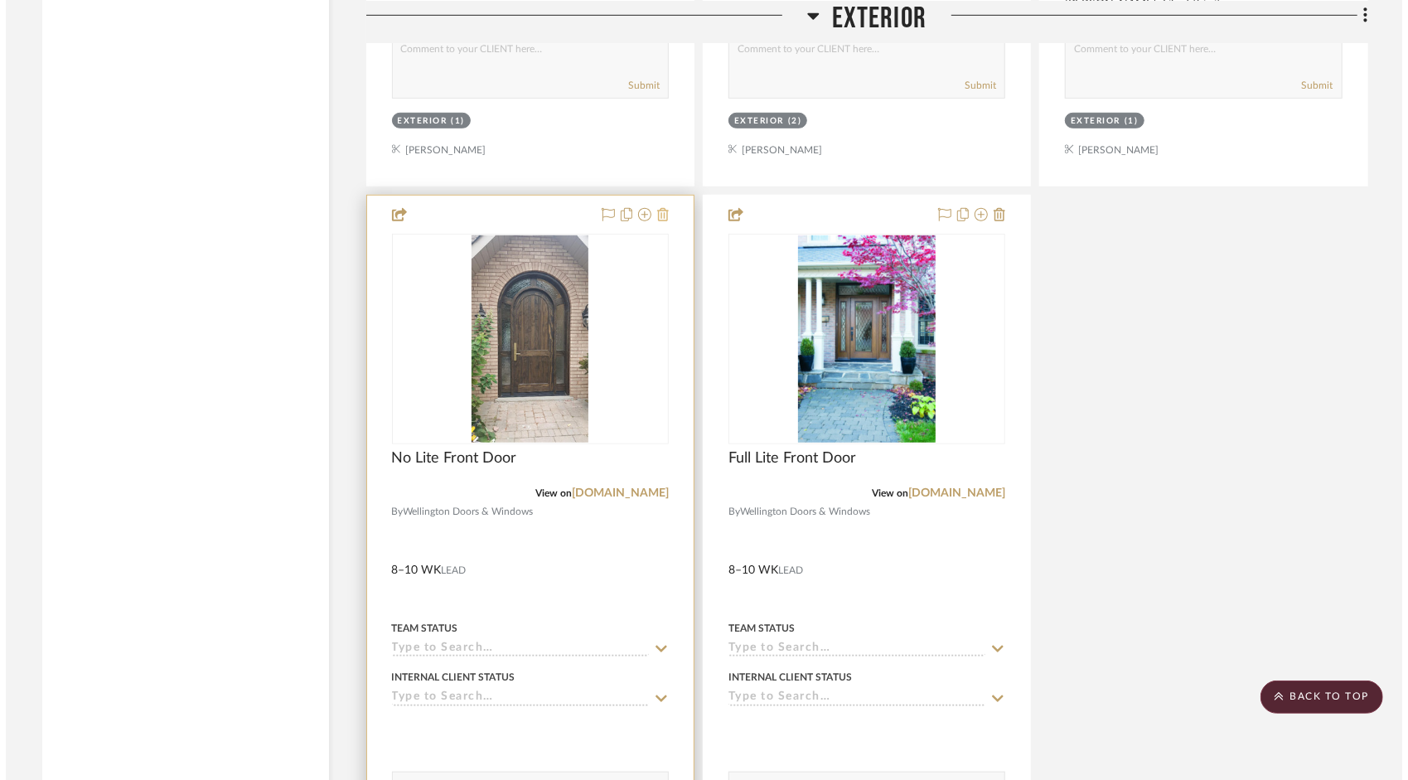
scroll to position [0, 0]
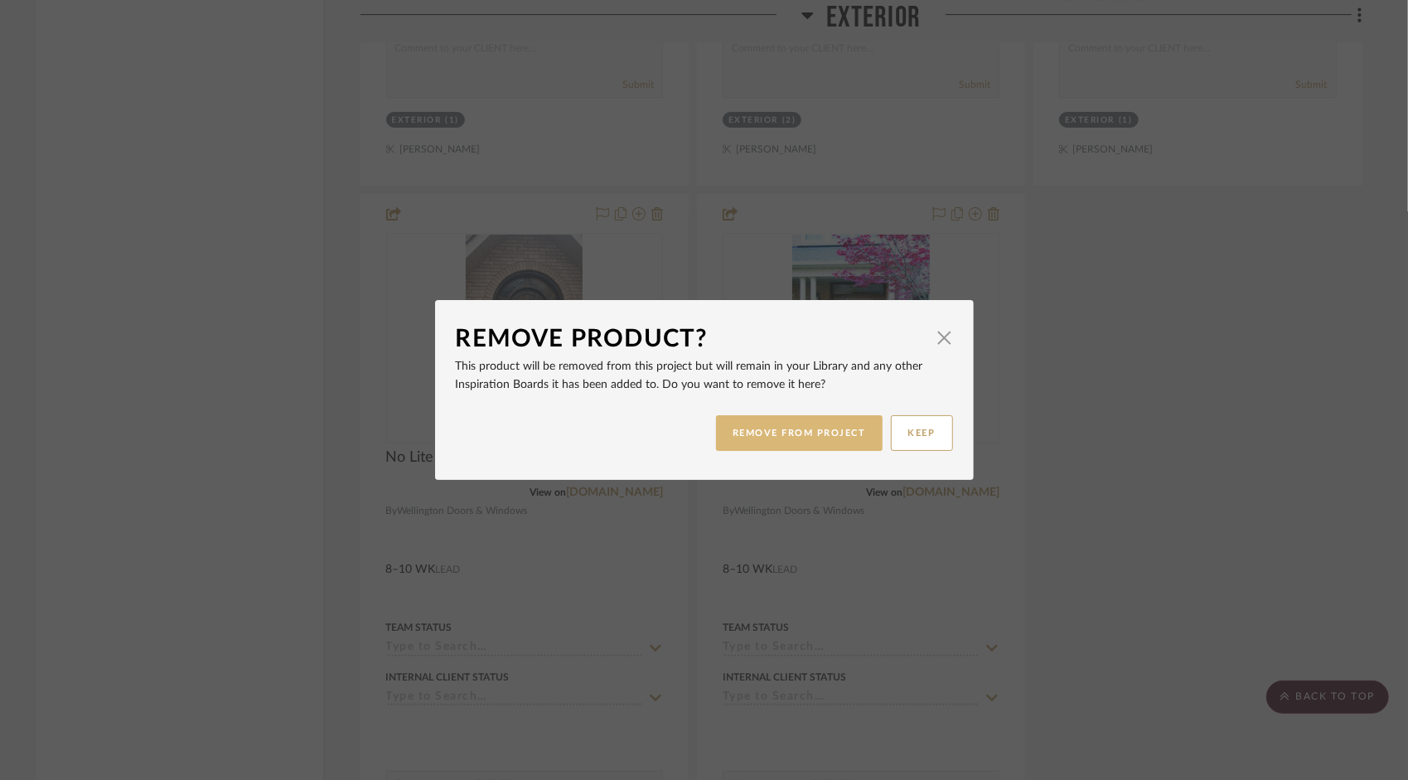
click at [796, 446] on button "REMOVE FROM PROJECT" at bounding box center [799, 433] width 167 height 36
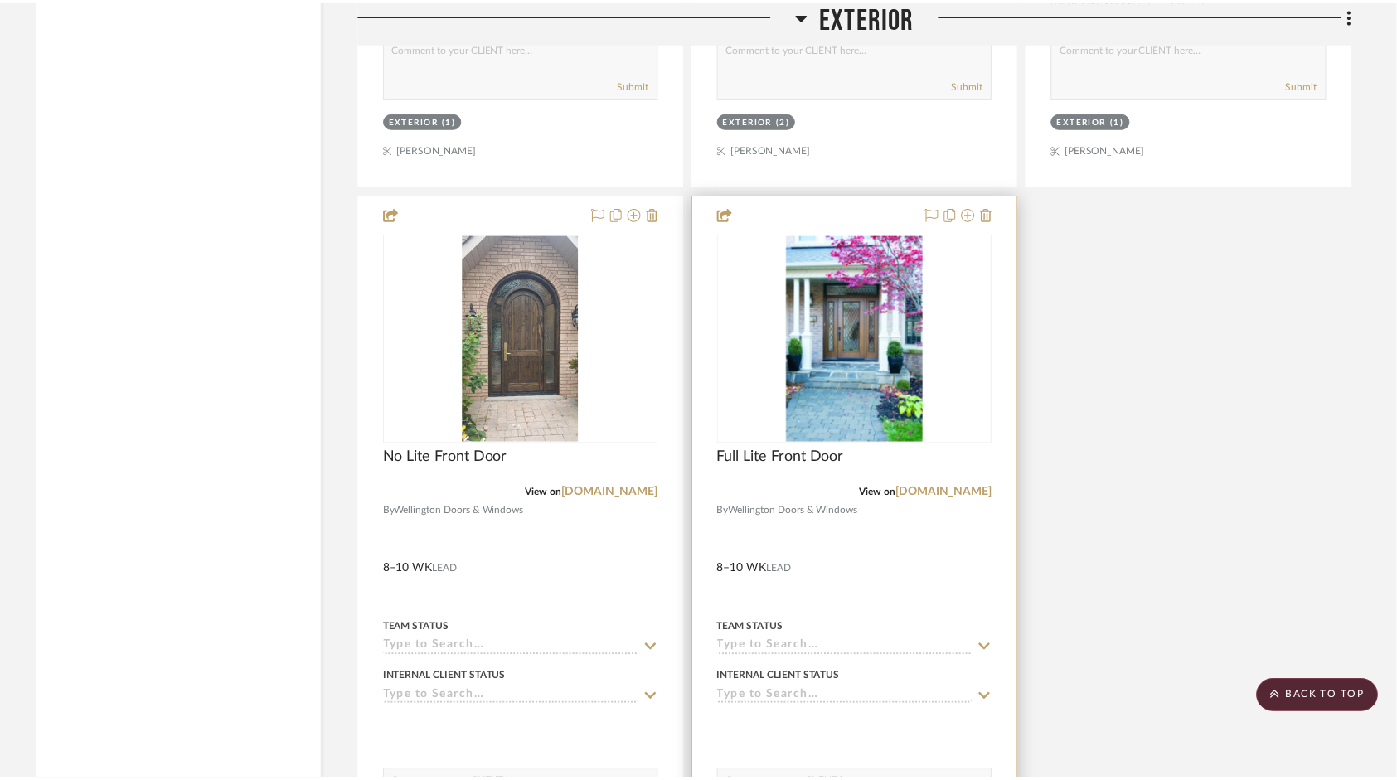
scroll to position [17463, 0]
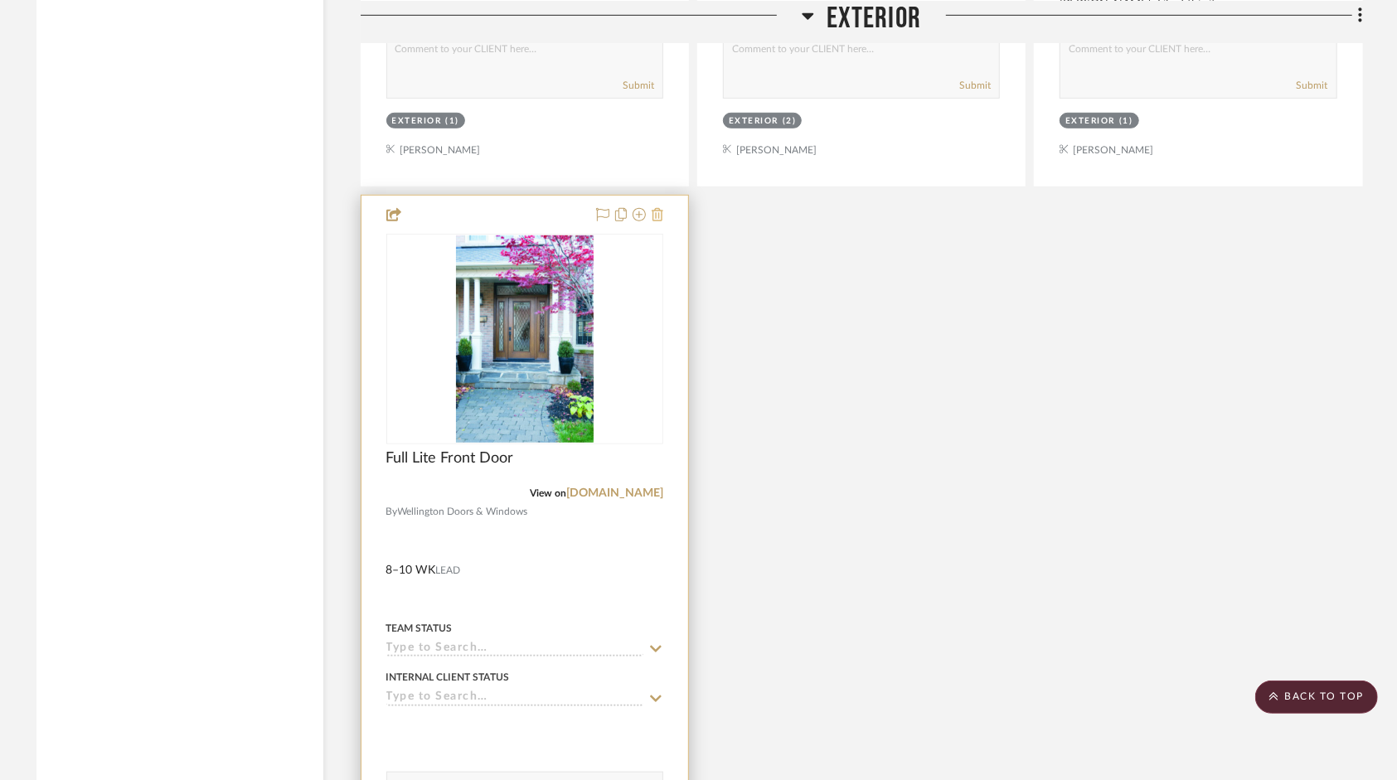
click at [660, 221] on icon at bounding box center [658, 214] width 12 height 13
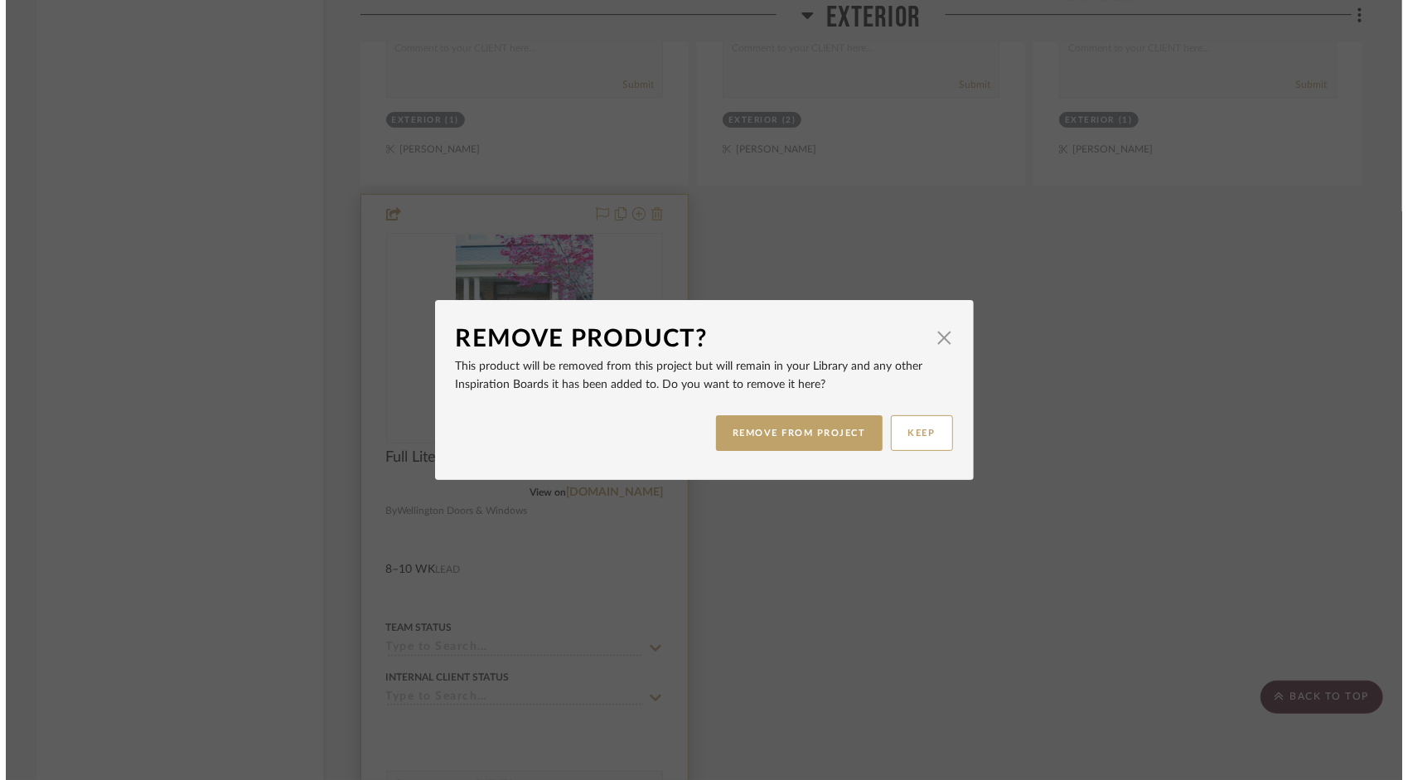
scroll to position [0, 0]
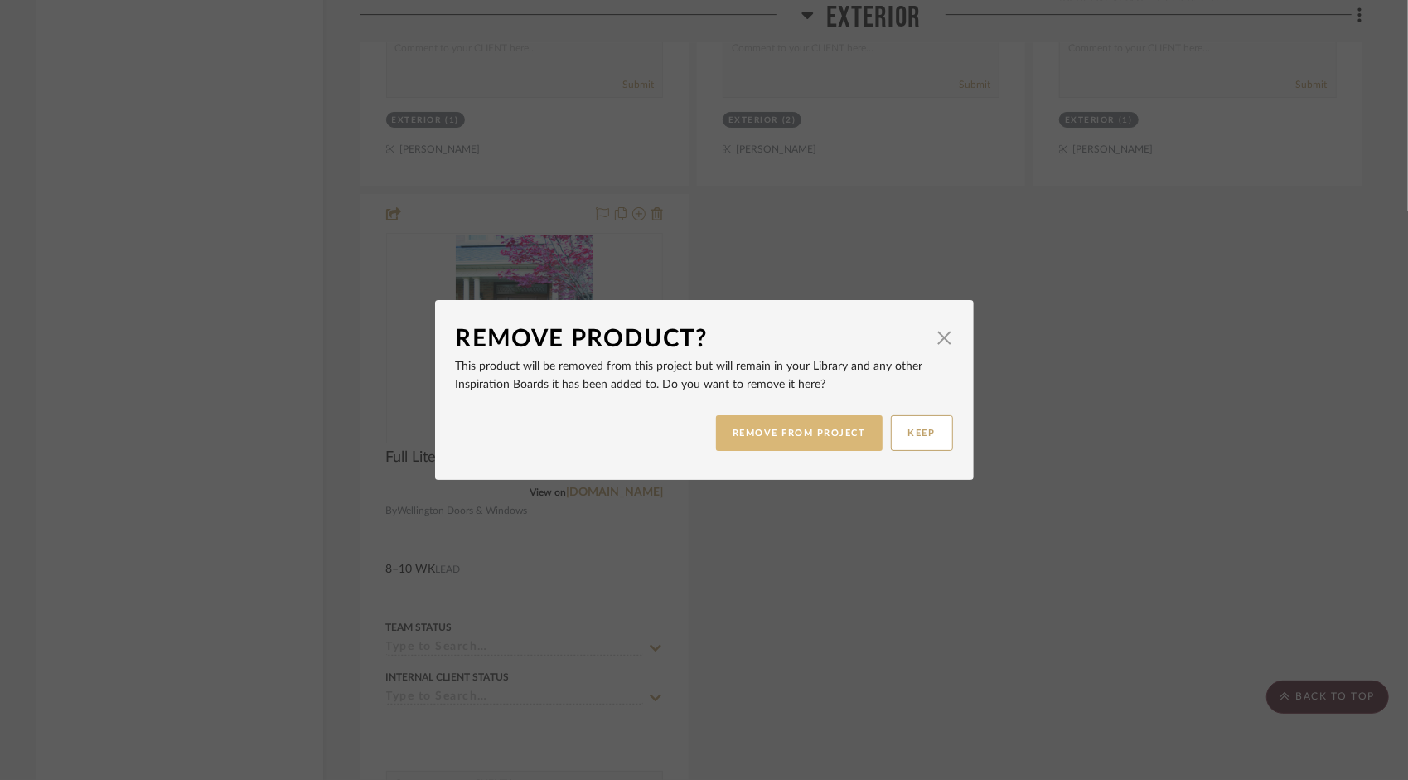
click at [829, 440] on button "REMOVE FROM PROJECT" at bounding box center [799, 433] width 167 height 36
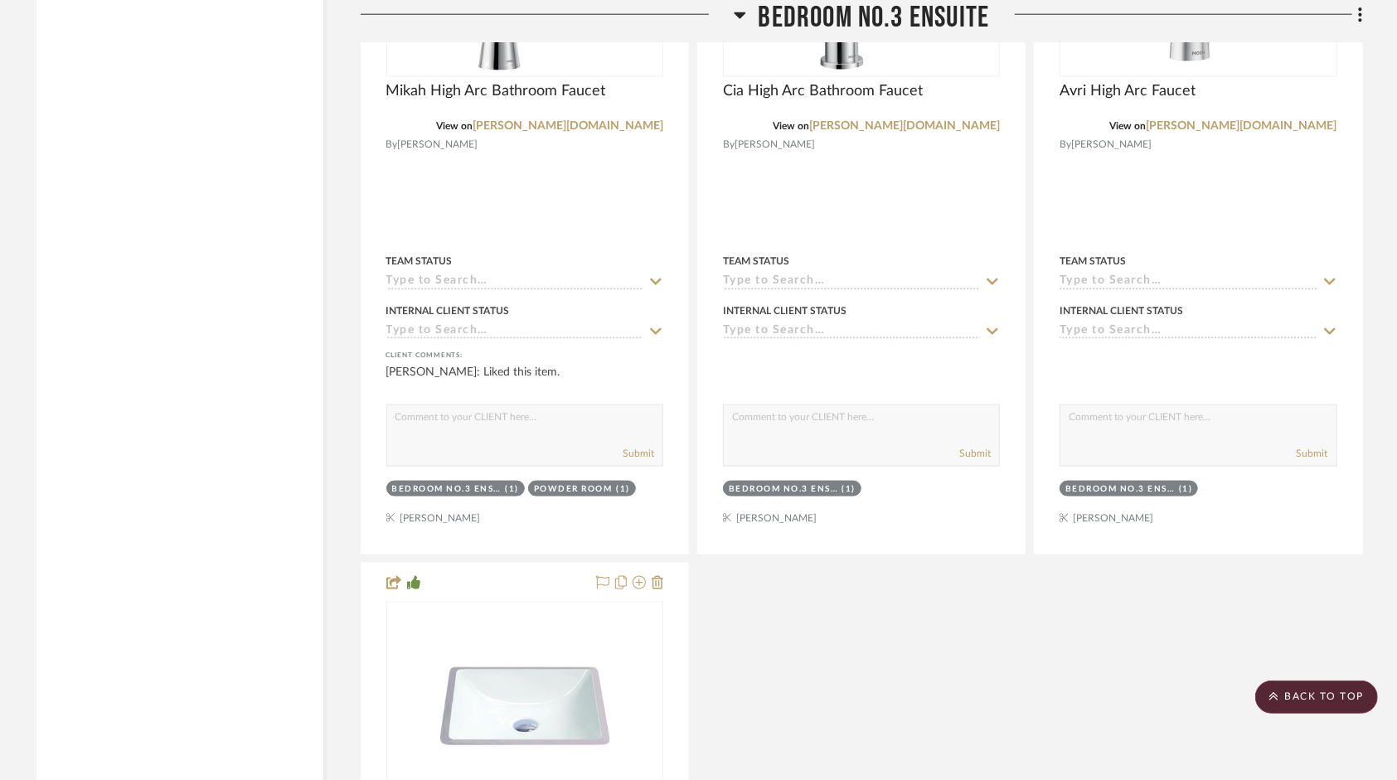
scroll to position [13595, 0]
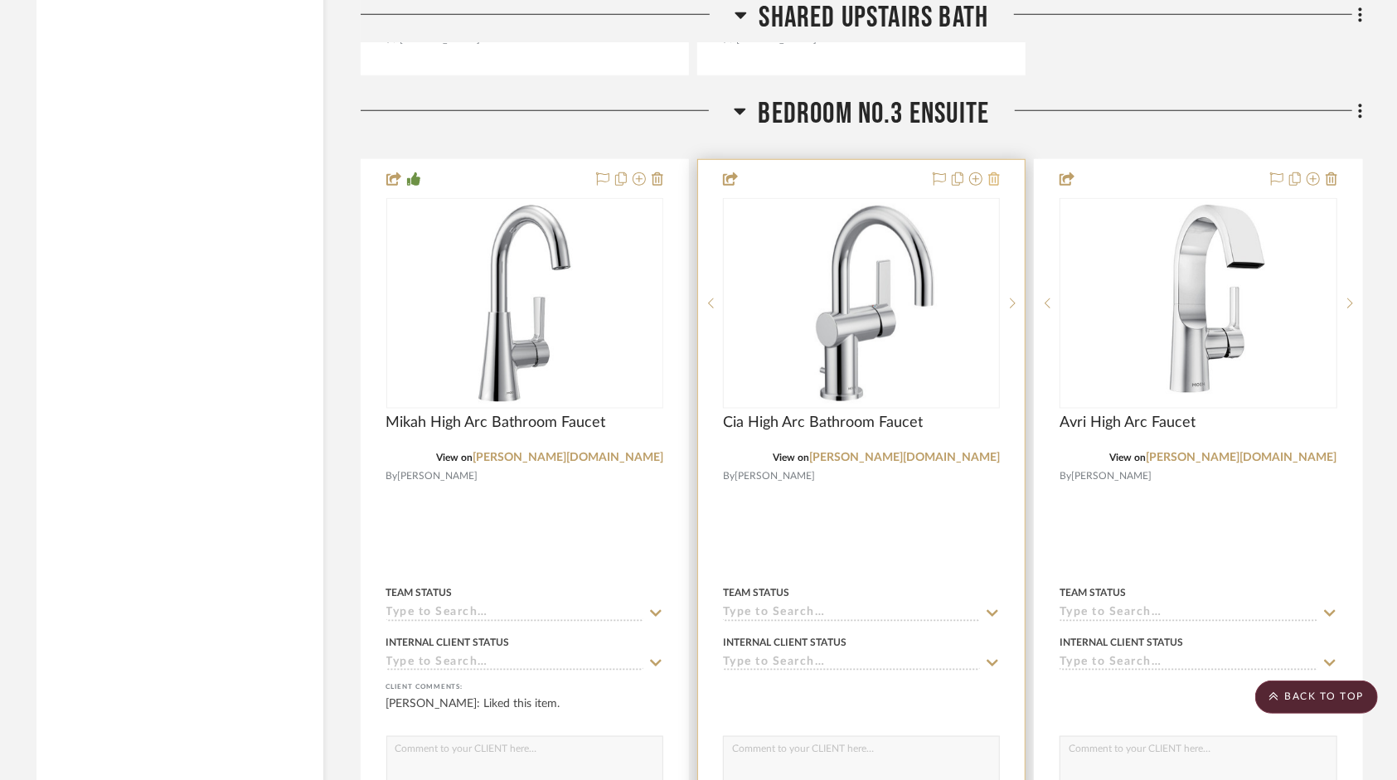
click at [990, 186] on icon at bounding box center [994, 178] width 12 height 13
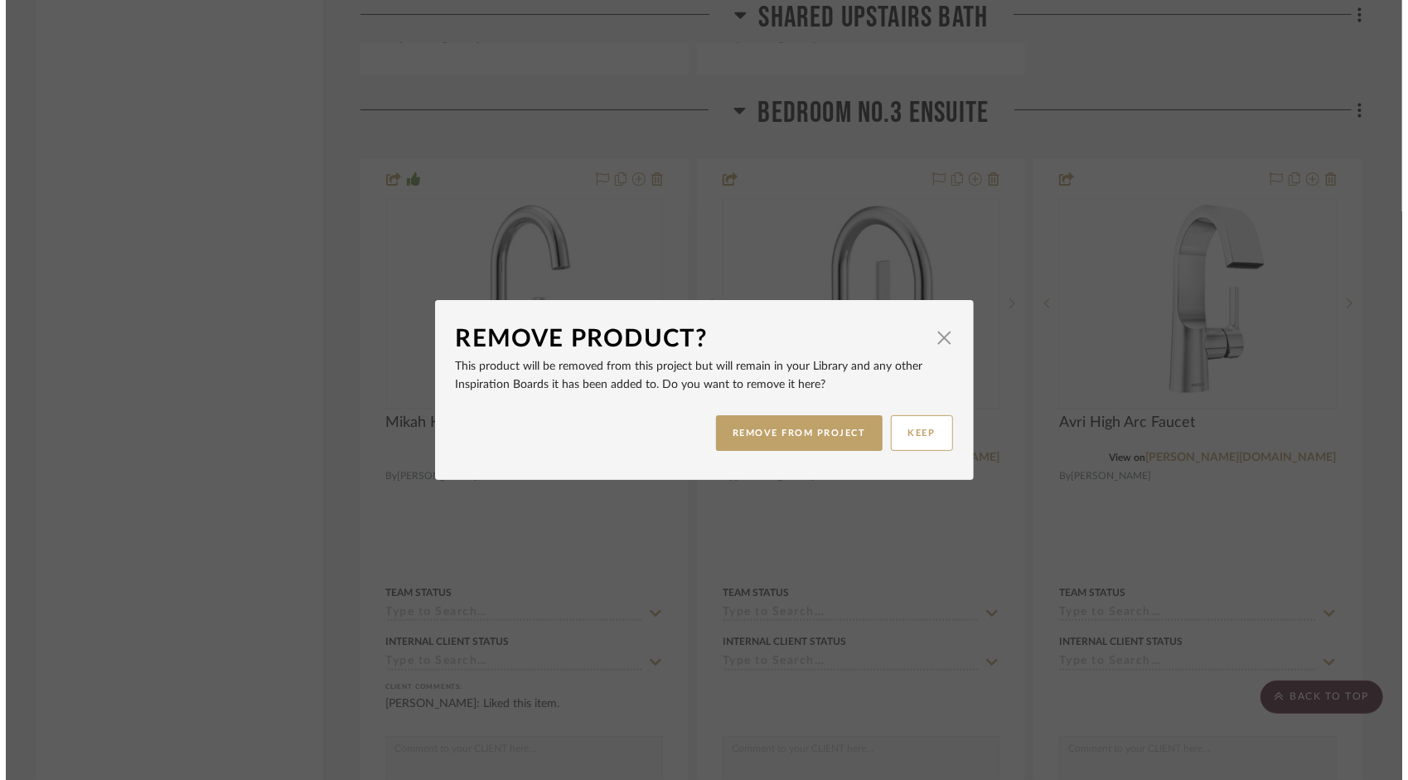
scroll to position [0, 0]
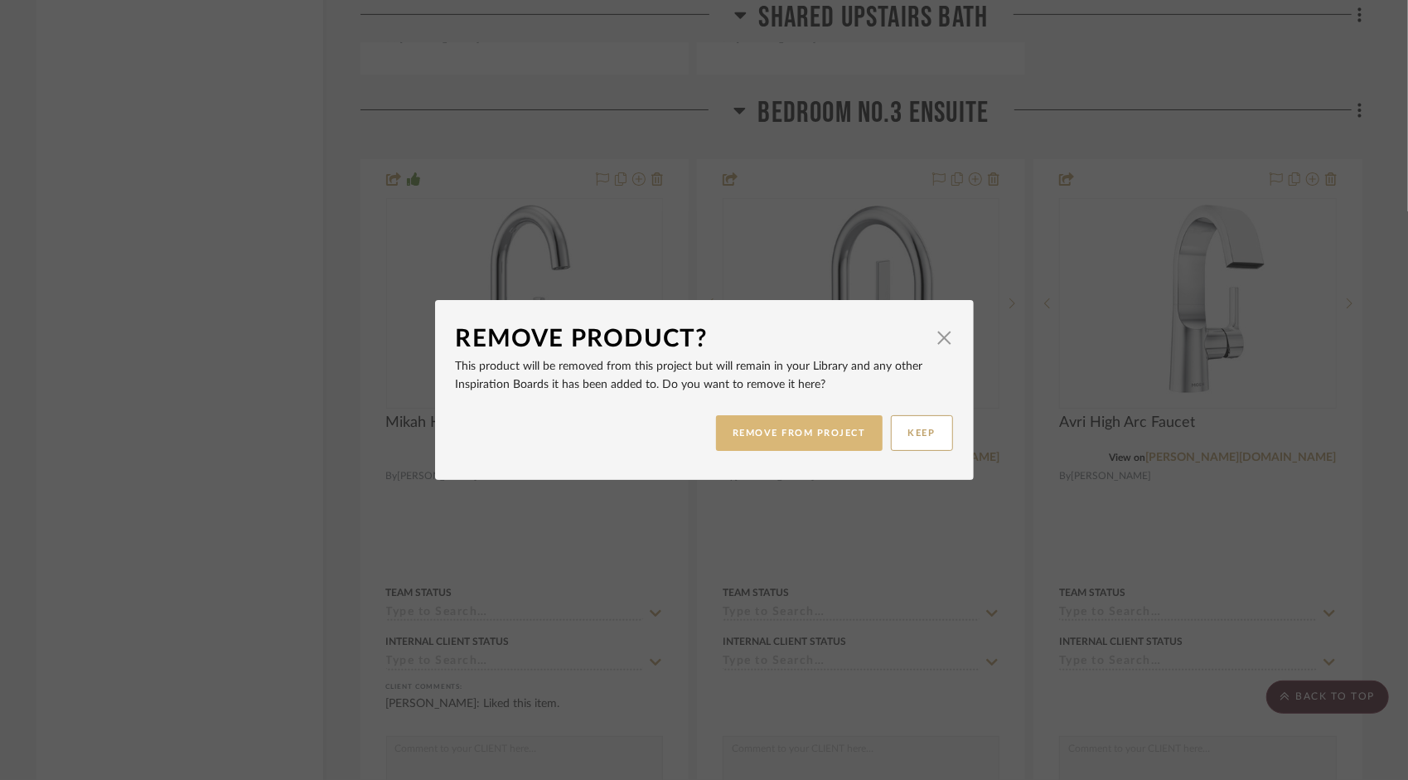
click at [842, 439] on button "REMOVE FROM PROJECT" at bounding box center [799, 433] width 167 height 36
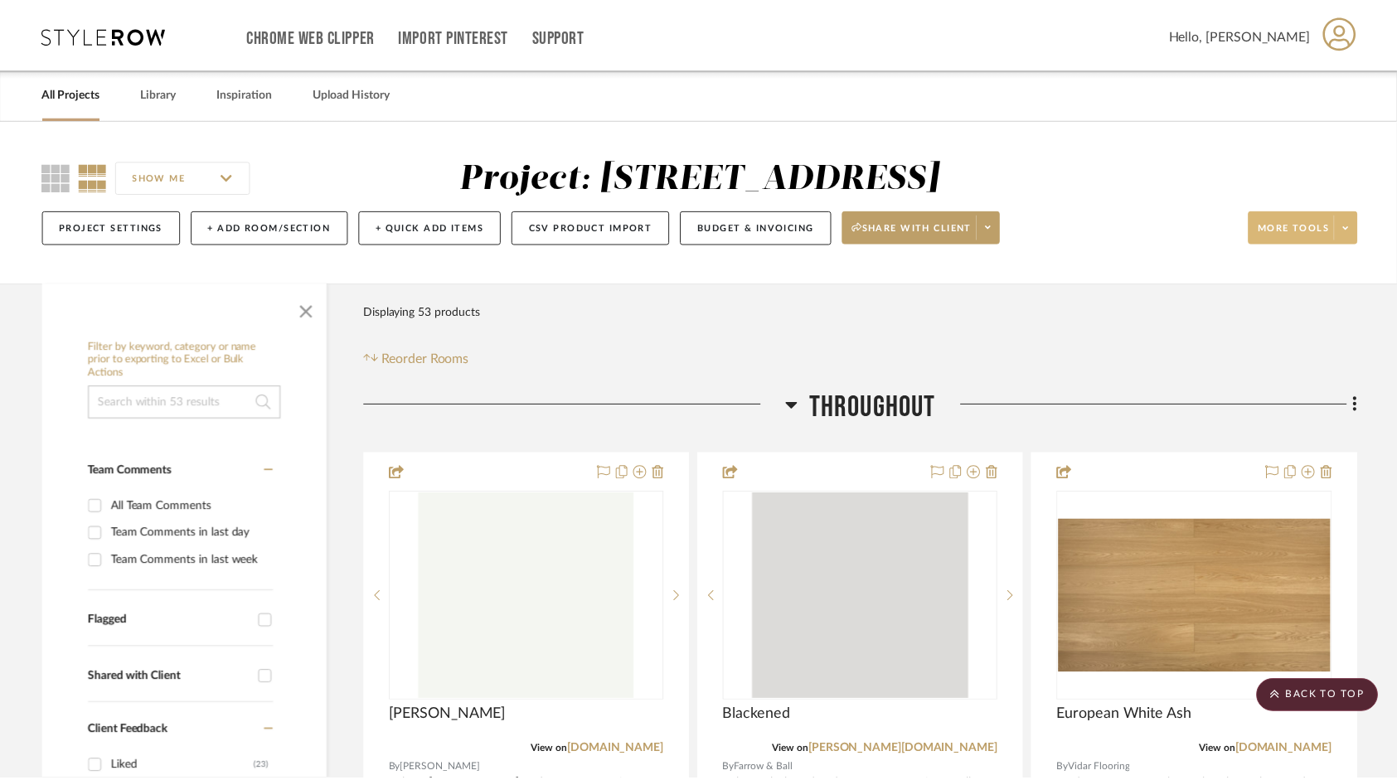
scroll to position [13595, 0]
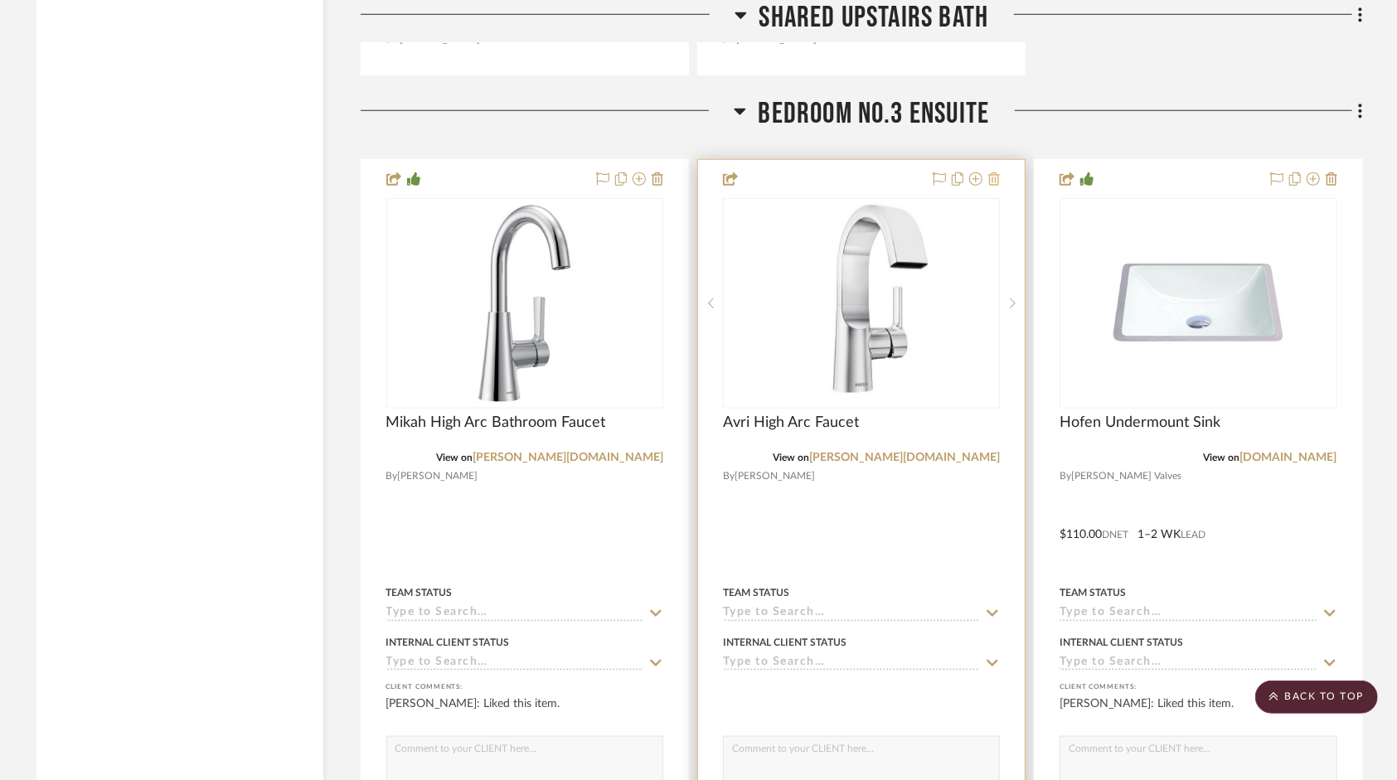
click at [993, 187] on fa-icon at bounding box center [994, 179] width 12 height 13
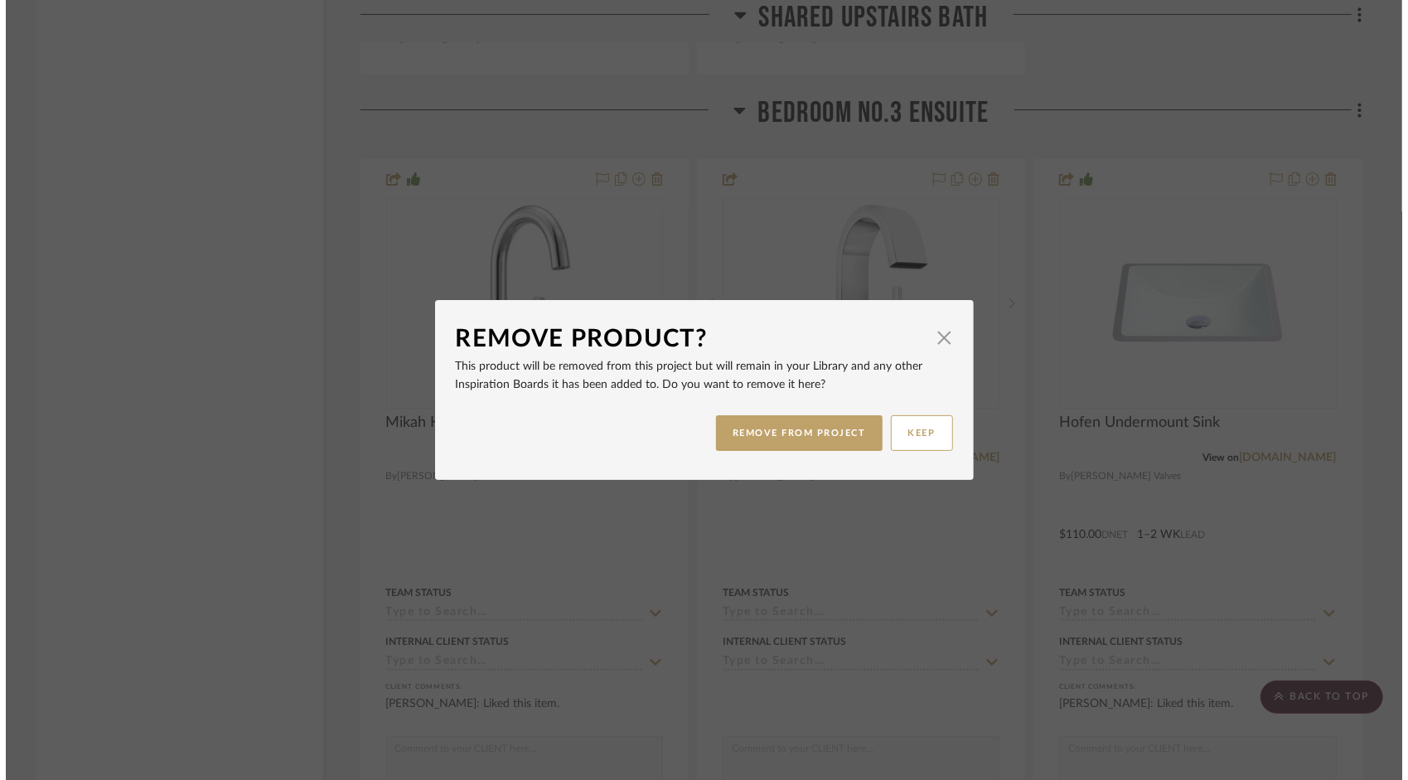
scroll to position [0, 0]
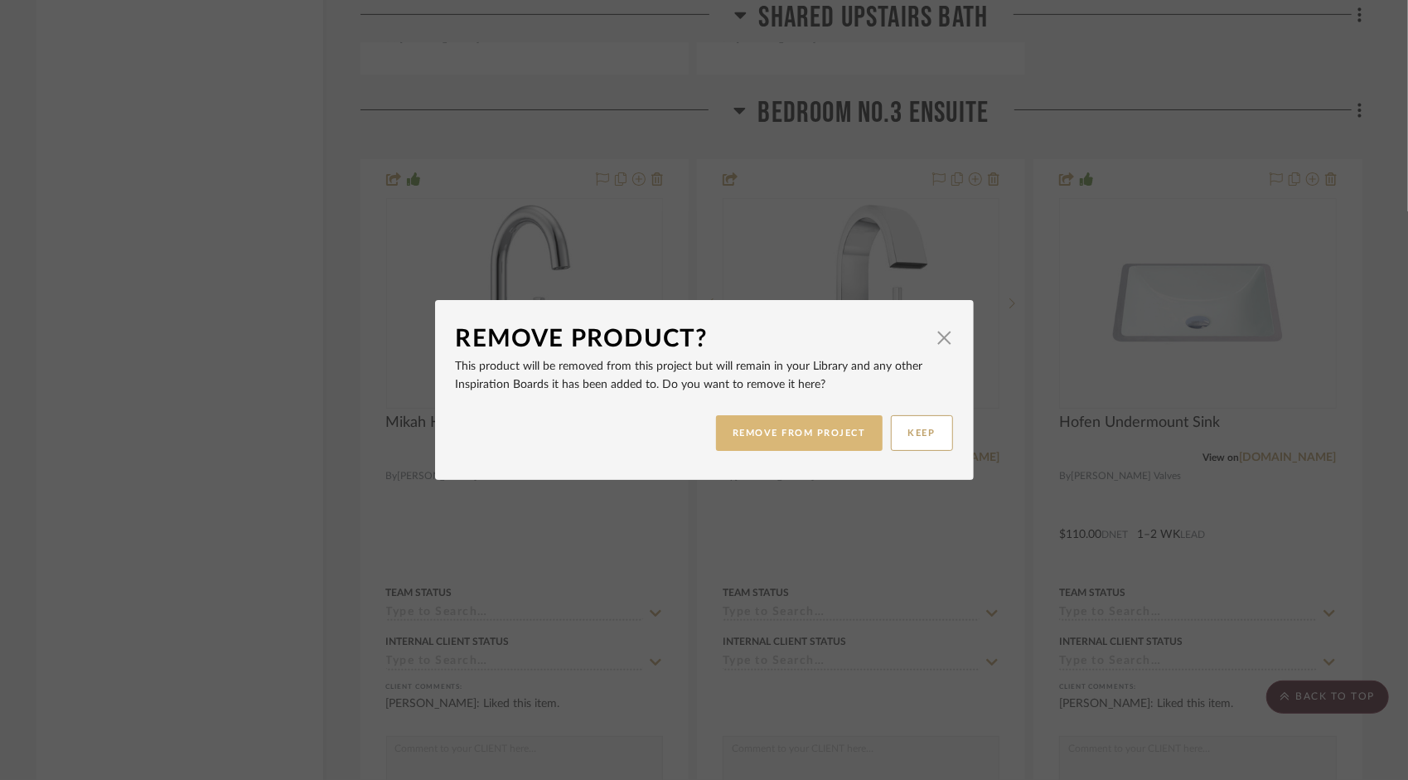
click at [825, 450] on div "REMOVE FROM PROJECT KEEP" at bounding box center [704, 433] width 497 height 52
click at [823, 438] on button "REMOVE FROM PROJECT" at bounding box center [799, 433] width 167 height 36
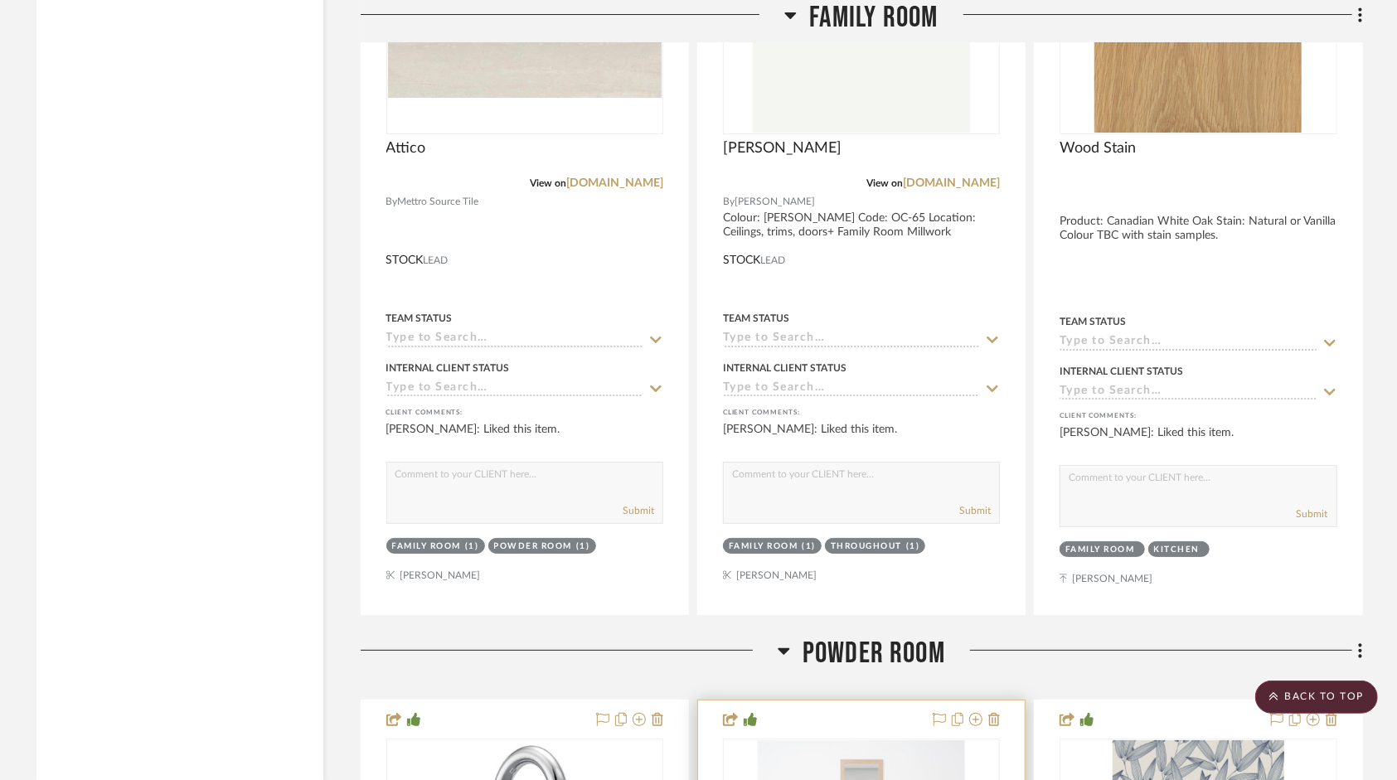
scroll to position [8290, 0]
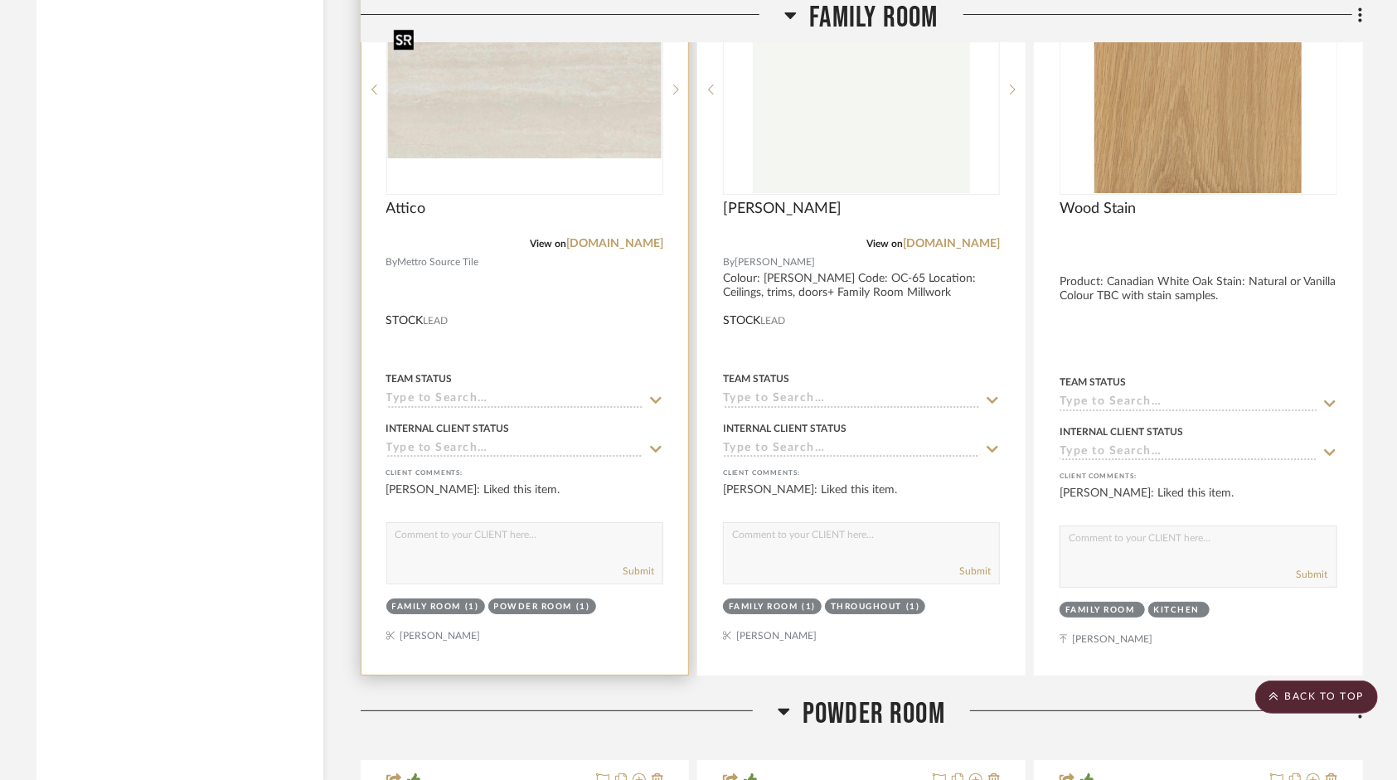
click at [0, 0] on img at bounding box center [0, 0] width 0 height 0
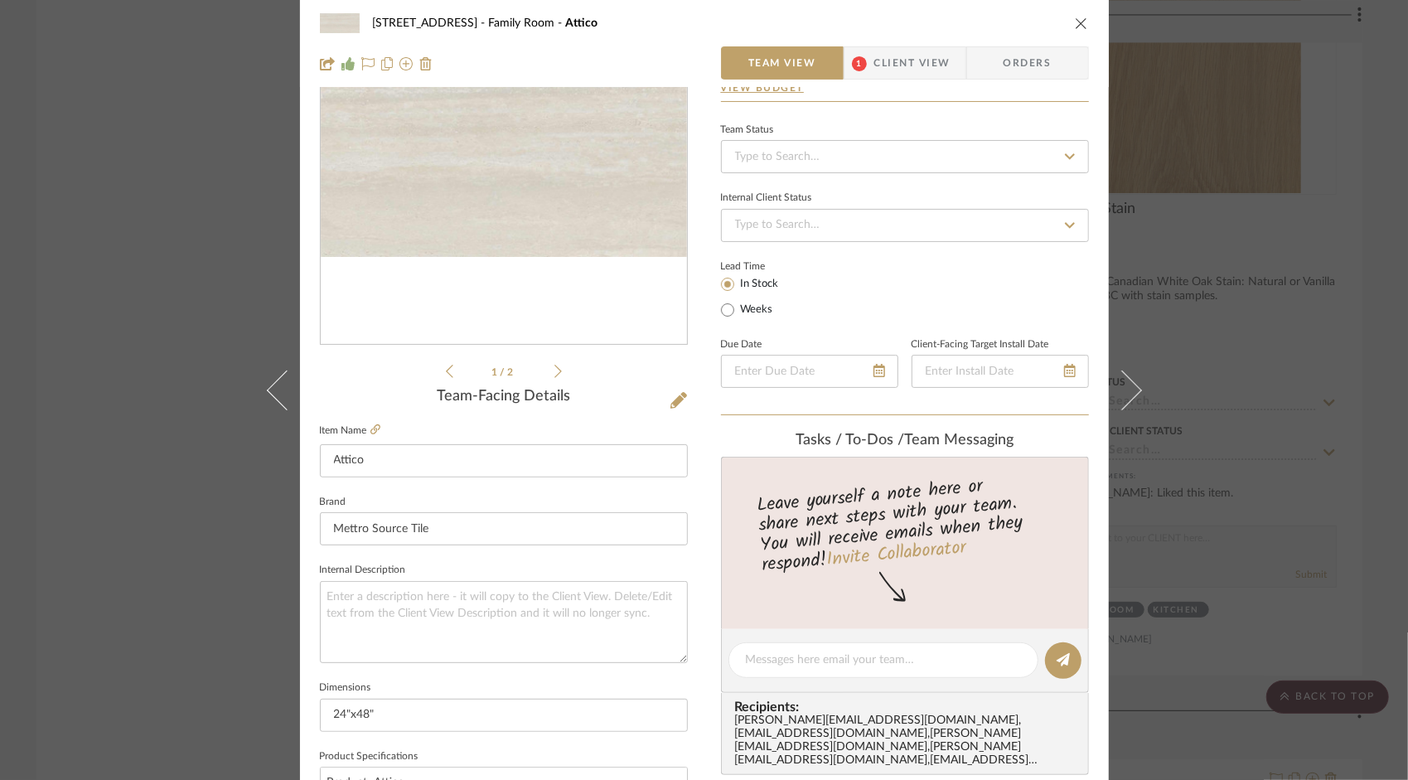
scroll to position [249, 0]
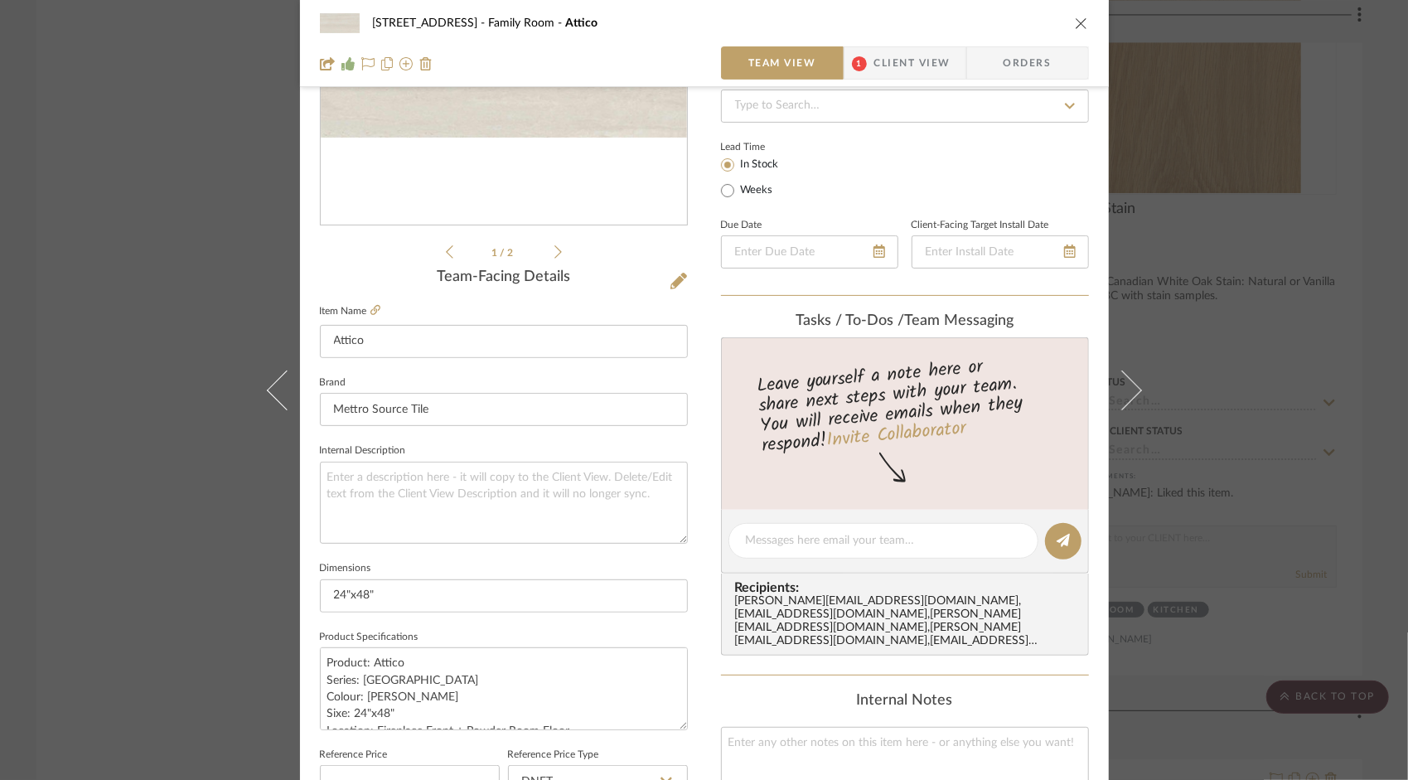
drag, startPoint x: 1079, startPoint y: 23, endPoint x: 1058, endPoint y: 36, distance: 24.9
click at [1078, 23] on icon "close" at bounding box center [1081, 23] width 13 height 13
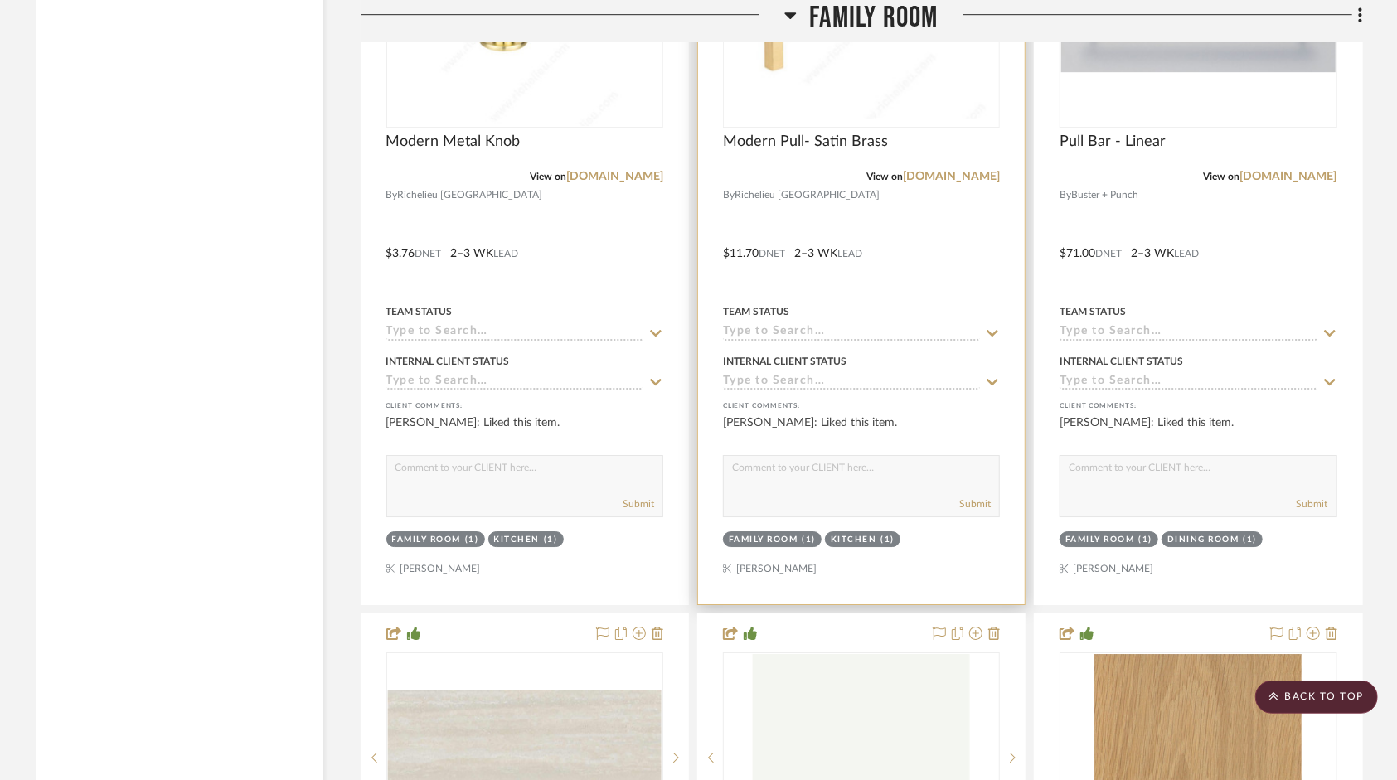
scroll to position [7544, 0]
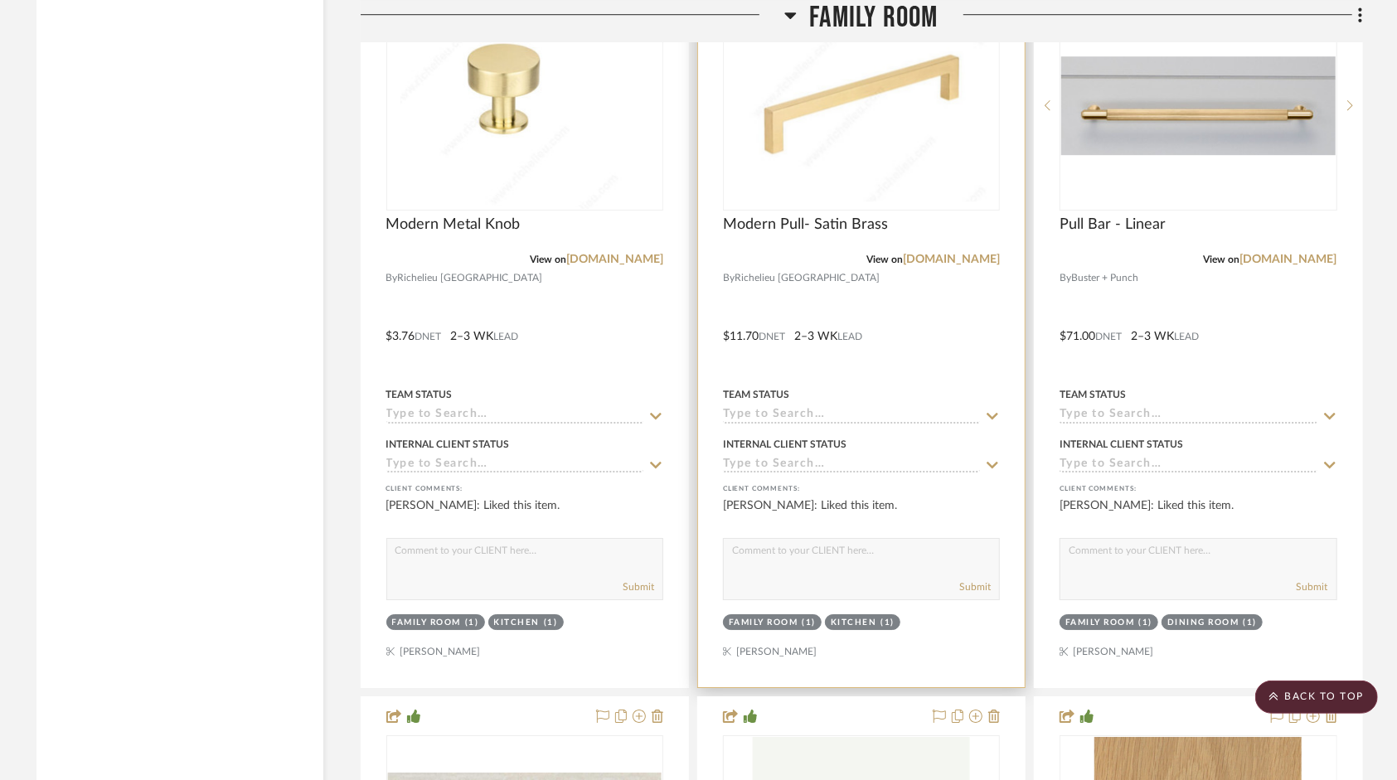
click at [882, 330] on div at bounding box center [861, 324] width 327 height 725
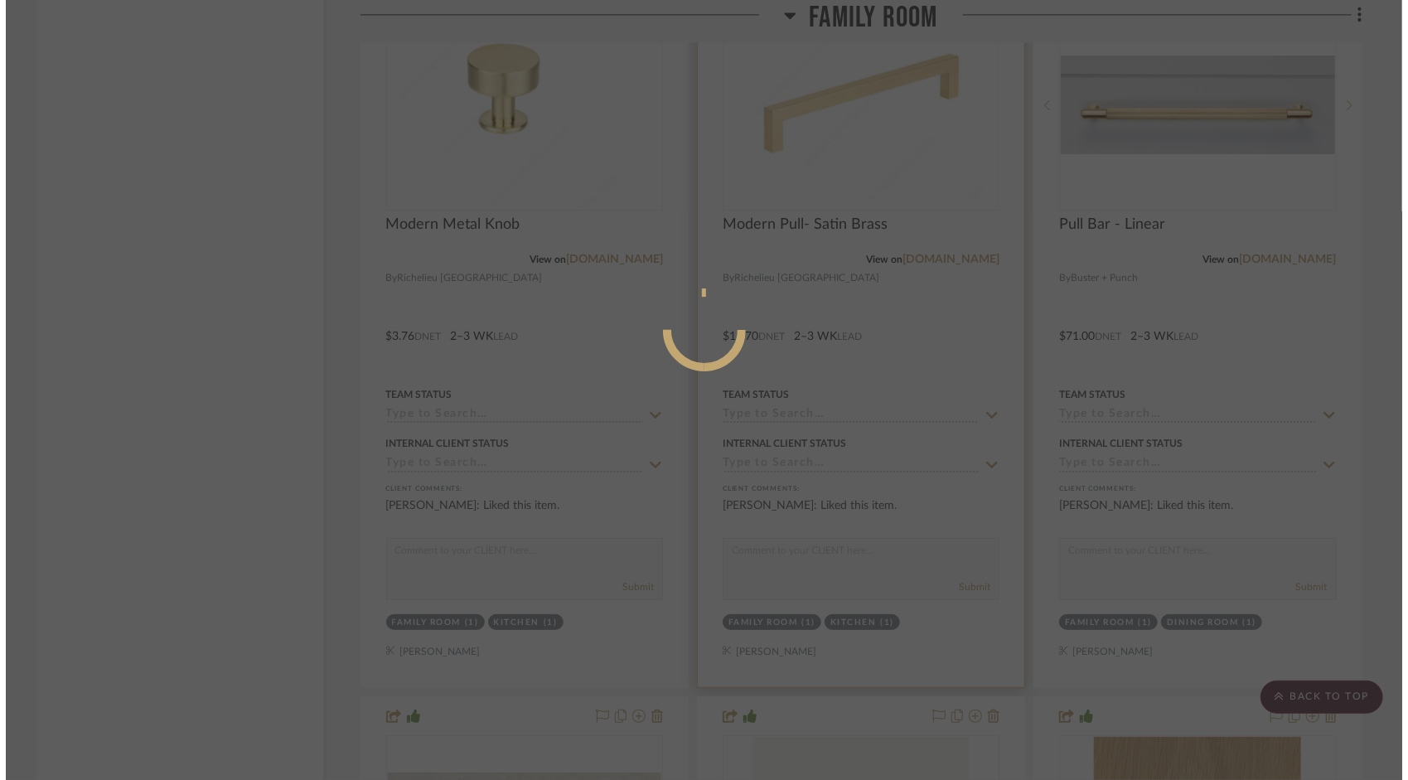
scroll to position [0, 0]
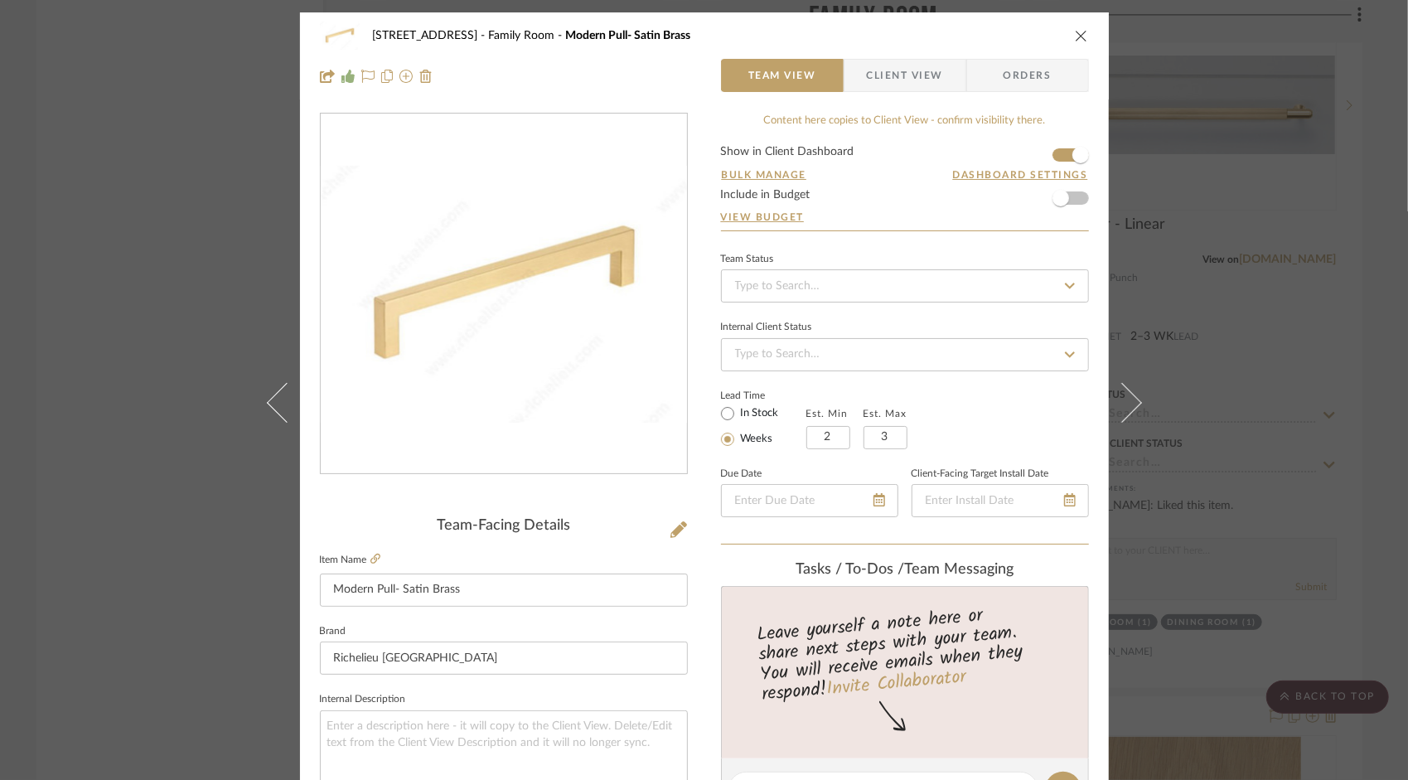
click at [1075, 35] on icon "close" at bounding box center [1081, 35] width 13 height 13
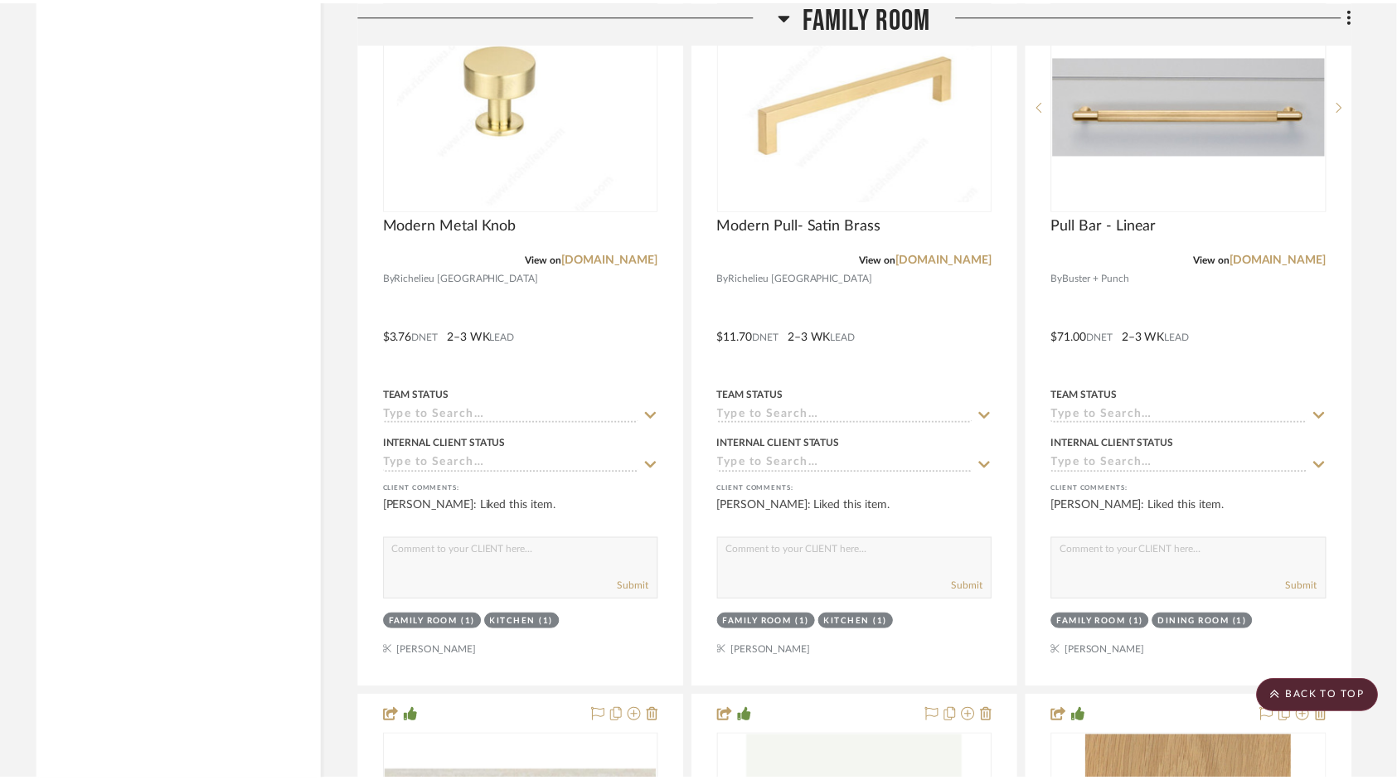
scroll to position [7544, 0]
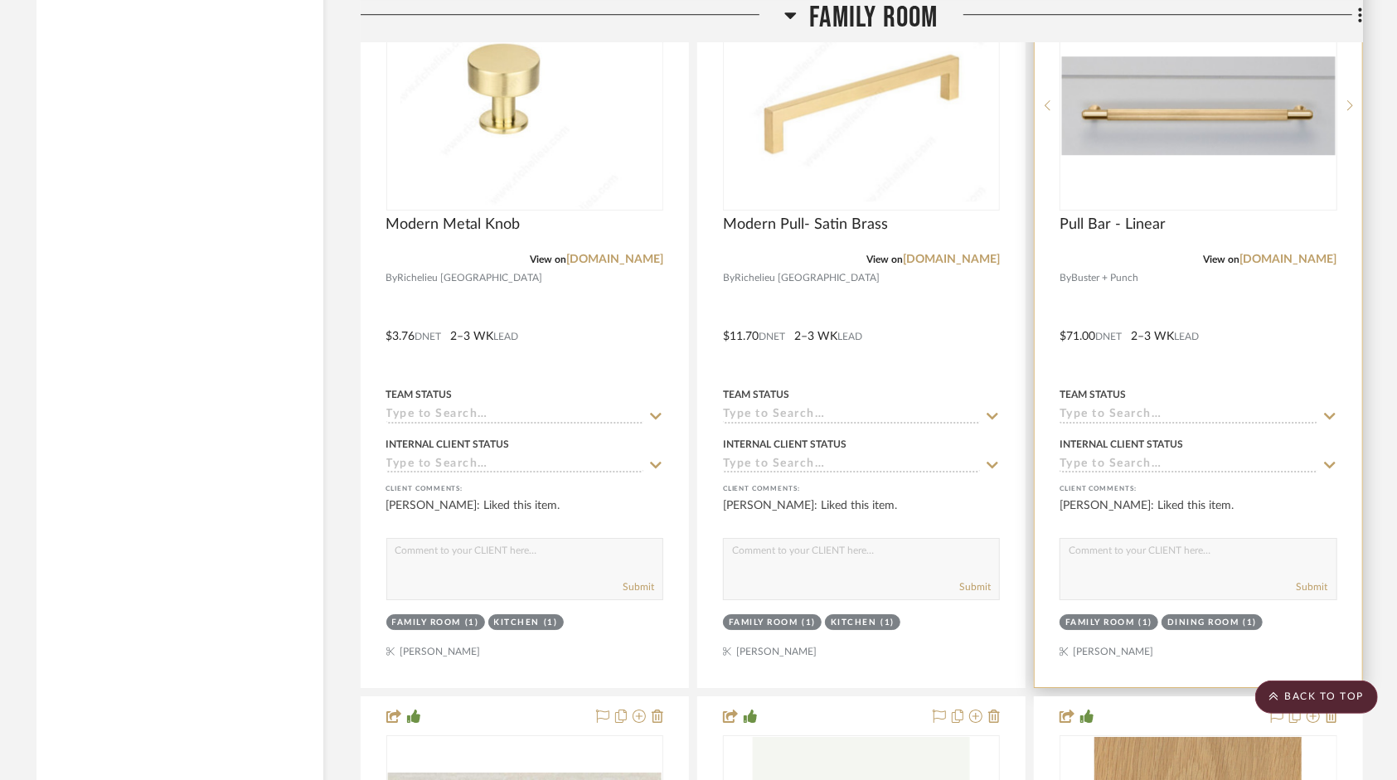
click at [1190, 126] on img "0" at bounding box center [1198, 105] width 274 height 99
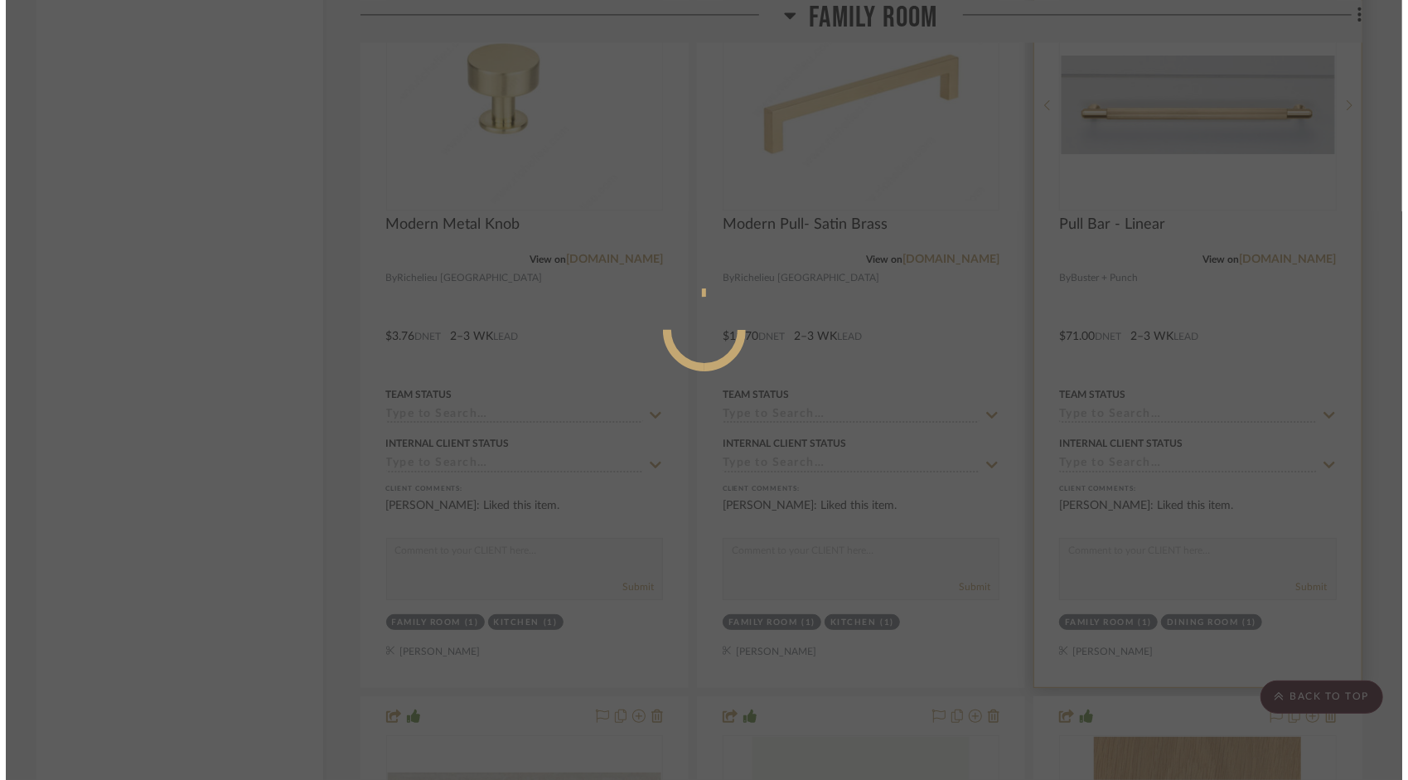
scroll to position [0, 0]
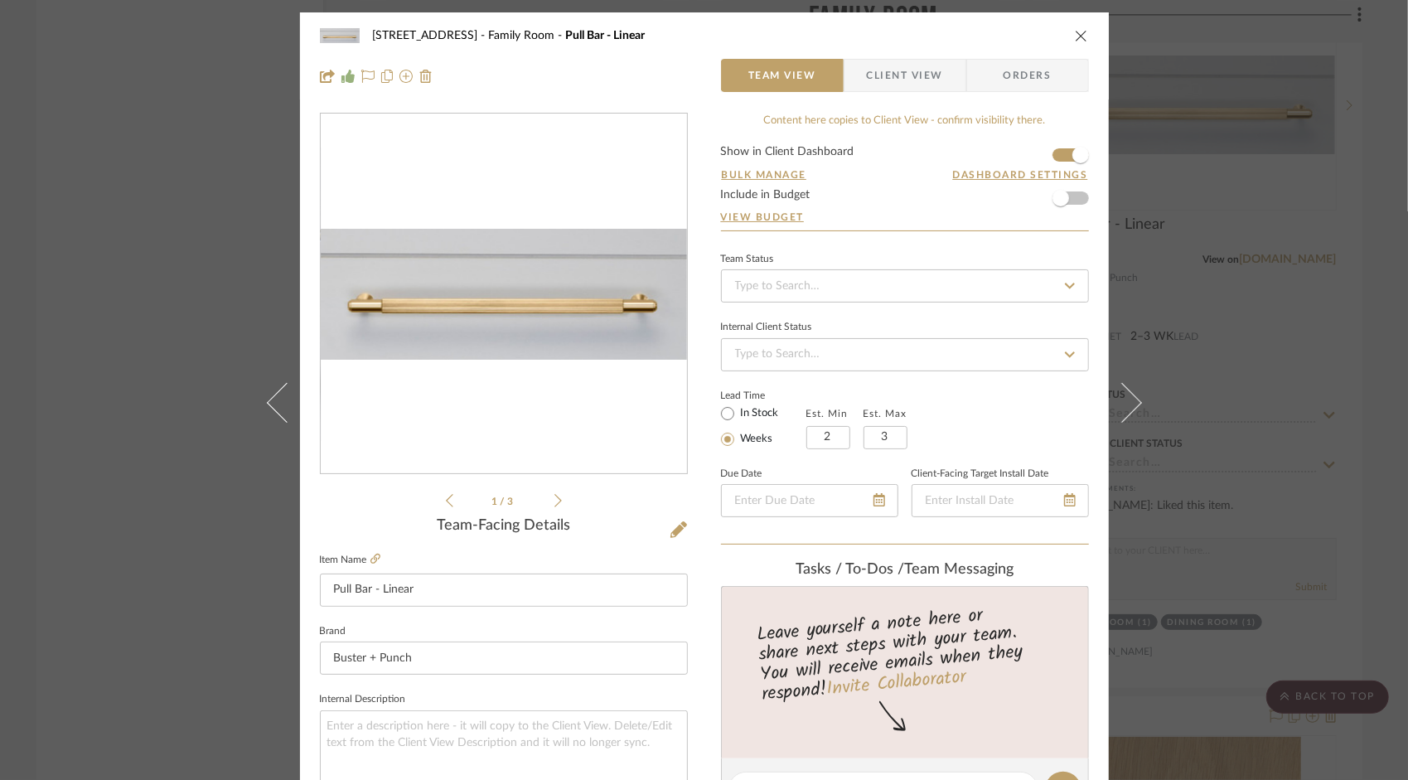
click at [931, 84] on span "Client View" at bounding box center [905, 75] width 76 height 33
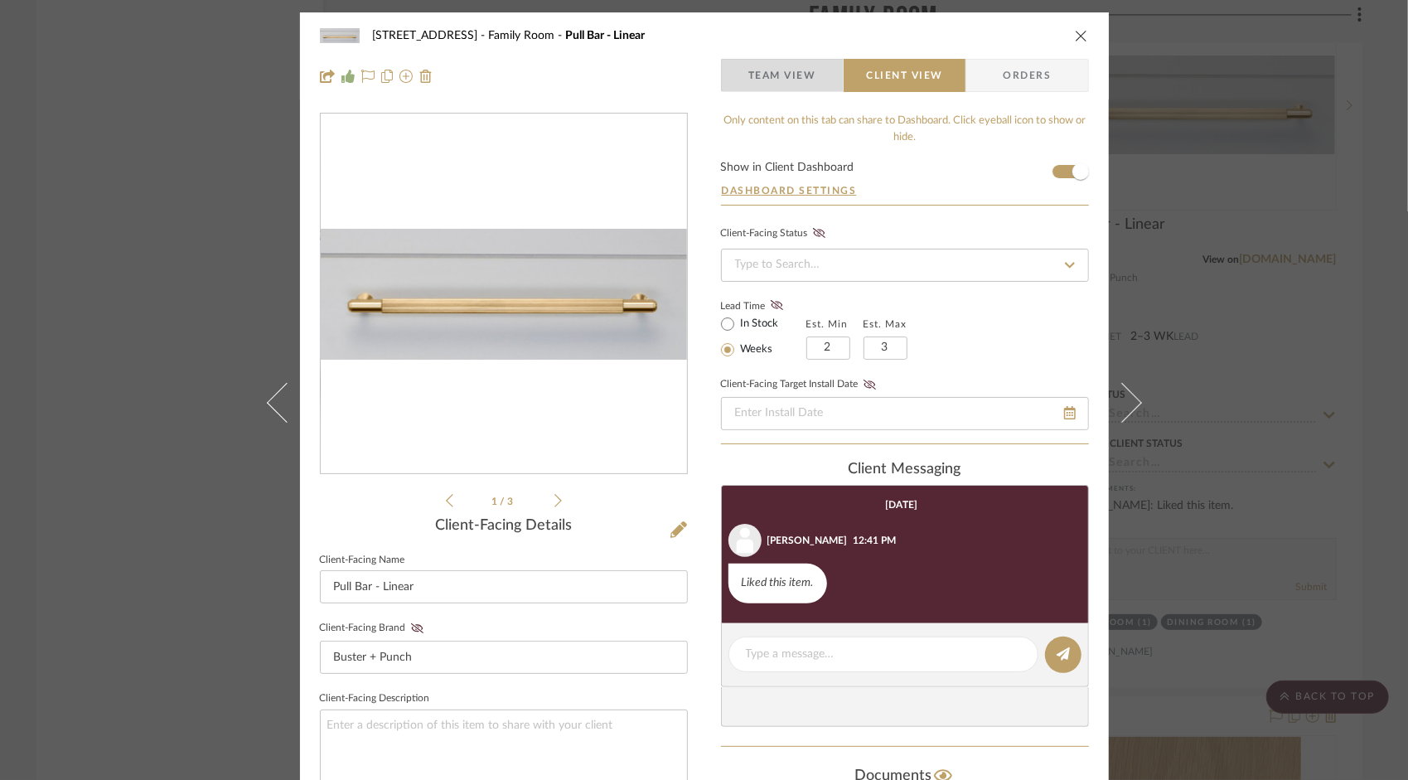
click at [769, 87] on span "Team View" at bounding box center [783, 75] width 68 height 33
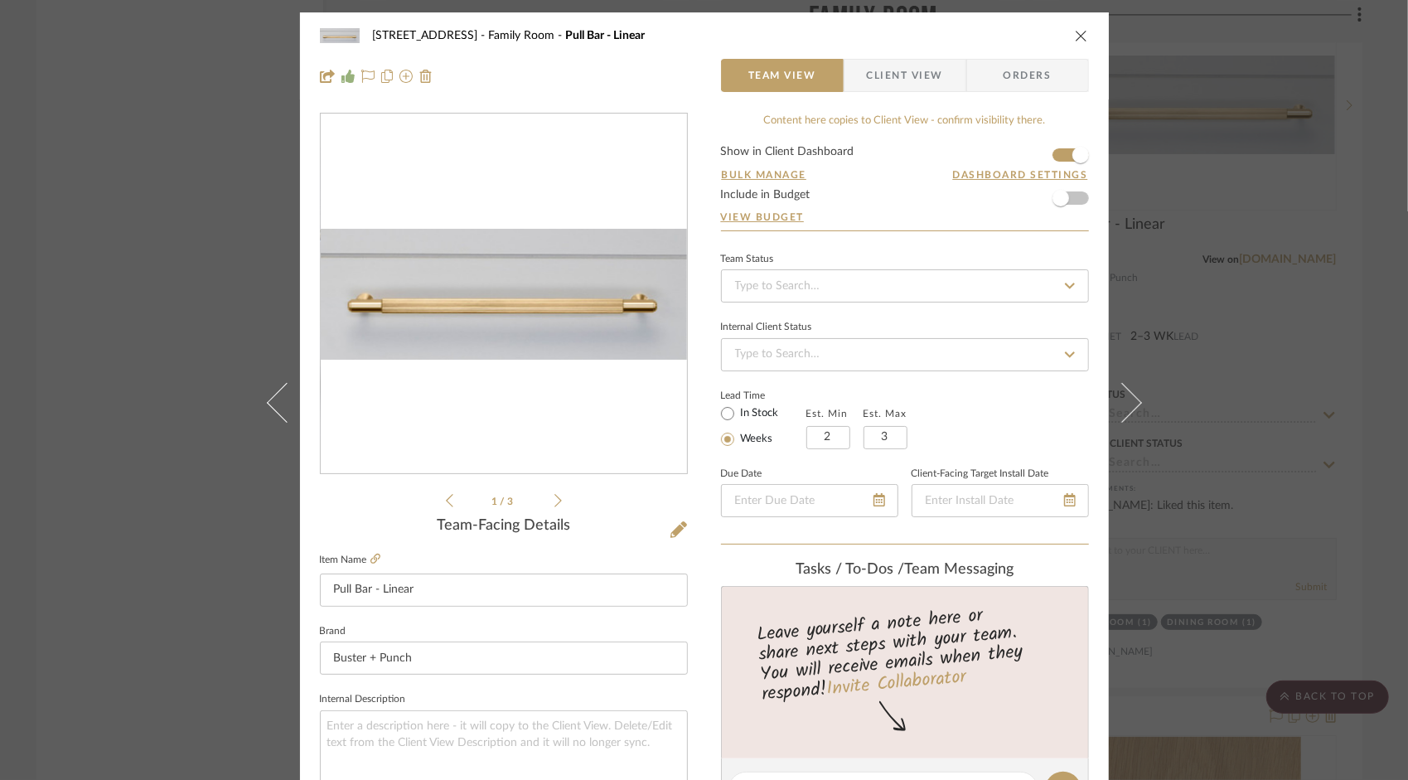
click at [1076, 33] on icon "close" at bounding box center [1081, 35] width 13 height 13
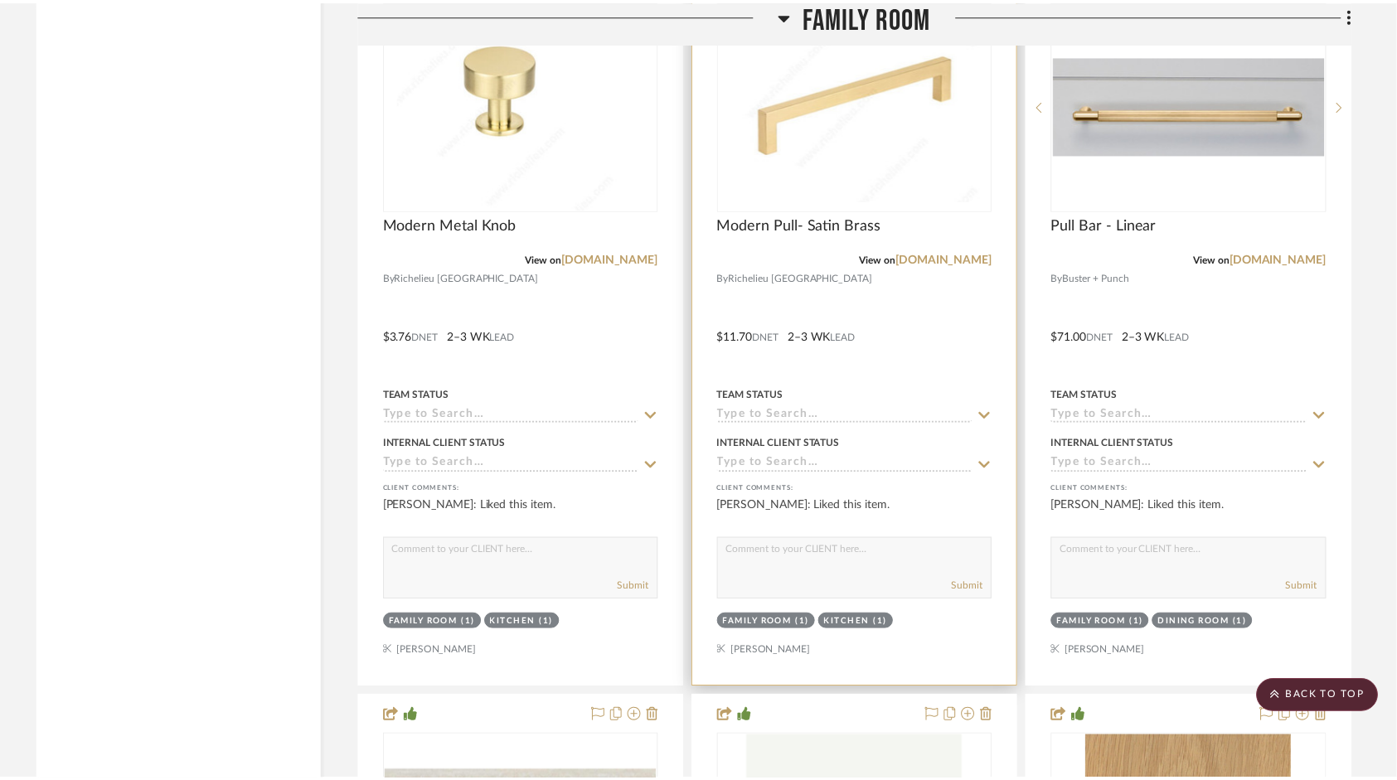
scroll to position [7544, 0]
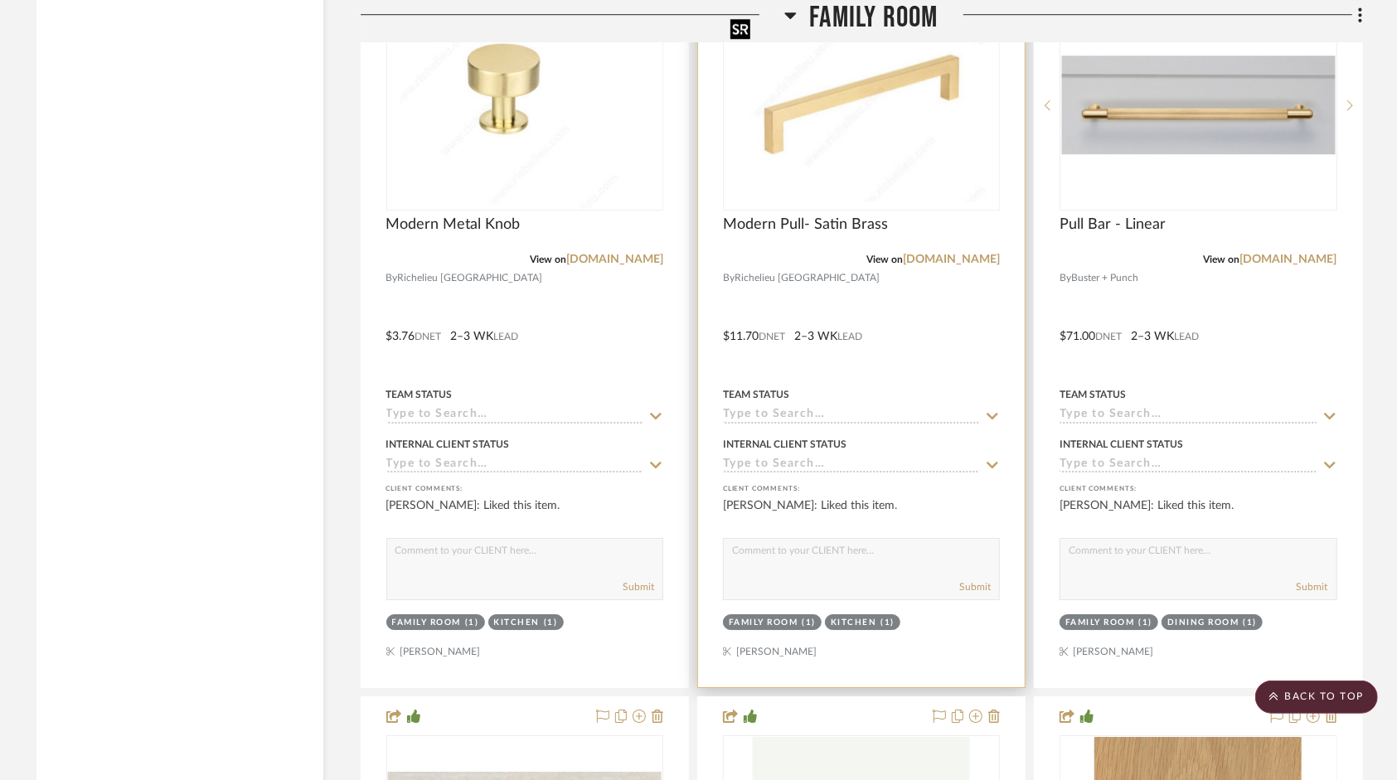
click at [844, 183] on img "0" at bounding box center [862, 105] width 274 height 191
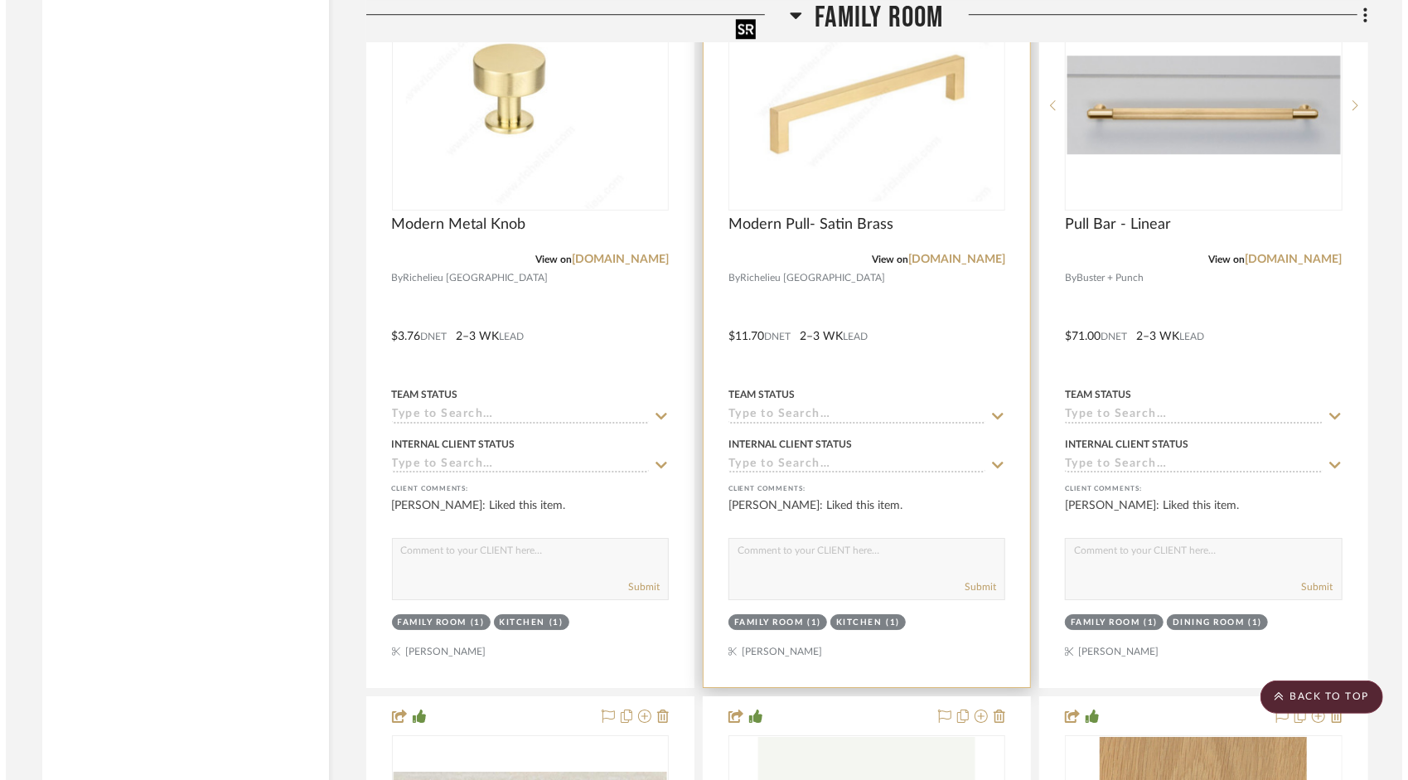
scroll to position [0, 0]
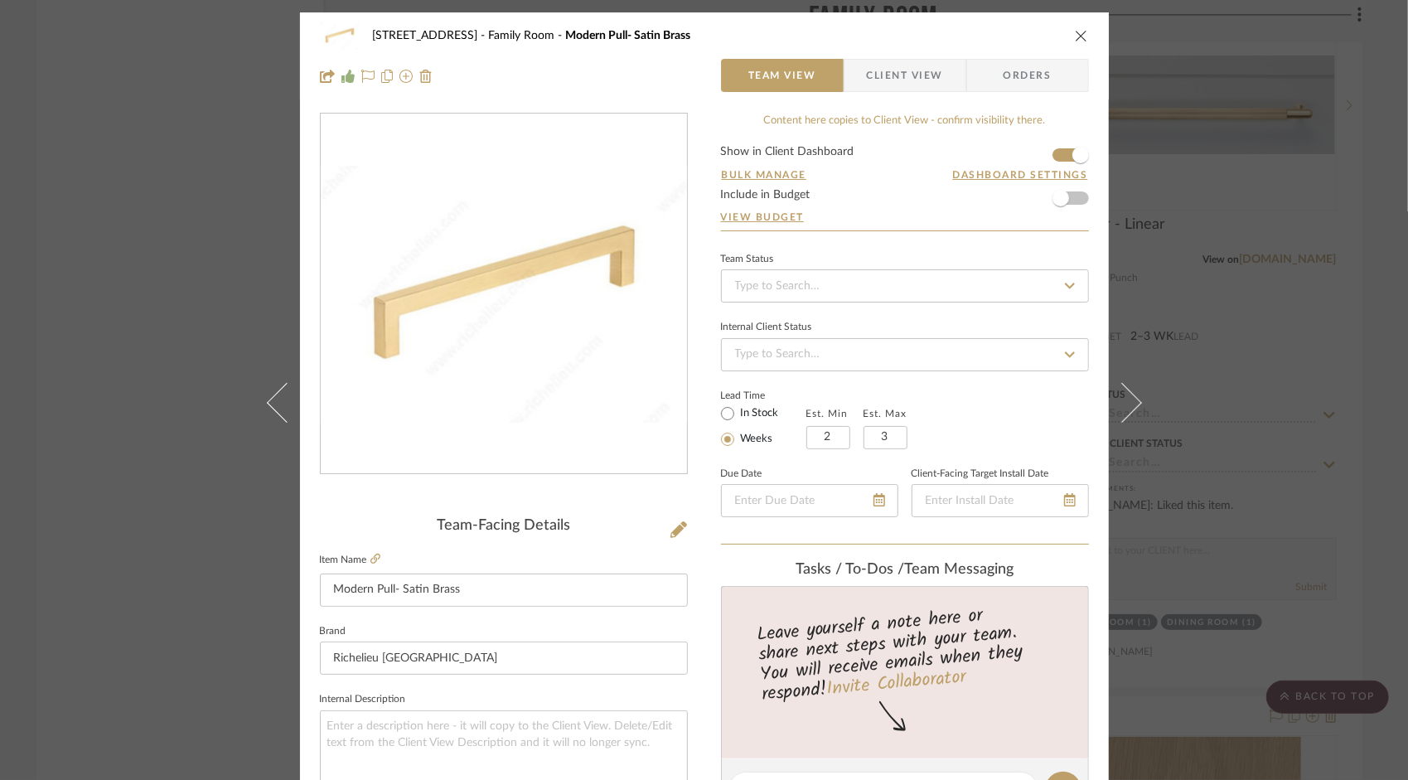
click at [889, 101] on div "[STREET_ADDRESS] Family Room Modern Pull- Satin Brass Team View Client View Ord…" at bounding box center [704, 777] width 809 height 1531
click at [895, 85] on span "Client View" at bounding box center [905, 75] width 76 height 33
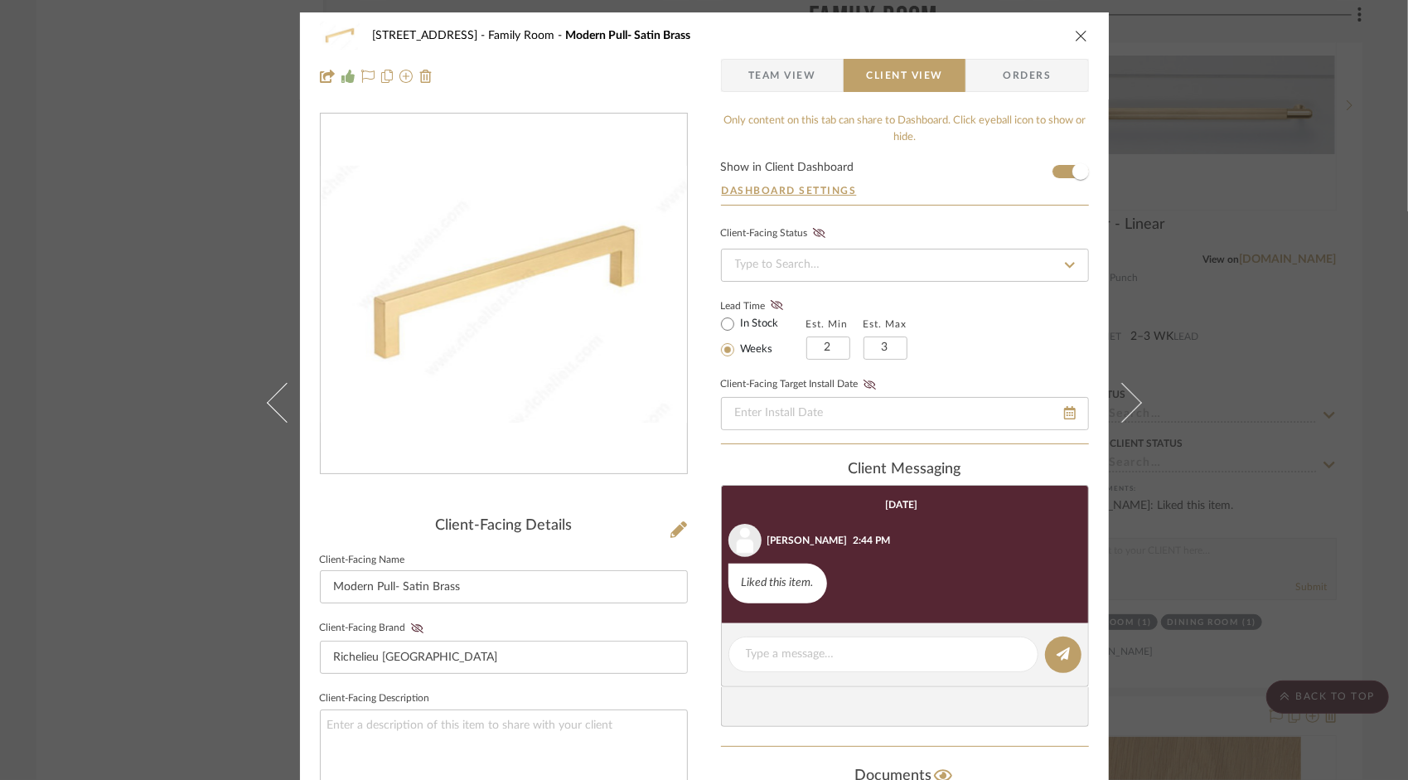
click at [1075, 30] on icon "close" at bounding box center [1081, 35] width 13 height 13
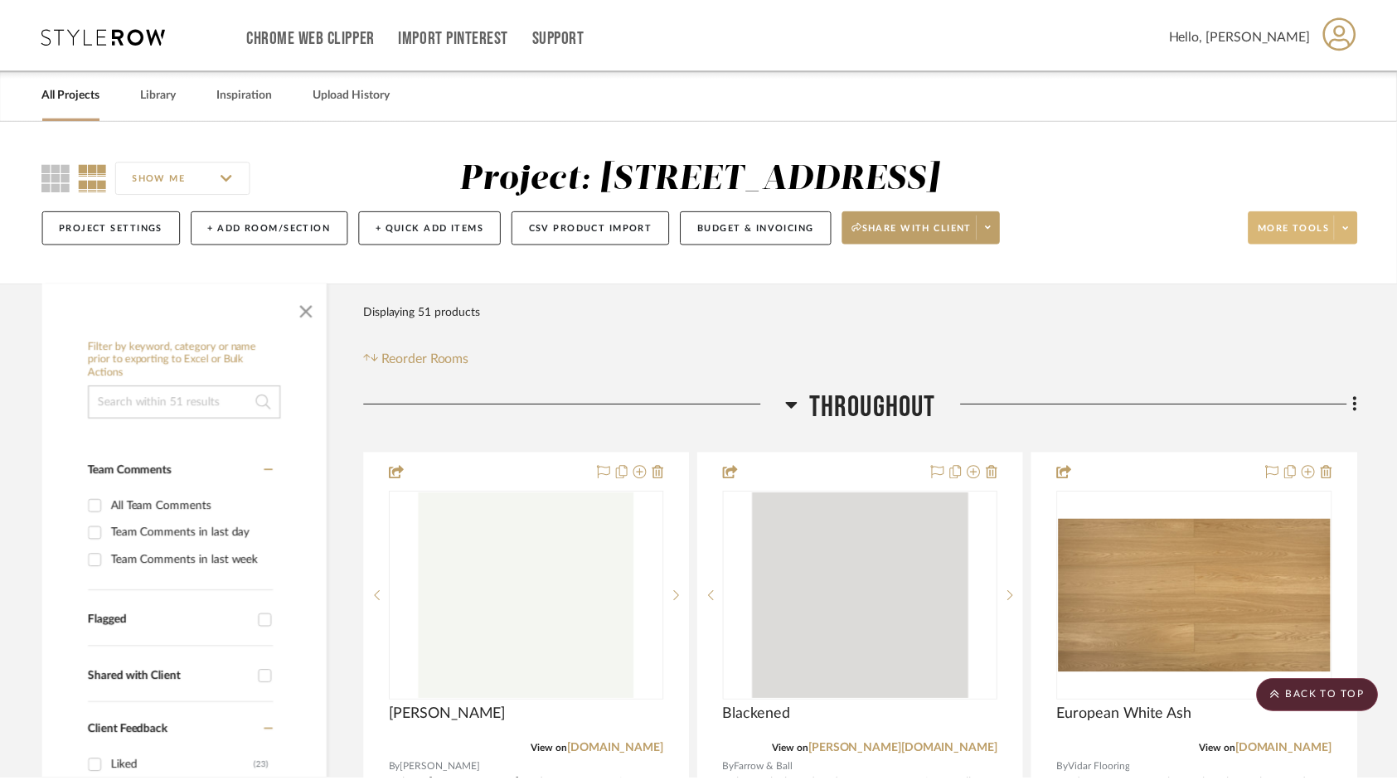
scroll to position [7544, 0]
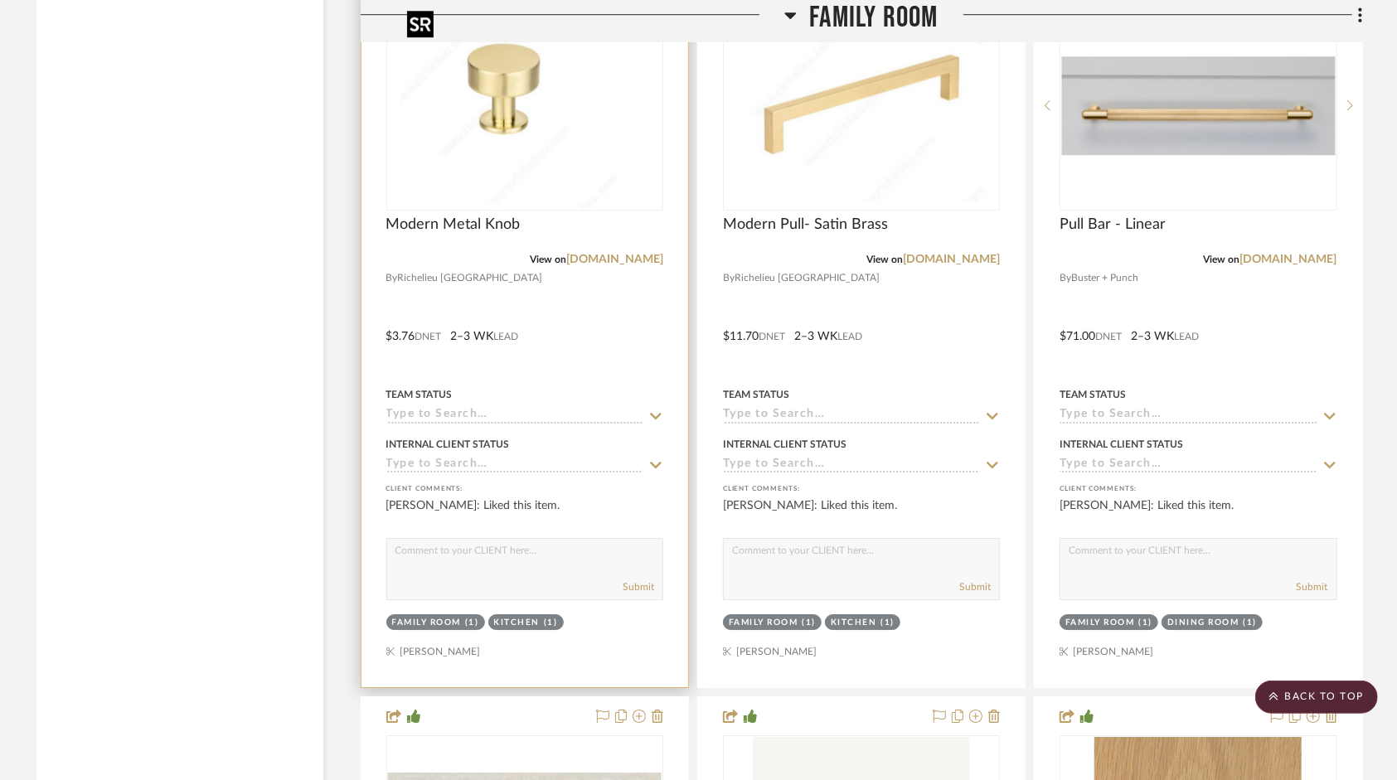
click at [0, 0] on img at bounding box center [0, 0] width 0 height 0
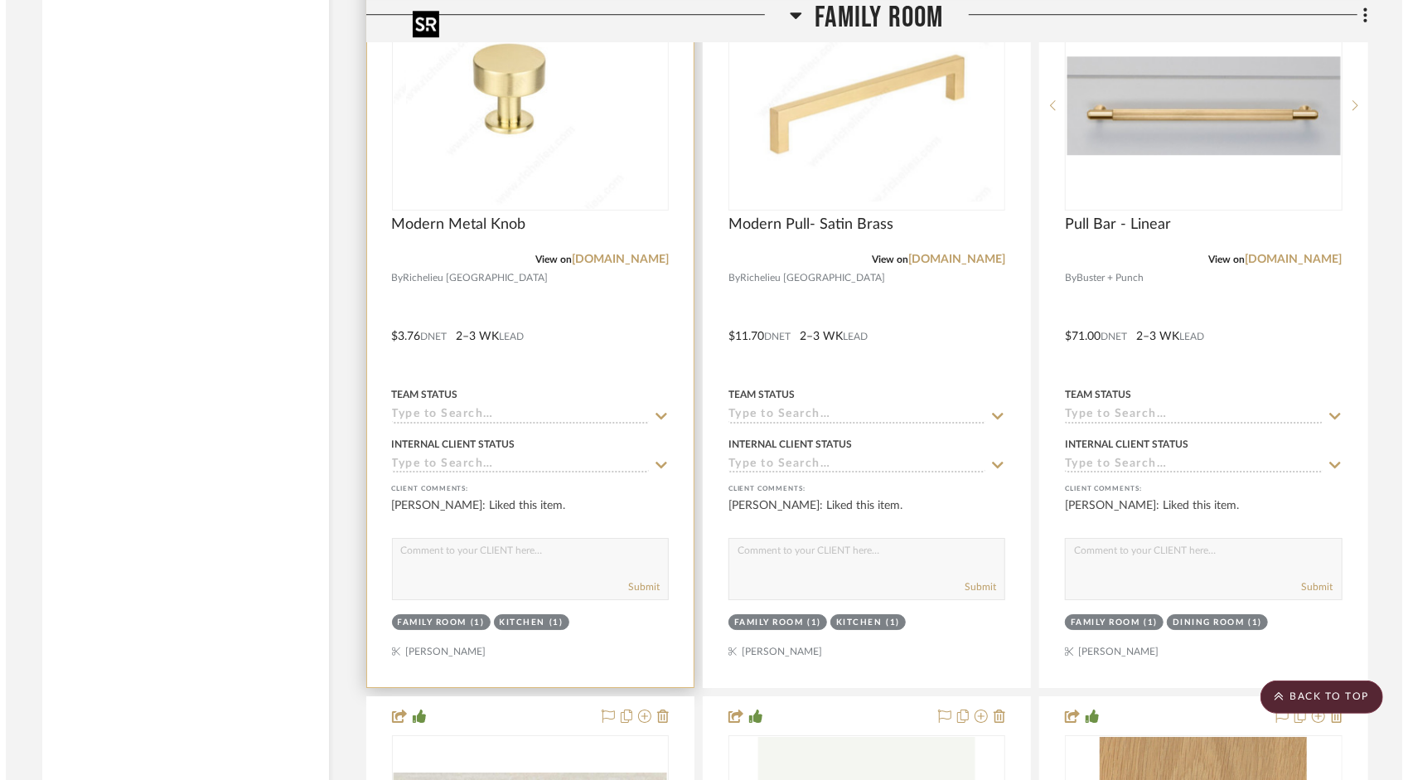
scroll to position [0, 0]
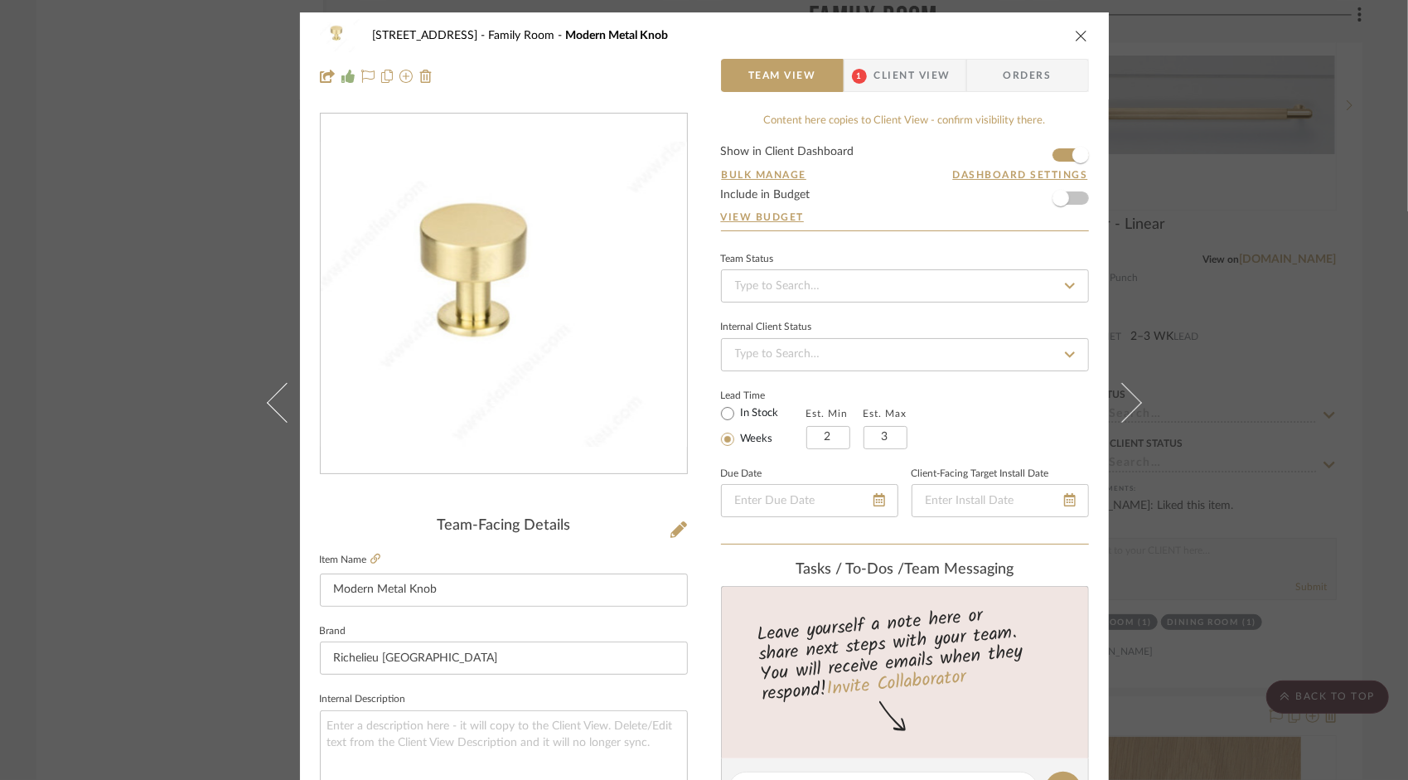
click at [896, 55] on div "[STREET_ADDRESS][GEOGRAPHIC_DATA] Modern Metal Knob Team View 1 Client View Ord…" at bounding box center [704, 55] width 809 height 87
click at [894, 71] on span "Client View" at bounding box center [913, 75] width 76 height 33
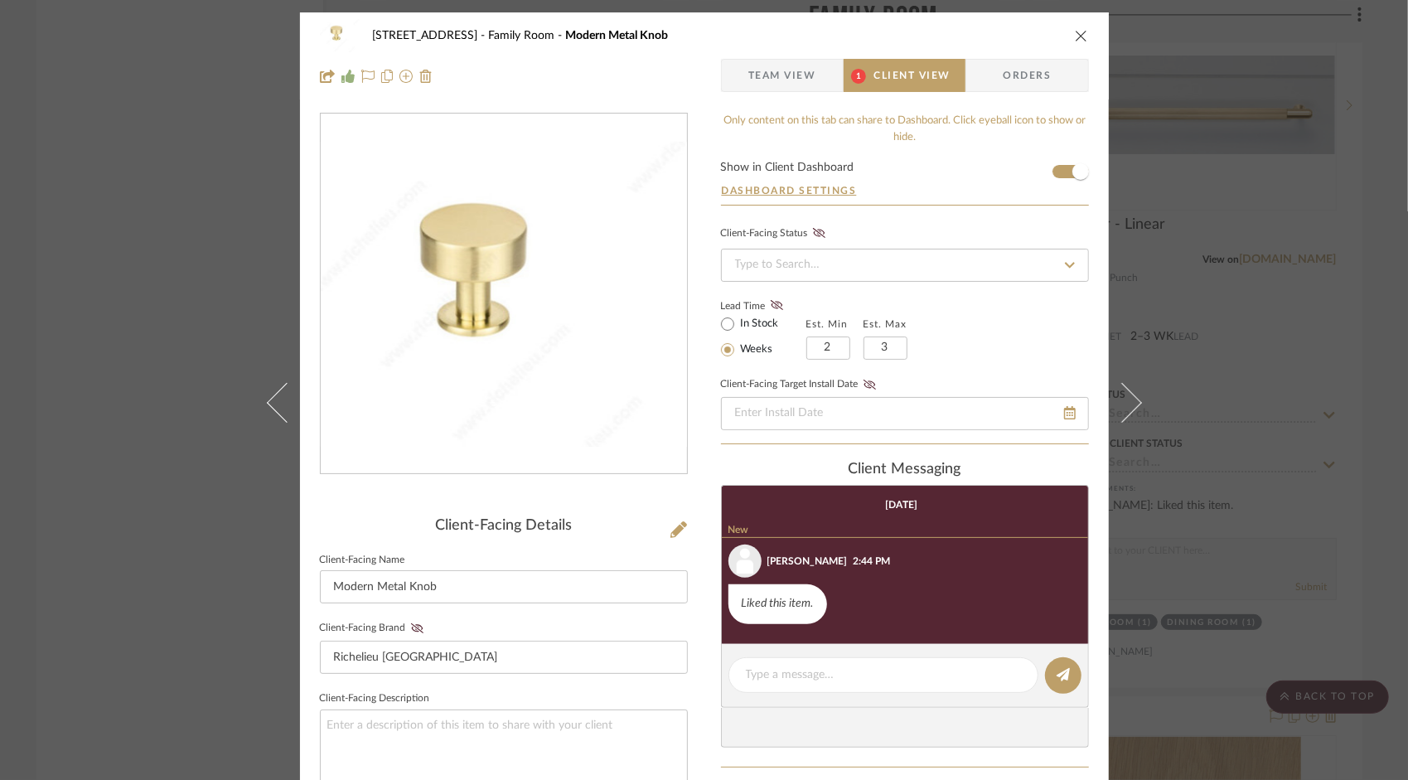
click at [1074, 35] on button "close" at bounding box center [1081, 35] width 15 height 15
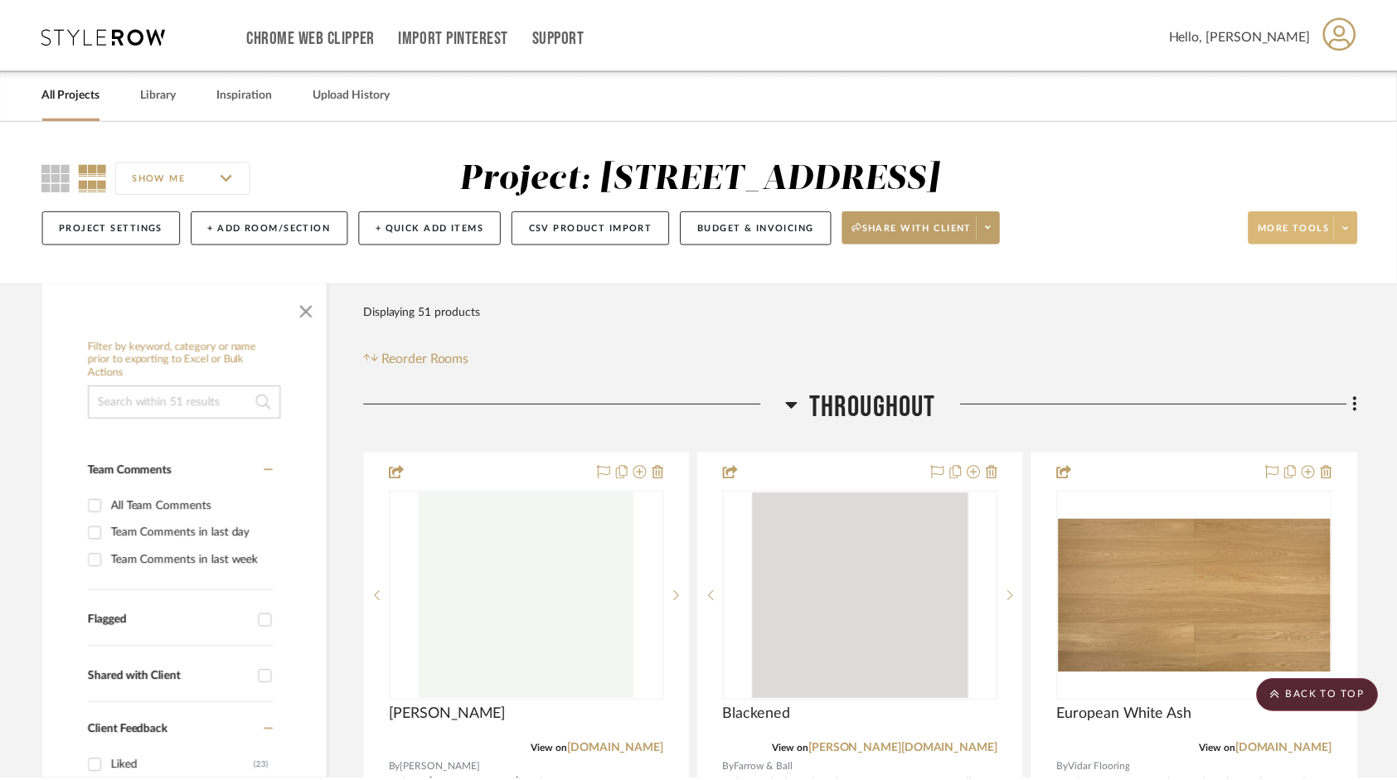
scroll to position [7544, 0]
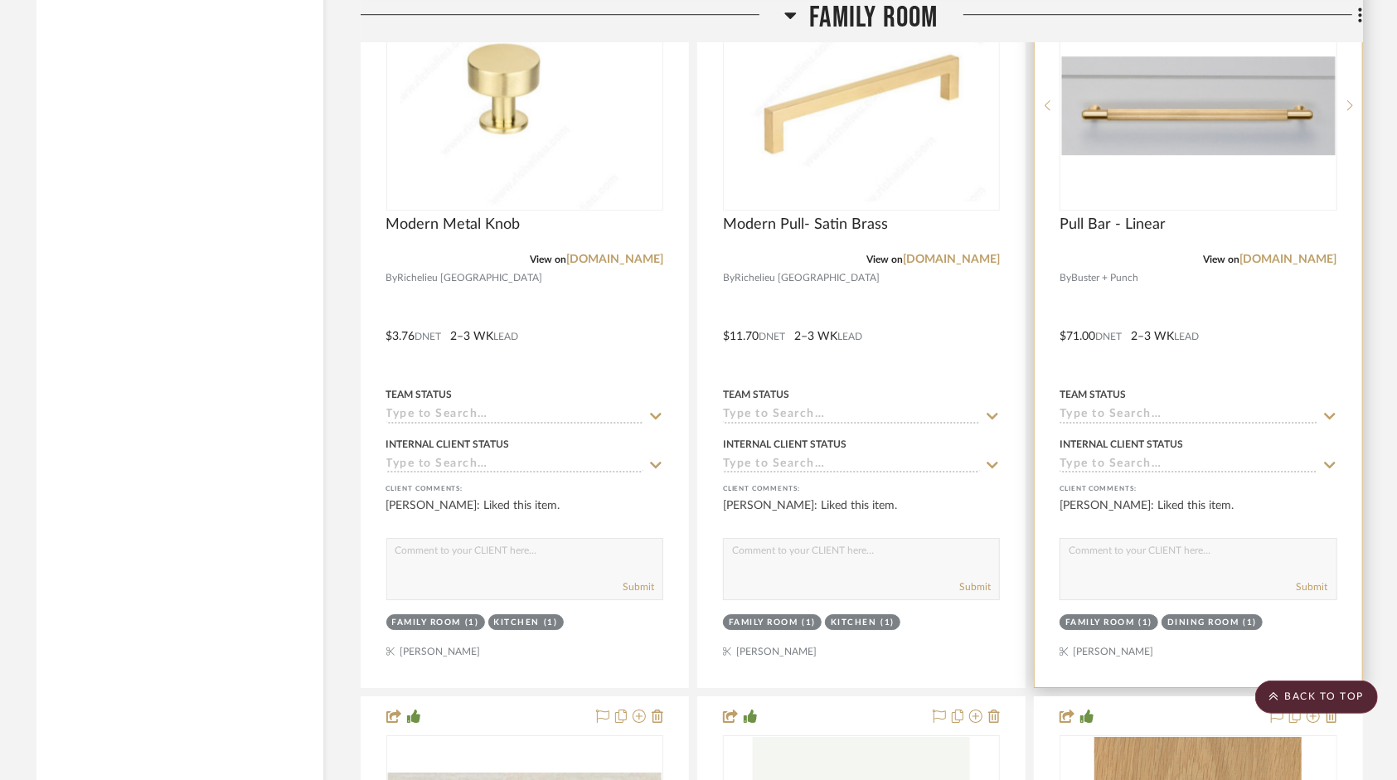
click at [1248, 104] on img "0" at bounding box center [1198, 105] width 274 height 99
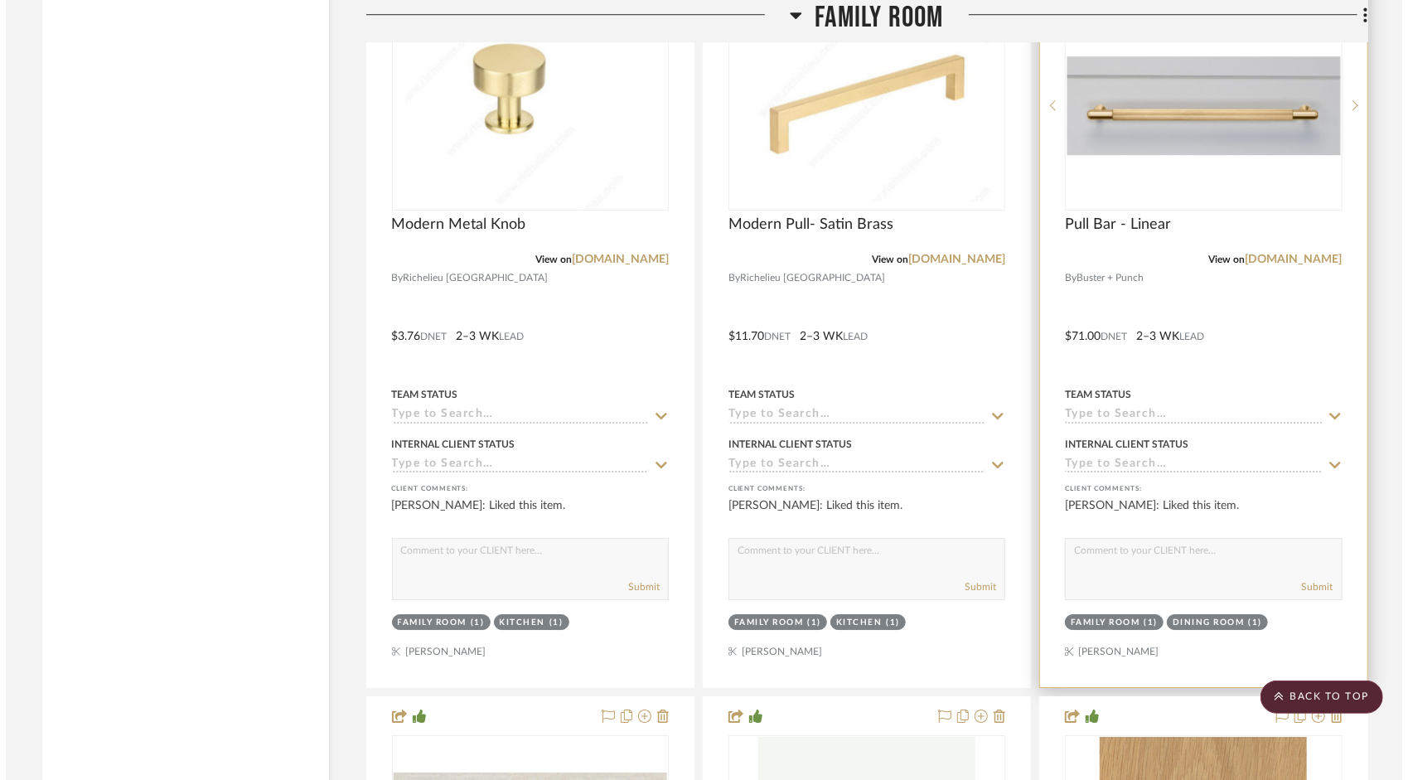
scroll to position [0, 0]
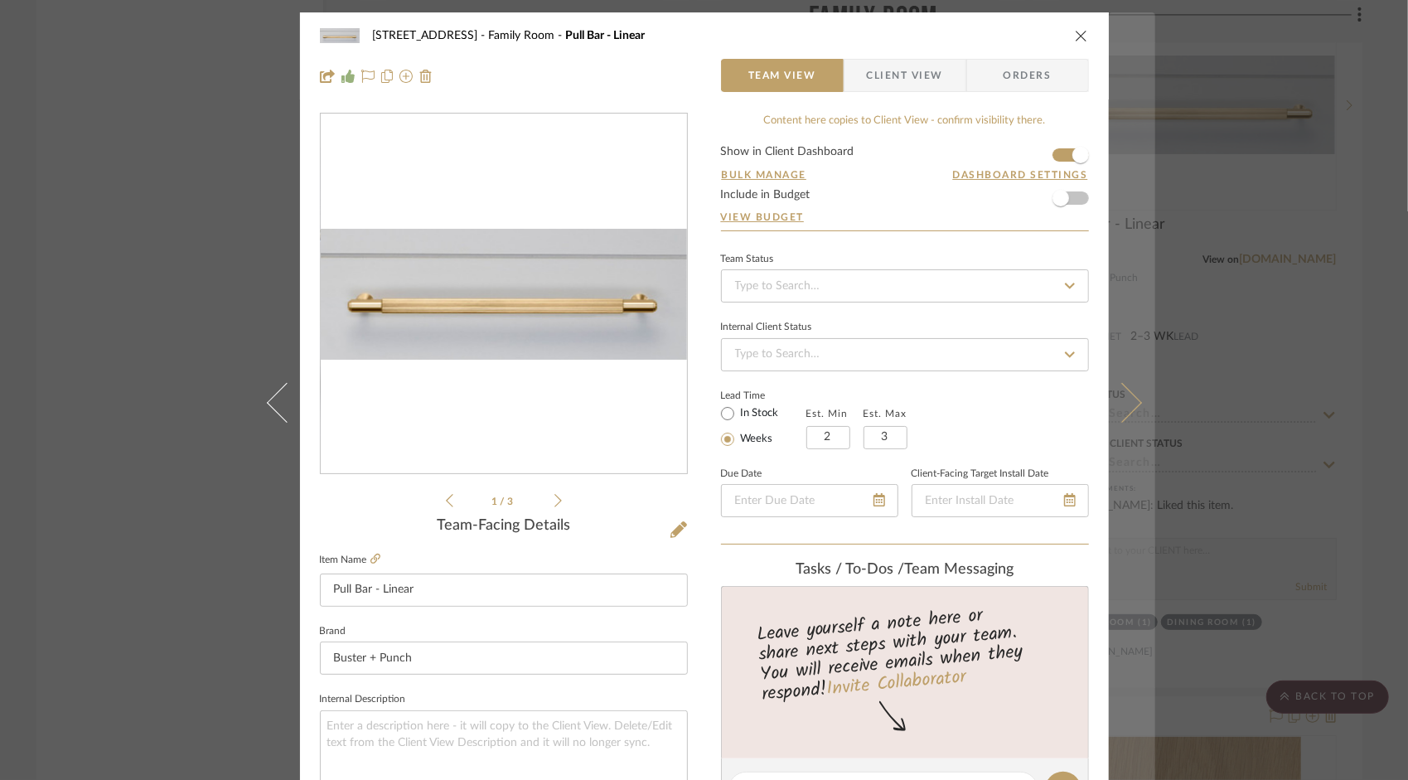
drag, startPoint x: 1075, startPoint y: 36, endPoint x: 1142, endPoint y: 59, distance: 71.0
click at [1075, 36] on icon "close" at bounding box center [1081, 35] width 13 height 13
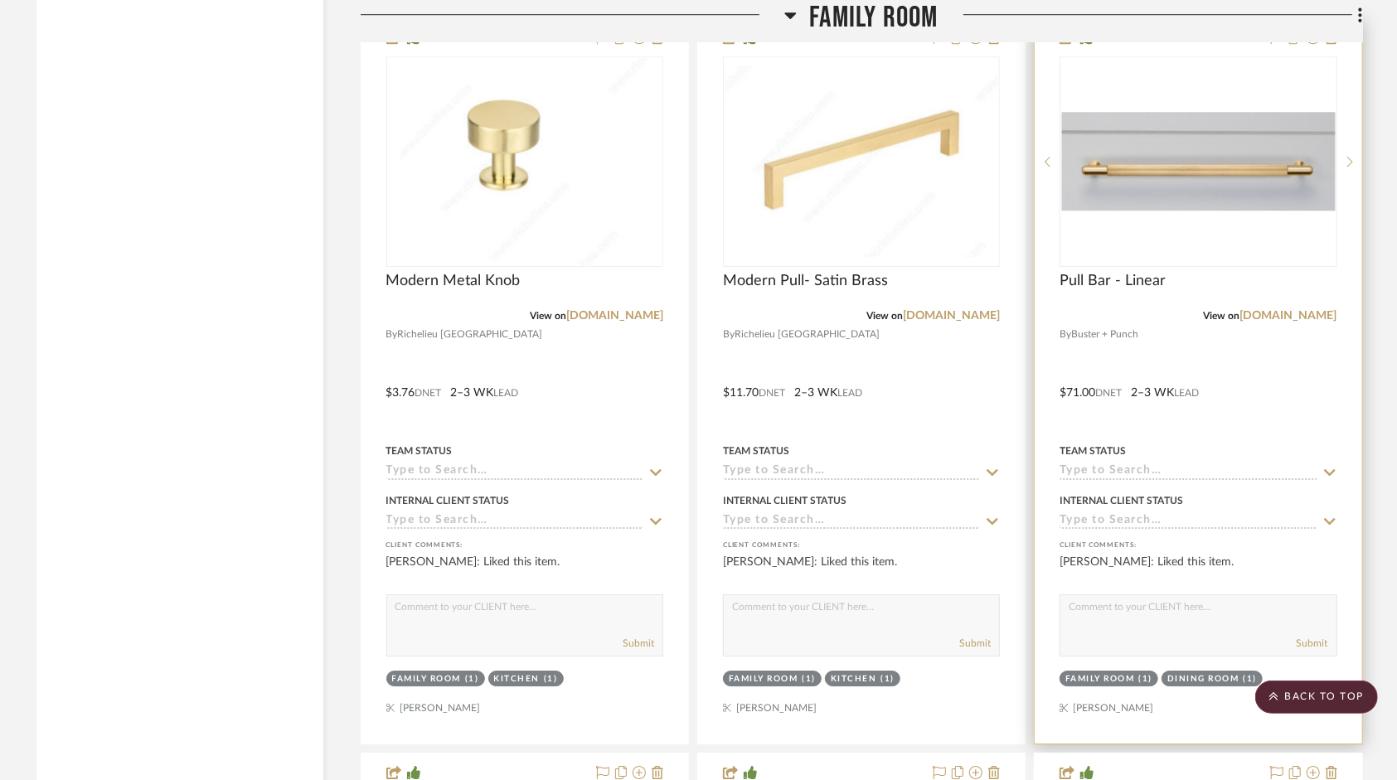
scroll to position [7461, 0]
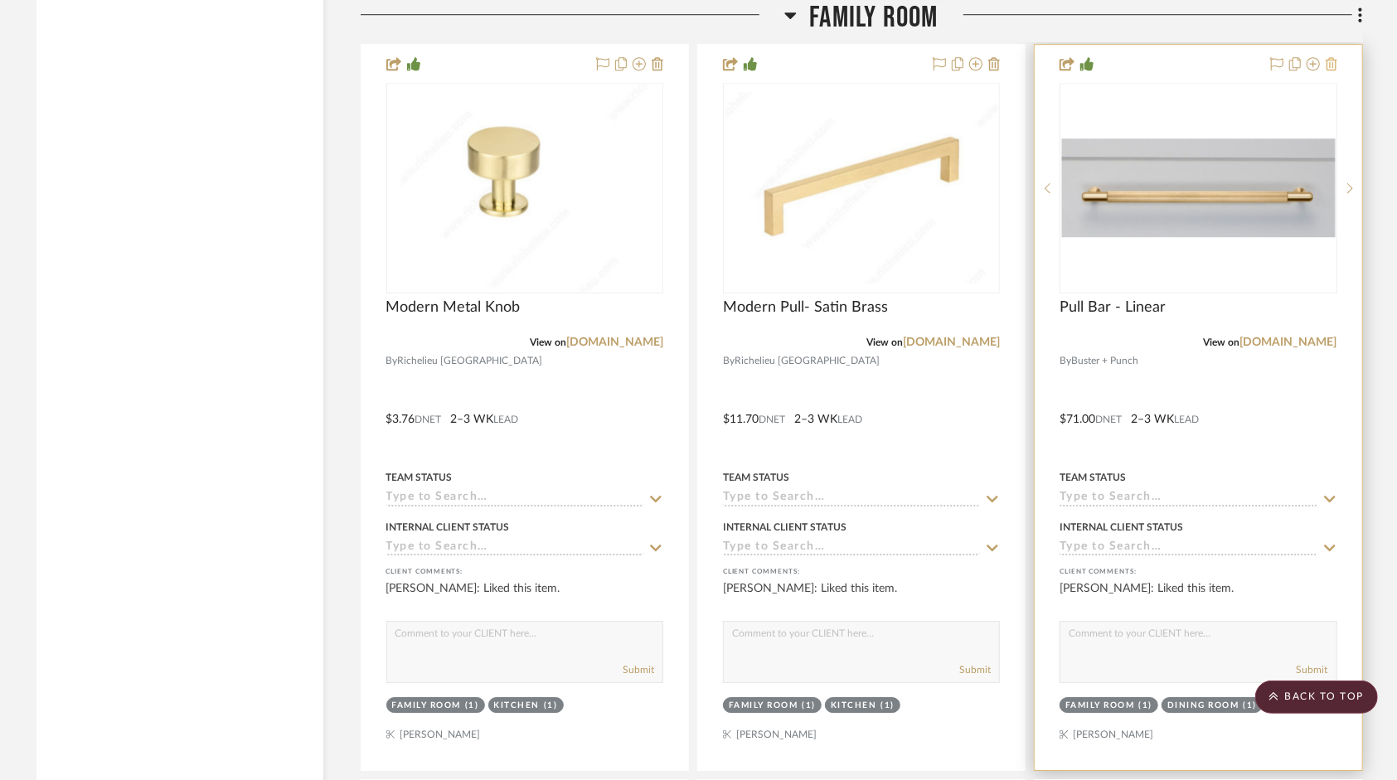
click at [1330, 69] on icon at bounding box center [1332, 63] width 12 height 13
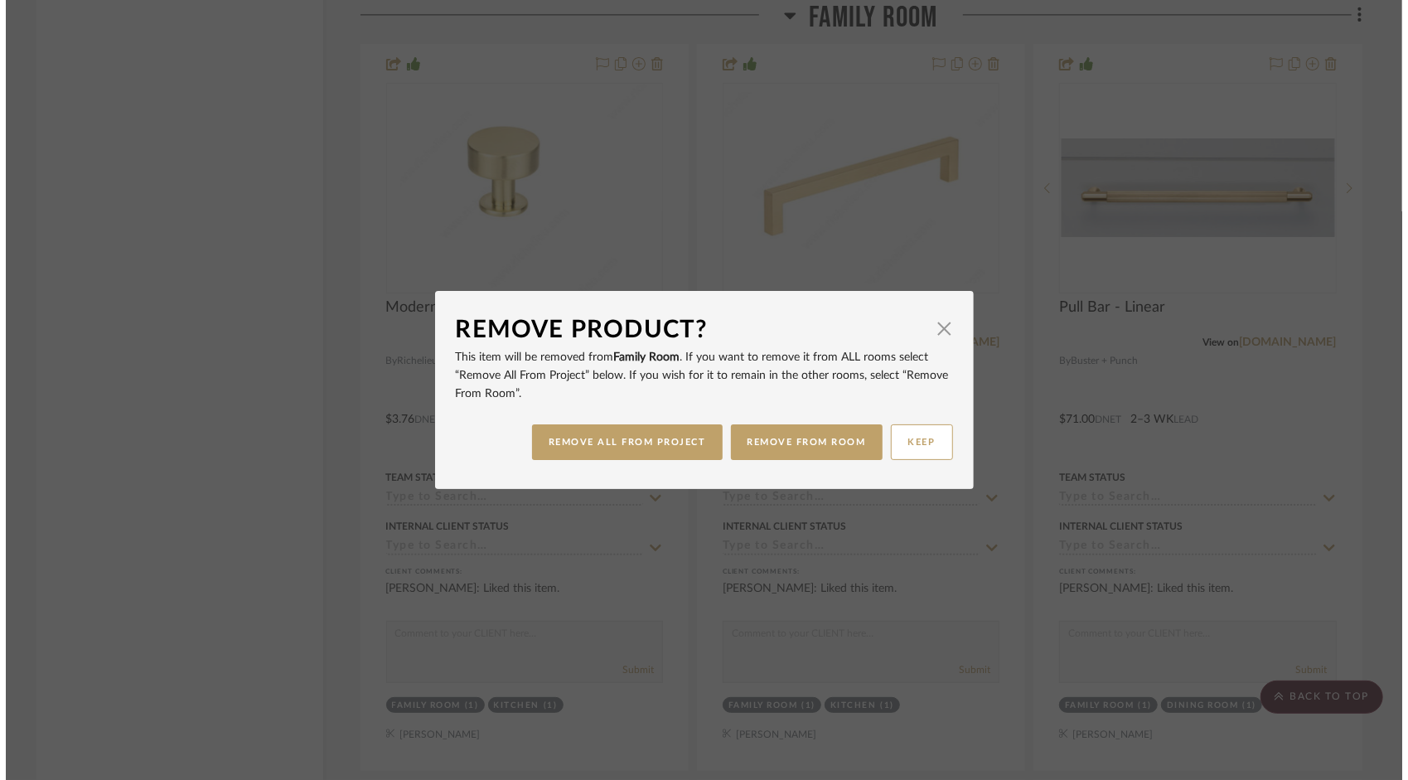
scroll to position [0, 0]
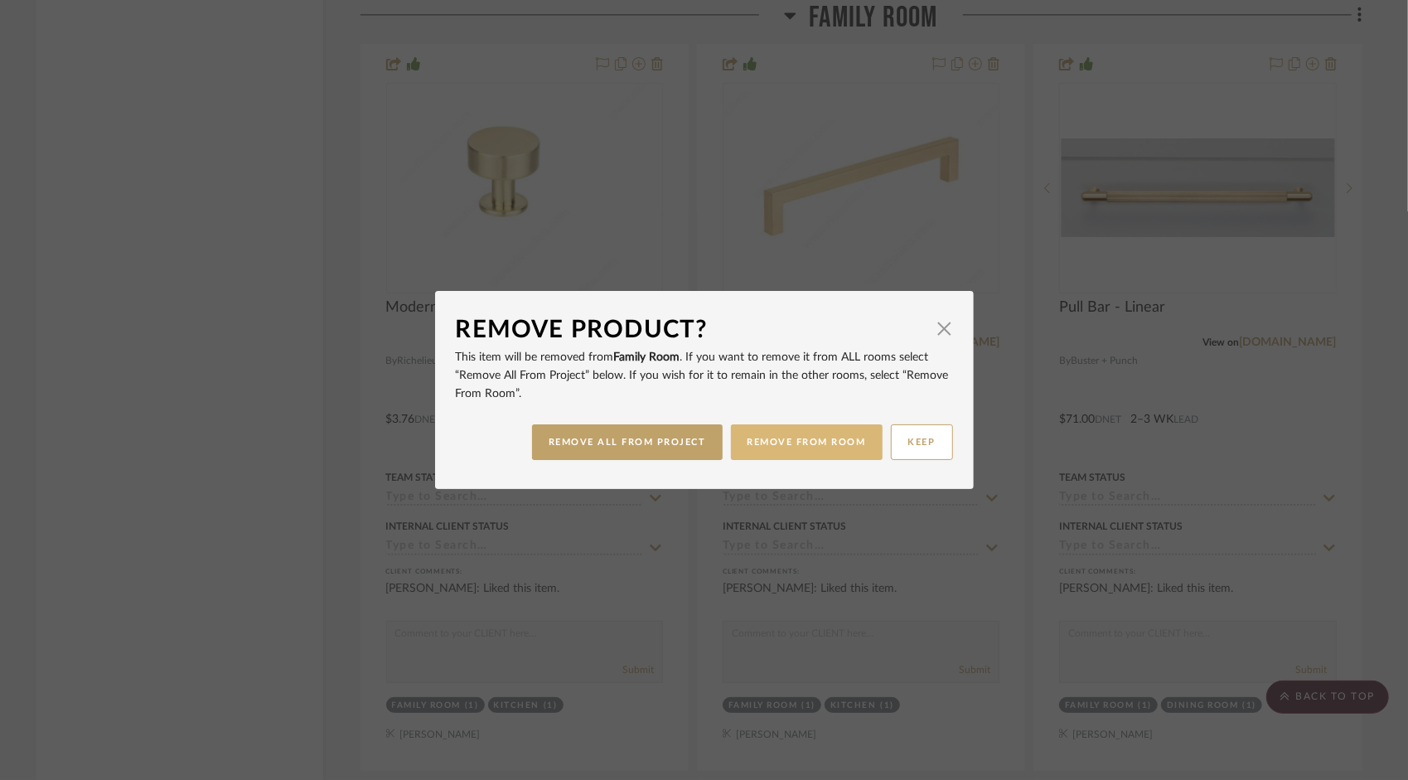
click at [817, 448] on button "REMOVE FROM ROOM" at bounding box center [807, 442] width 152 height 36
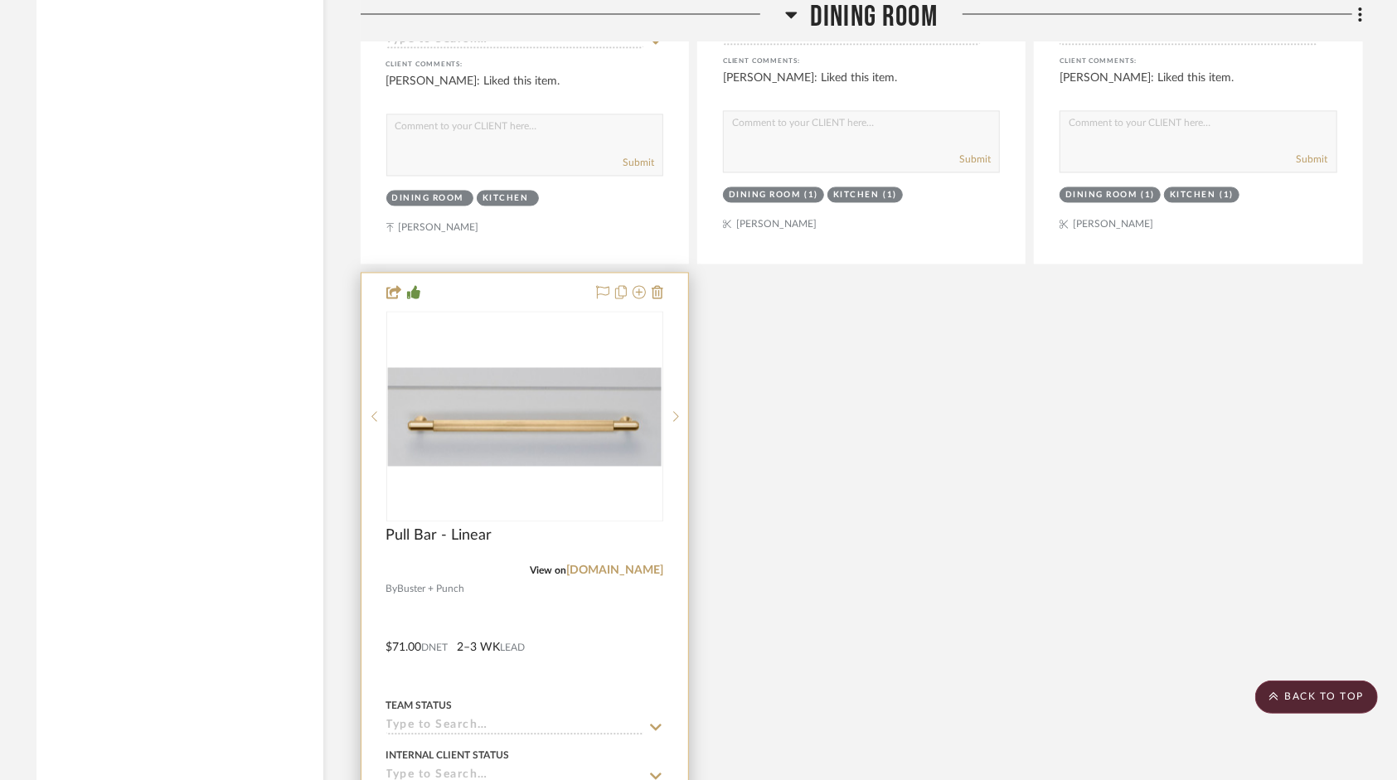
scroll to position [6383, 0]
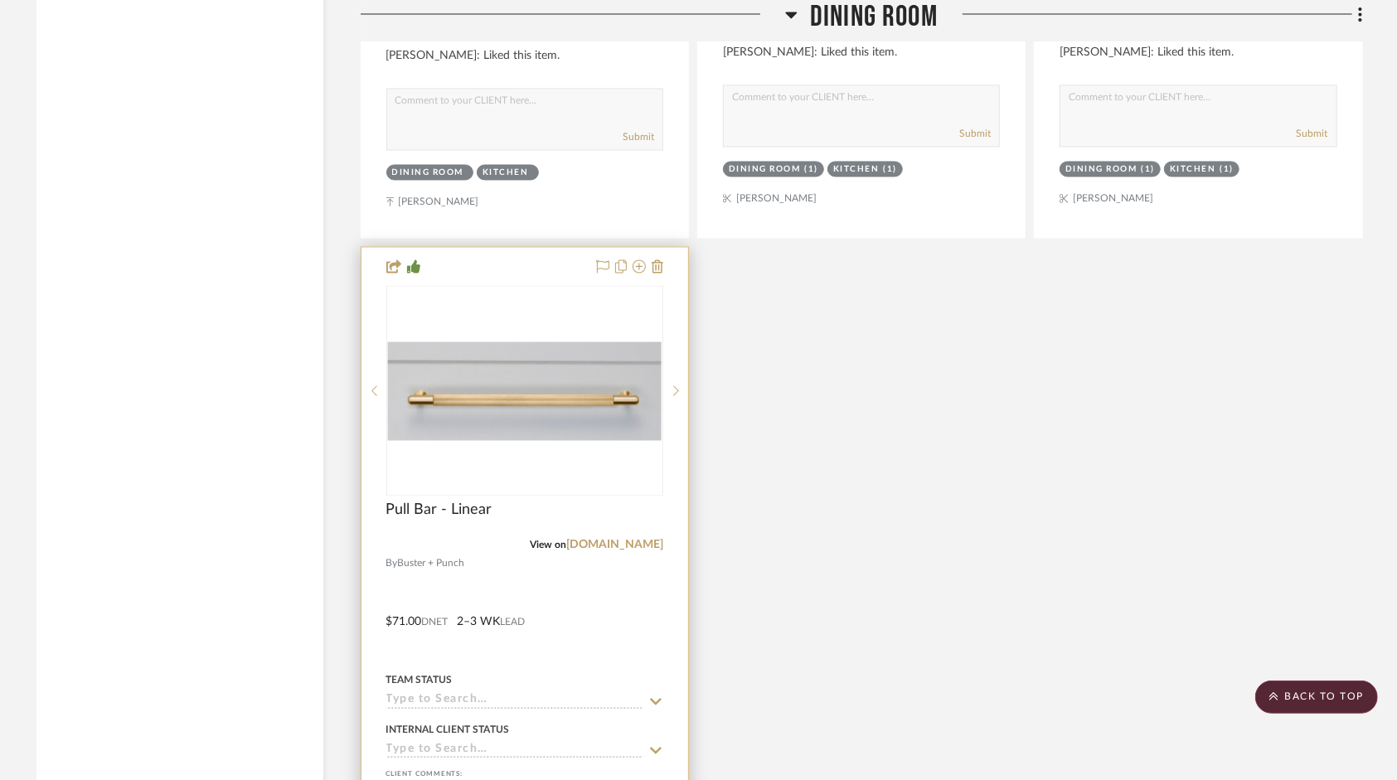
click at [513, 408] on img "0" at bounding box center [525, 391] width 274 height 99
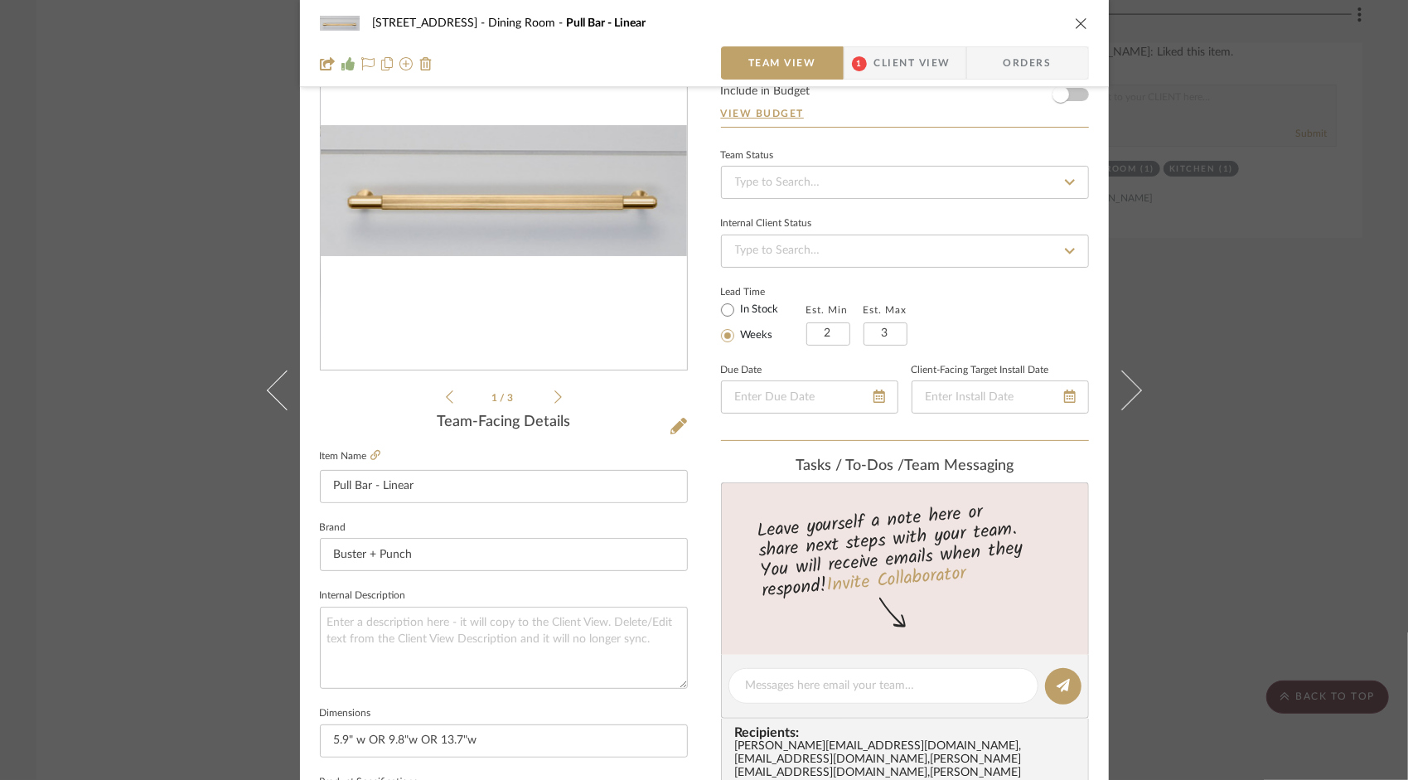
scroll to position [0, 0]
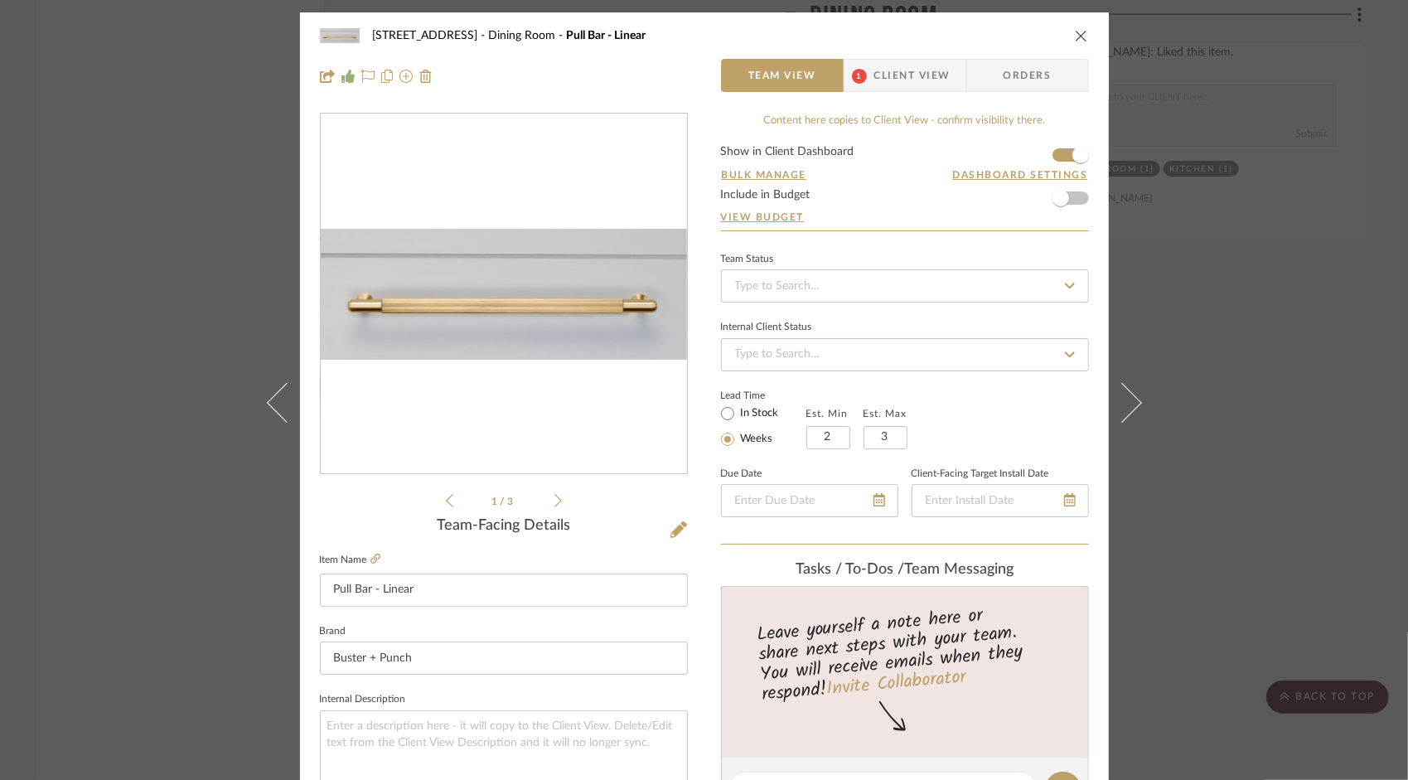
drag, startPoint x: 873, startPoint y: 68, endPoint x: 894, endPoint y: 72, distance: 21.1
click at [875, 67] on span "Client View" at bounding box center [913, 75] width 76 height 33
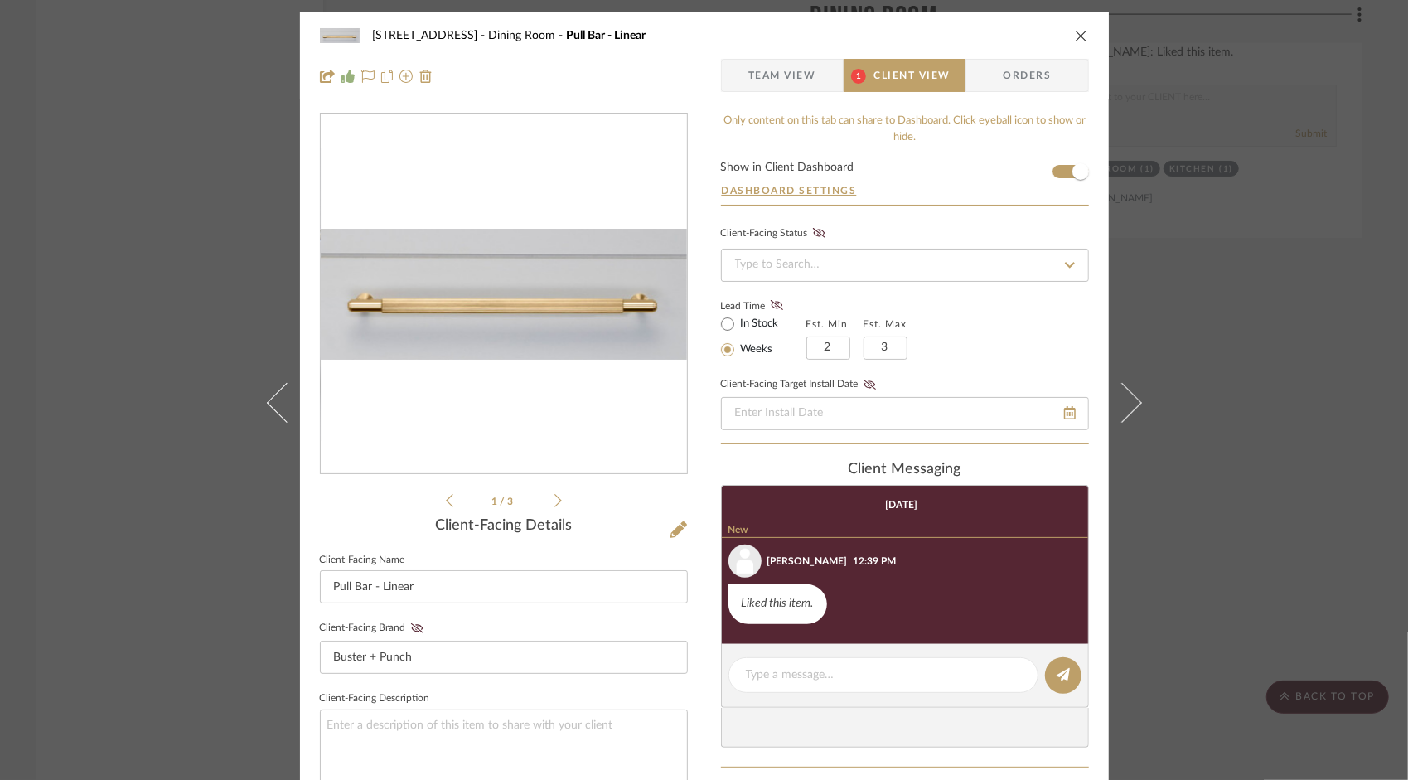
click at [1075, 38] on icon "close" at bounding box center [1081, 35] width 13 height 13
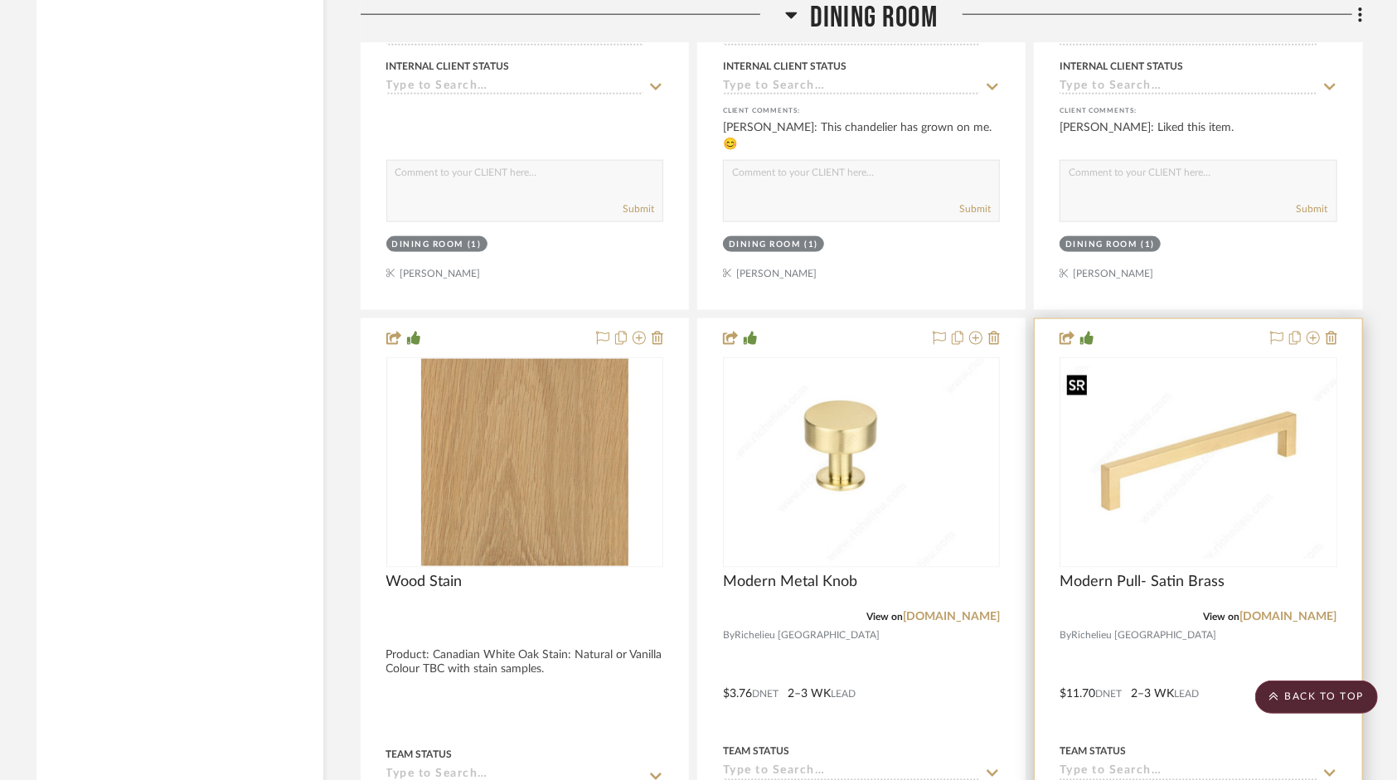
scroll to position [5720, 0]
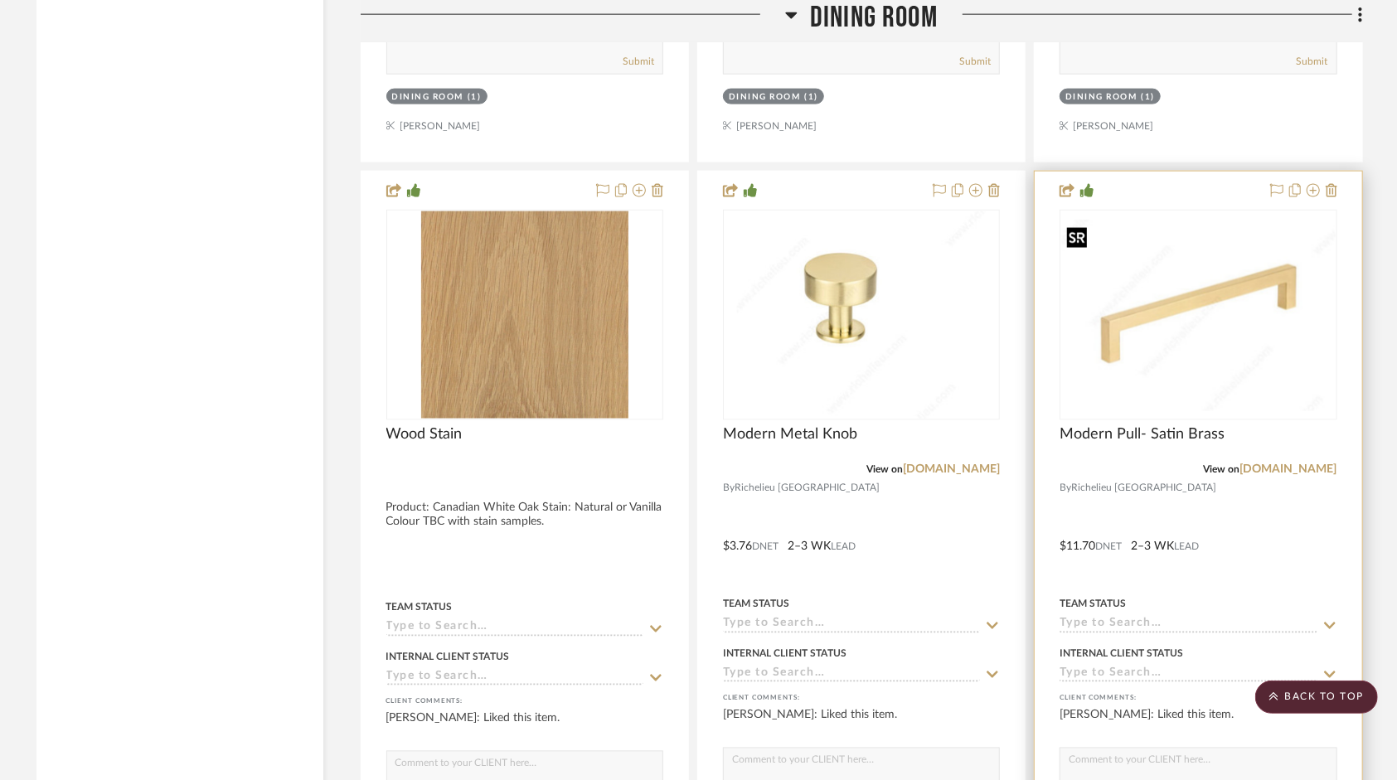
click at [1190, 318] on img "0" at bounding box center [1198, 315] width 274 height 191
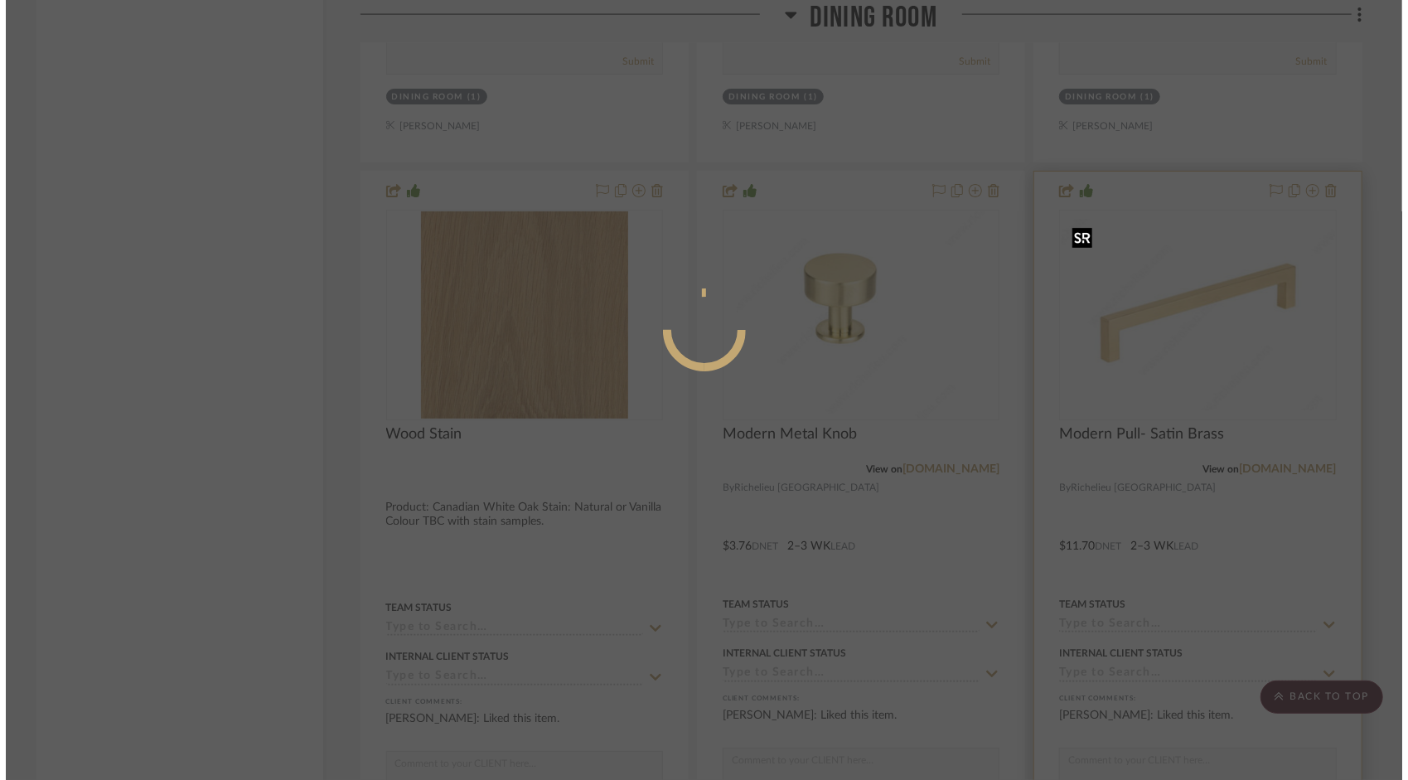
scroll to position [0, 0]
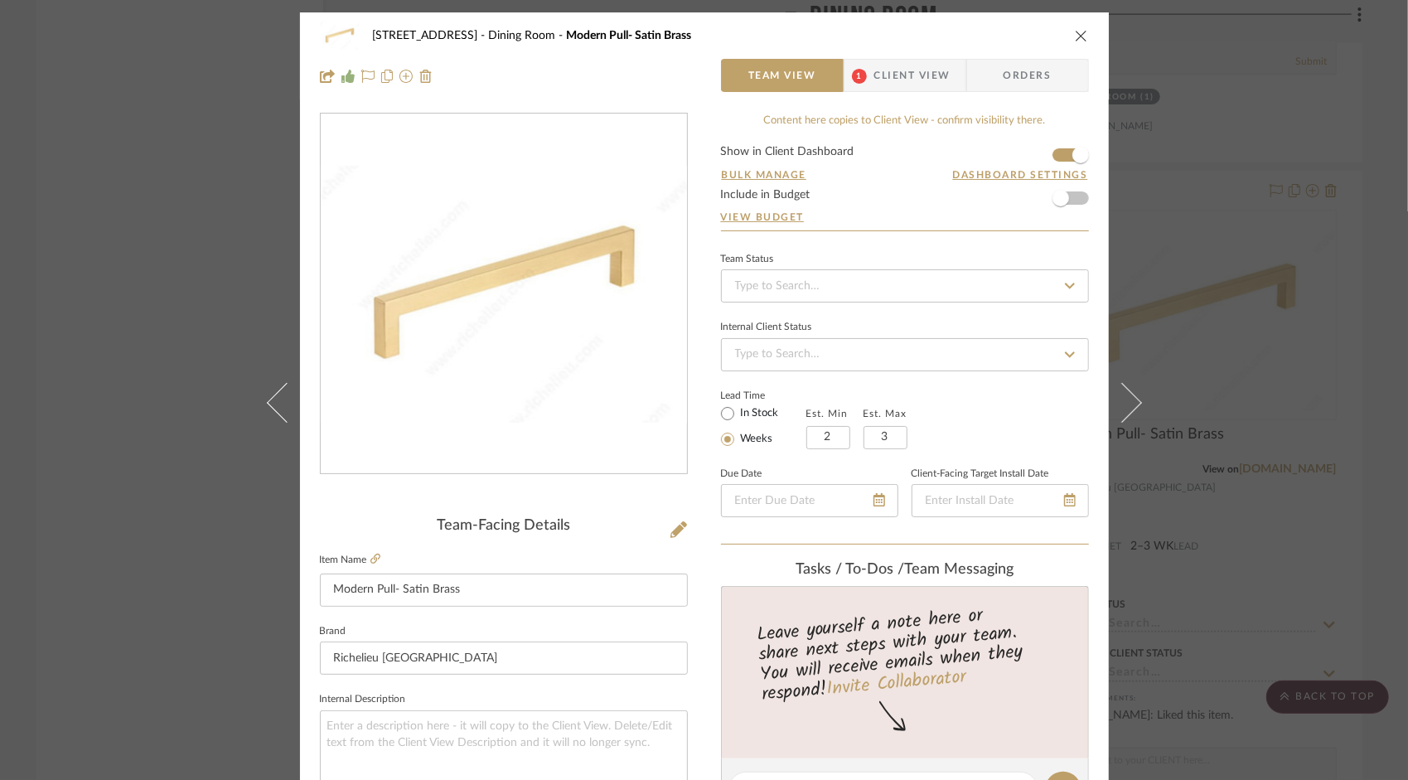
click at [919, 88] on span "Client View" at bounding box center [913, 75] width 76 height 33
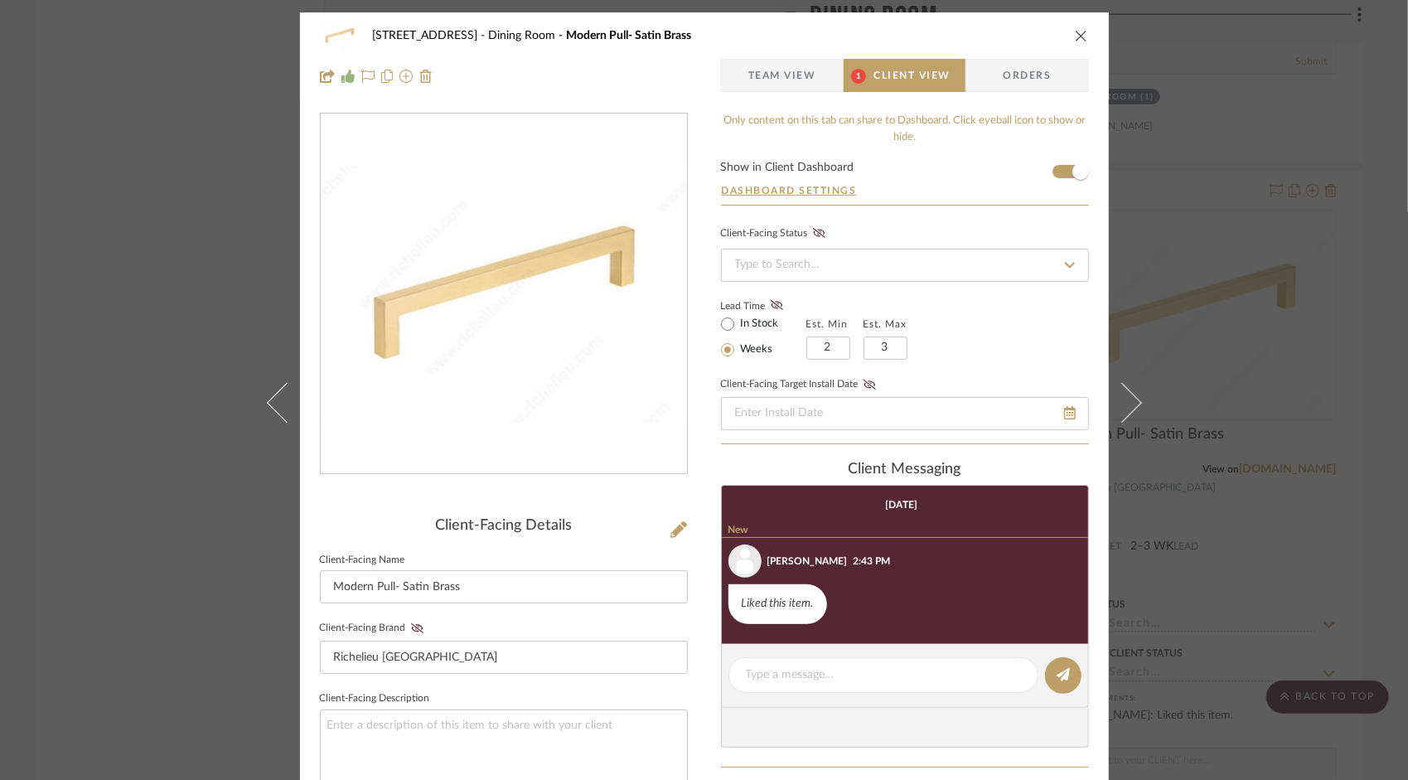
click at [1075, 41] on icon "close" at bounding box center [1081, 35] width 13 height 13
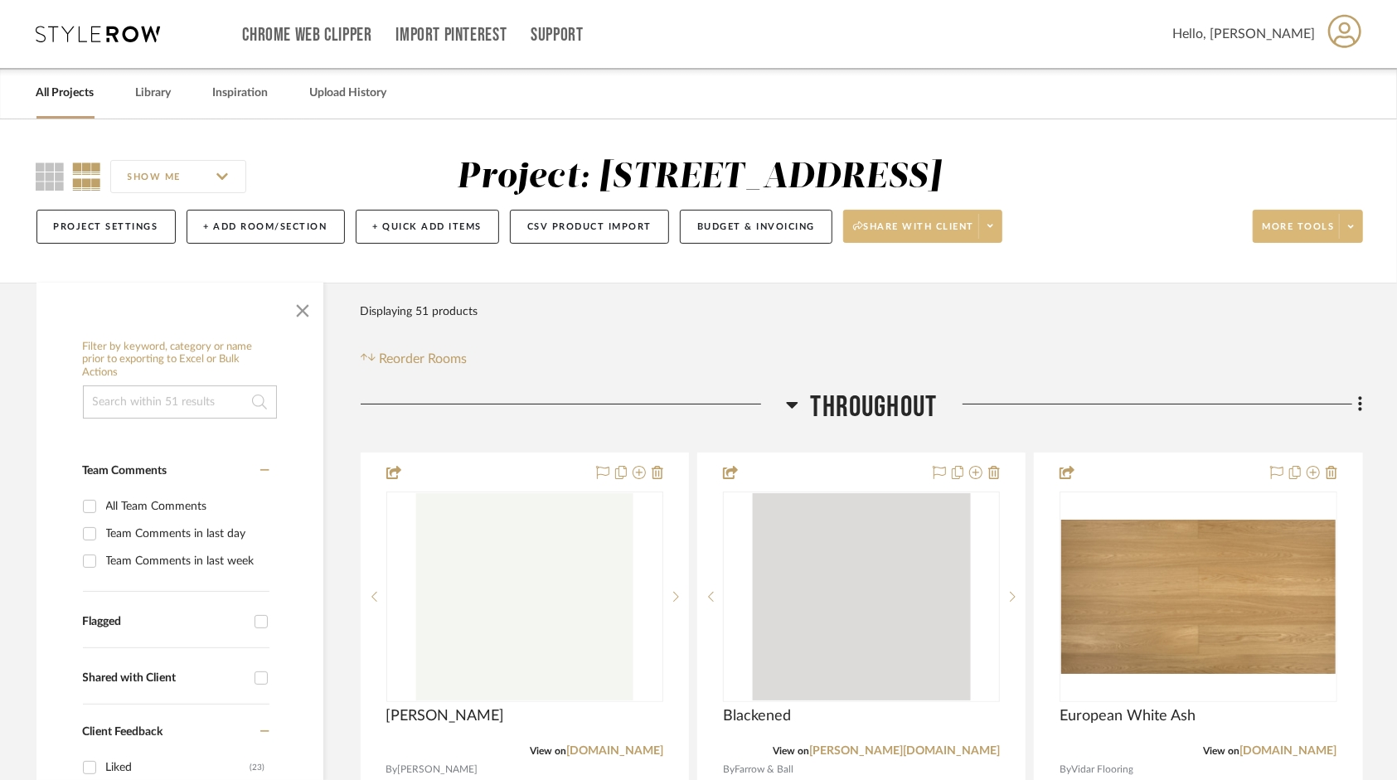
click at [996, 232] on div "Project Settings + Add Room/Section + Quick Add Items CSV Product Import Budget…" at bounding box center [699, 227] width 1326 height 56
click at [996, 232] on span at bounding box center [989, 226] width 23 height 25
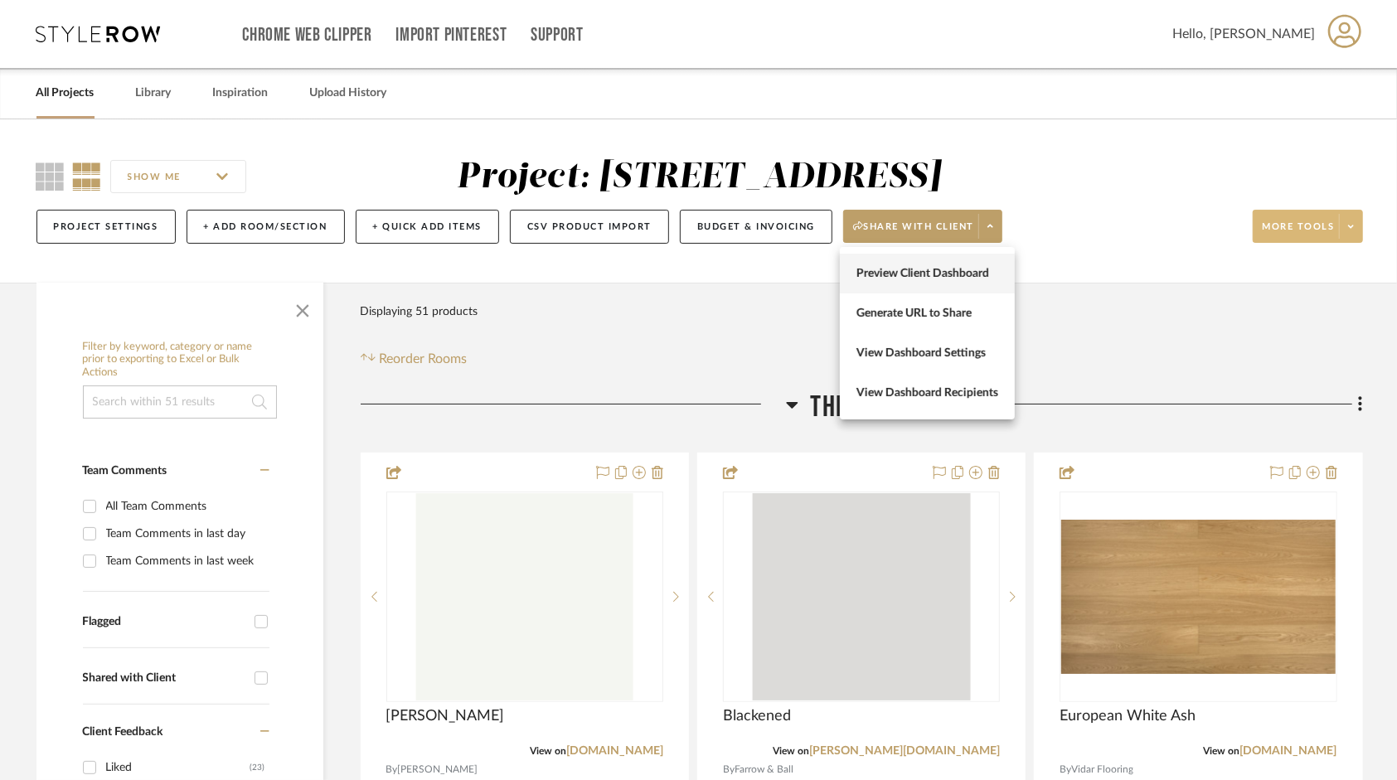
drag, startPoint x: 986, startPoint y: 263, endPoint x: 995, endPoint y: 264, distance: 8.3
click at [986, 264] on button "Preview Client Dashboard" at bounding box center [927, 274] width 175 height 40
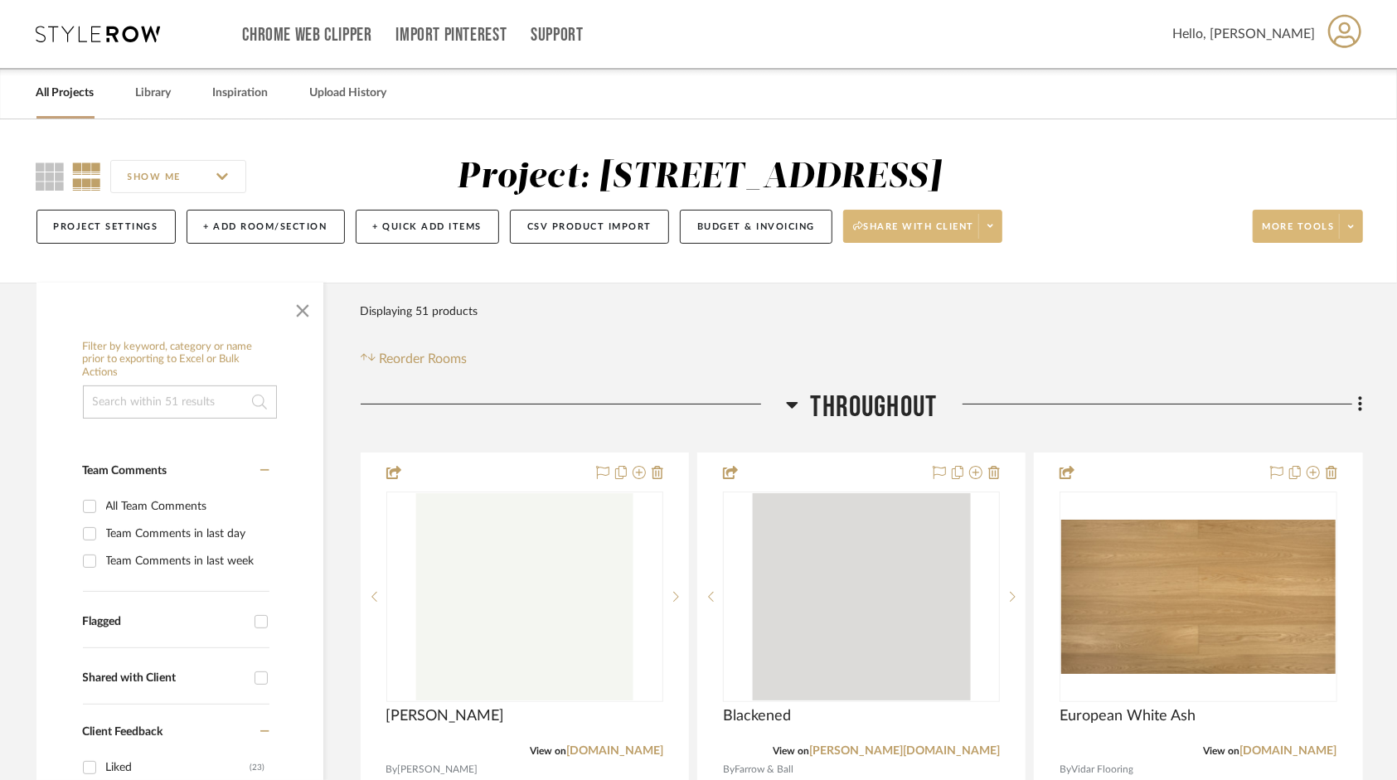
click at [940, 221] on span "Share with client" at bounding box center [913, 233] width 121 height 25
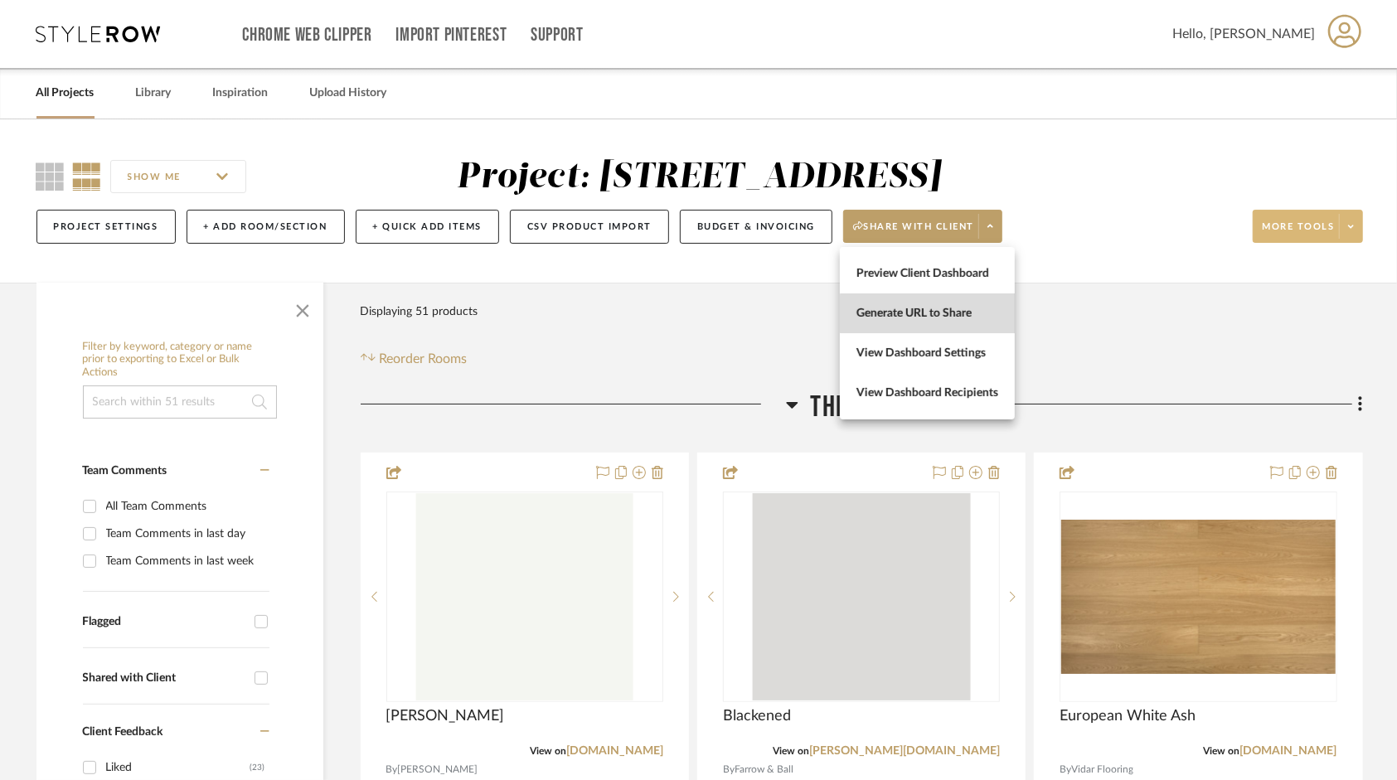
click at [948, 313] on span "Generate URL to Share" at bounding box center [927, 313] width 142 height 14
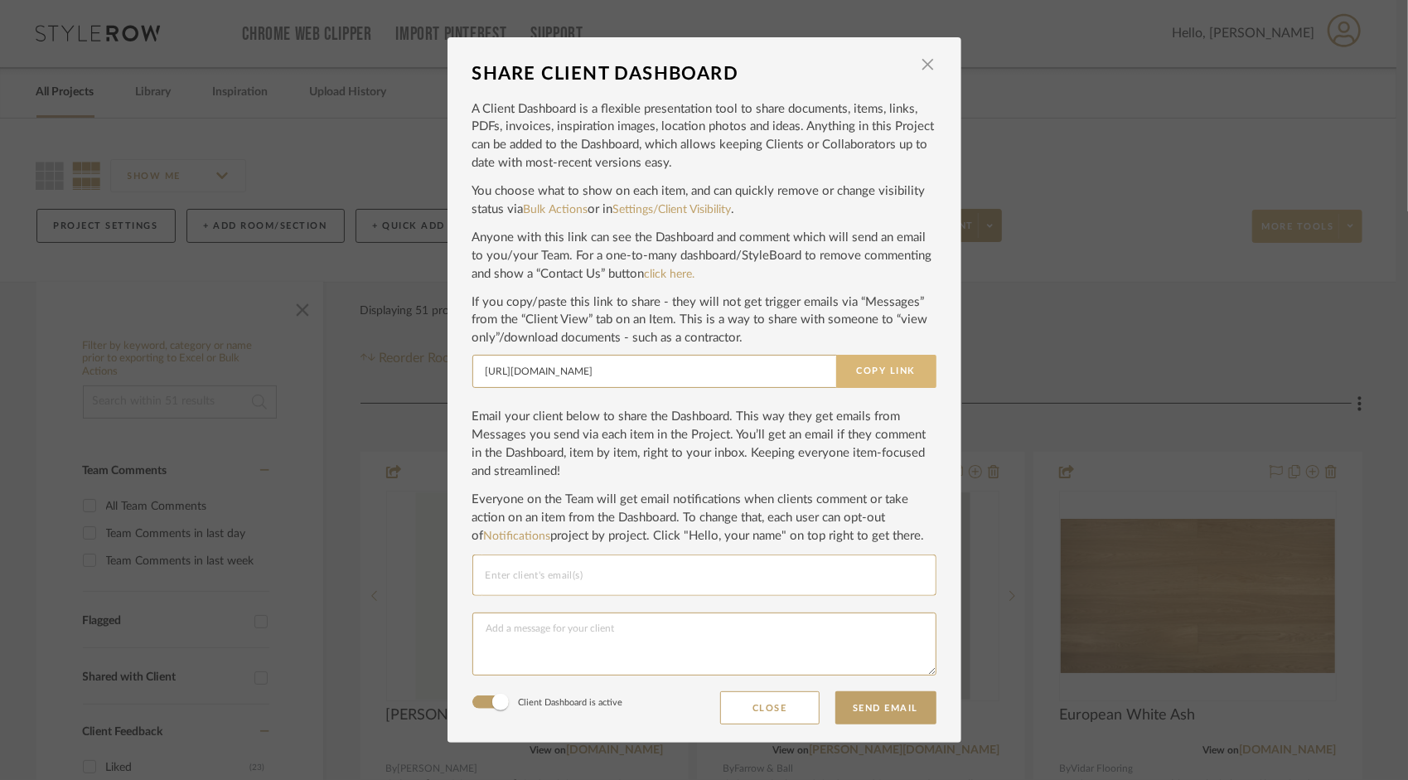
click at [901, 371] on button "Copy Link" at bounding box center [886, 371] width 100 height 33
click at [915, 66] on span "button" at bounding box center [928, 64] width 33 height 33
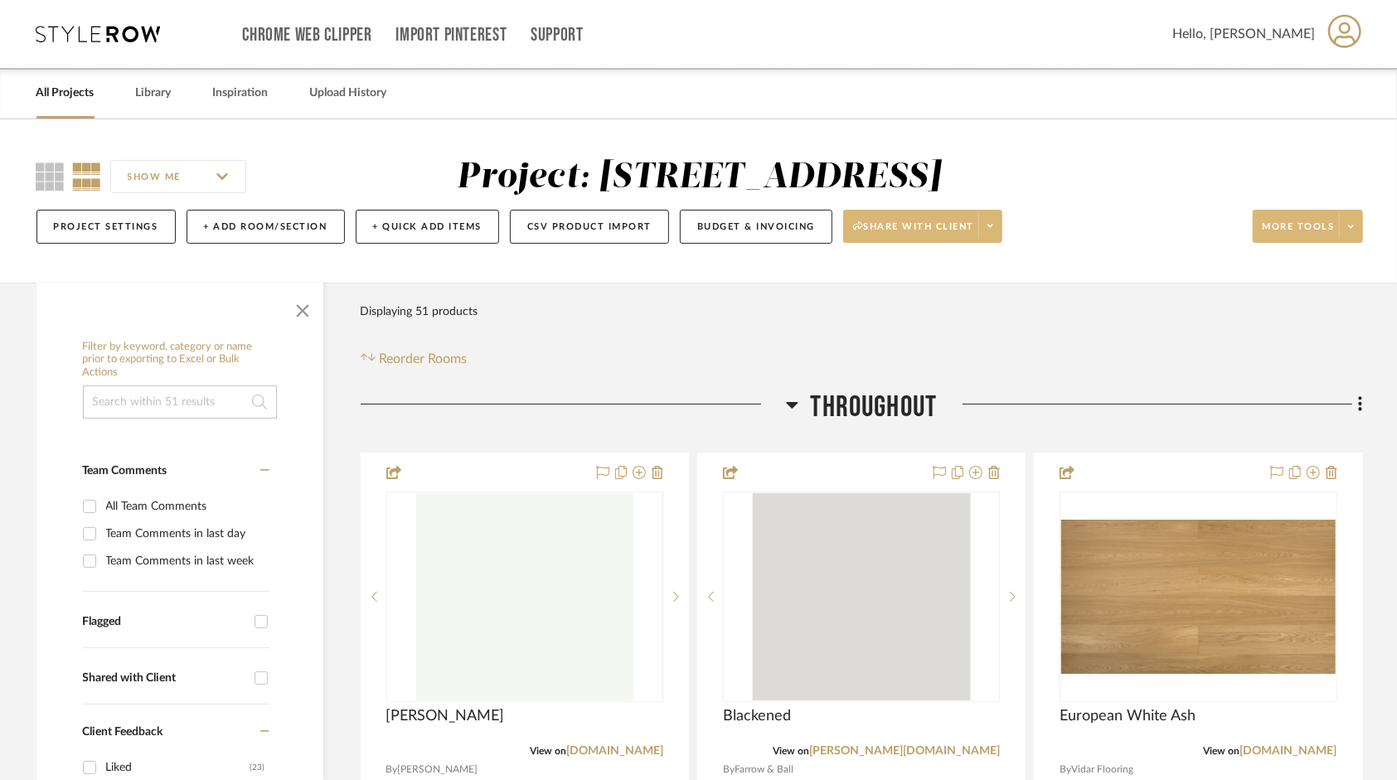
click at [996, 219] on span at bounding box center [989, 226] width 23 height 25
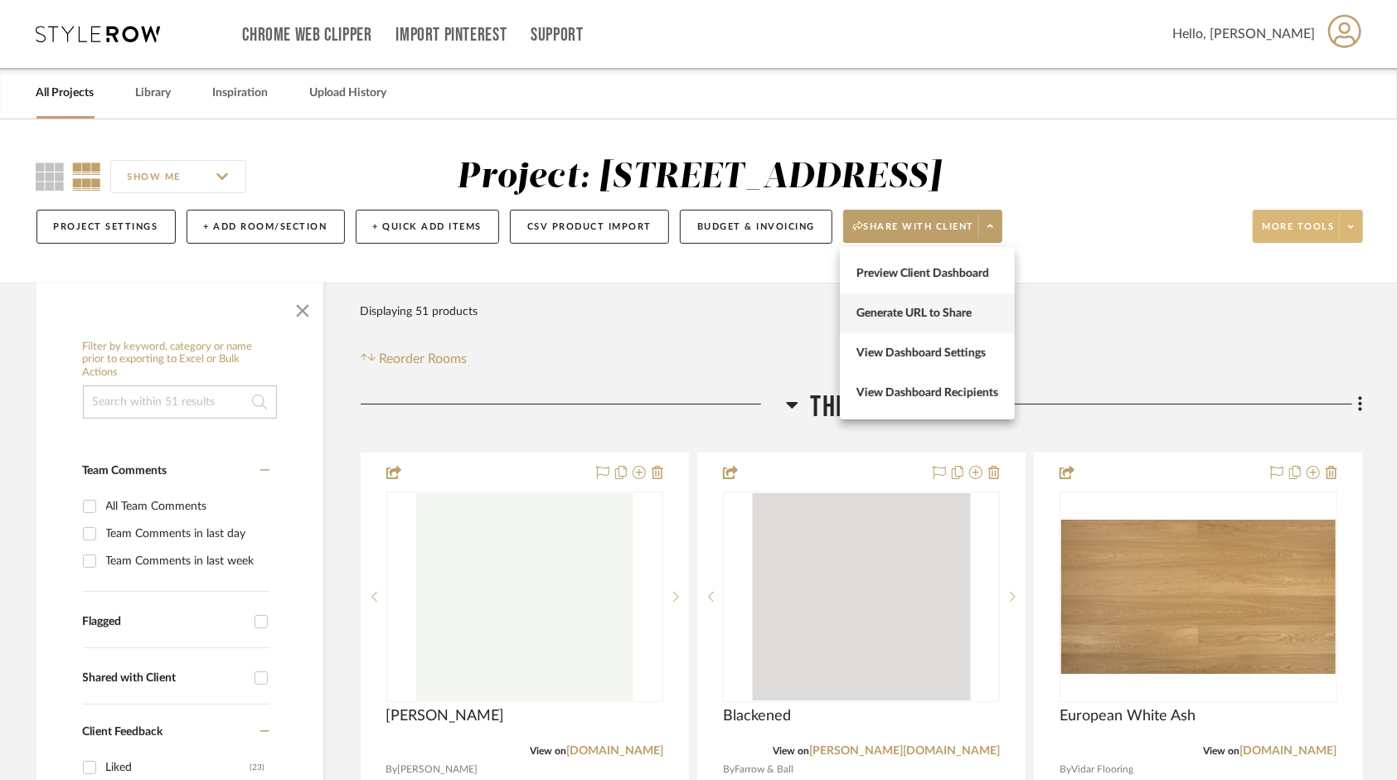
click at [987, 316] on span "Generate URL to Share" at bounding box center [927, 313] width 142 height 14
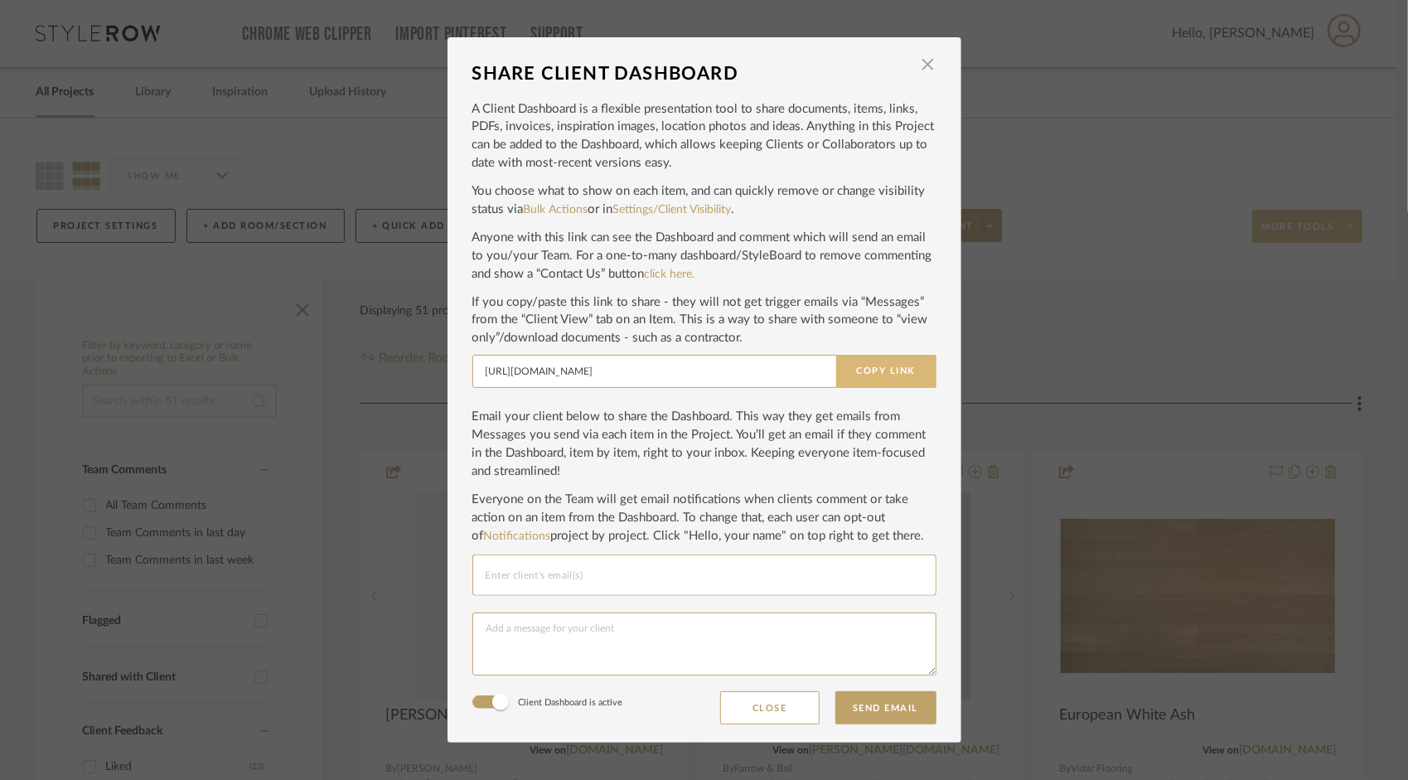
click at [875, 376] on button "Copy Link" at bounding box center [886, 371] width 100 height 33
click at [928, 68] on span "button" at bounding box center [928, 64] width 33 height 33
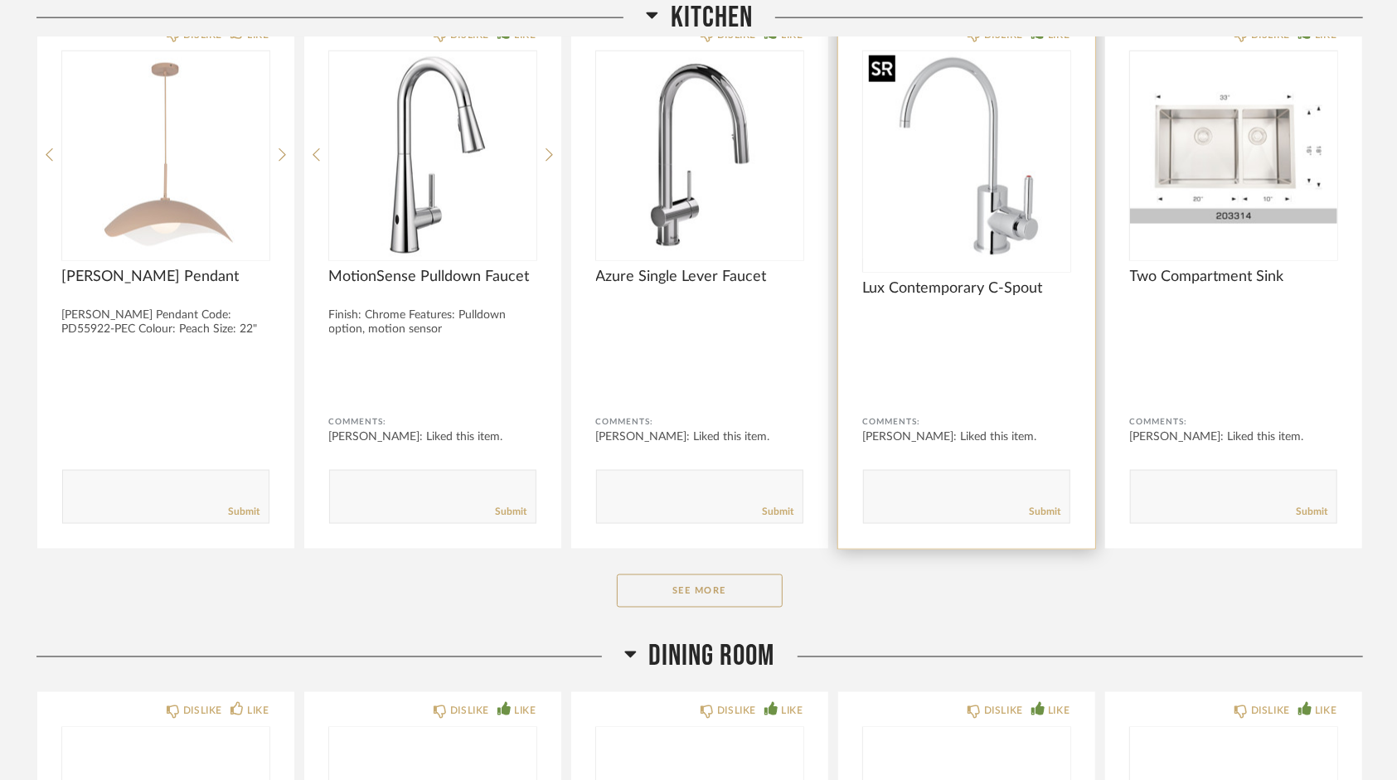
scroll to position [1741, 0]
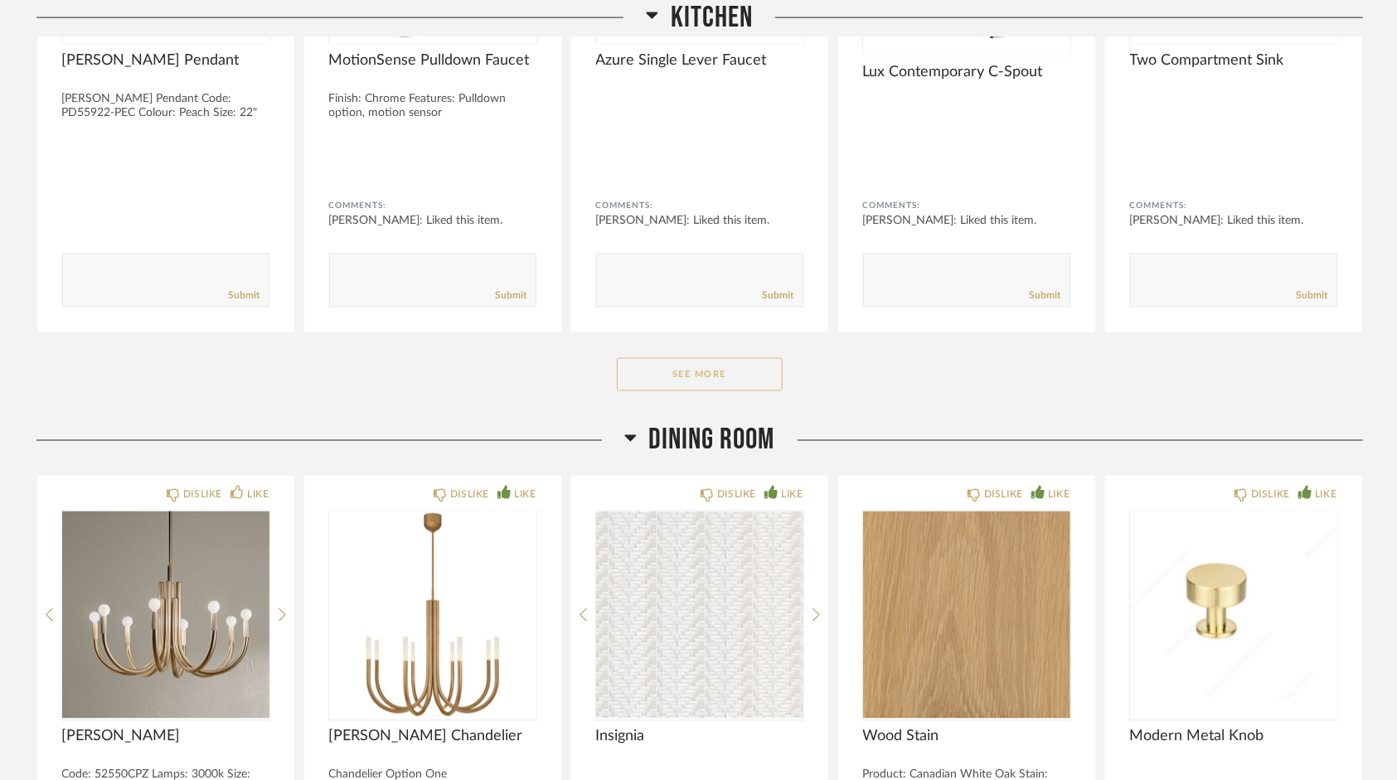
click at [729, 371] on button "See More" at bounding box center [700, 374] width 166 height 33
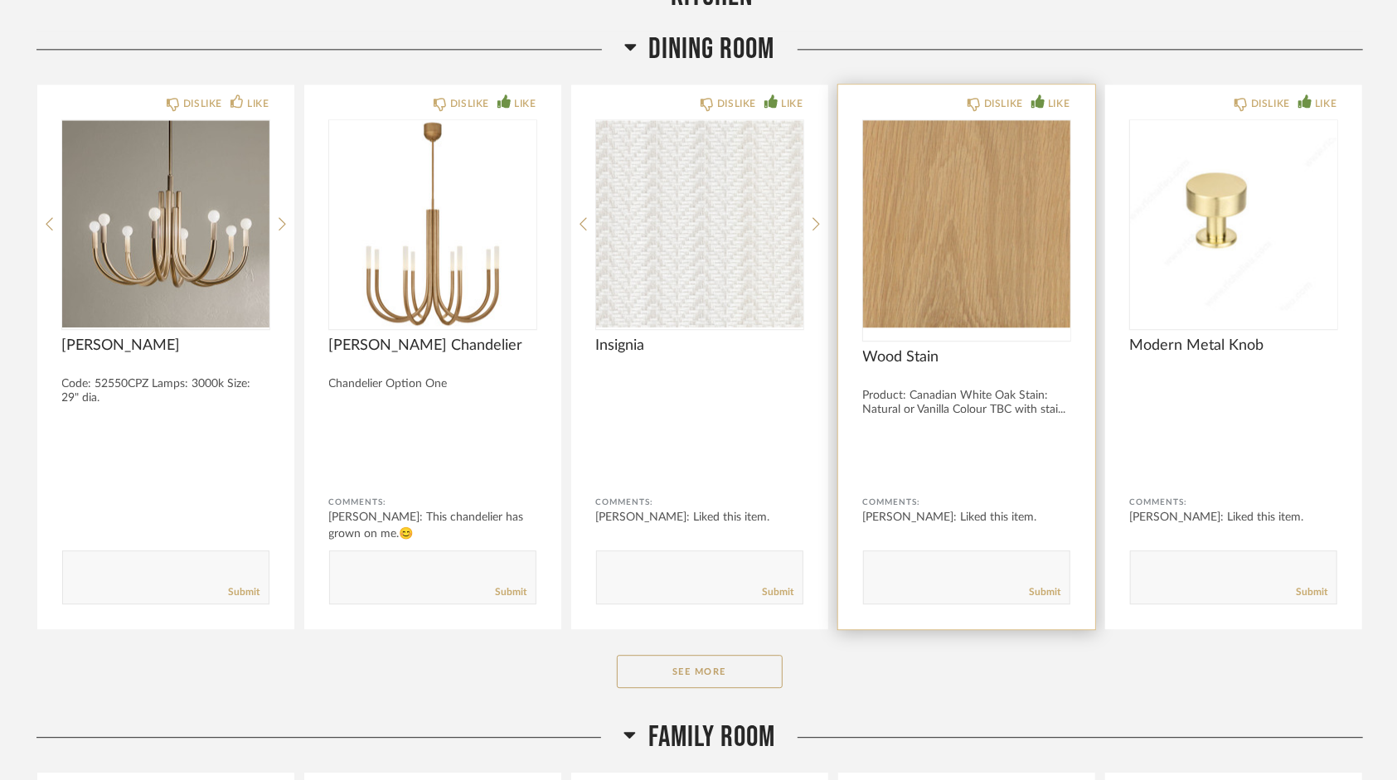
scroll to position [2901, 0]
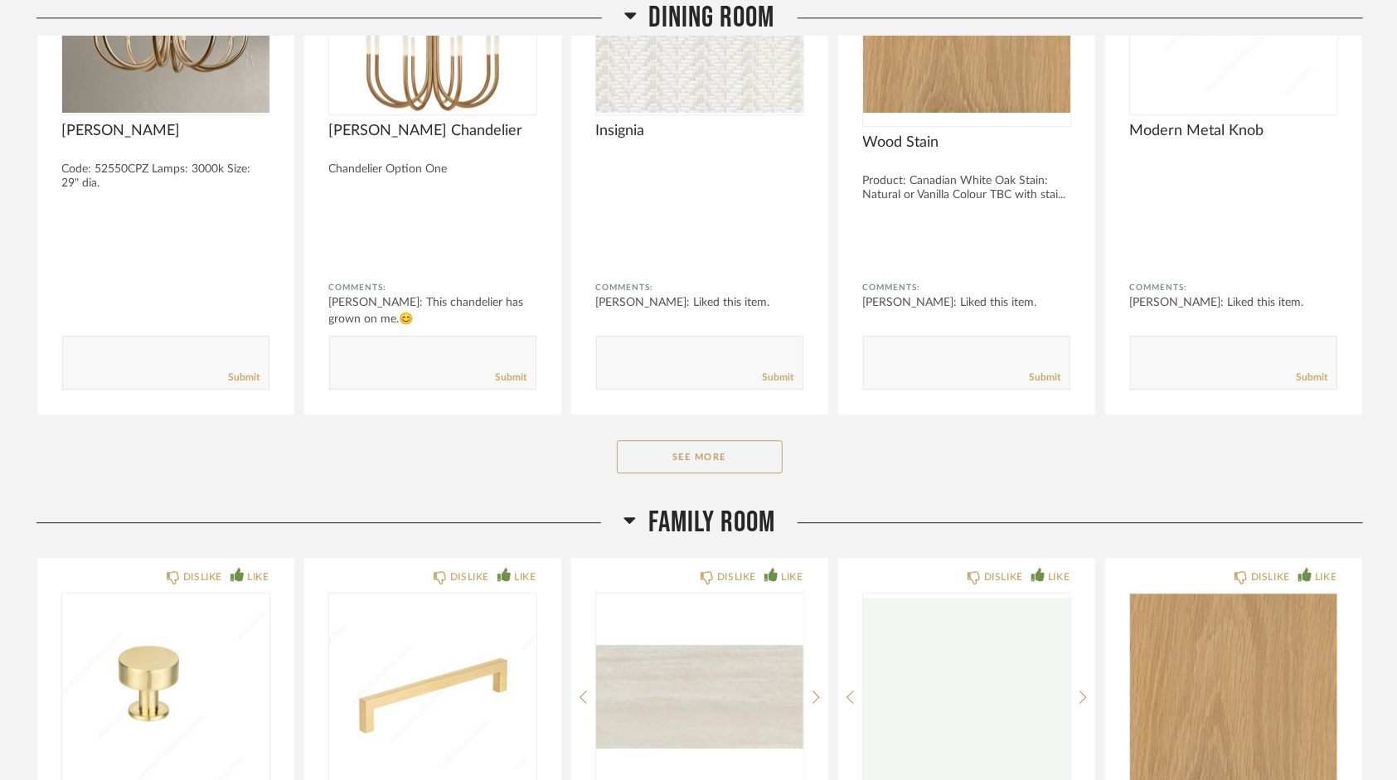
click at [704, 453] on button "See More" at bounding box center [700, 456] width 166 height 33
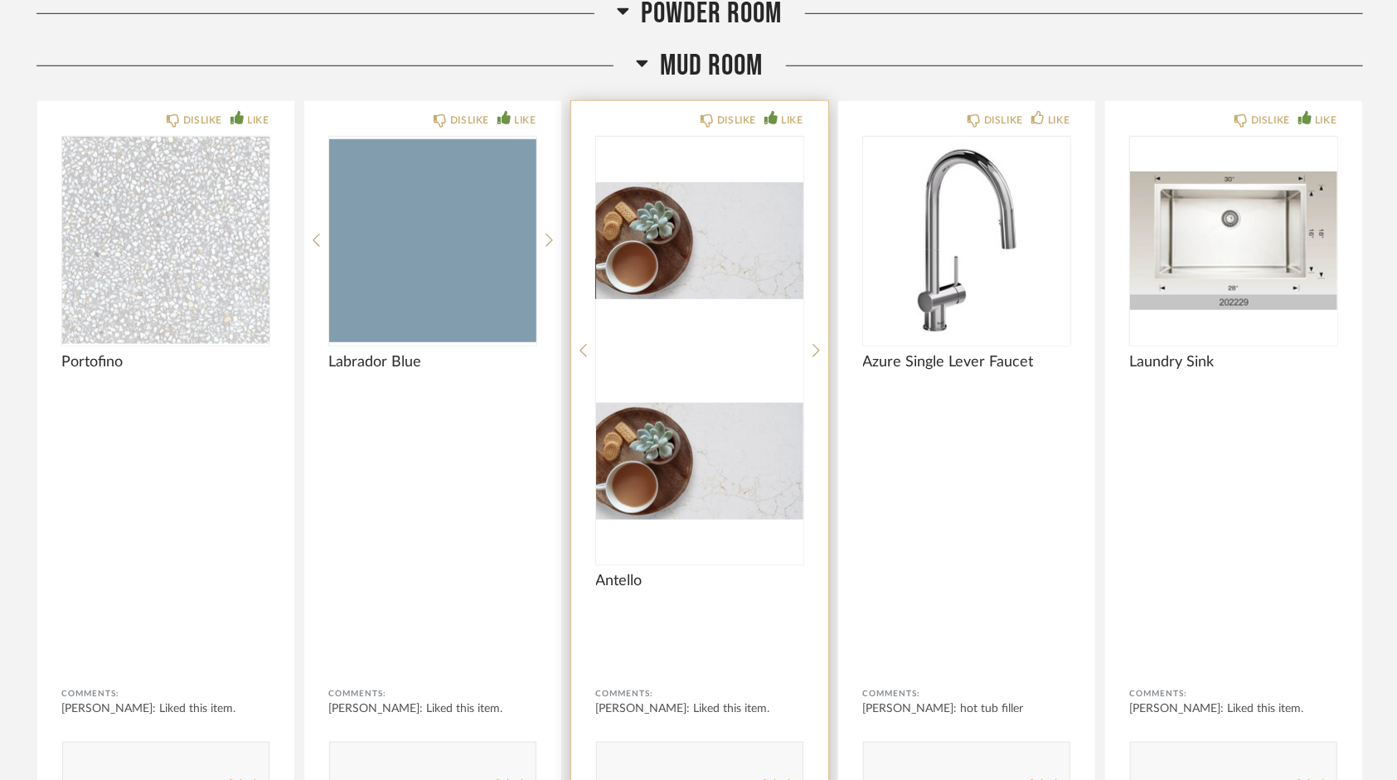
scroll to position [5223, 0]
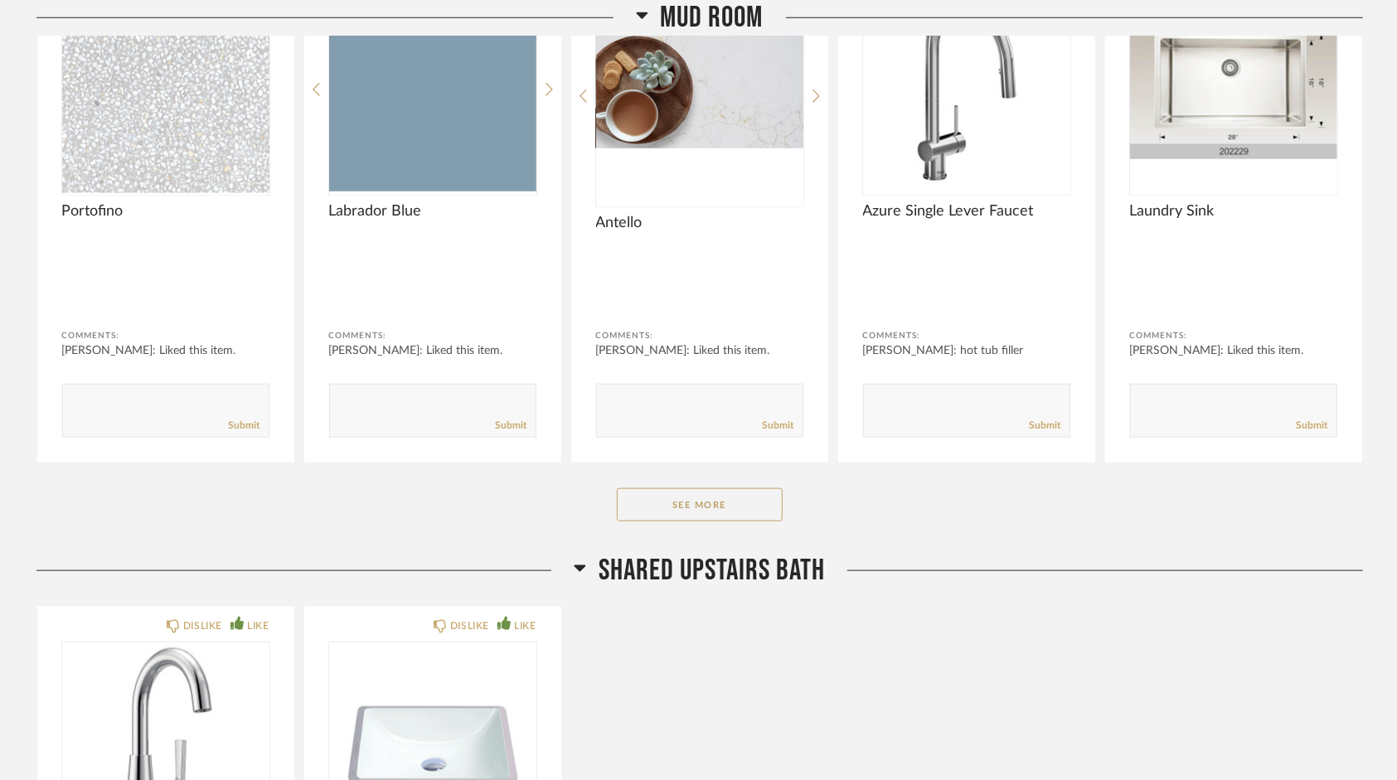
click at [733, 488] on button "See More" at bounding box center [700, 504] width 166 height 33
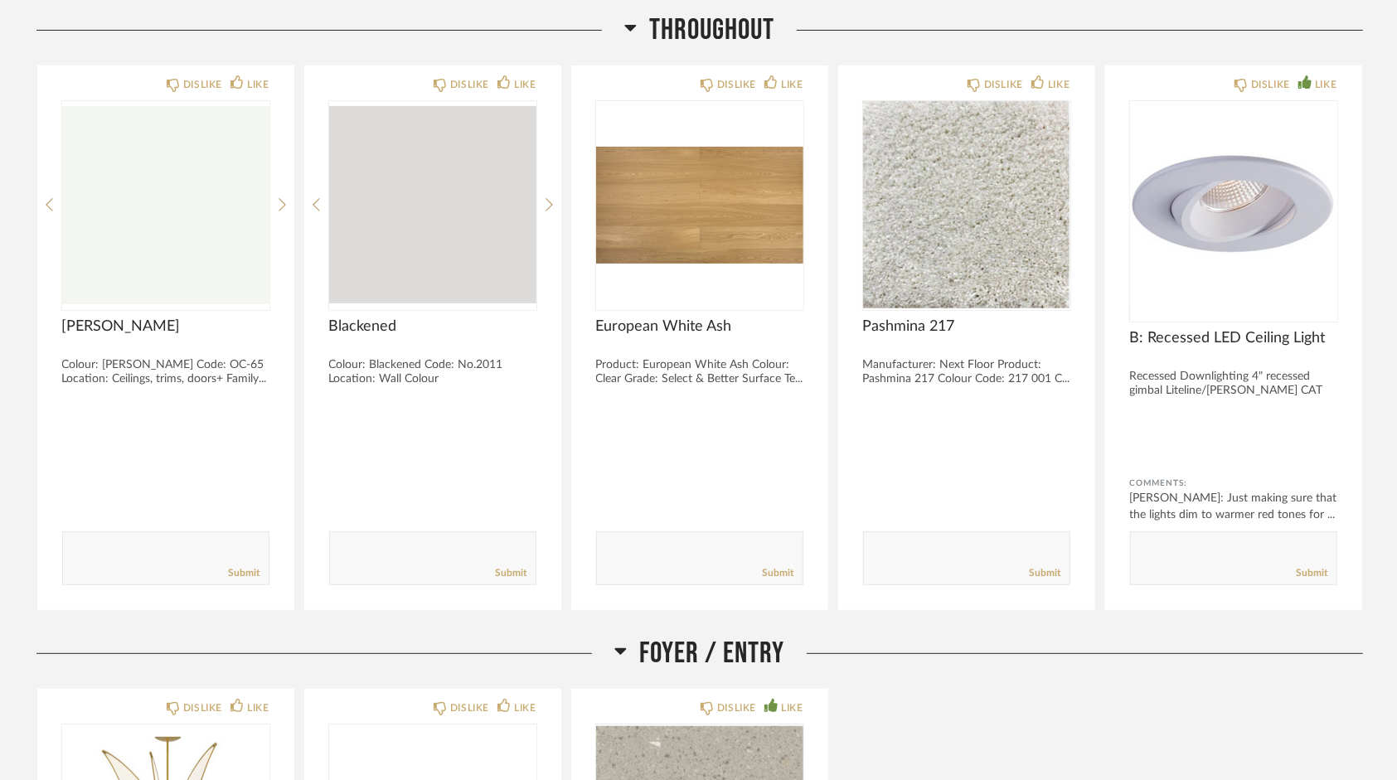
scroll to position [0, 0]
